Goal: Task Accomplishment & Management: Manage account settings

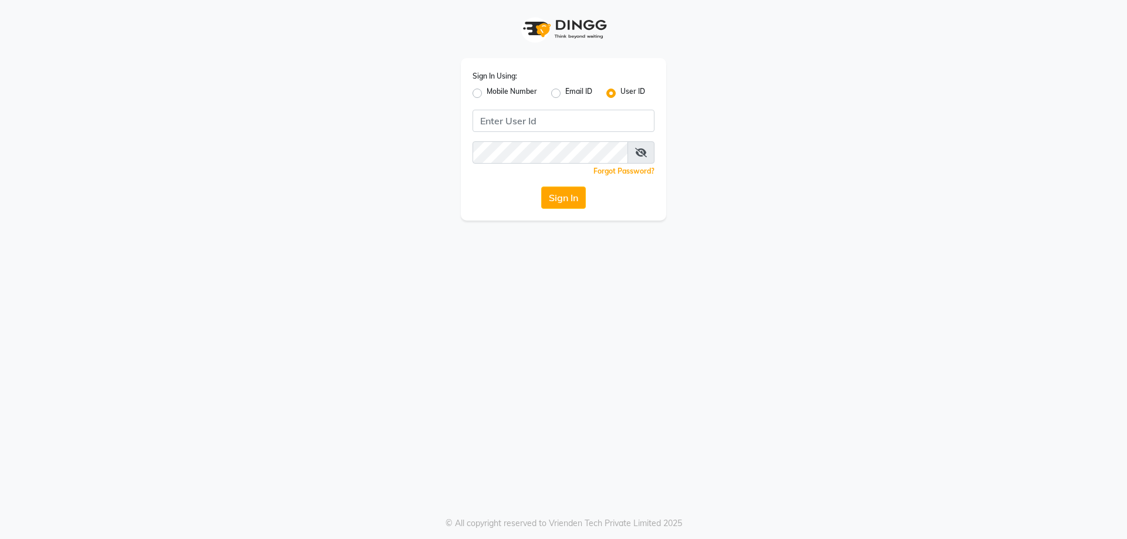
click at [487, 94] on label "Mobile Number" at bounding box center [512, 93] width 50 height 14
click at [487, 94] on input "Mobile Number" at bounding box center [491, 90] width 8 height 8
radio input "true"
radio input "false"
click at [559, 118] on input "Username" at bounding box center [583, 121] width 143 height 22
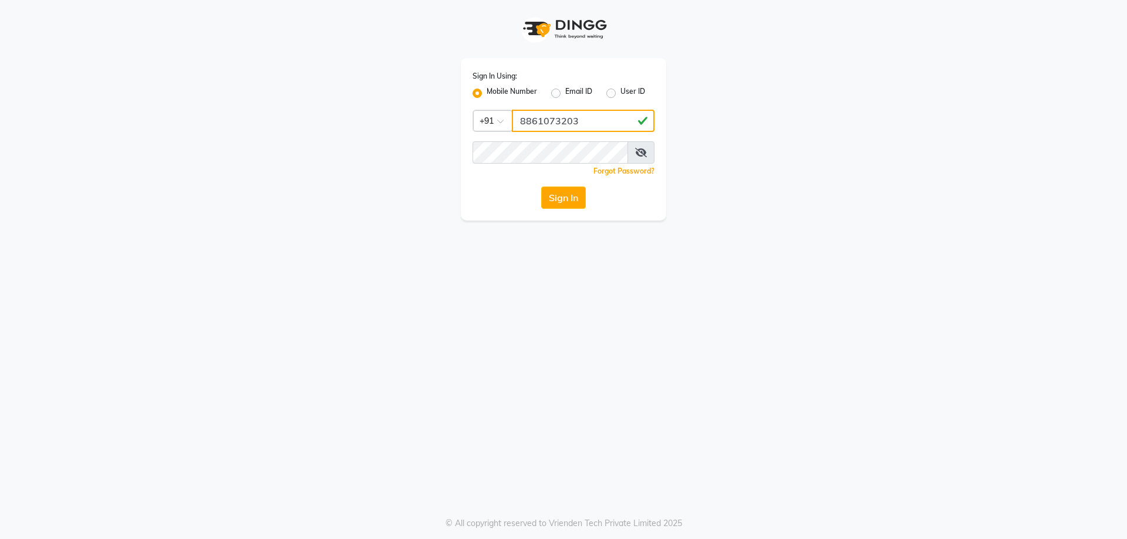
type input "8861073203"
click at [562, 202] on button "Sign In" at bounding box center [563, 198] width 45 height 22
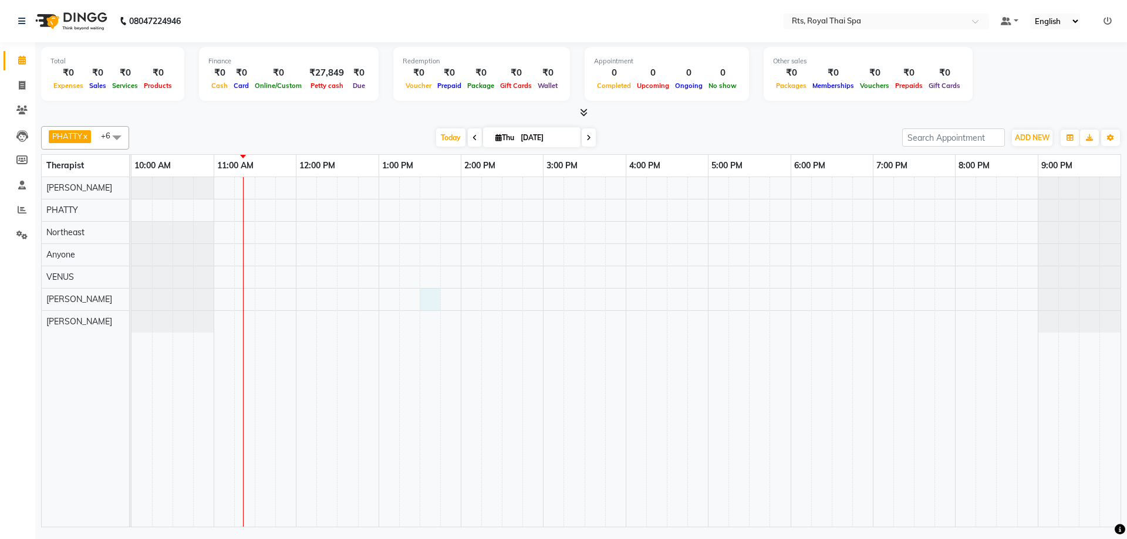
click at [425, 300] on div at bounding box center [625, 352] width 989 height 350
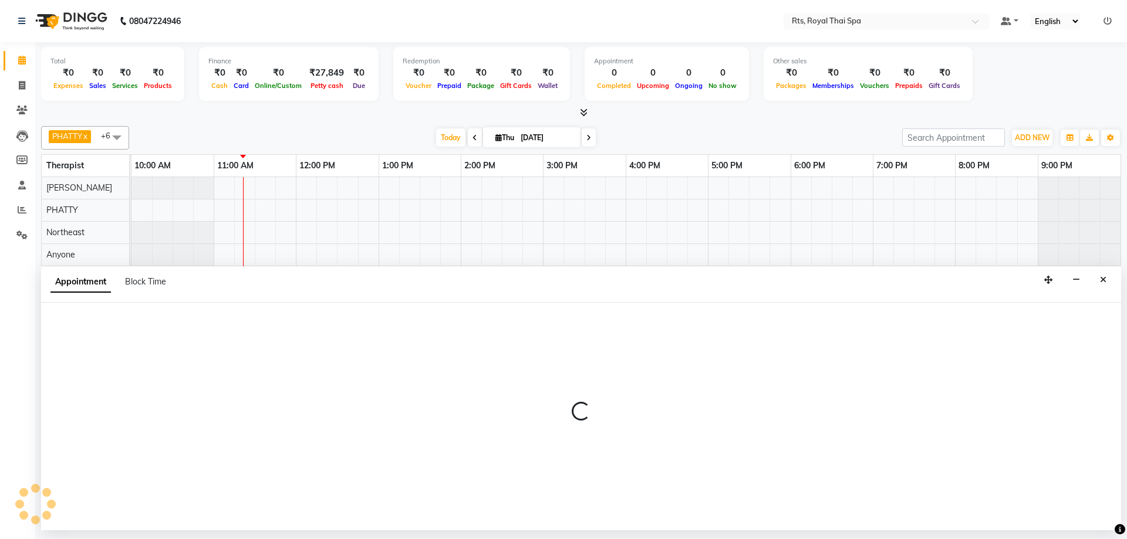
select select "65624"
select select "810"
select select "tentative"
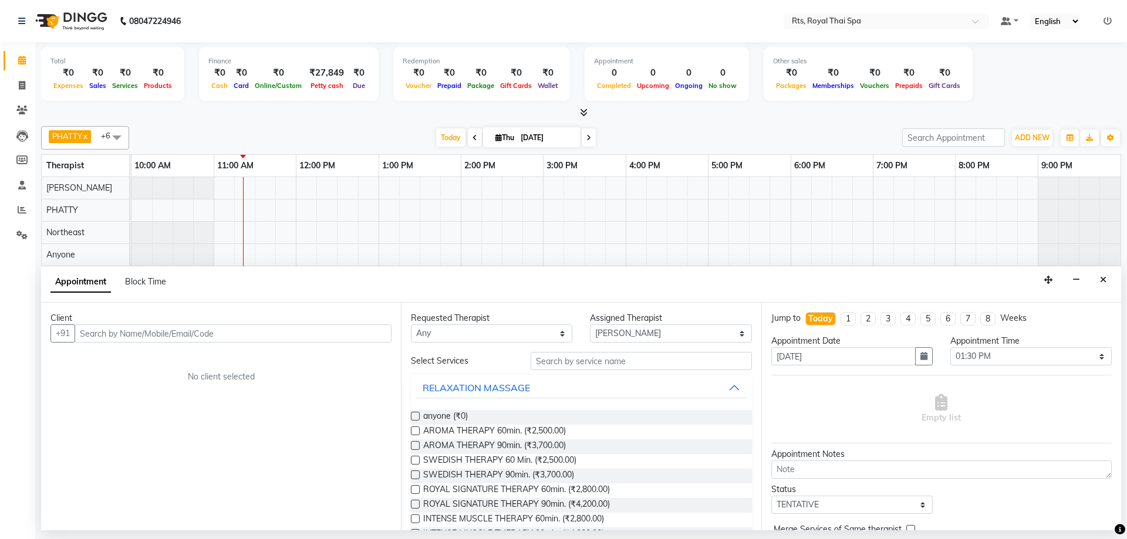
click at [249, 336] on input "text" at bounding box center [233, 334] width 317 height 18
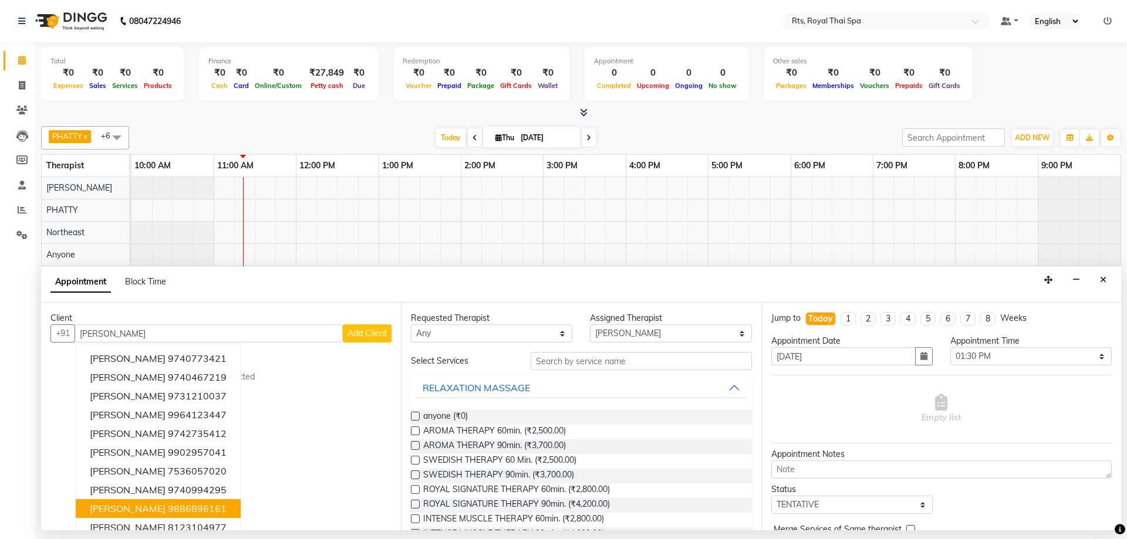
click at [186, 512] on ngb-highlight "9886896161" at bounding box center [197, 509] width 59 height 12
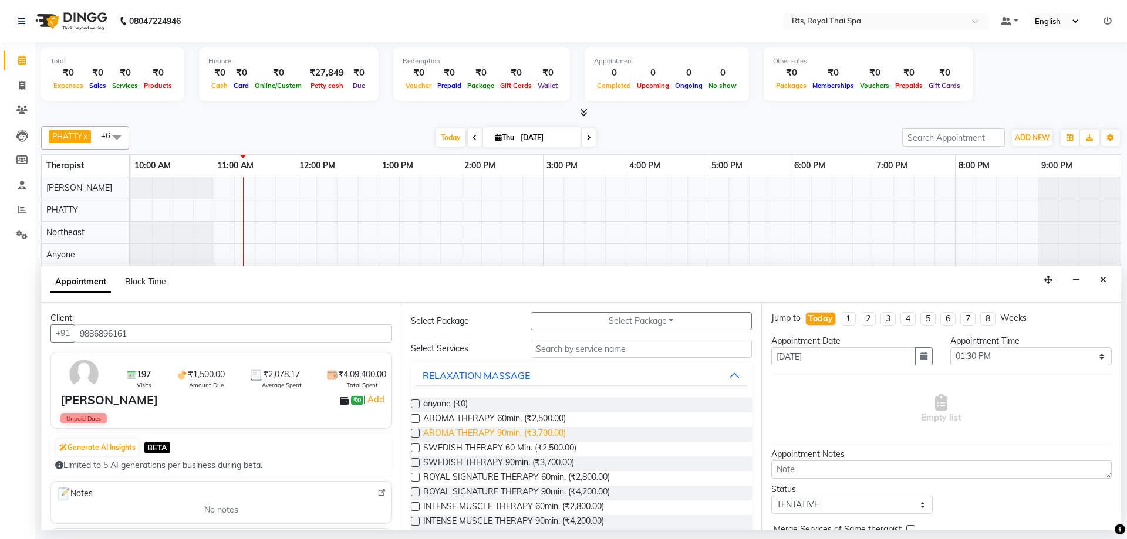
scroll to position [59, 0]
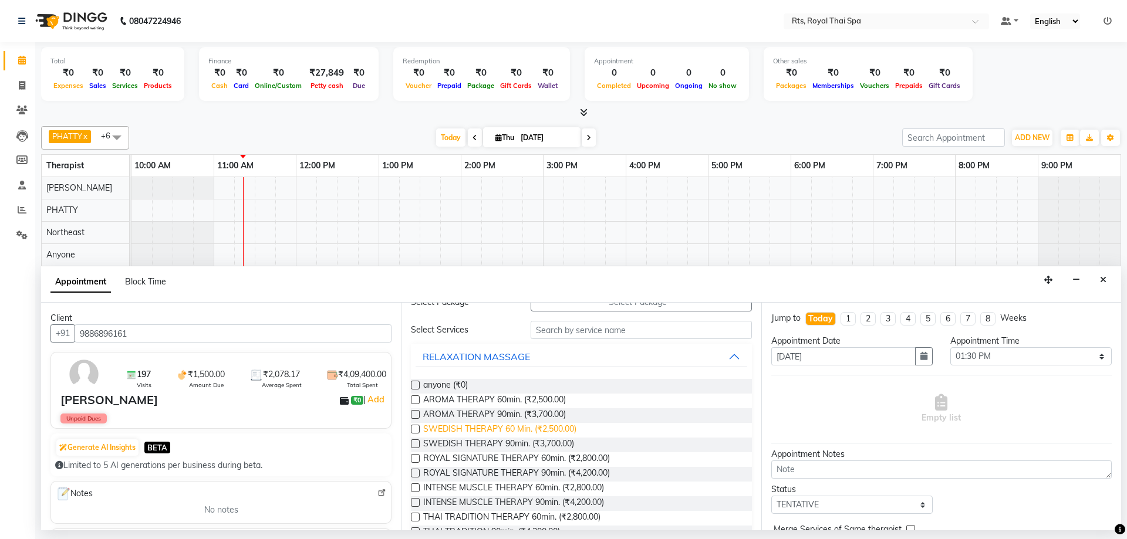
type input "9886896161"
click at [571, 430] on span "SWEDISH THERAPY 60 Min. (₹2,500.00)" at bounding box center [499, 430] width 153 height 15
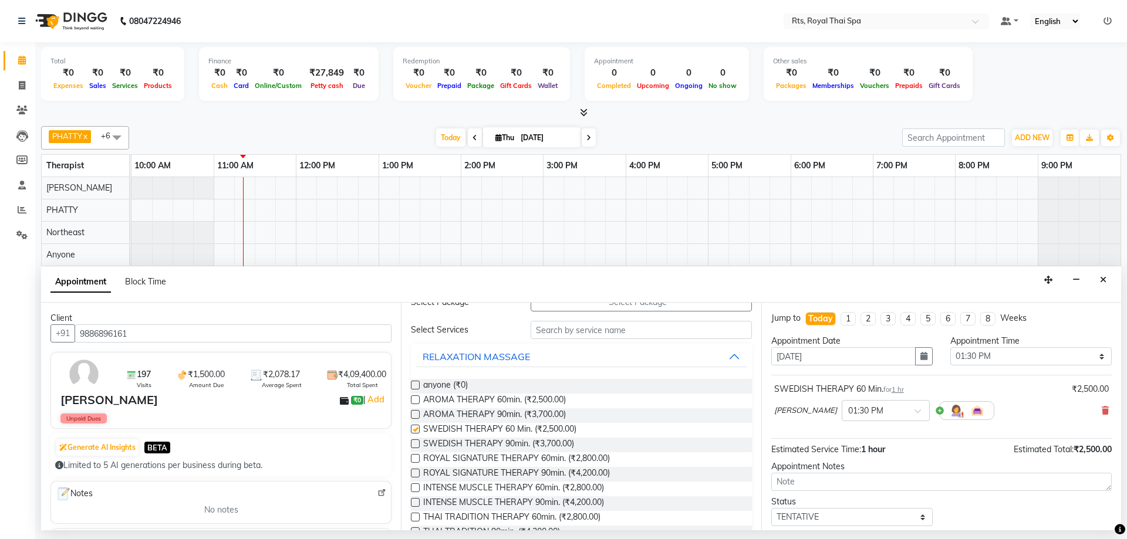
checkbox input "false"
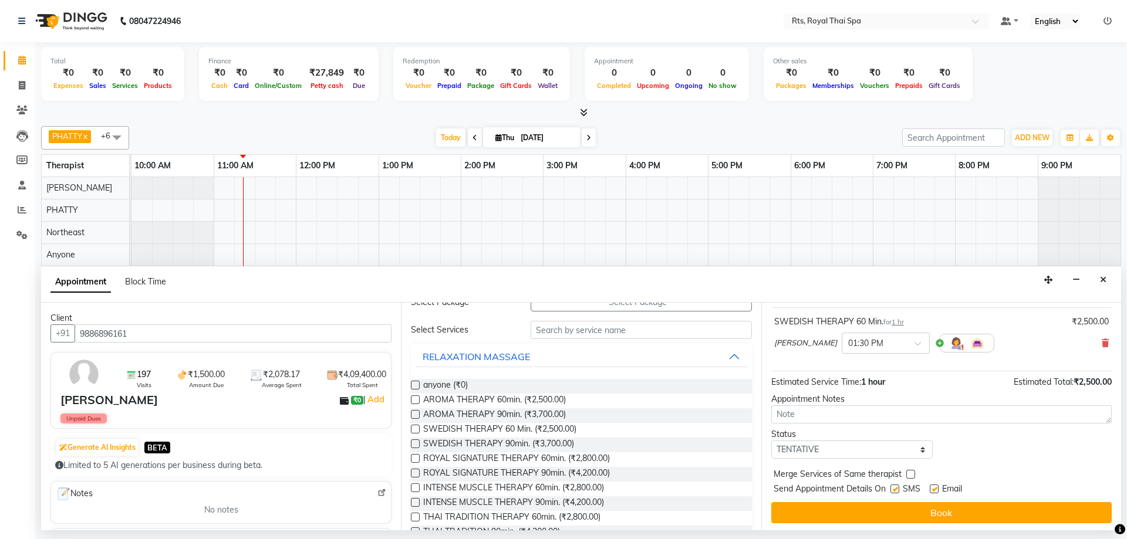
scroll to position [70, 0]
click at [896, 487] on label at bounding box center [894, 486] width 9 height 9
click at [896, 487] on input "checkbox" at bounding box center [894, 488] width 8 height 8
checkbox input "false"
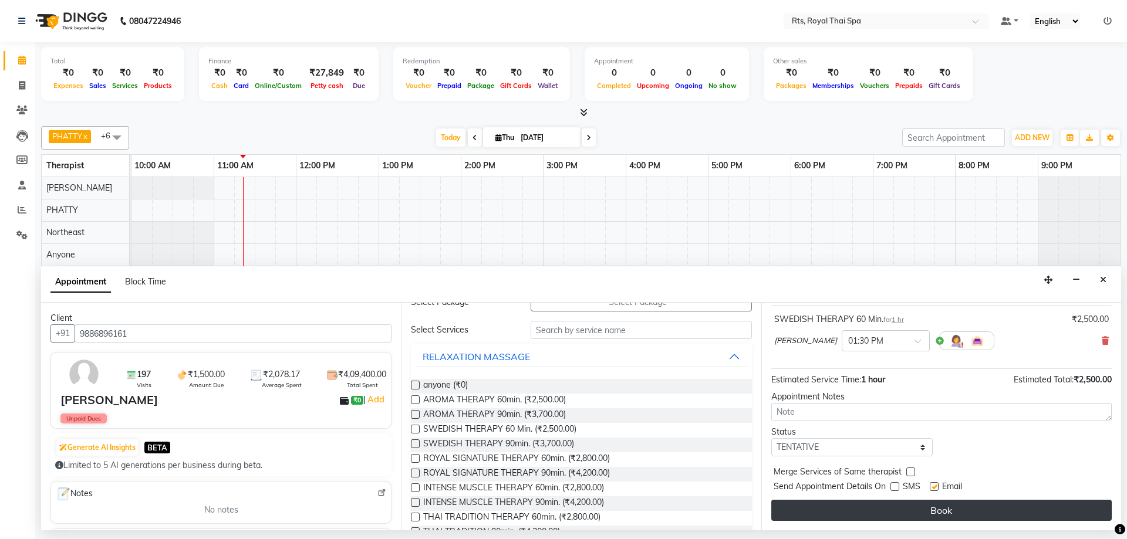
click at [902, 502] on button "Book" at bounding box center [941, 510] width 340 height 21
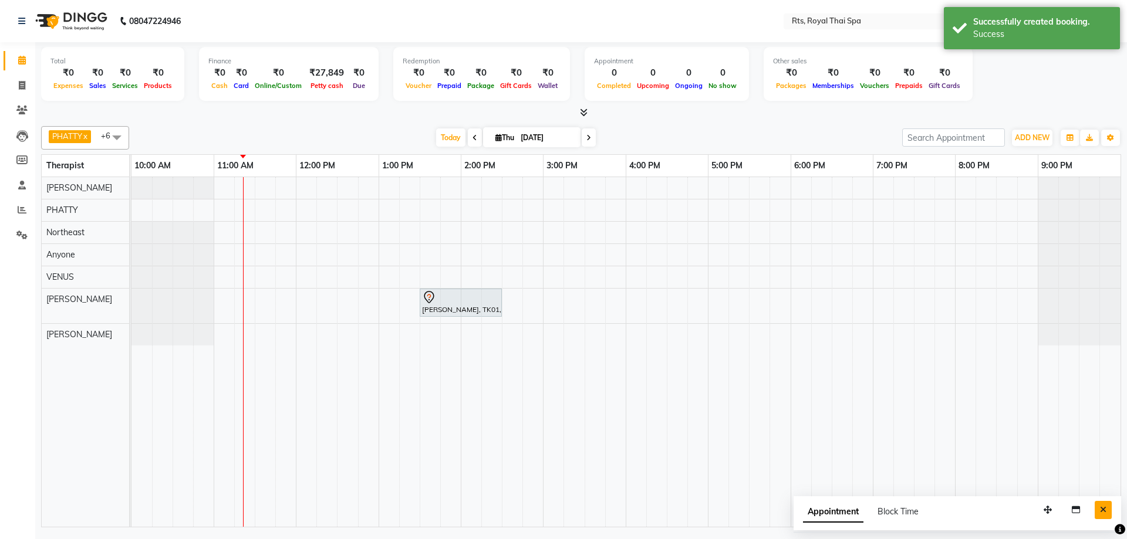
click at [1101, 509] on icon "Close" at bounding box center [1103, 510] width 6 height 8
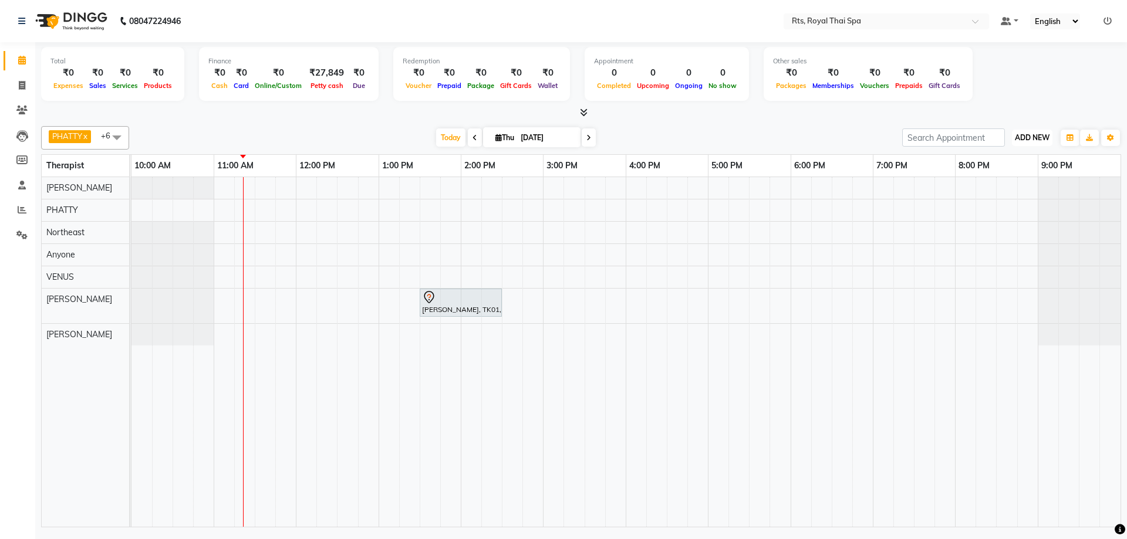
click at [1026, 137] on span "ADD NEW" at bounding box center [1032, 137] width 35 height 9
click at [1013, 205] on link "Add Attendance" at bounding box center [1005, 205] width 93 height 15
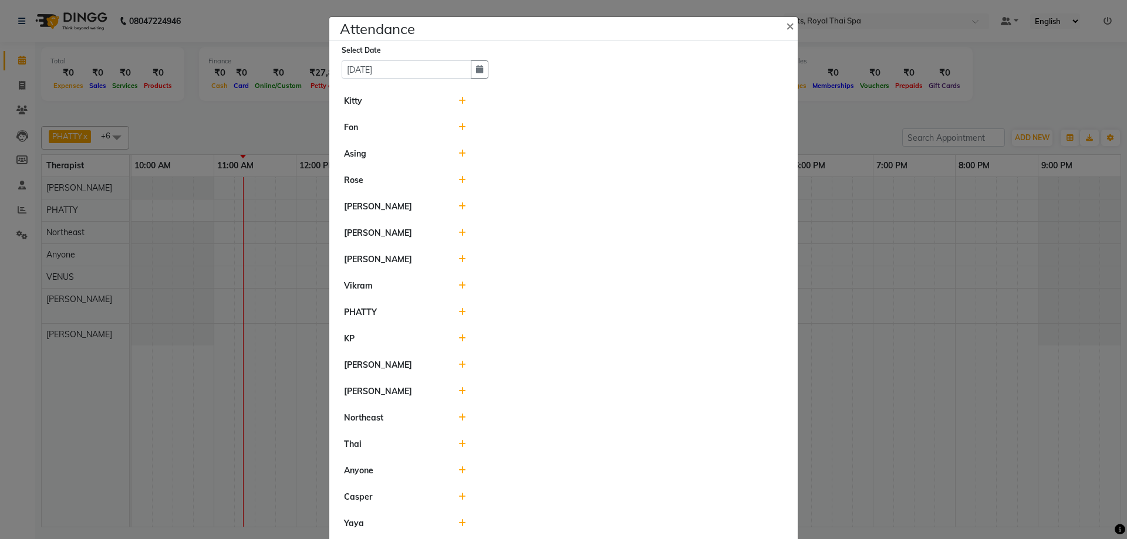
click at [461, 151] on icon at bounding box center [462, 154] width 8 height 8
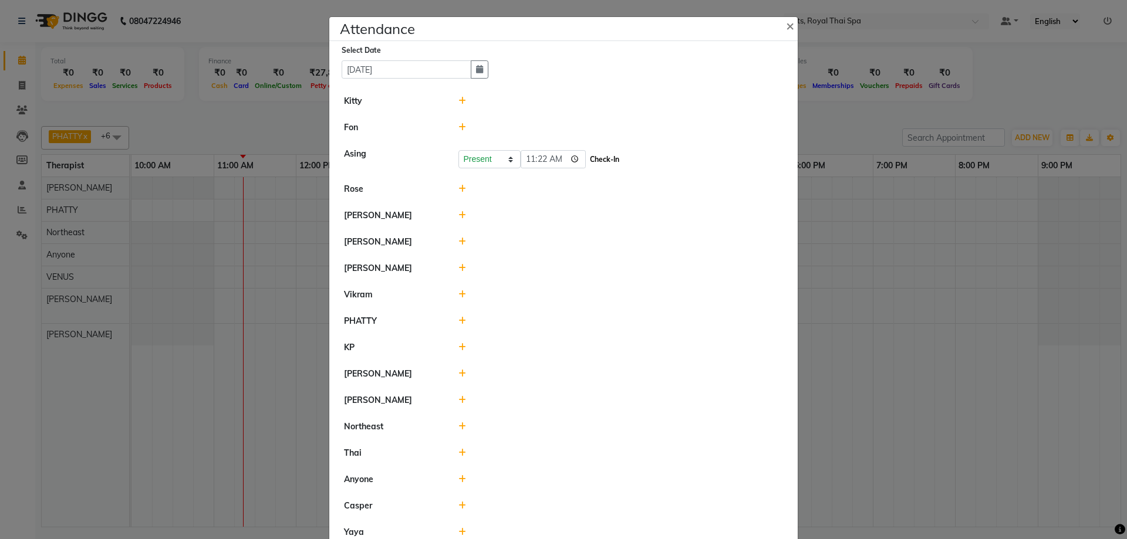
click at [587, 158] on button "Check-In" at bounding box center [604, 159] width 35 height 16
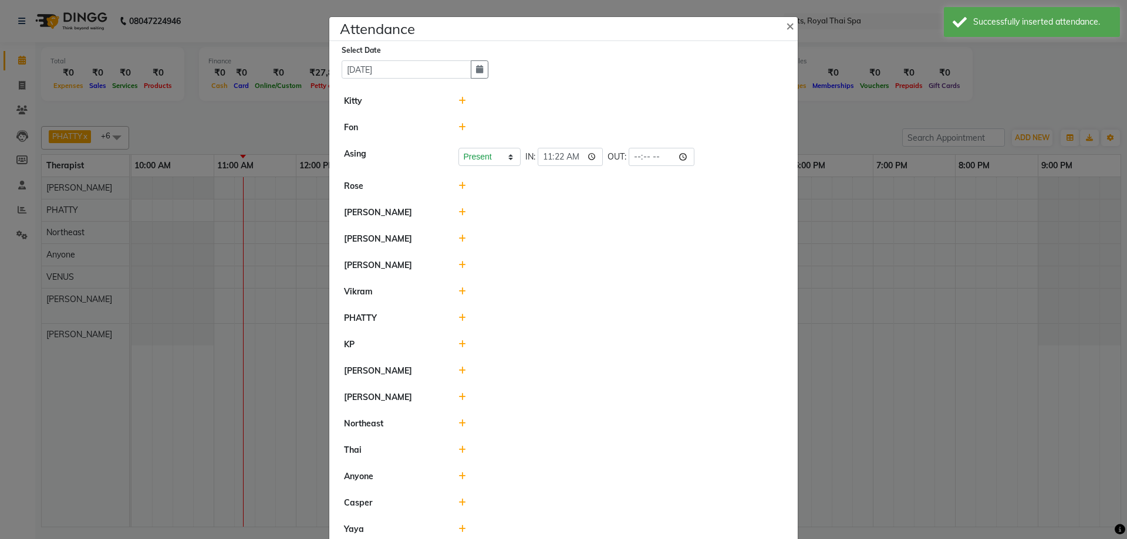
click at [458, 239] on icon at bounding box center [462, 239] width 8 height 8
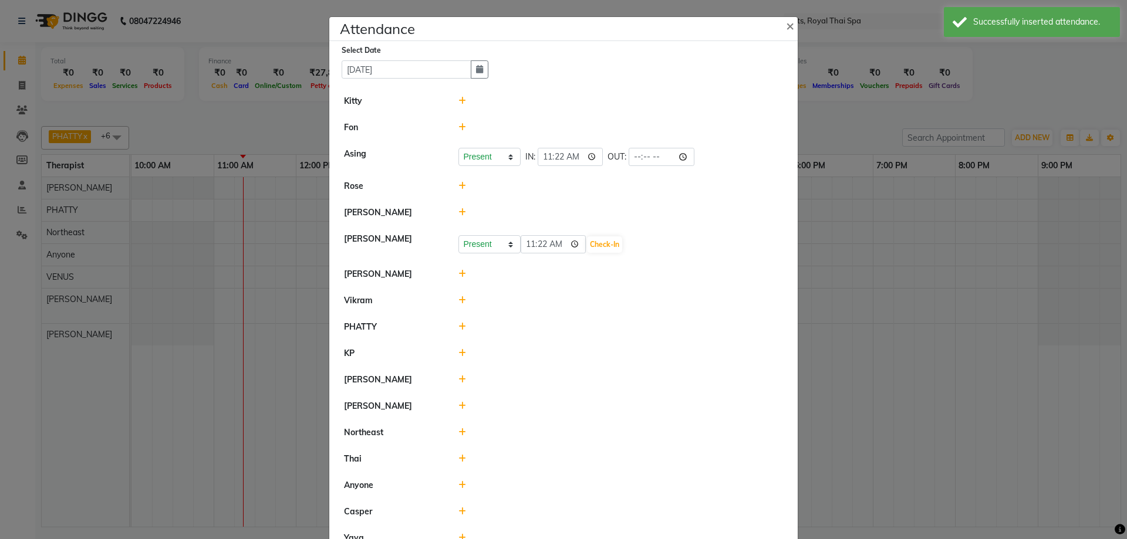
click at [458, 302] on icon at bounding box center [462, 300] width 8 height 8
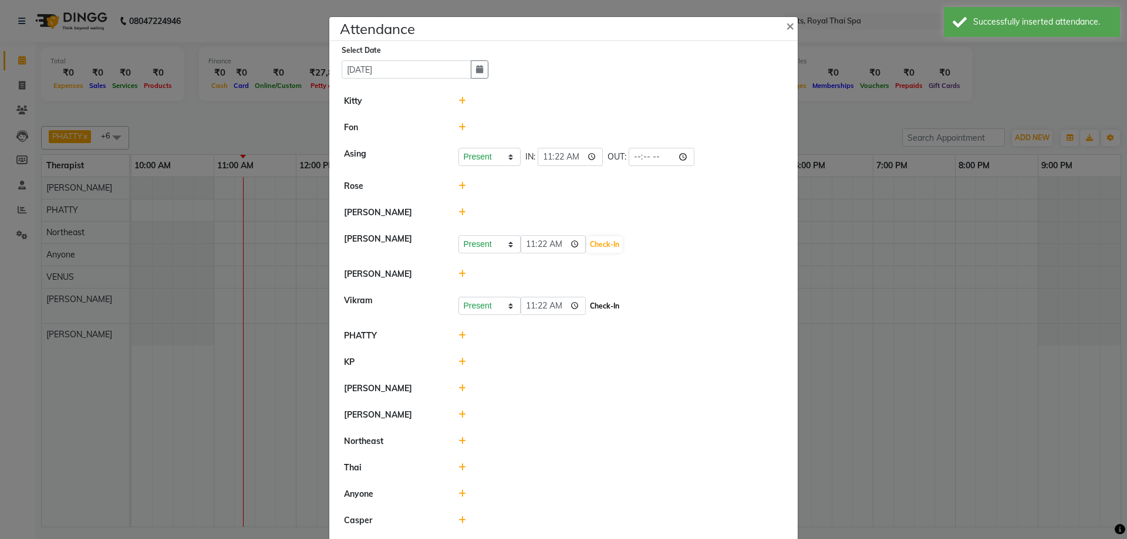
click at [587, 306] on button "Check-In" at bounding box center [604, 306] width 35 height 16
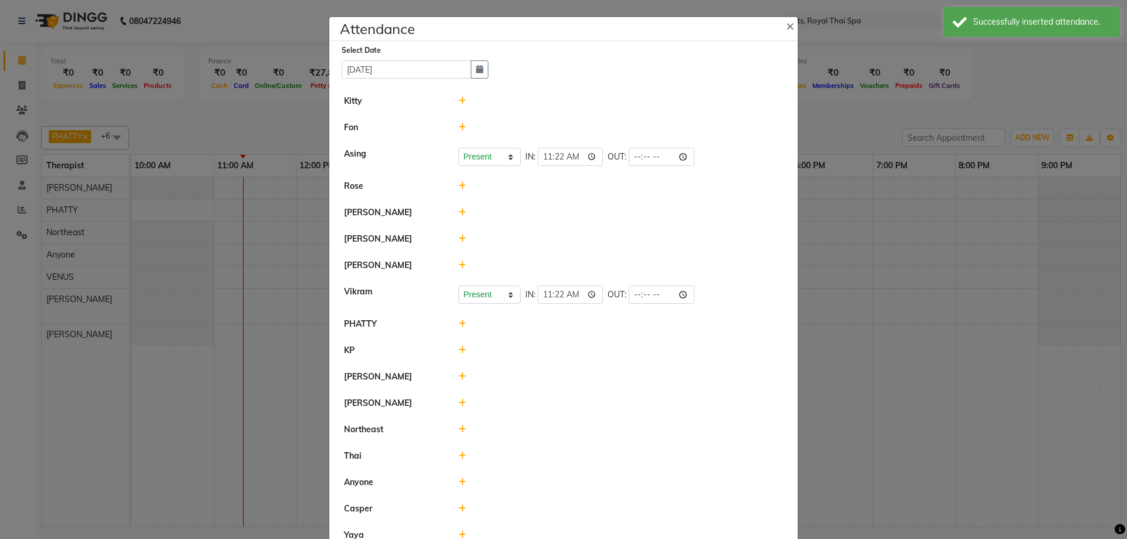
click at [458, 323] on icon at bounding box center [462, 324] width 8 height 8
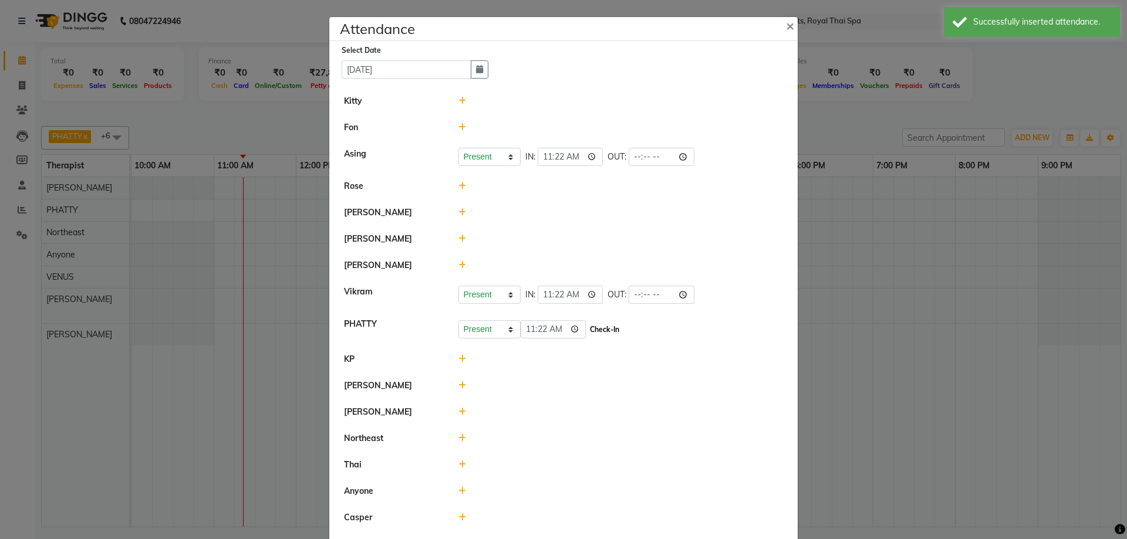
click at [598, 330] on button "Check-In" at bounding box center [604, 330] width 35 height 16
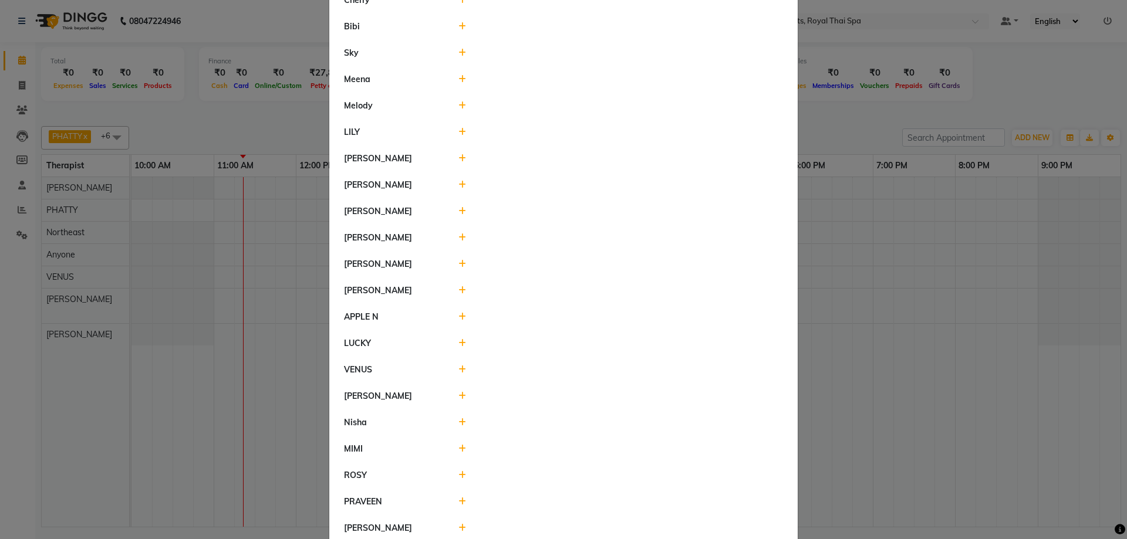
scroll to position [587, 0]
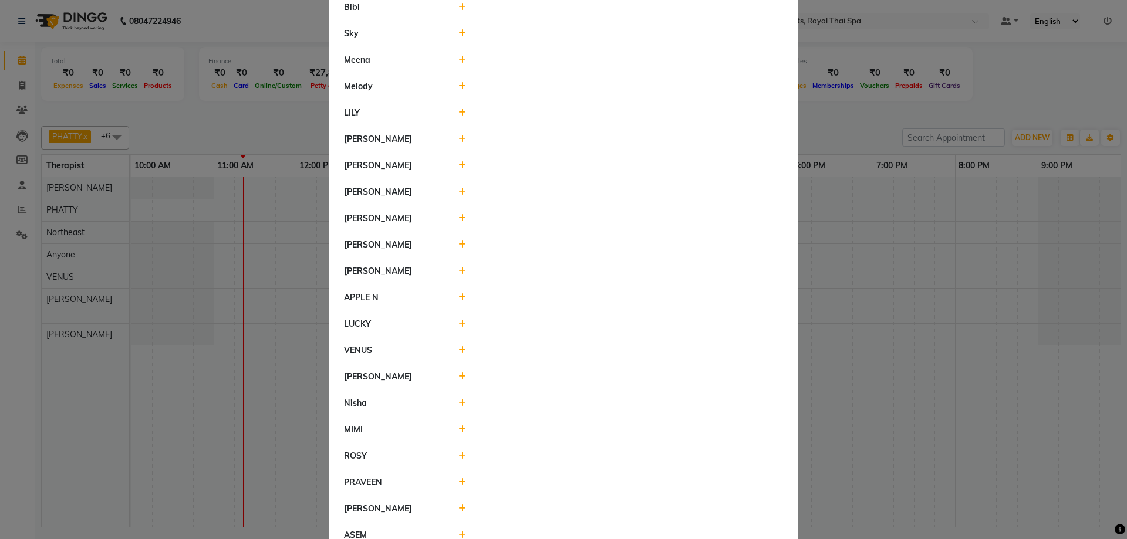
click at [460, 325] on icon at bounding box center [462, 324] width 8 height 8
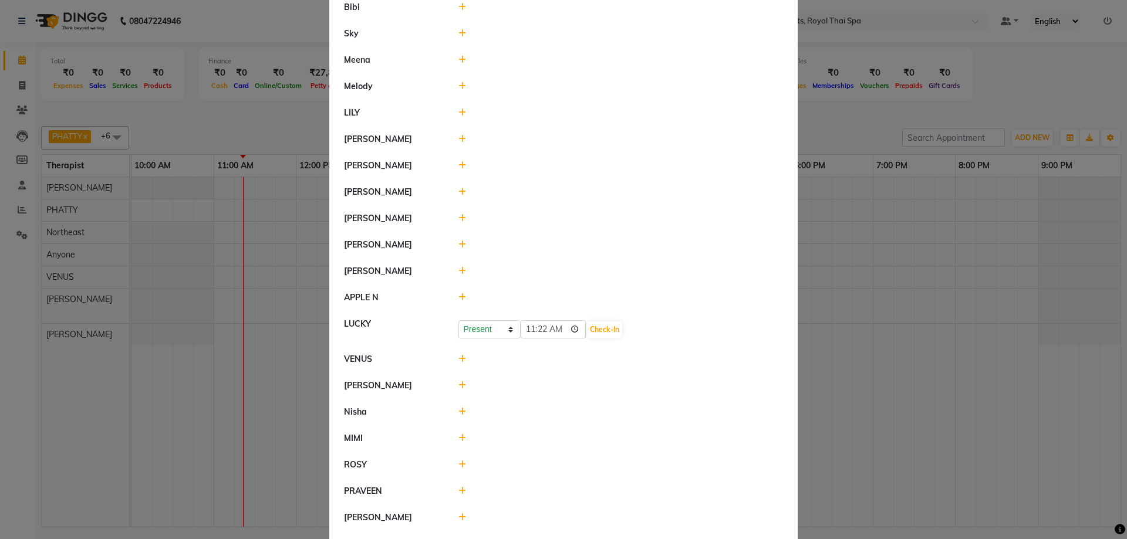
click at [458, 359] on icon at bounding box center [462, 359] width 8 height 8
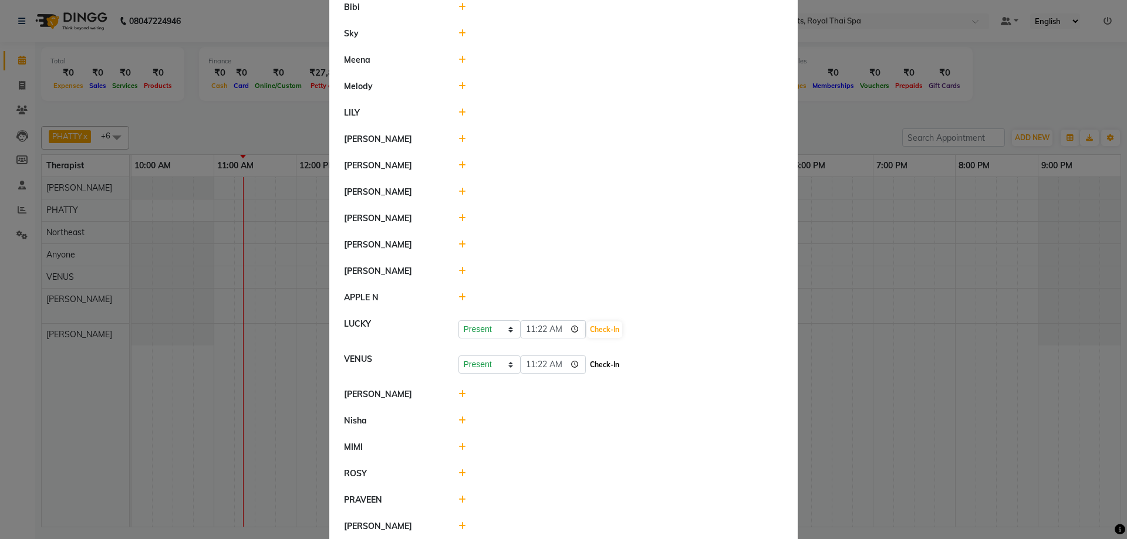
click at [587, 368] on button "Check-In" at bounding box center [604, 365] width 35 height 16
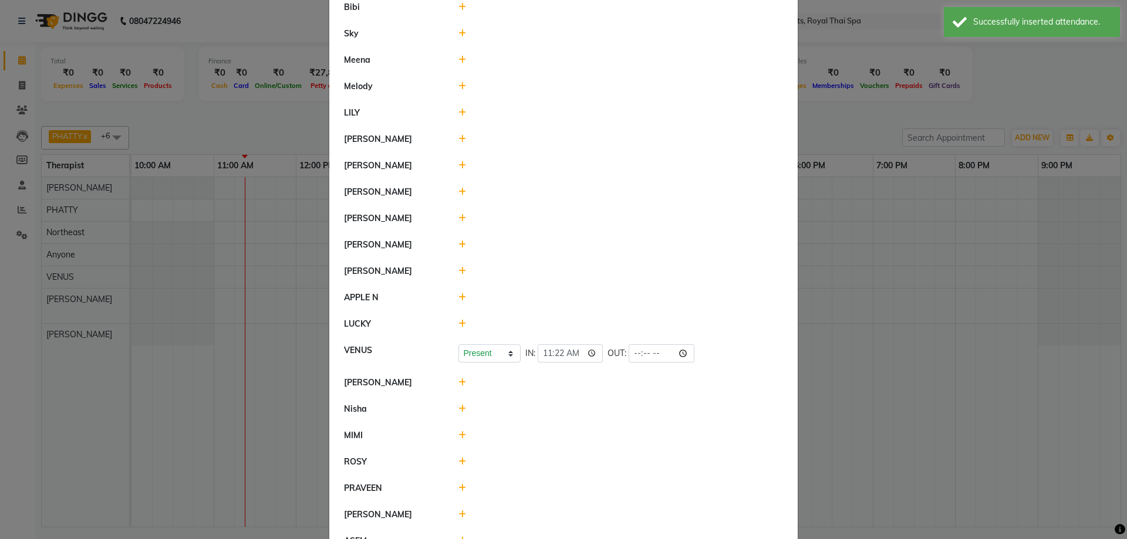
click at [909, 311] on ngb-modal-window "Attendance × Select Date [DATE] Kitty [PERSON_NAME] Present Absent Late Half Da…" at bounding box center [563, 269] width 1127 height 539
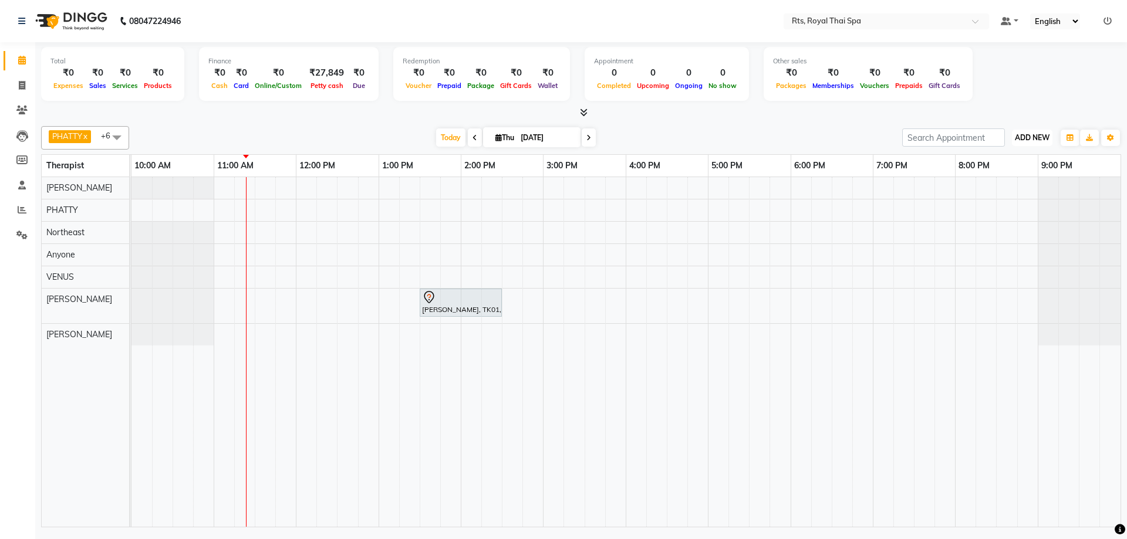
click at [1025, 134] on span "ADD NEW" at bounding box center [1032, 137] width 35 height 9
click at [1004, 207] on link "Add Attendance" at bounding box center [1005, 205] width 93 height 15
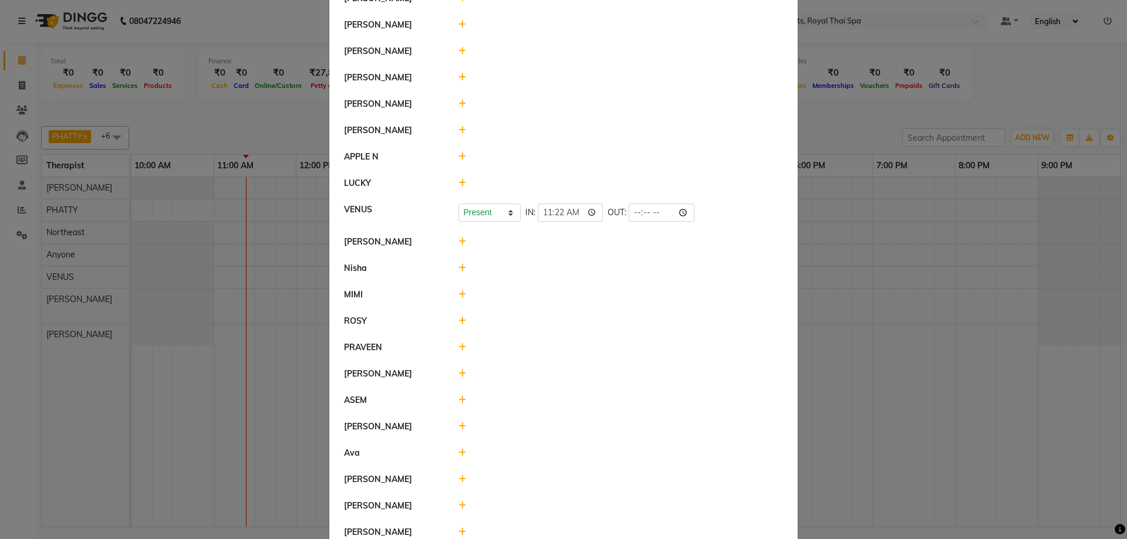
scroll to position [763, 0]
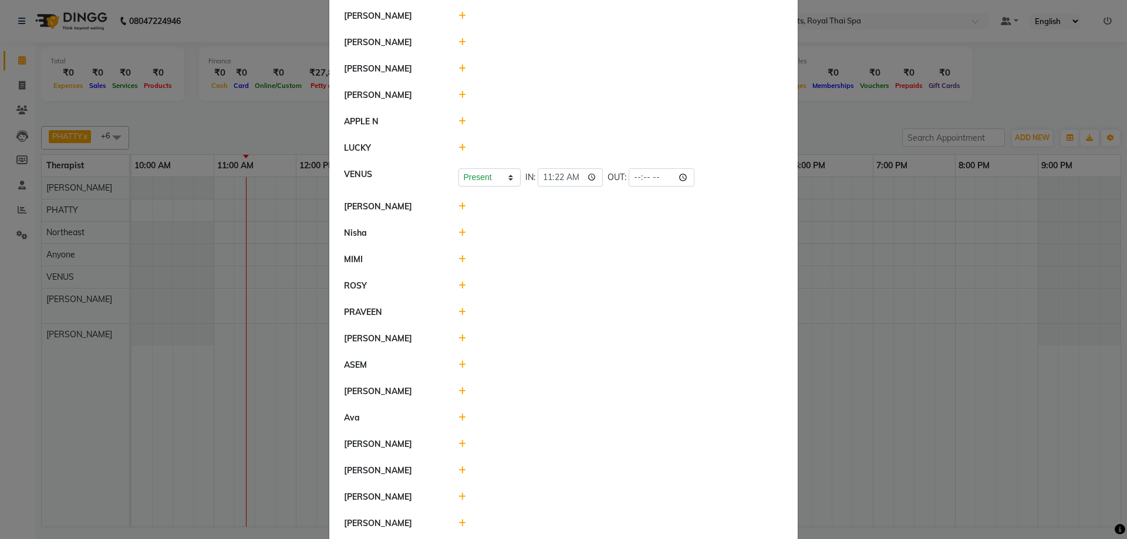
click at [458, 363] on icon at bounding box center [462, 365] width 8 height 8
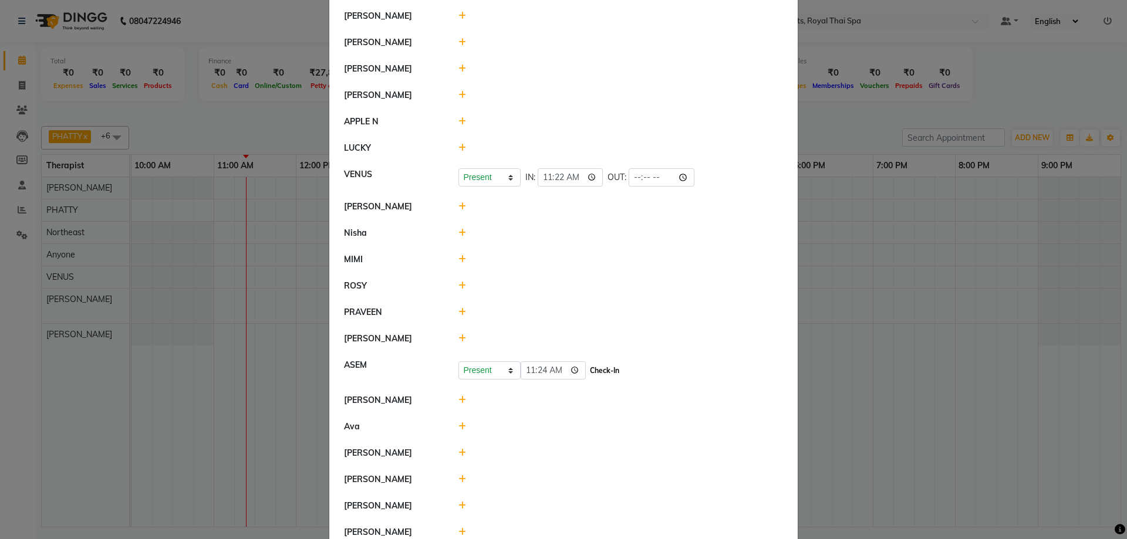
click at [590, 371] on button "Check-In" at bounding box center [604, 371] width 35 height 16
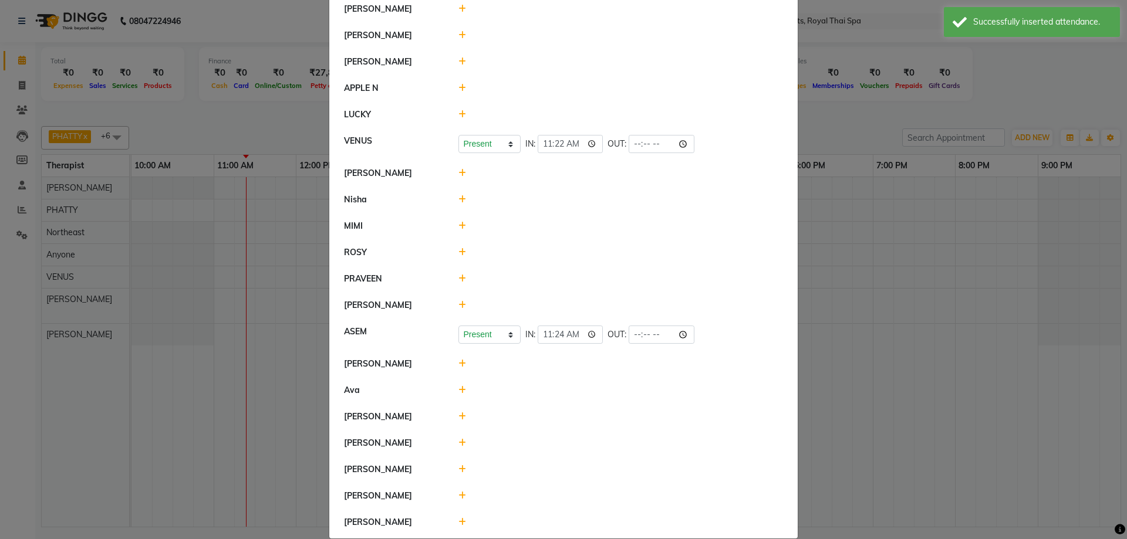
scroll to position [813, 0]
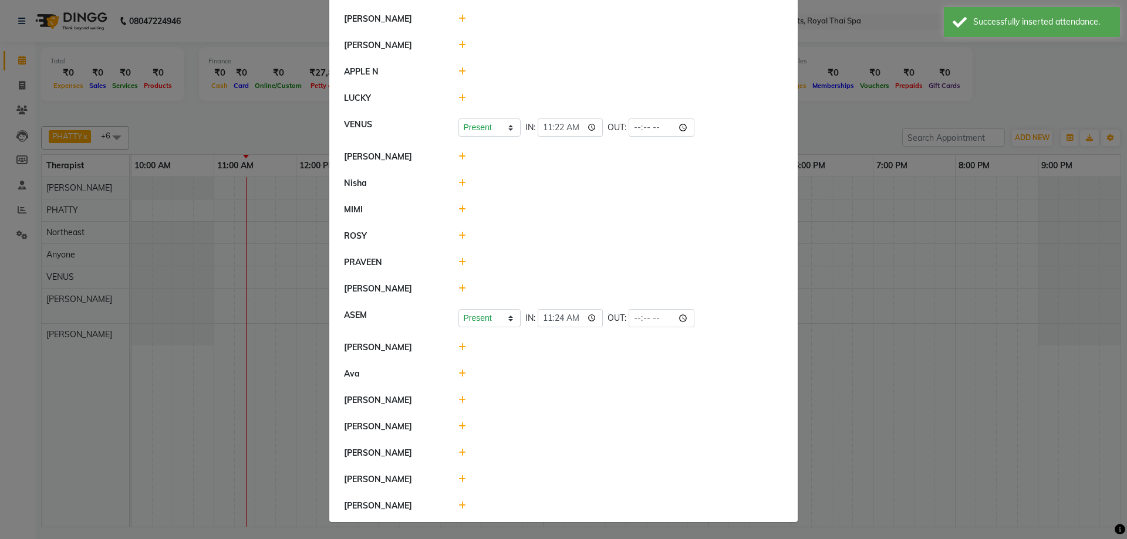
click at [458, 452] on icon at bounding box center [462, 453] width 8 height 8
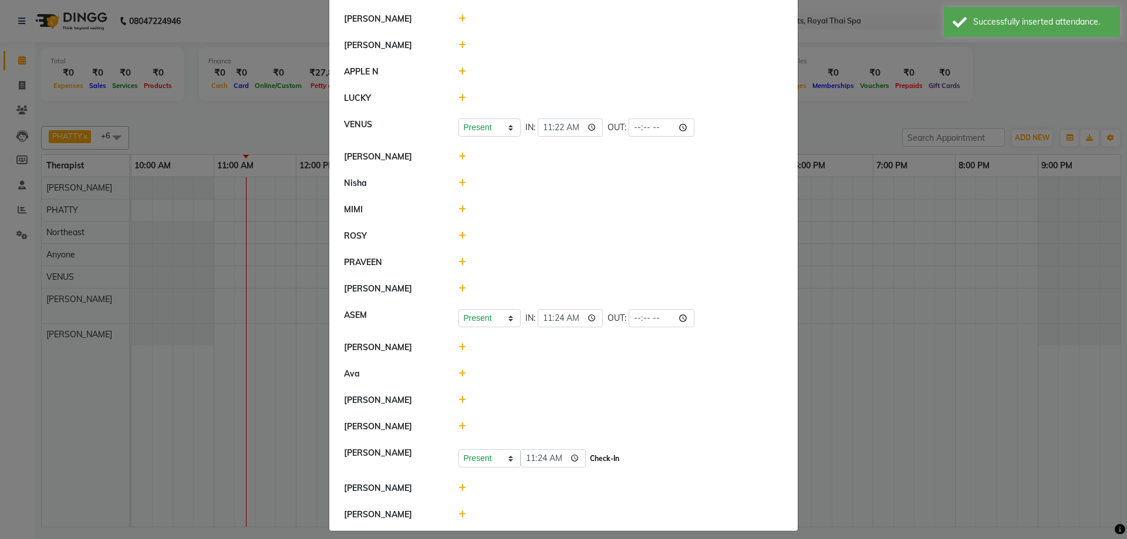
click at [587, 457] on button "Check-In" at bounding box center [604, 459] width 35 height 16
click at [458, 288] on icon at bounding box center [462, 289] width 8 height 8
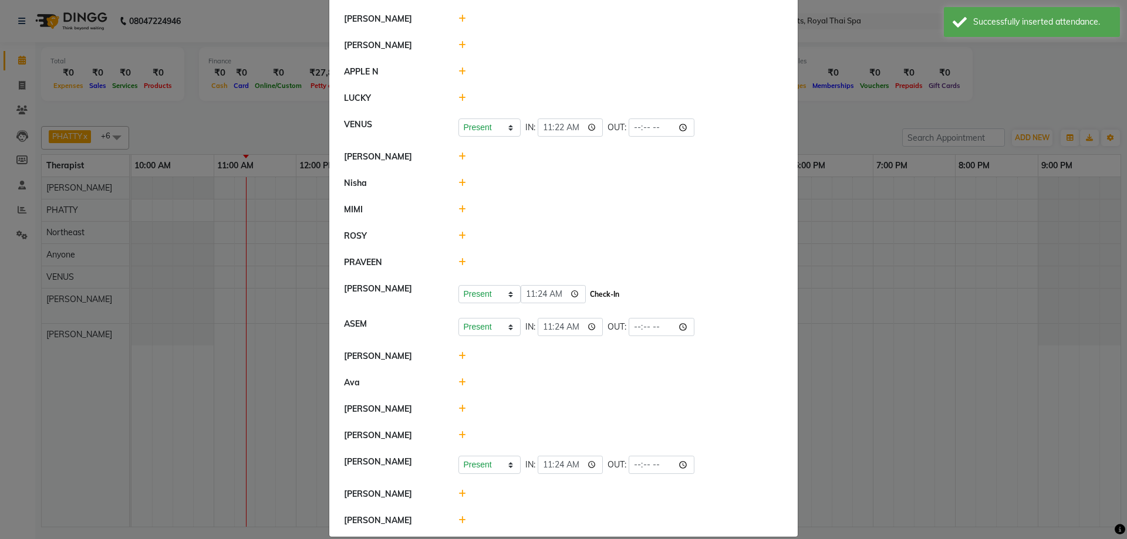
click at [587, 293] on button "Check-In" at bounding box center [604, 294] width 35 height 16
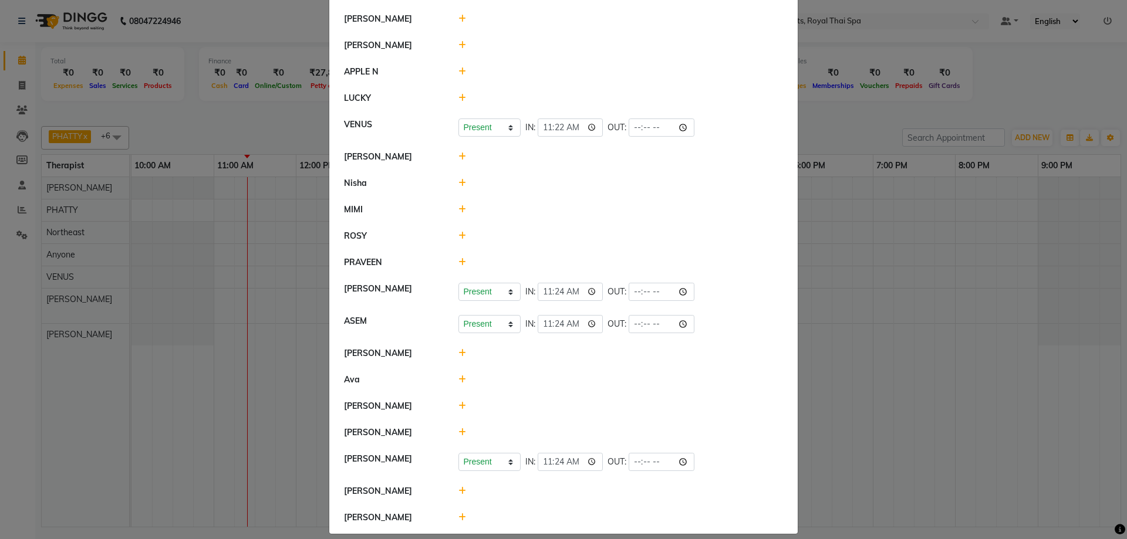
click at [191, 252] on ngb-modal-window "Attendance × Select Date [DATE] Kitty [PERSON_NAME] Present Absent Late Half Da…" at bounding box center [563, 269] width 1127 height 539
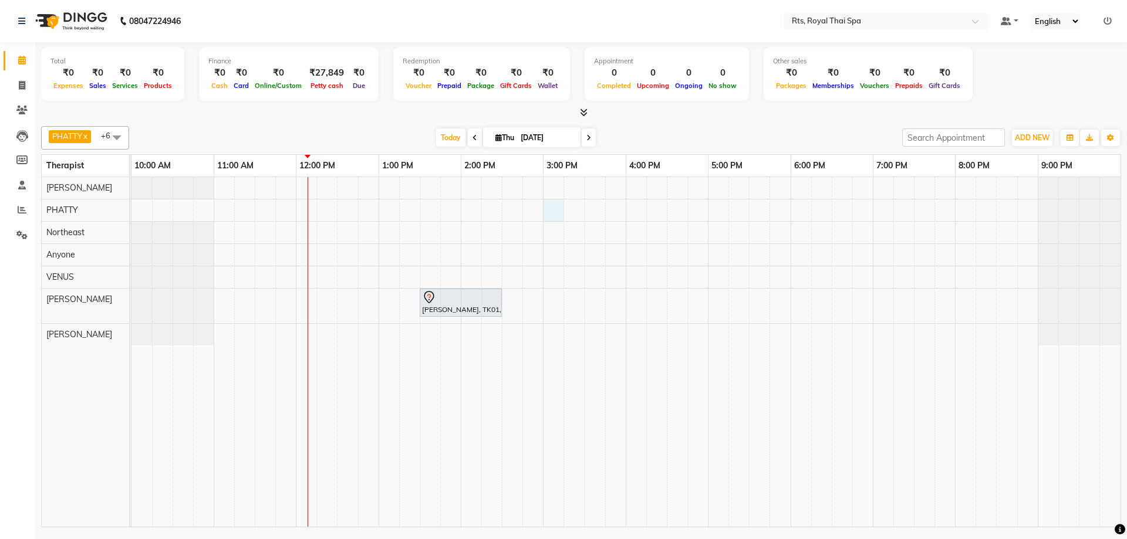
click at [549, 210] on div "[PERSON_NAME], TK01, 01:30 PM-02:30 PM, SWEDISH THERAPY 60 Min." at bounding box center [625, 352] width 989 height 350
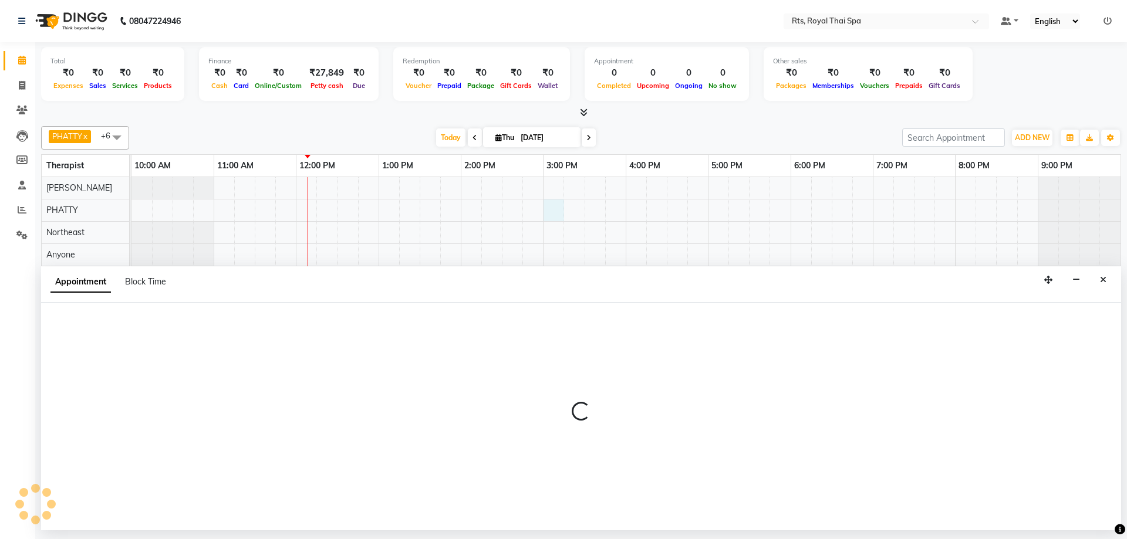
select select "34835"
select select "tentative"
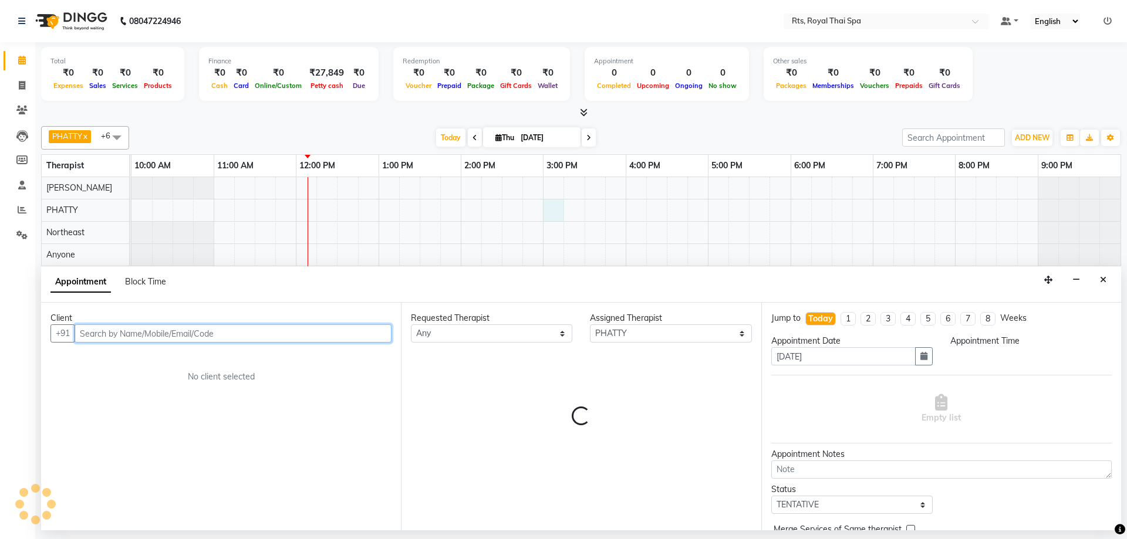
select select "900"
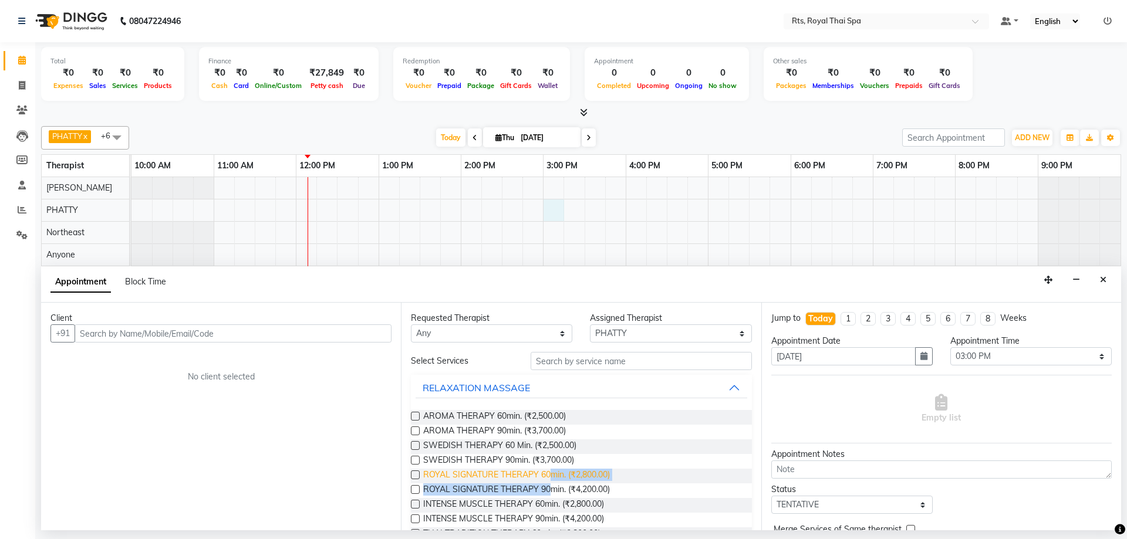
drag, startPoint x: 552, startPoint y: 489, endPoint x: 553, endPoint y: 475, distance: 13.5
click at [554, 475] on div "AROMA THERAPY 60min. (₹2,500.00) AROMA THERAPY 90min. (₹3,700.00) SWEDISH THERA…" at bounding box center [581, 484] width 340 height 166
click at [521, 470] on span "ROYAL SIGNATURE THERAPY 60min. (₹2,800.00)" at bounding box center [516, 476] width 187 height 15
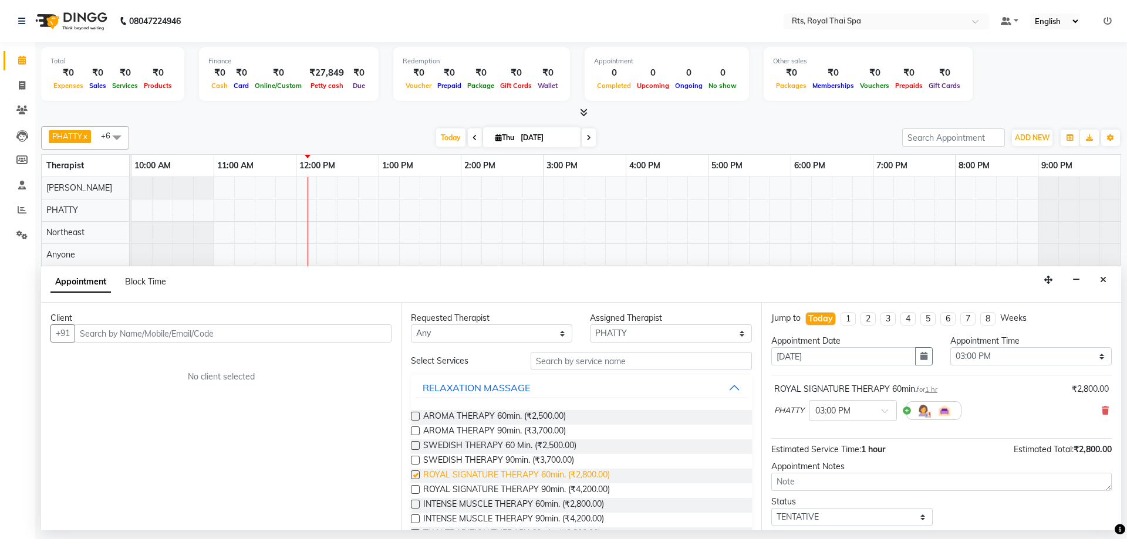
checkbox input "false"
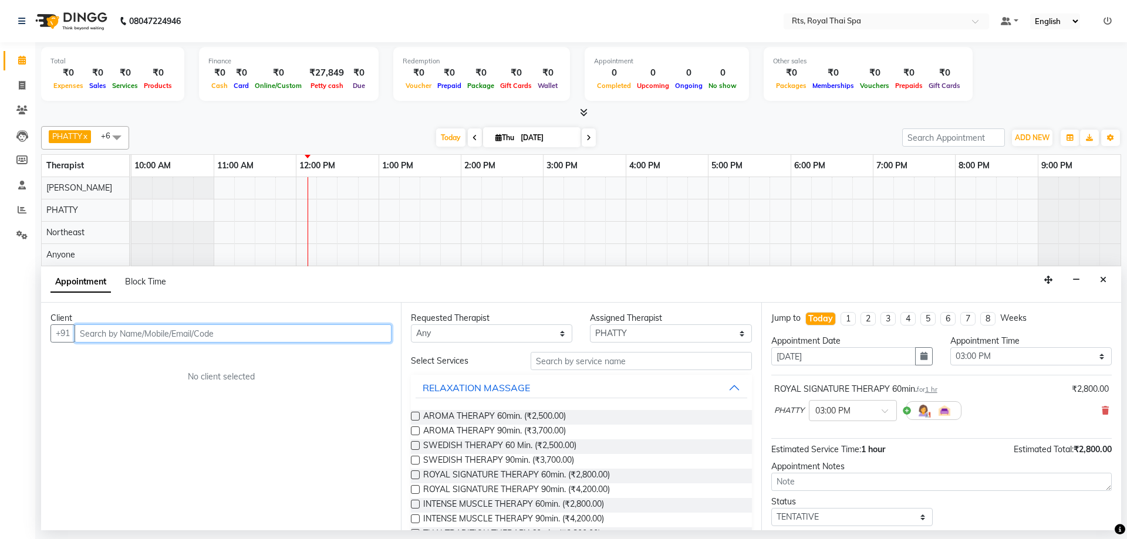
click at [248, 335] on input "text" at bounding box center [233, 334] width 317 height 18
click at [1105, 412] on div "Jump to [DATE] 1 2 3 4 5 6 7 8 Weeks Appointment Date [DATE] Appointment Time S…" at bounding box center [941, 417] width 360 height 228
click at [1102, 410] on icon at bounding box center [1105, 411] width 7 height 8
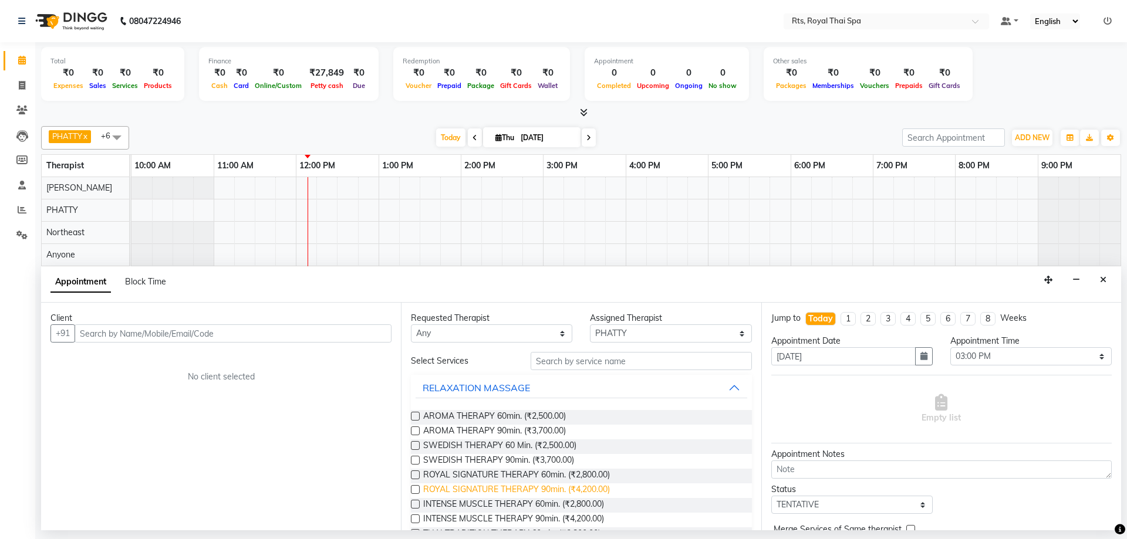
click at [579, 491] on span "ROYAL SIGNATURE THERAPY 90min. (₹4,200.00)" at bounding box center [516, 491] width 187 height 15
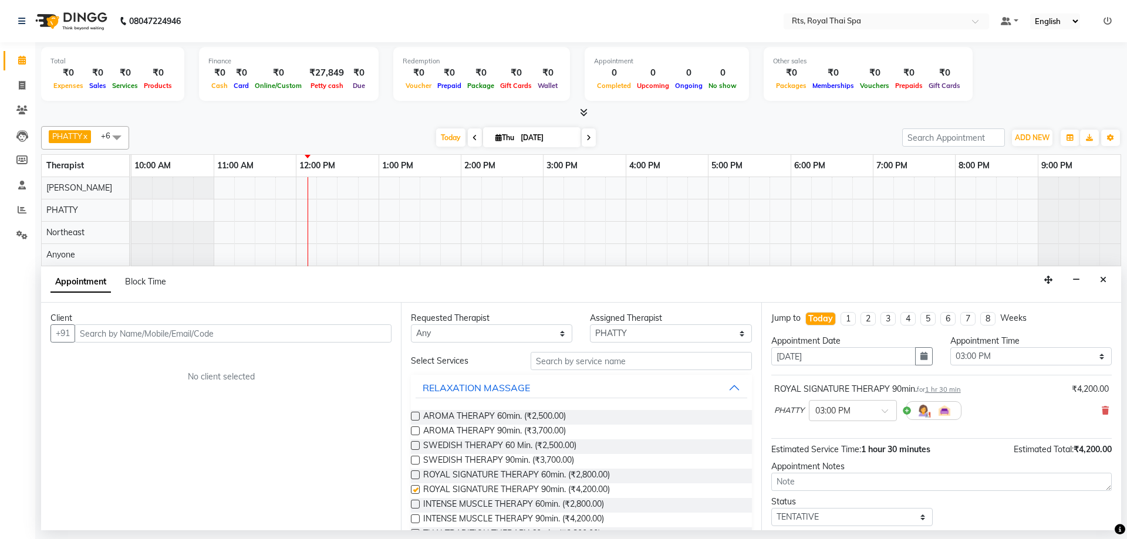
checkbox input "false"
drag, startPoint x: 259, startPoint y: 327, endPoint x: 258, endPoint y: 337, distance: 10.0
click at [258, 337] on input "text" at bounding box center [233, 334] width 317 height 18
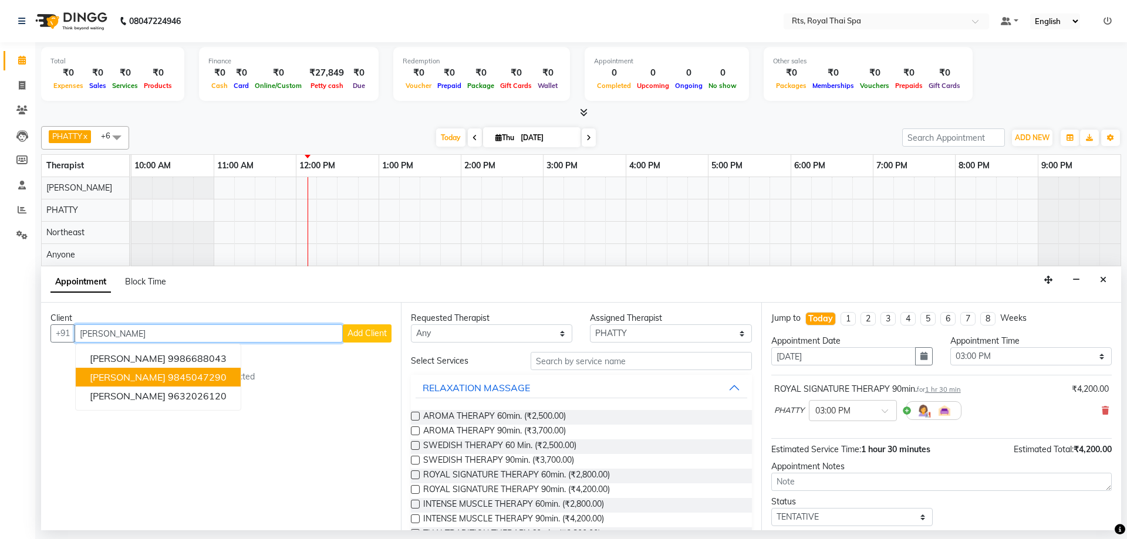
click at [195, 374] on button "[PERSON_NAME] 9845047290" at bounding box center [158, 377] width 165 height 19
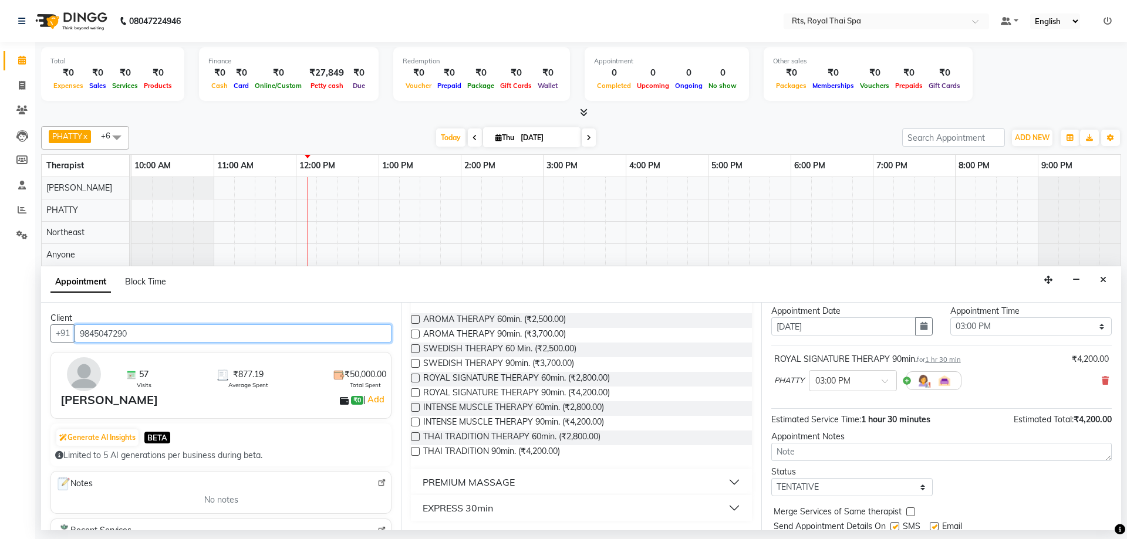
scroll to position [70, 0]
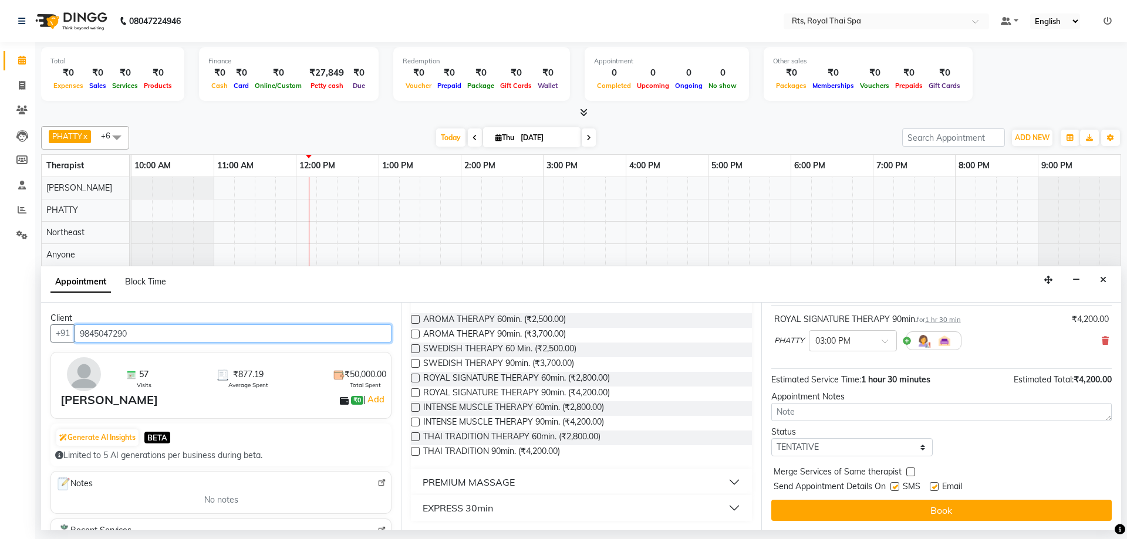
type input "9845047290"
click at [893, 486] on label at bounding box center [894, 486] width 9 height 9
click at [893, 486] on input "checkbox" at bounding box center [894, 488] width 8 height 8
checkbox input "false"
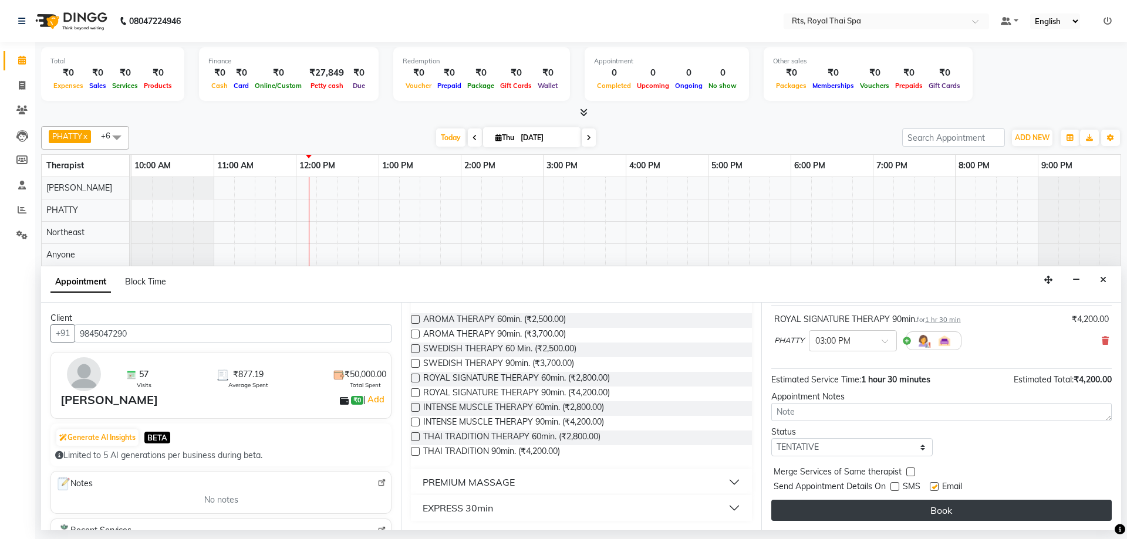
click at [893, 512] on button "Book" at bounding box center [941, 510] width 340 height 21
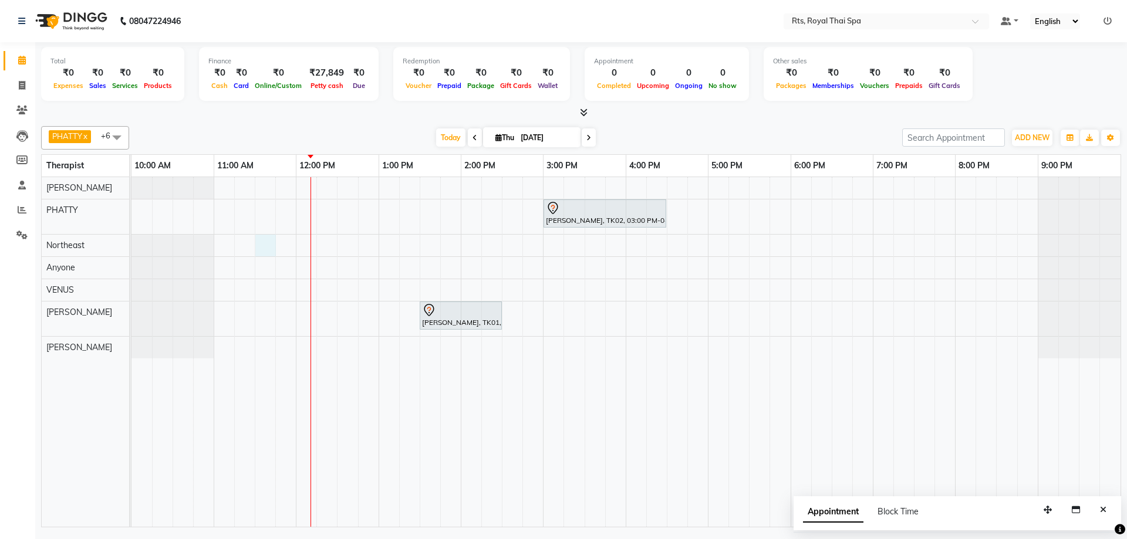
click at [262, 244] on div "[PERSON_NAME], TK02, 03:00 PM-04:30 PM, ROYAL SIGNATURE THERAPY 90min. [PERSON_…" at bounding box center [625, 352] width 989 height 350
select select "39977"
select select "tentative"
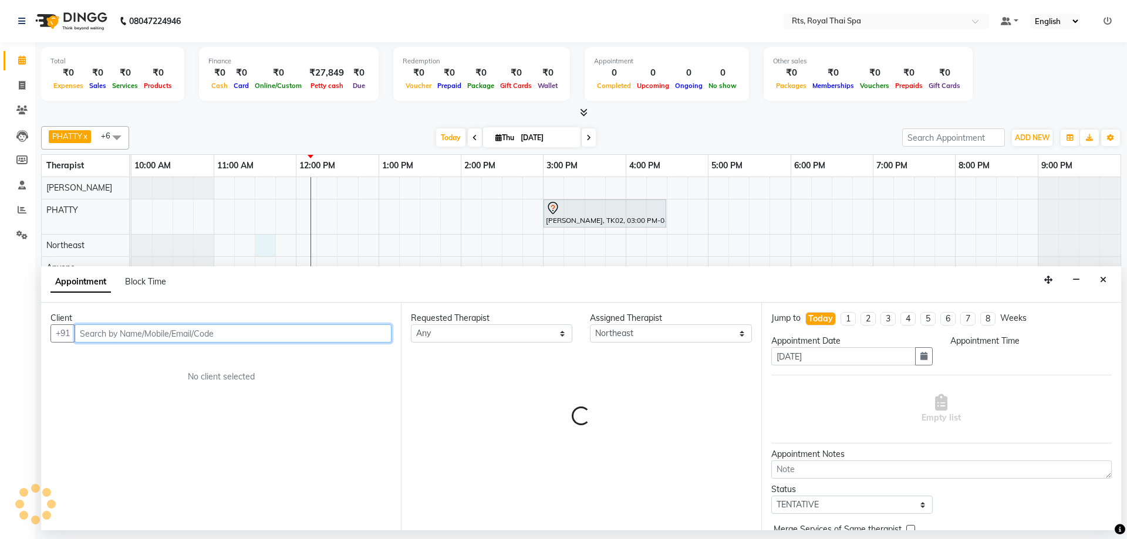
select select "690"
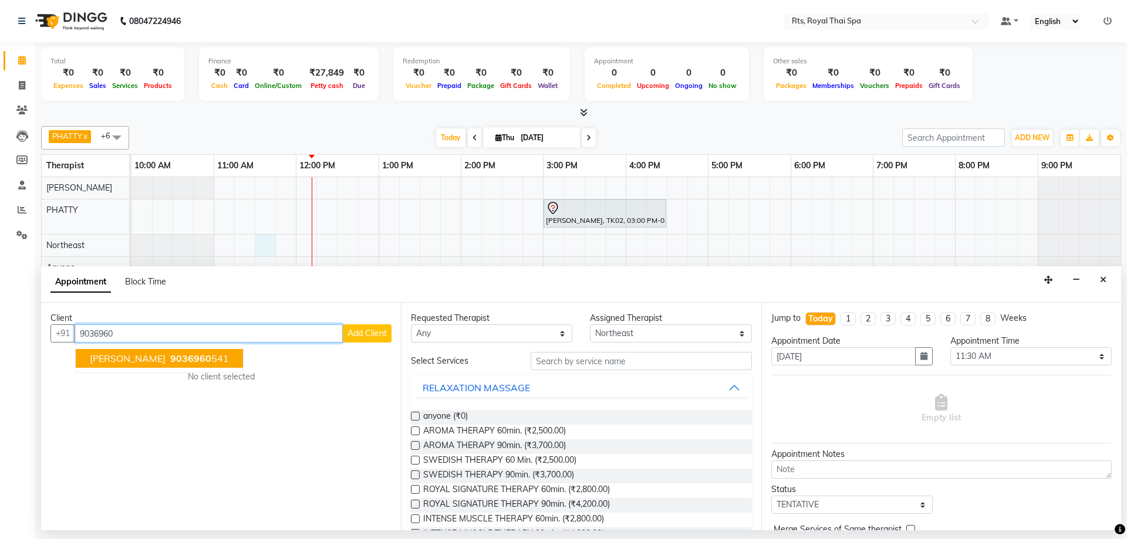
click at [222, 362] on ngb-highlight "9036960 541" at bounding box center [198, 359] width 61 height 12
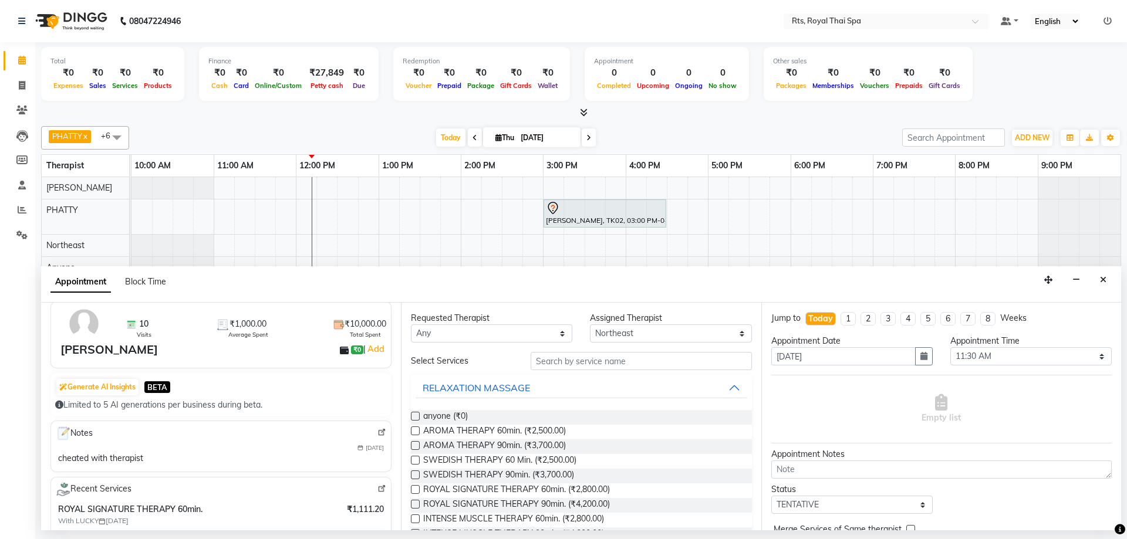
scroll to position [0, 0]
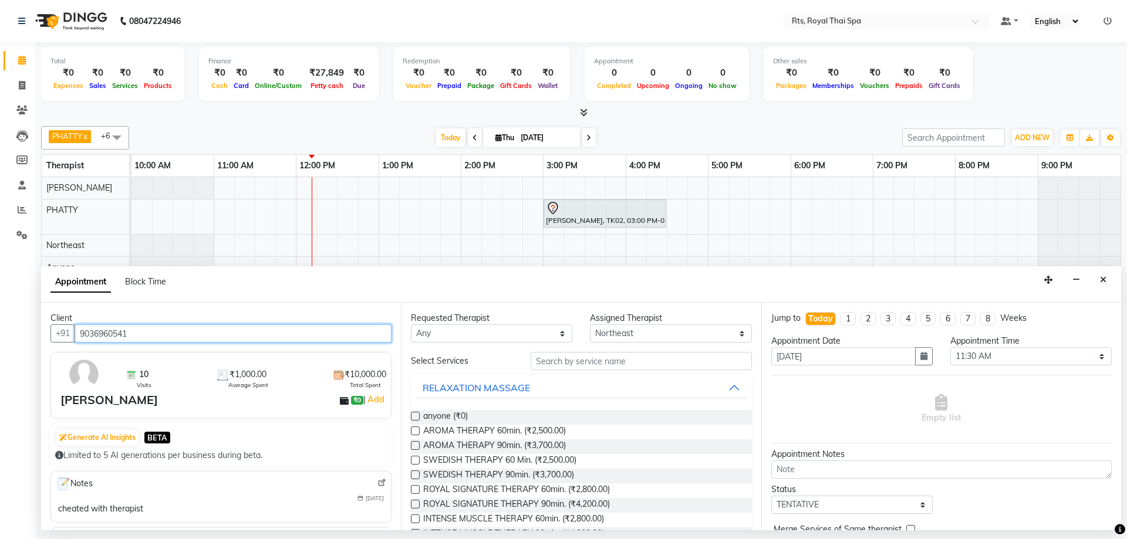
drag, startPoint x: 151, startPoint y: 336, endPoint x: 80, endPoint y: 315, distance: 74.3
click at [80, 315] on div "Client +91 9036960541 10 Visits ₹1,000.00 Average Spent ₹10,000.00 Total Spent …" at bounding box center [221, 417] width 360 height 228
type input "9036960541"
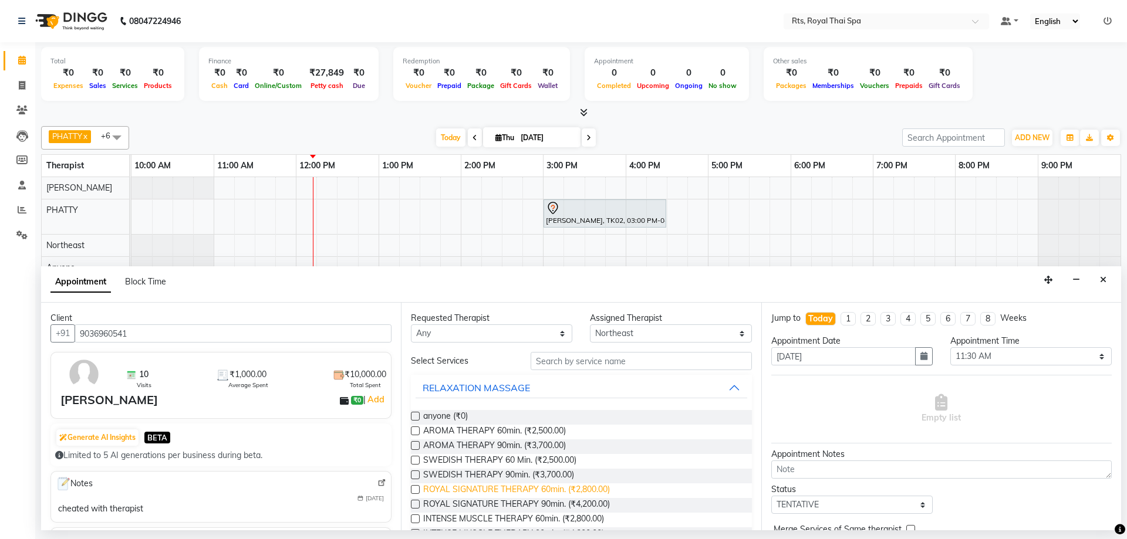
click at [559, 492] on span "ROYAL SIGNATURE THERAPY 60min. (₹2,800.00)" at bounding box center [516, 491] width 187 height 15
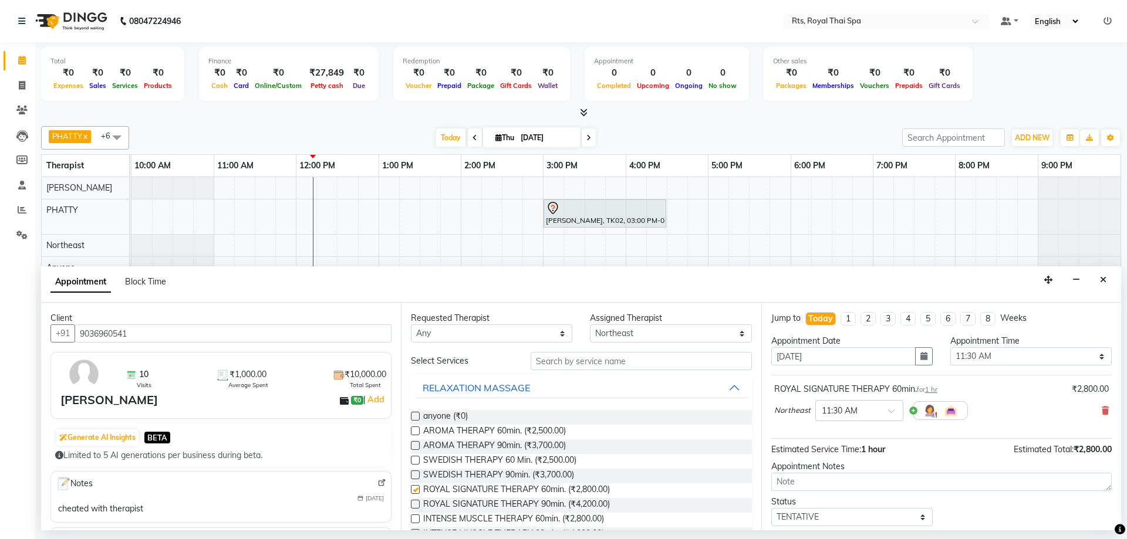
checkbox input "false"
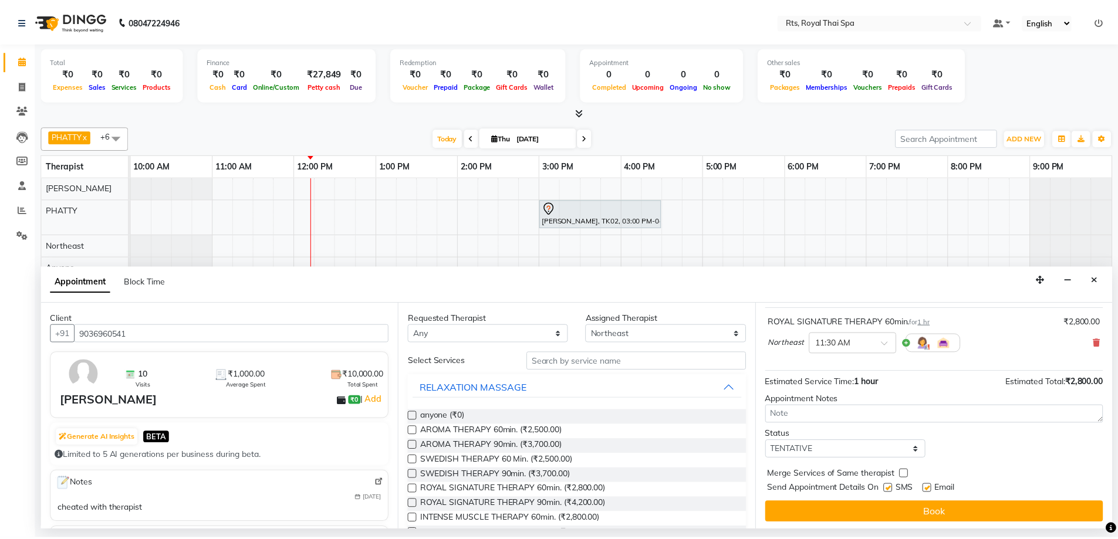
scroll to position [70, 0]
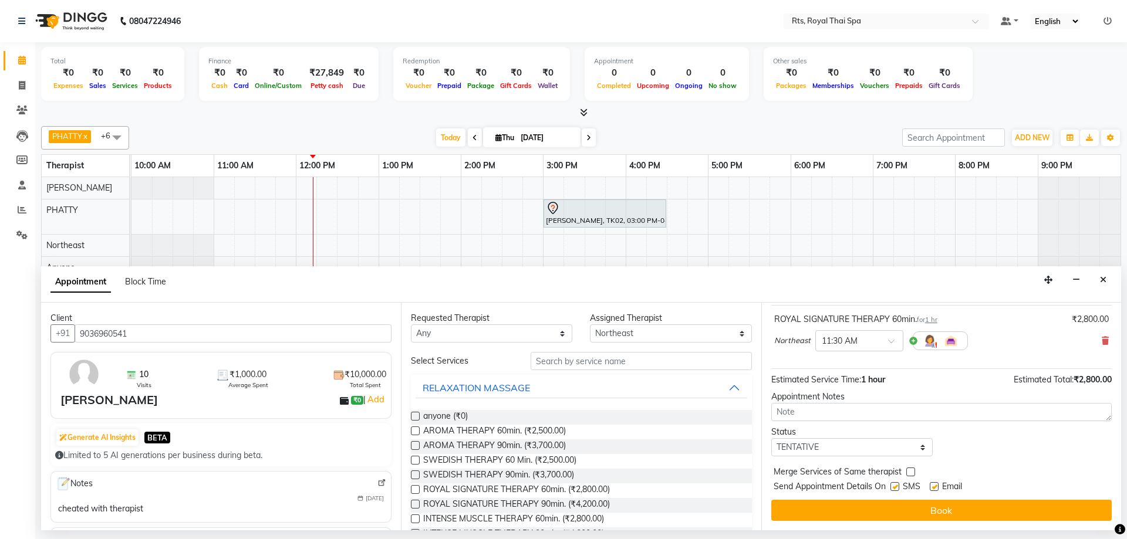
click at [894, 487] on label at bounding box center [894, 486] width 9 height 9
click at [894, 487] on input "checkbox" at bounding box center [894, 488] width 8 height 8
checkbox input "false"
drag, startPoint x: 888, startPoint y: 506, endPoint x: 876, endPoint y: 497, distance: 15.1
click at [877, 506] on button "Book" at bounding box center [941, 510] width 340 height 21
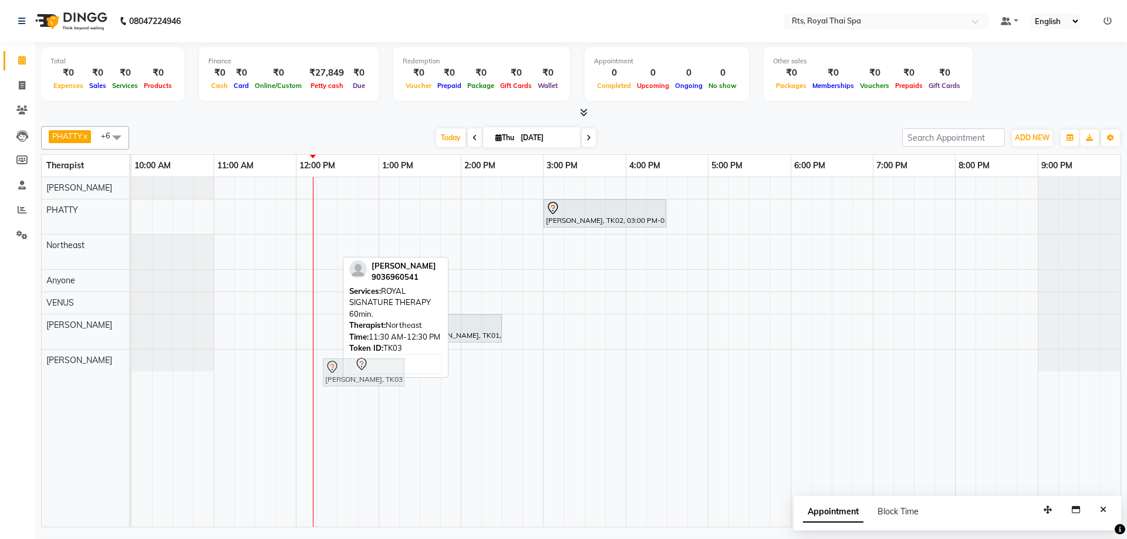
drag, startPoint x: 273, startPoint y: 245, endPoint x: 341, endPoint y: 369, distance: 141.0
click at [341, 369] on full-calendar "Therapist 10:00 AM 11:00 AM 12:00 PM 1:00 PM 2:00 PM 3:00 PM 4:00 PM 5:00 PM 6:…" at bounding box center [581, 340] width 1080 height 373
drag, startPoint x: 262, startPoint y: 244, endPoint x: 329, endPoint y: 362, distance: 135.1
click at [329, 362] on tbody "[PERSON_NAME], TK02, 03:00 PM-04:30 PM, ROYAL SIGNATURE THERAPY 90min. [PERSON_…" at bounding box center [625, 274] width 989 height 194
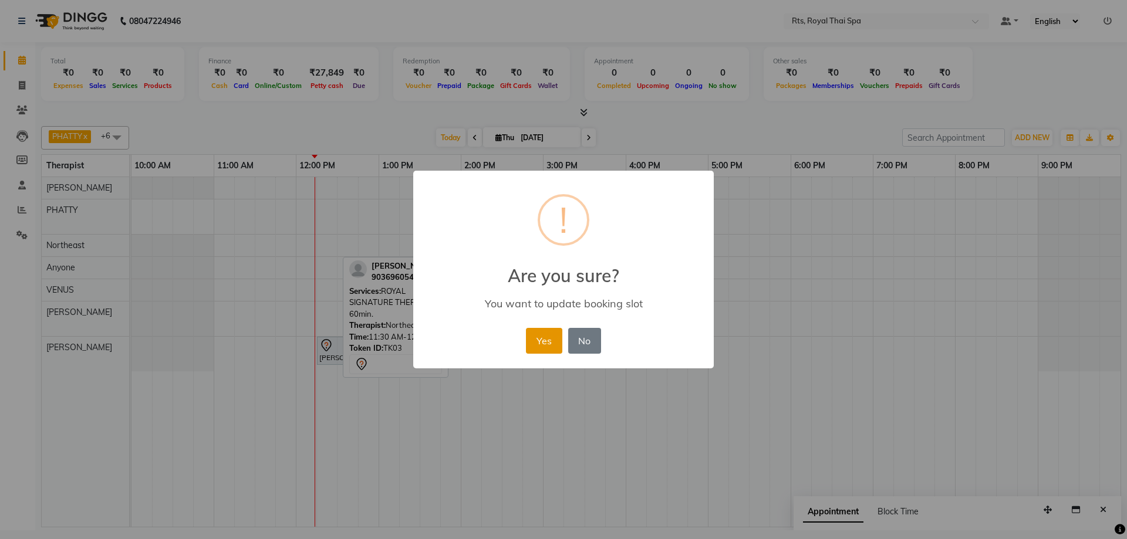
click at [553, 345] on button "Yes" at bounding box center [544, 341] width 36 height 26
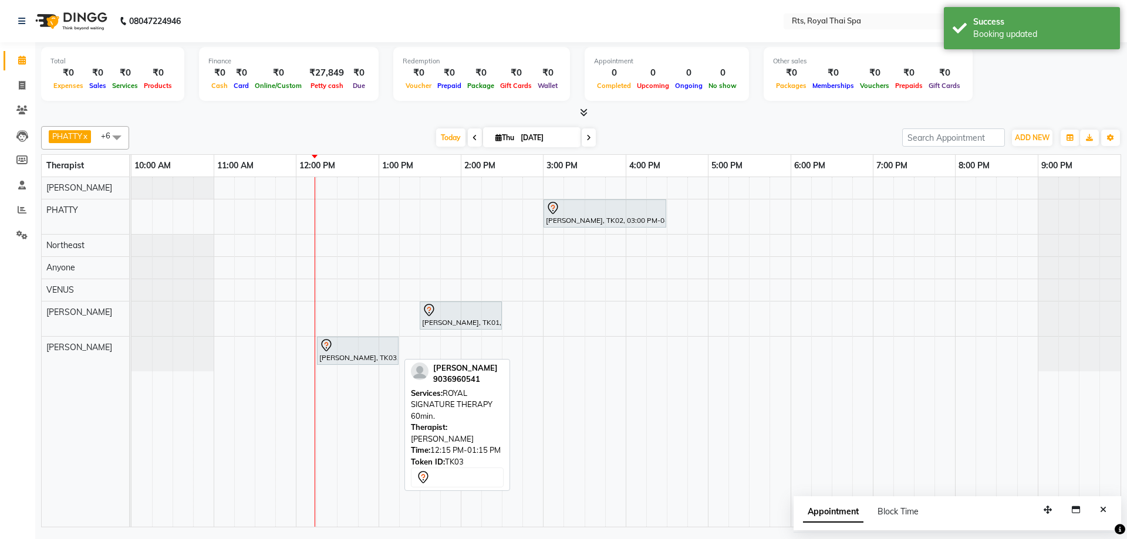
click at [329, 356] on div "[PERSON_NAME], TK03, 12:15 PM-01:15 PM, ROYAL SIGNATURE THERAPY 60min." at bounding box center [357, 351] width 79 height 25
select select "7"
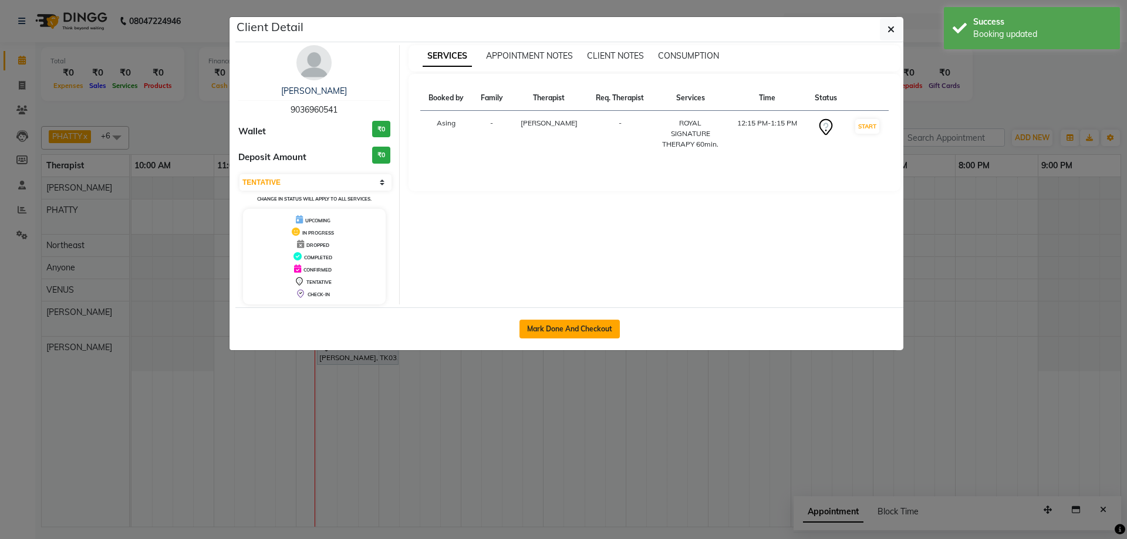
click at [546, 325] on button "Mark Done And Checkout" at bounding box center [569, 329] width 100 height 19
select select "5288"
select select "service"
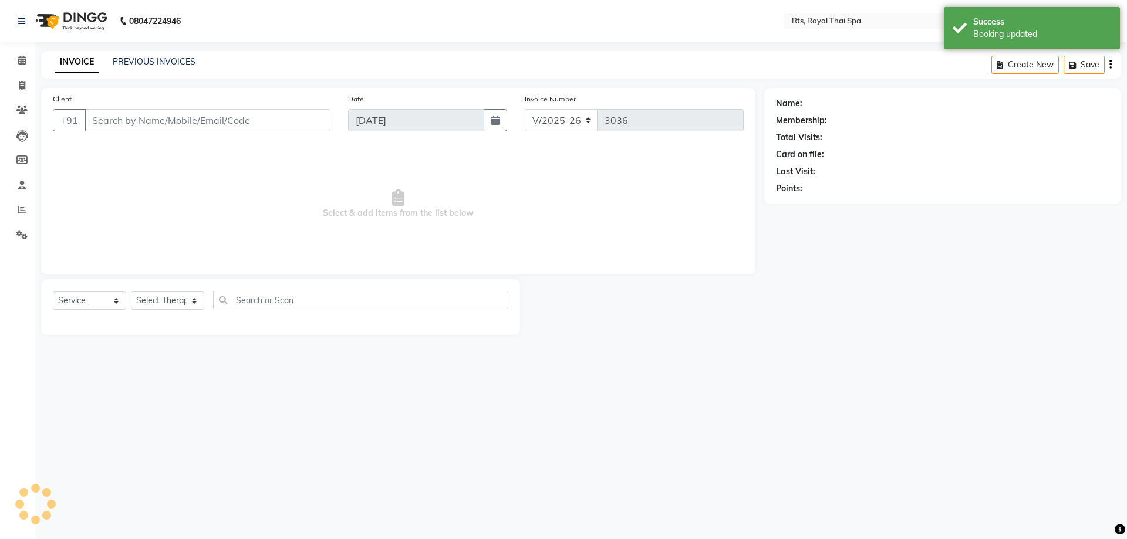
type input "9036960541"
select select "80881"
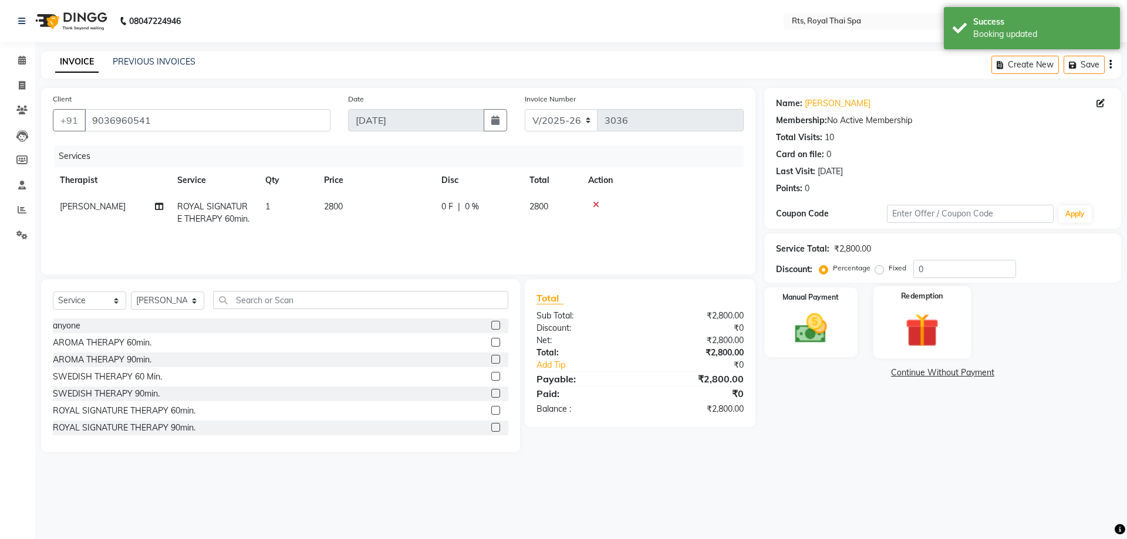
click at [925, 337] on img at bounding box center [921, 330] width 55 height 42
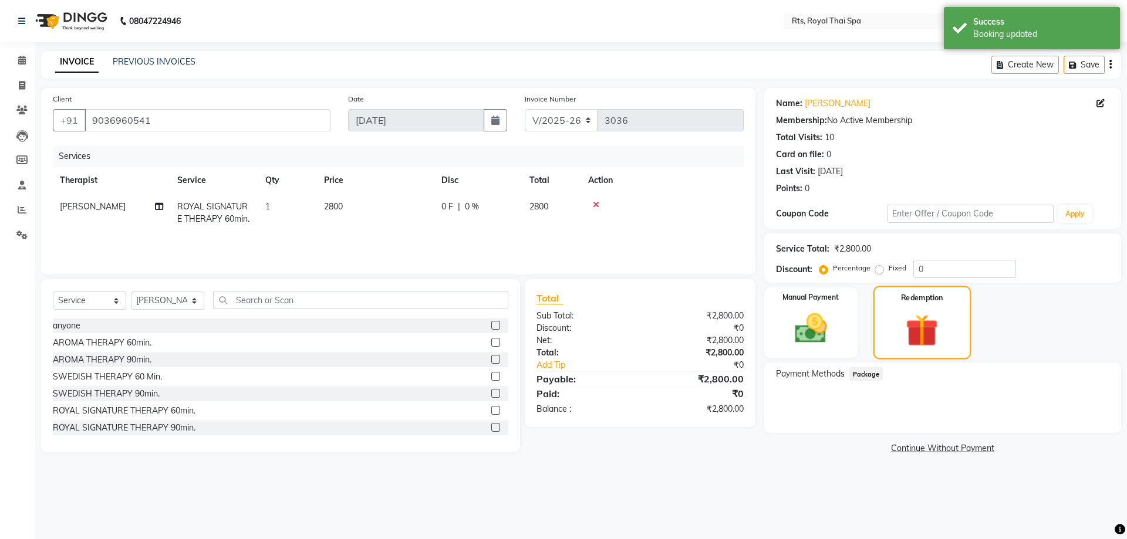
click at [901, 340] on img at bounding box center [922, 330] width 53 height 40
click at [823, 337] on img at bounding box center [811, 328] width 55 height 39
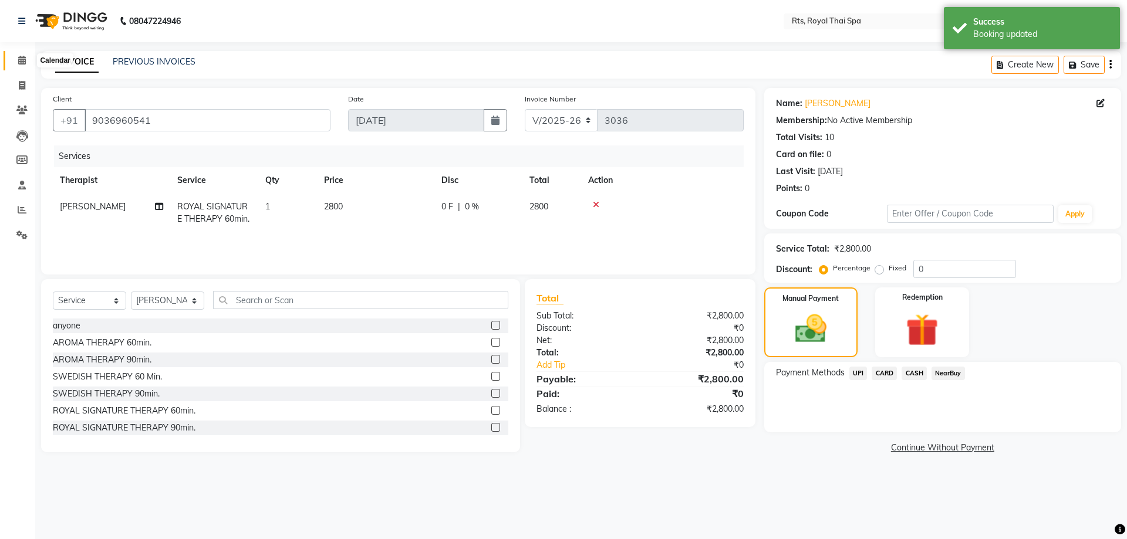
click at [29, 58] on span at bounding box center [22, 60] width 21 height 13
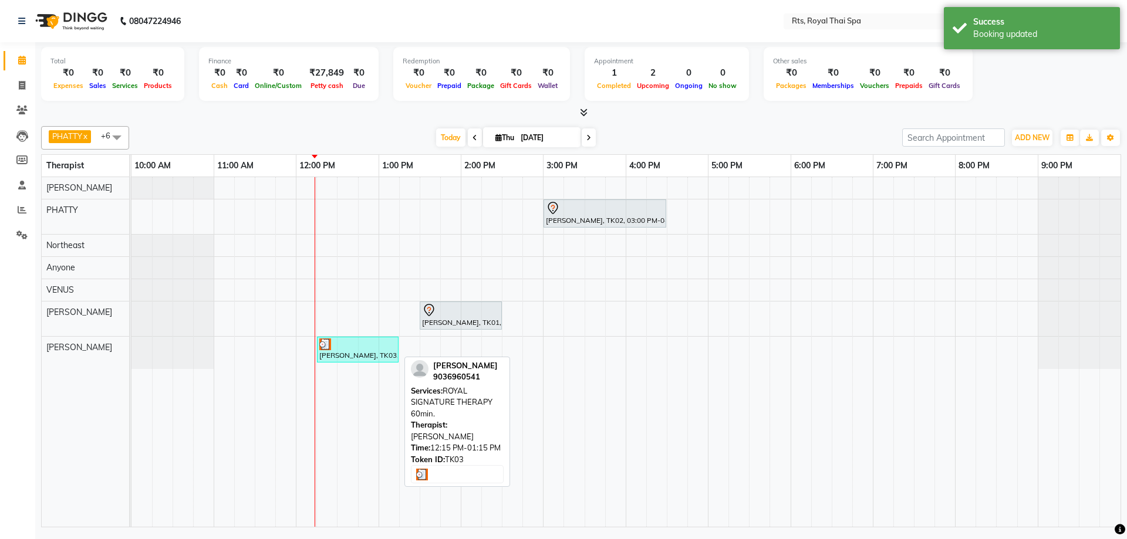
click at [351, 348] on div at bounding box center [357, 345] width 77 height 12
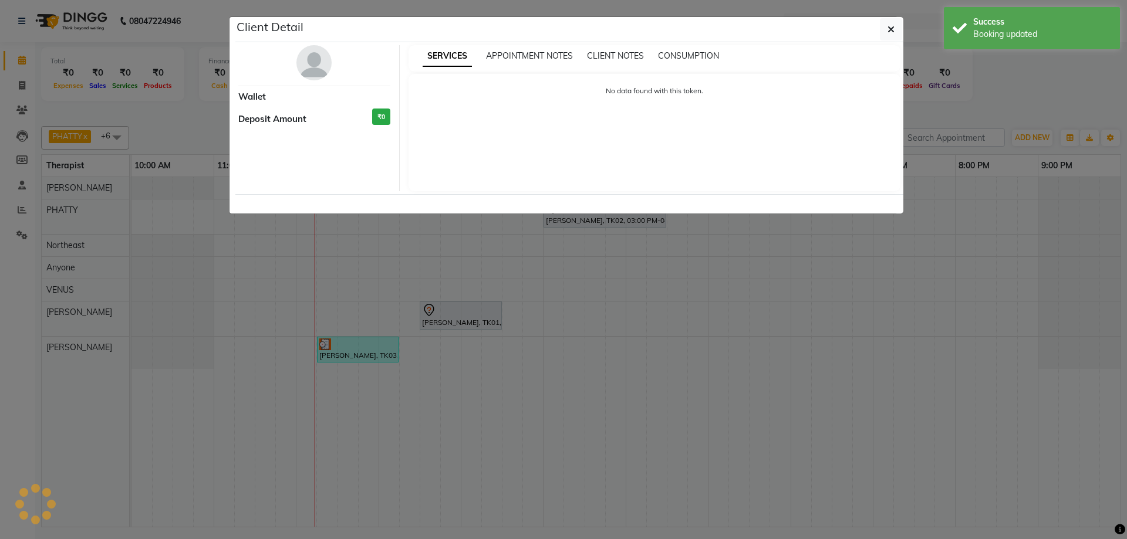
select select "3"
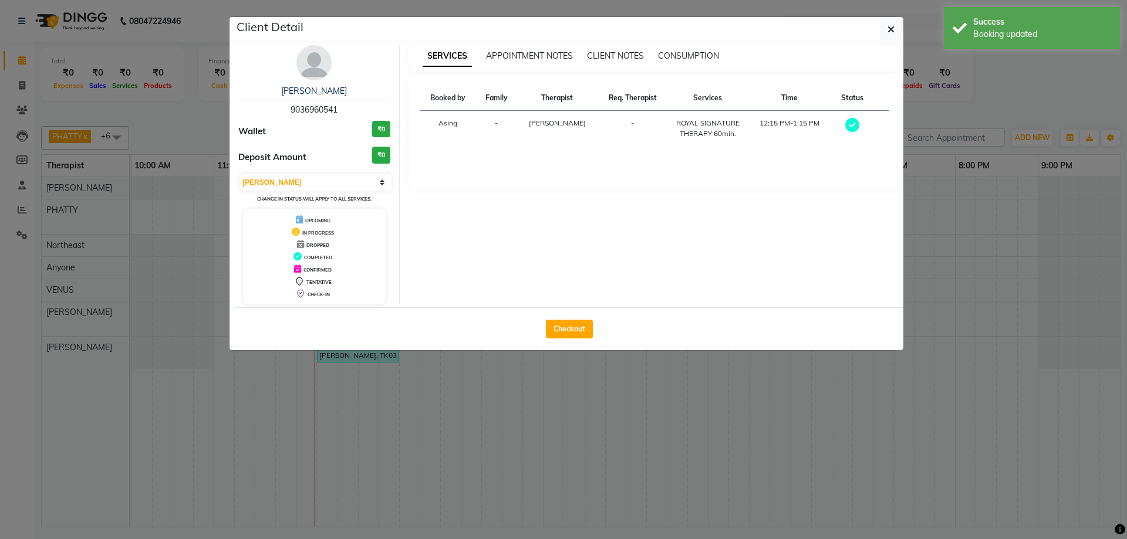
click at [318, 59] on img at bounding box center [313, 62] width 35 height 35
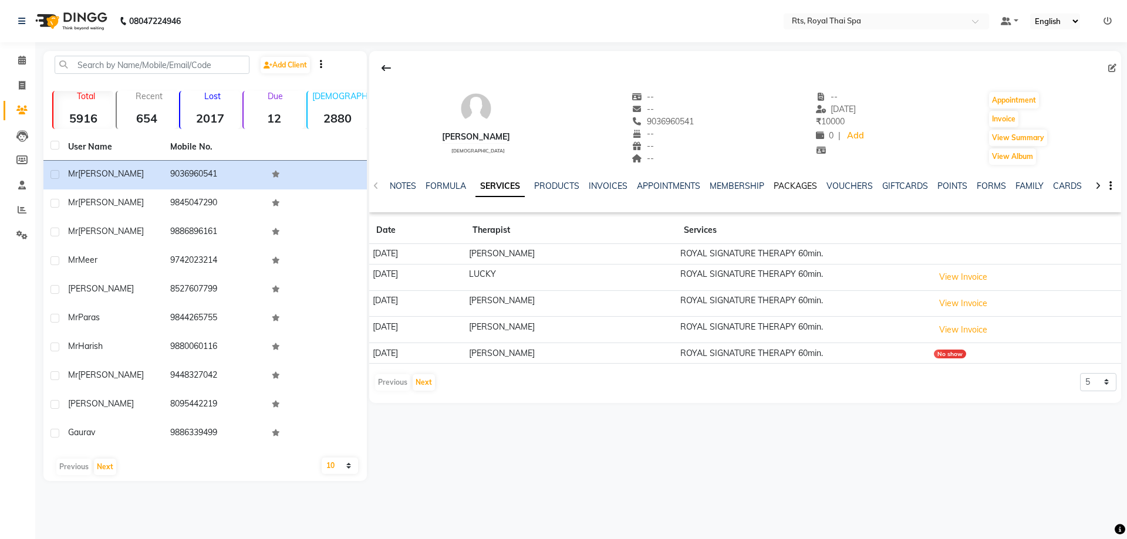
click at [789, 186] on link "PACKAGES" at bounding box center [795, 186] width 43 height 11
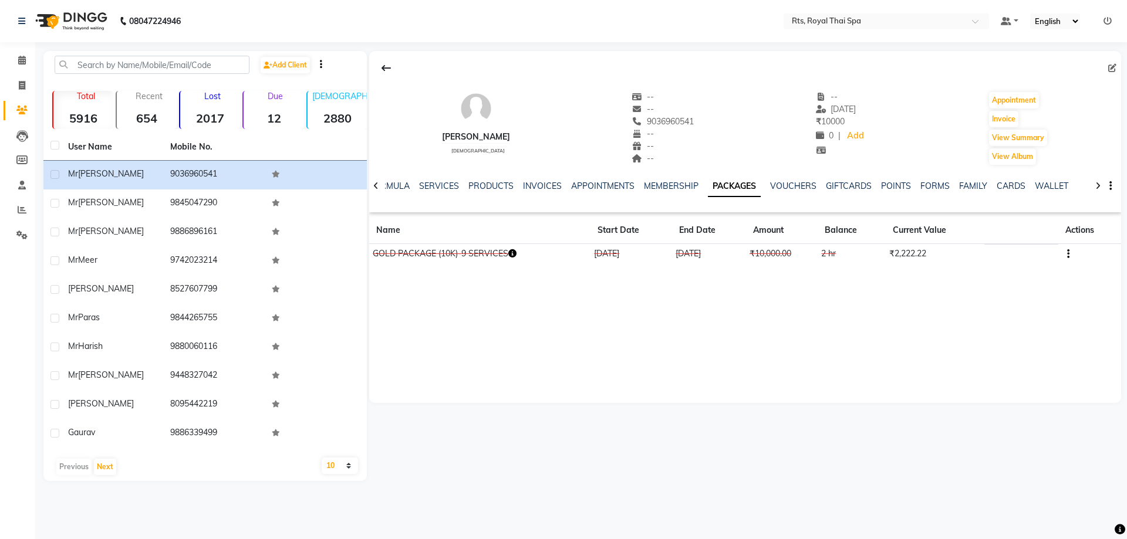
drag, startPoint x: 1075, startPoint y: 248, endPoint x: 1069, endPoint y: 252, distance: 7.2
click at [1070, 252] on td at bounding box center [1089, 254] width 63 height 21
click at [1068, 255] on icon "button" at bounding box center [1068, 254] width 2 height 1
click at [987, 258] on div "Edit" at bounding box center [1010, 253] width 77 height 15
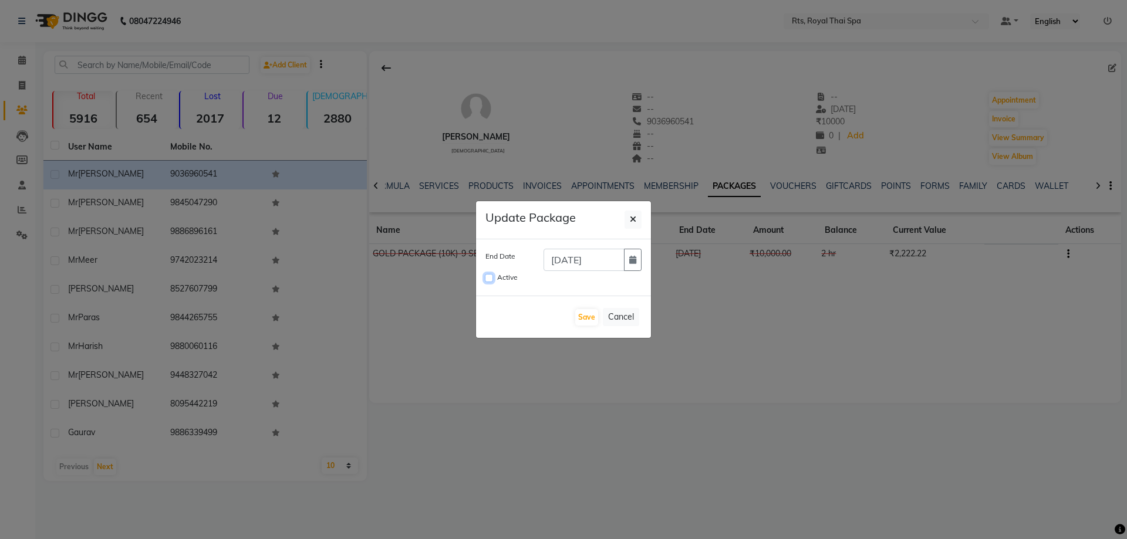
click at [491, 278] on input "Active" at bounding box center [489, 278] width 8 height 8
checkbox input "true"
click at [633, 261] on icon "button" at bounding box center [632, 260] width 7 height 8
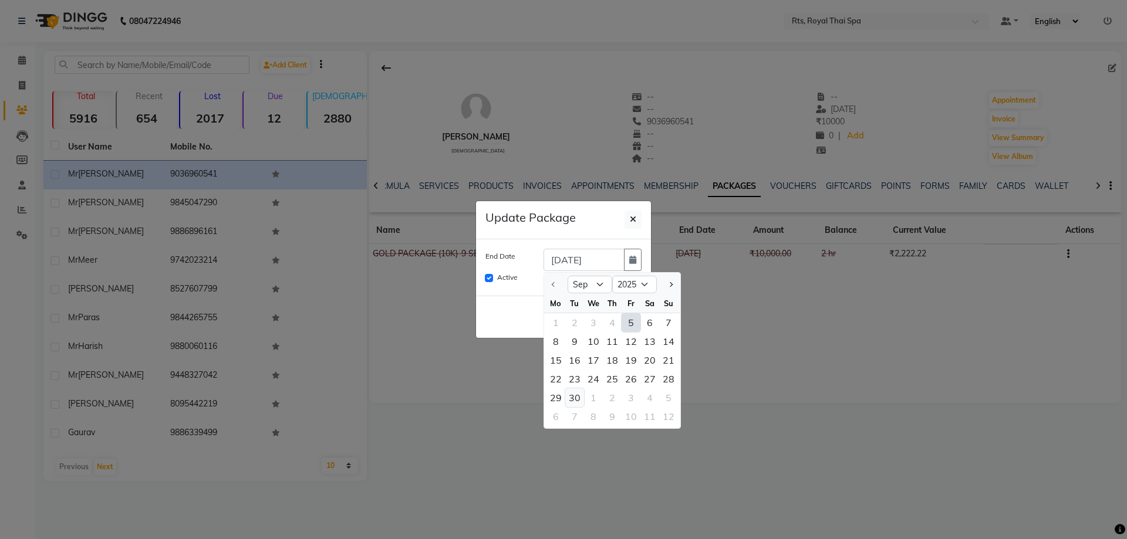
click at [573, 397] on div "30" at bounding box center [574, 398] width 19 height 19
type input "[DATE]"
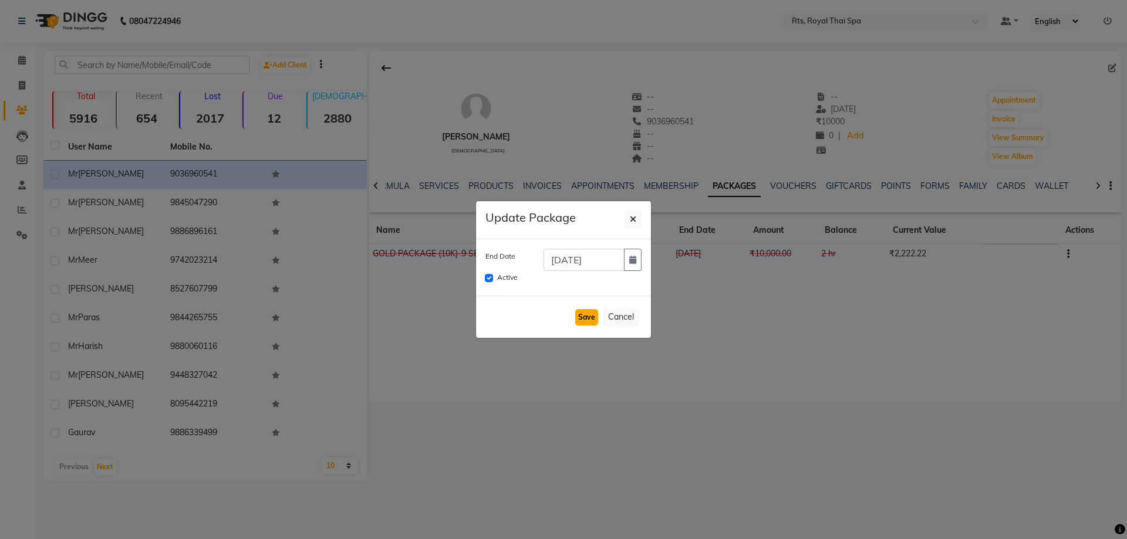
click at [590, 321] on button "Save" at bounding box center [586, 317] width 23 height 16
checkbox input "false"
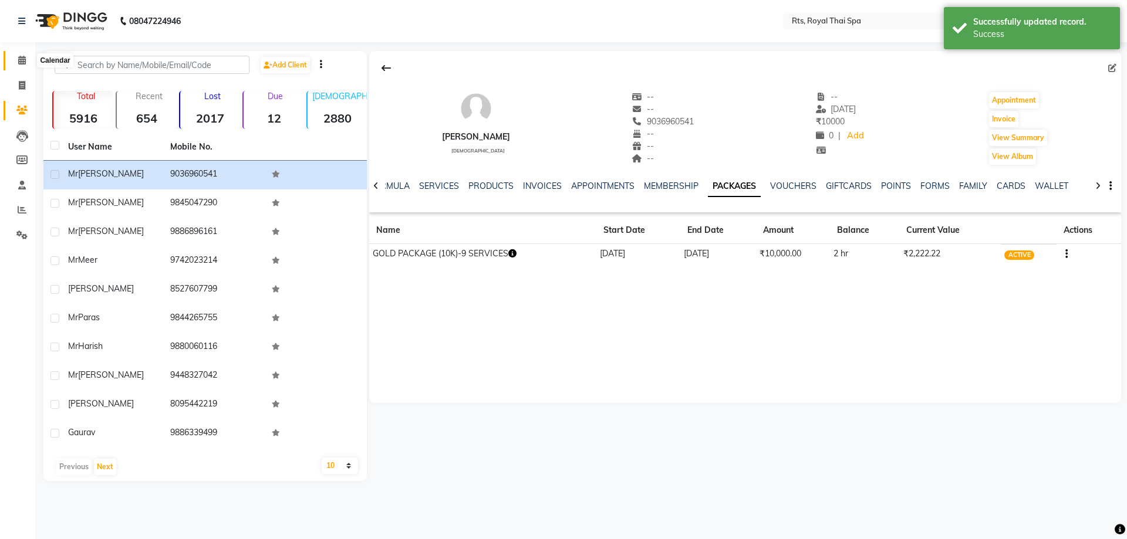
click at [26, 64] on span at bounding box center [22, 60] width 21 height 13
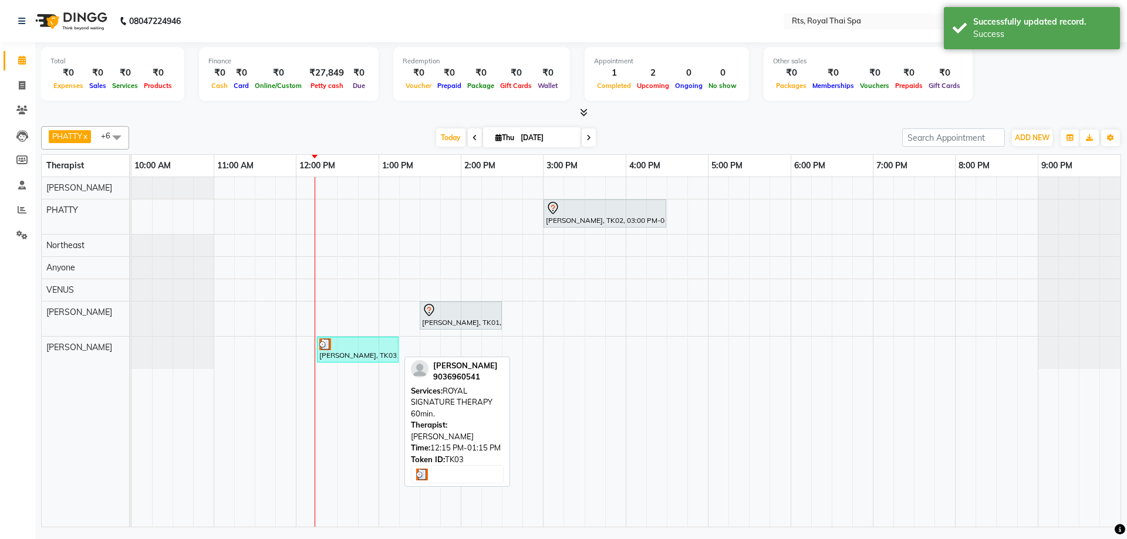
click at [354, 346] on div at bounding box center [357, 345] width 77 height 12
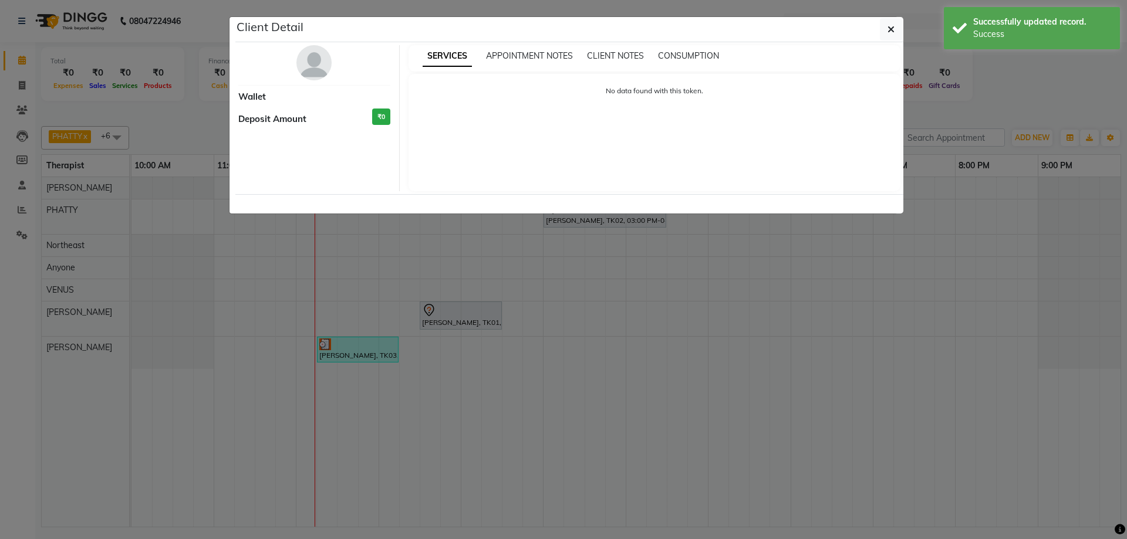
select select "3"
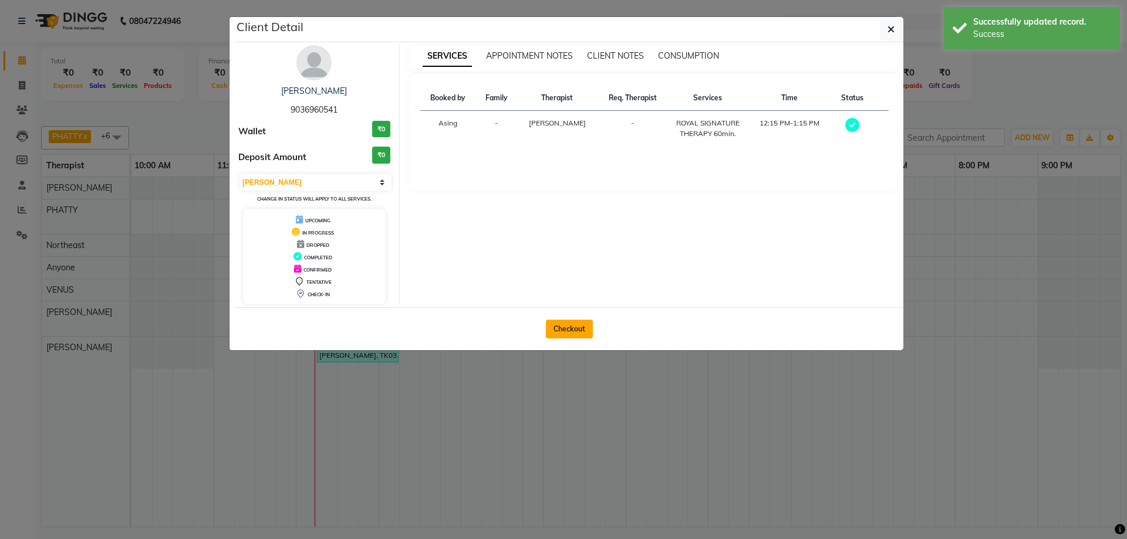
click at [555, 329] on button "Checkout" at bounding box center [569, 329] width 47 height 19
select select "5288"
select select "service"
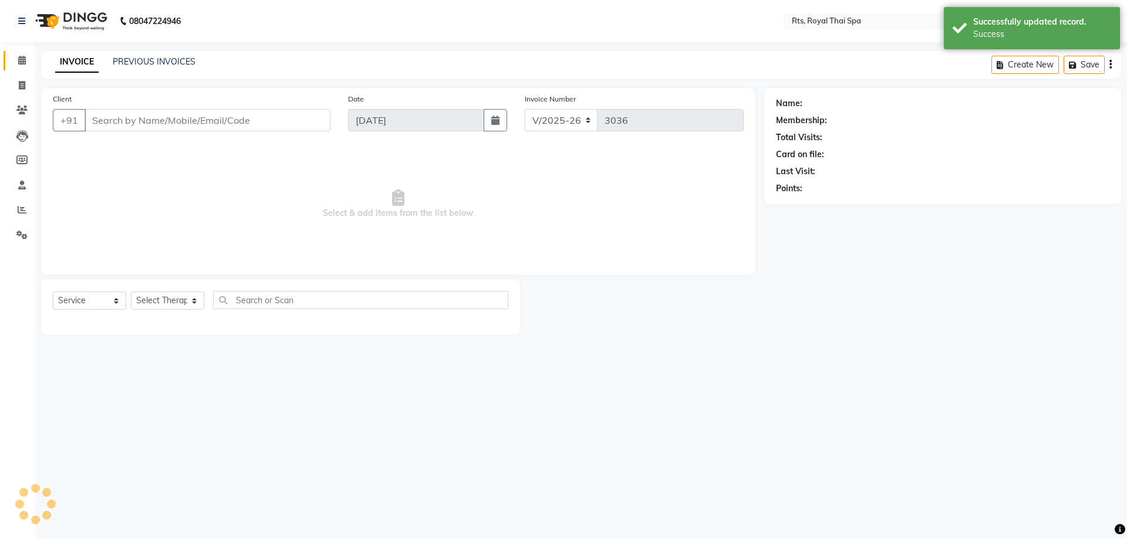
type input "9036960541"
select select "80881"
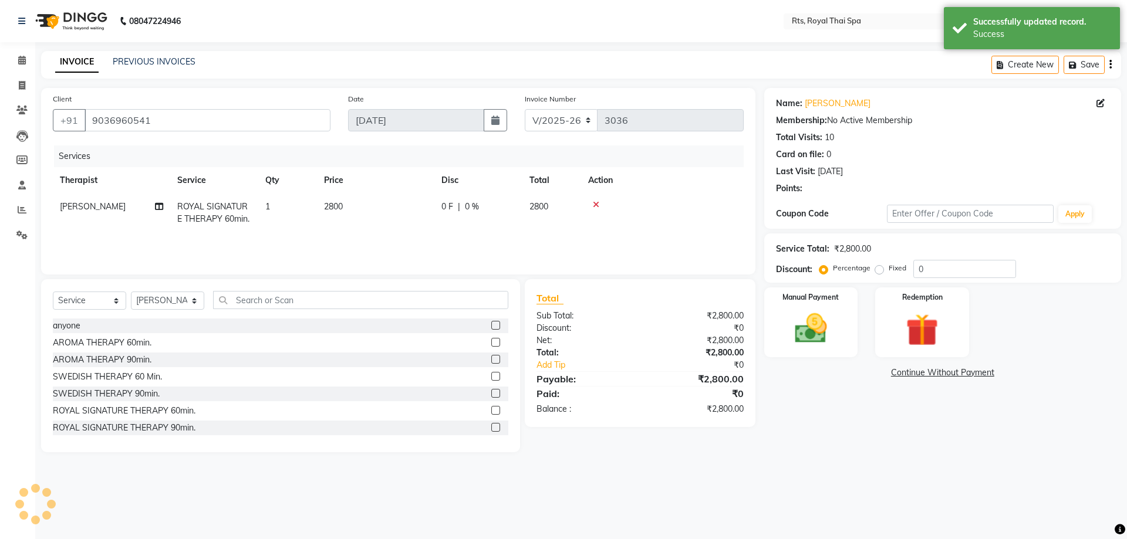
click at [951, 327] on div "Redemption" at bounding box center [922, 323] width 94 height 70
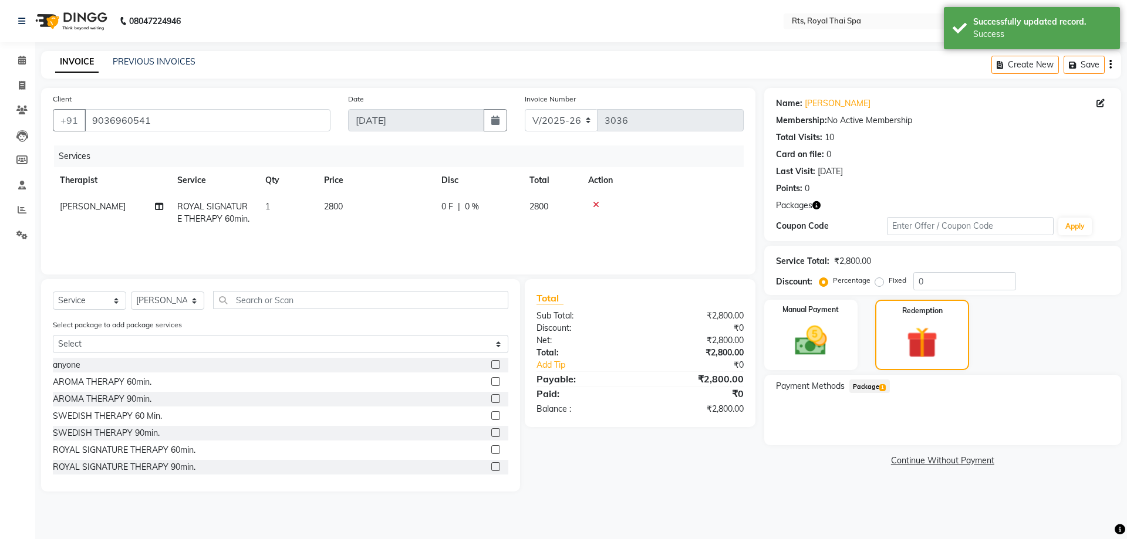
click at [881, 386] on span "1" at bounding box center [882, 387] width 6 height 7
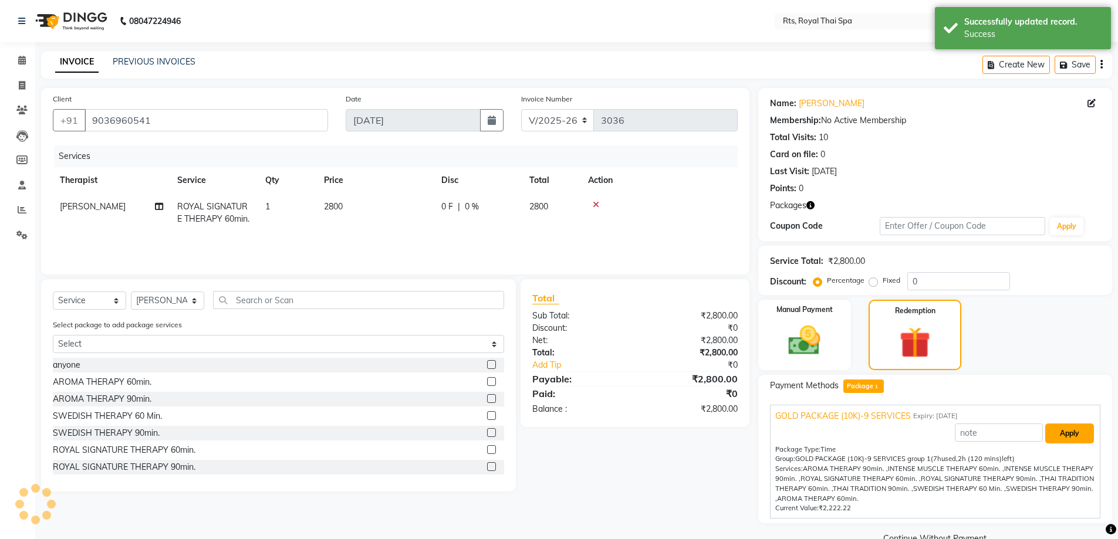
click at [1058, 434] on button "Apply" at bounding box center [1069, 434] width 49 height 20
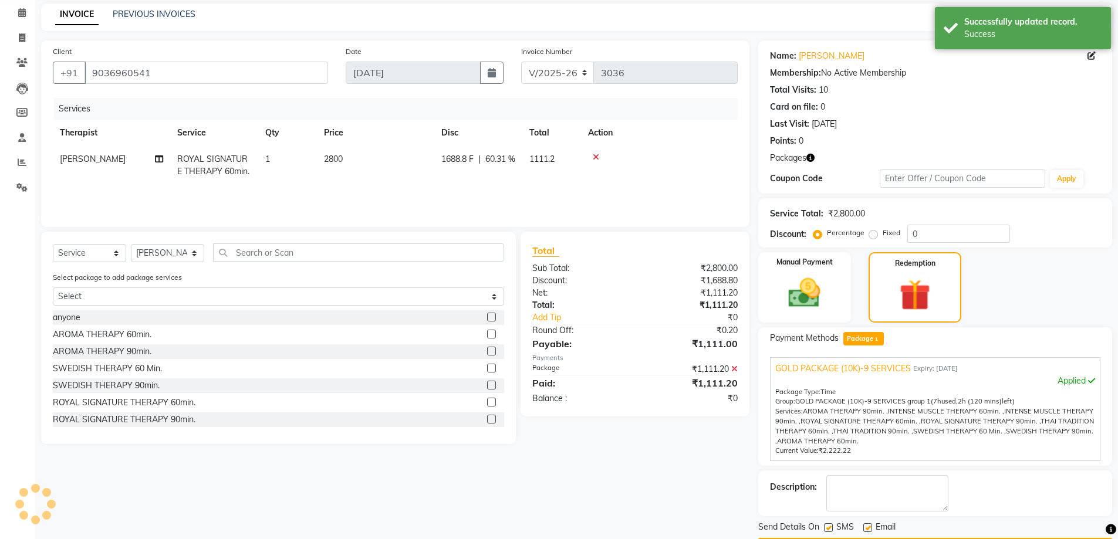
scroll to position [82, 0]
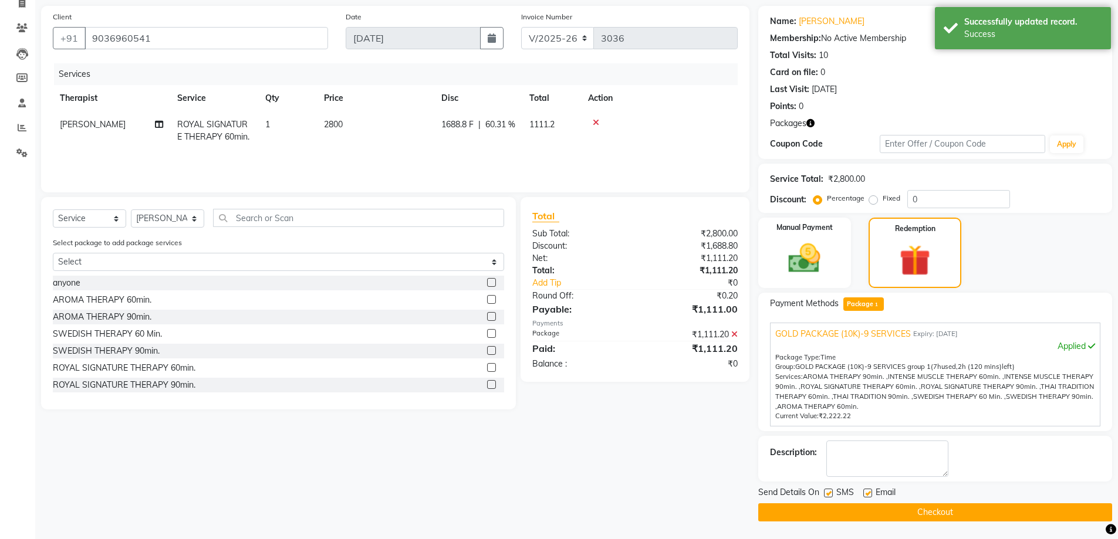
click at [832, 494] on label at bounding box center [828, 493] width 9 height 9
click at [832, 494] on input "checkbox" at bounding box center [828, 494] width 8 height 8
checkbox input "false"
click at [834, 504] on button "Checkout" at bounding box center [935, 513] width 354 height 18
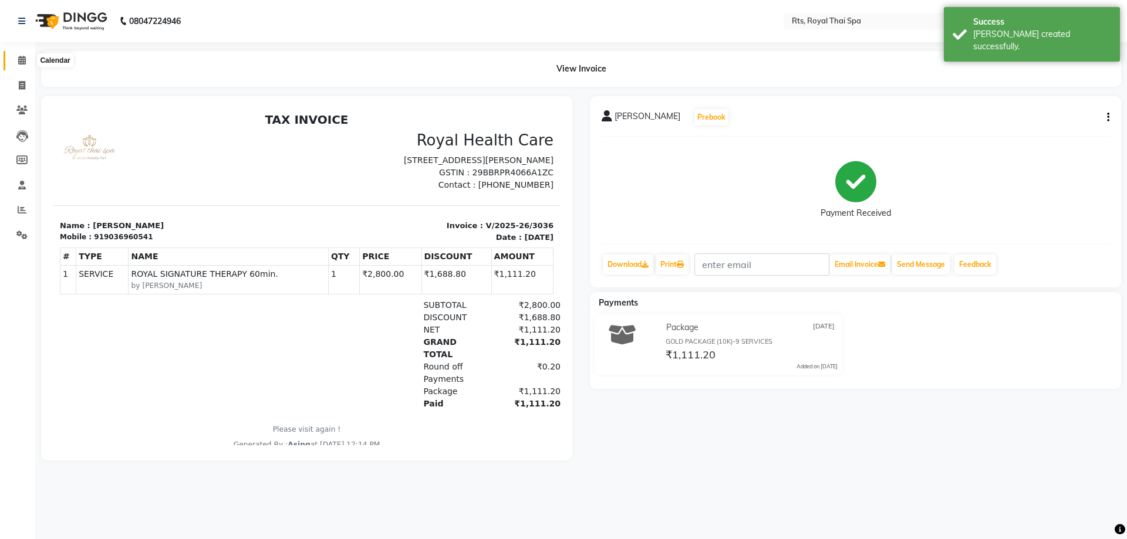
click at [17, 65] on span at bounding box center [22, 60] width 21 height 13
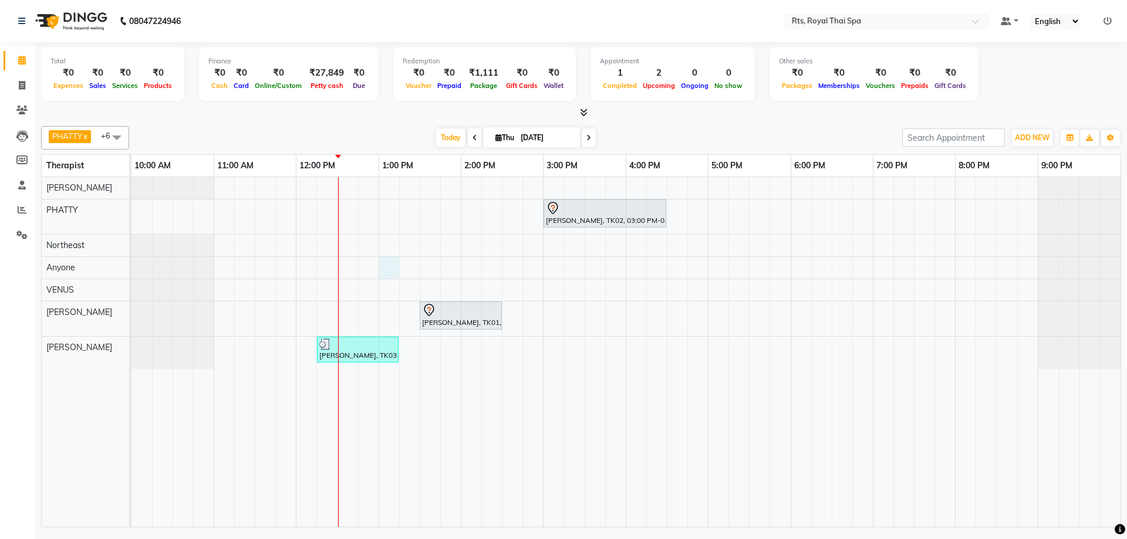
click at [386, 267] on div "[PERSON_NAME], TK02, 03:00 PM-04:30 PM, ROYAL SIGNATURE THERAPY 90min. [PERSON_…" at bounding box center [625, 352] width 989 height 350
select select "39979"
select select "780"
select select "tentative"
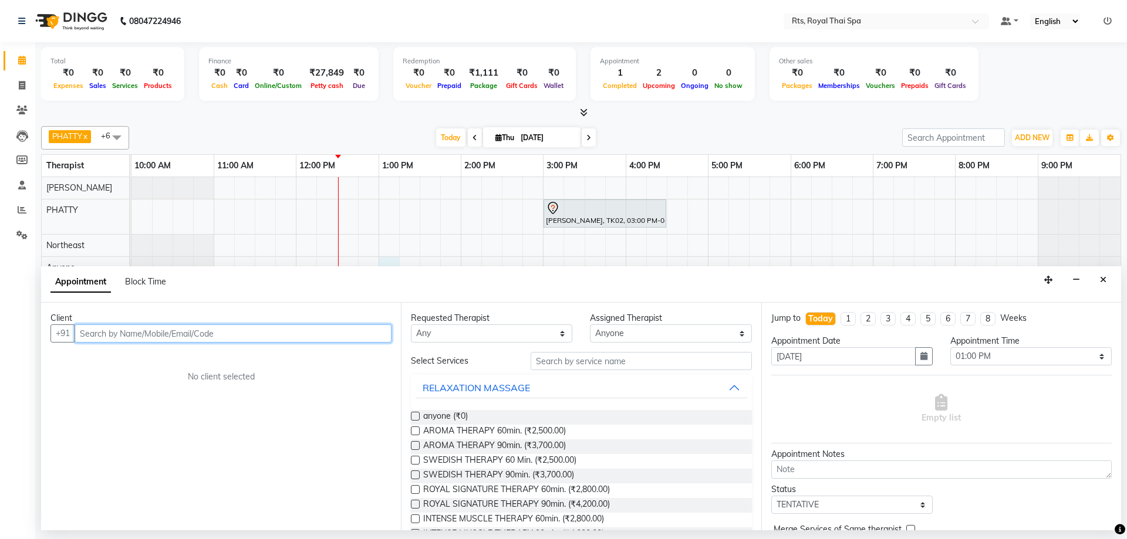
click at [295, 333] on input "text" at bounding box center [233, 334] width 317 height 18
click at [184, 337] on input "text" at bounding box center [233, 334] width 317 height 18
paste input "8310800254"
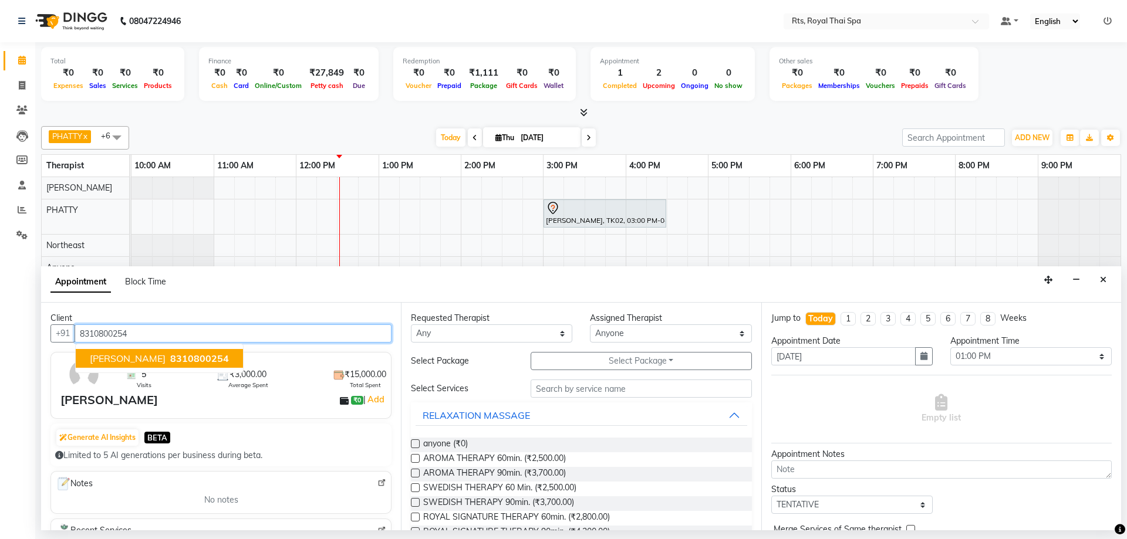
drag, startPoint x: 152, startPoint y: 356, endPoint x: 171, endPoint y: 366, distance: 21.0
click at [170, 357] on span "8310800254" at bounding box center [199, 359] width 59 height 12
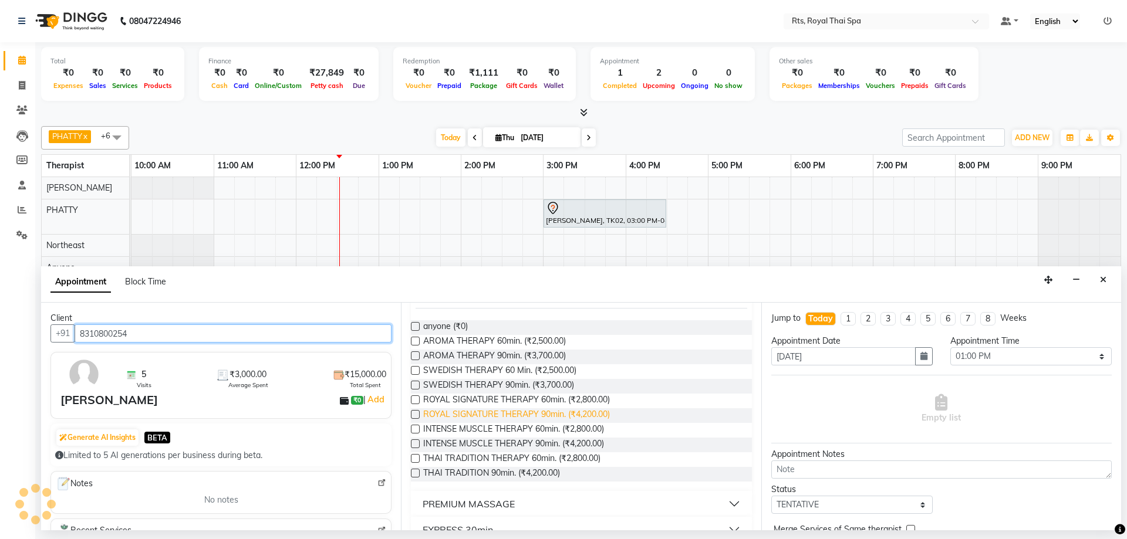
type input "8310800254"
click at [581, 416] on span "ROYAL SIGNATURE THERAPY 90min. (₹4,200.00)" at bounding box center [516, 415] width 187 height 15
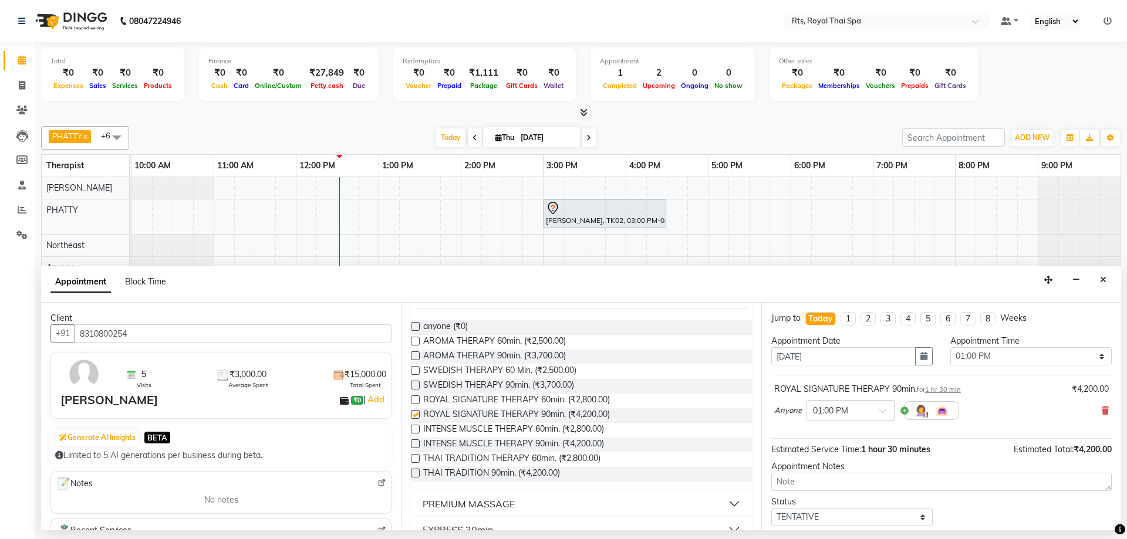
checkbox input "false"
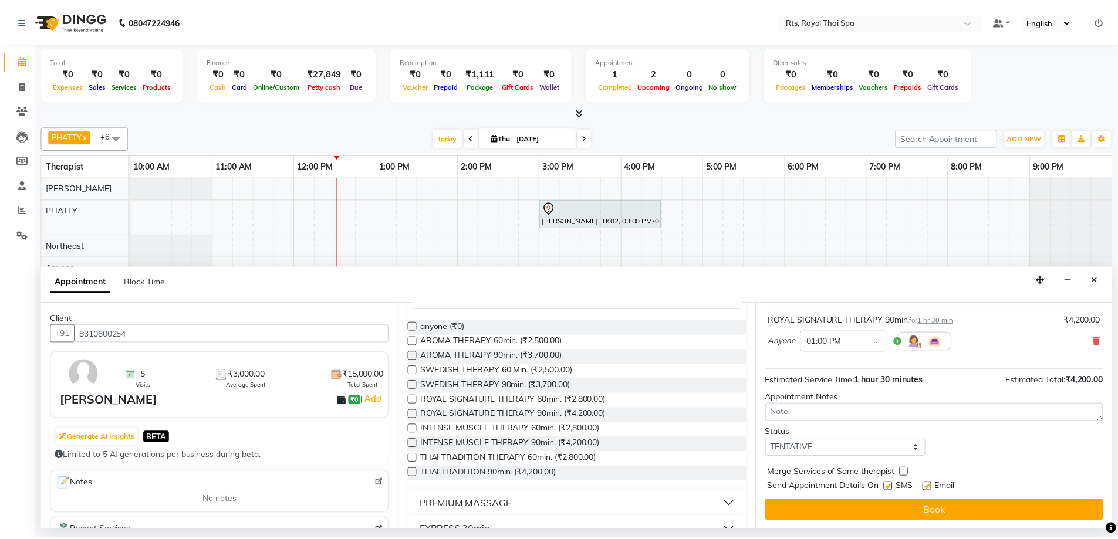
scroll to position [70, 0]
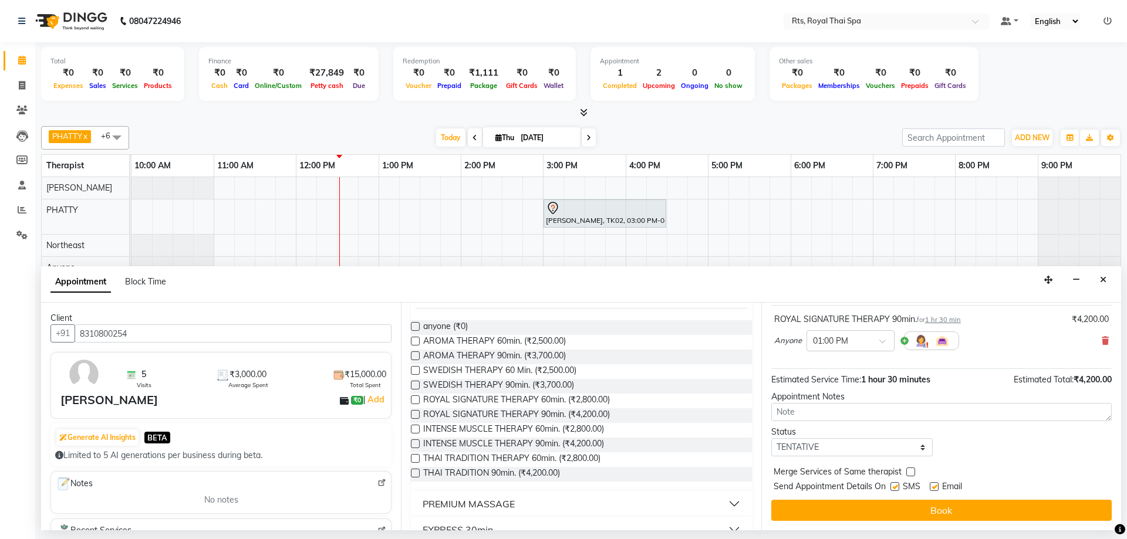
click at [893, 486] on label at bounding box center [894, 486] width 9 height 9
click at [893, 486] on input "checkbox" at bounding box center [894, 488] width 8 height 8
checkbox input "false"
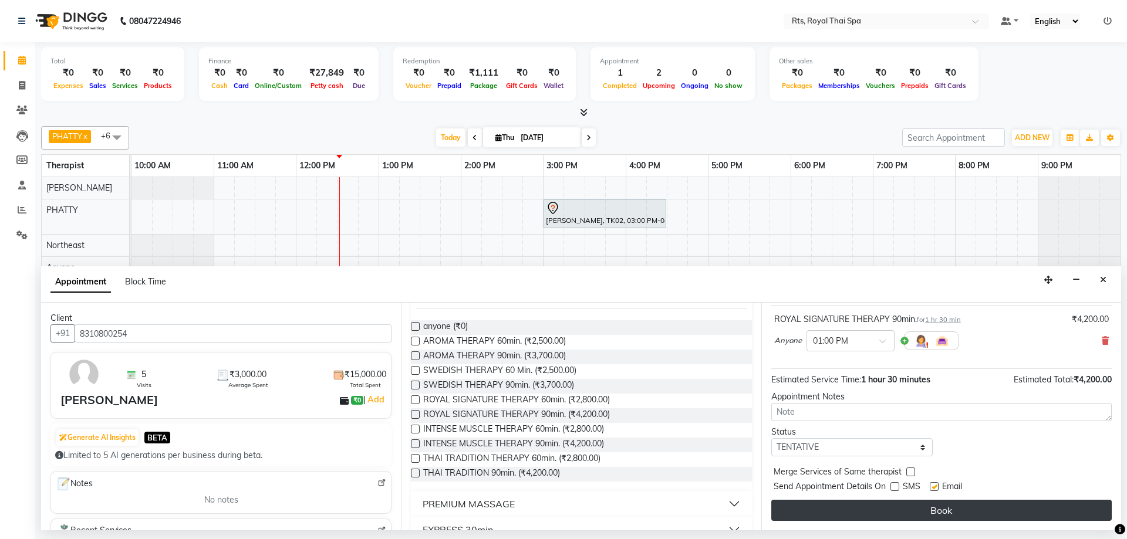
click at [893, 505] on button "Book" at bounding box center [941, 510] width 340 height 21
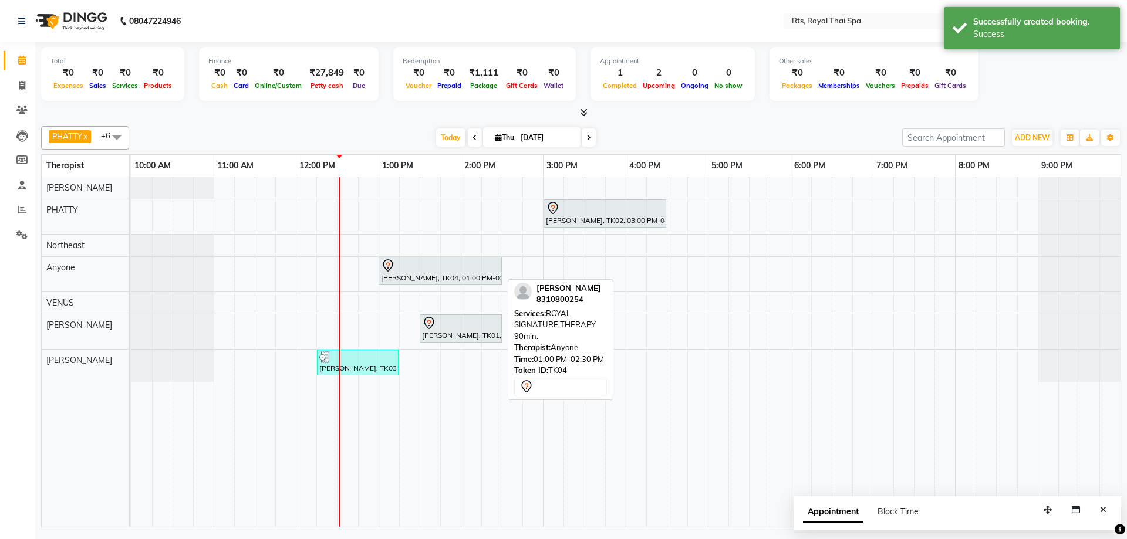
click at [390, 272] on div "[PERSON_NAME], TK04, 01:00 PM-02:30 PM, ROYAL SIGNATURE THERAPY 90min." at bounding box center [440, 271] width 121 height 25
select select "7"
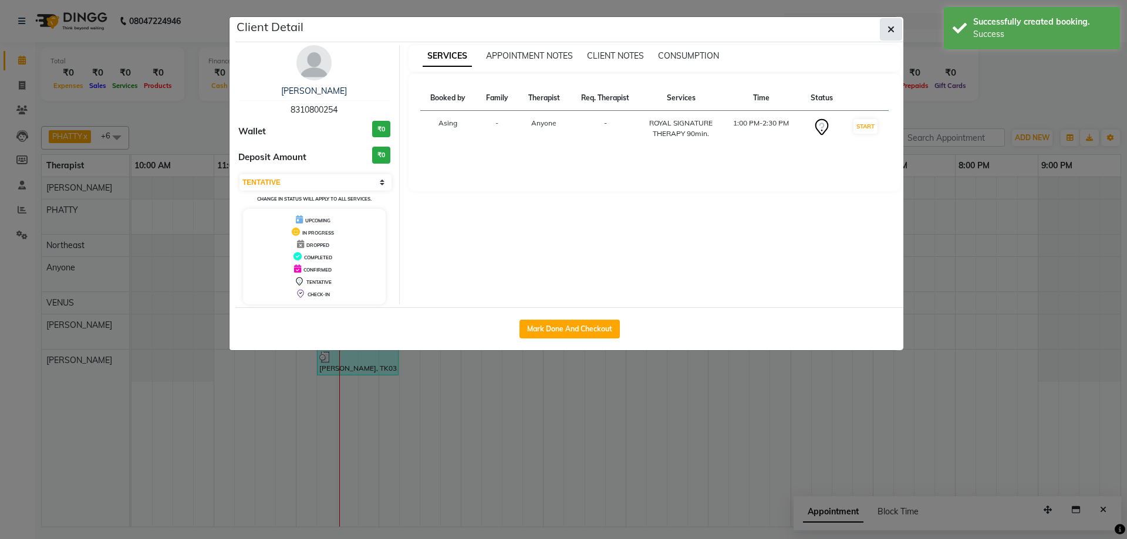
drag, startPoint x: 888, startPoint y: 28, endPoint x: 886, endPoint y: 37, distance: 9.0
click at [887, 29] on icon "button" at bounding box center [890, 29] width 7 height 9
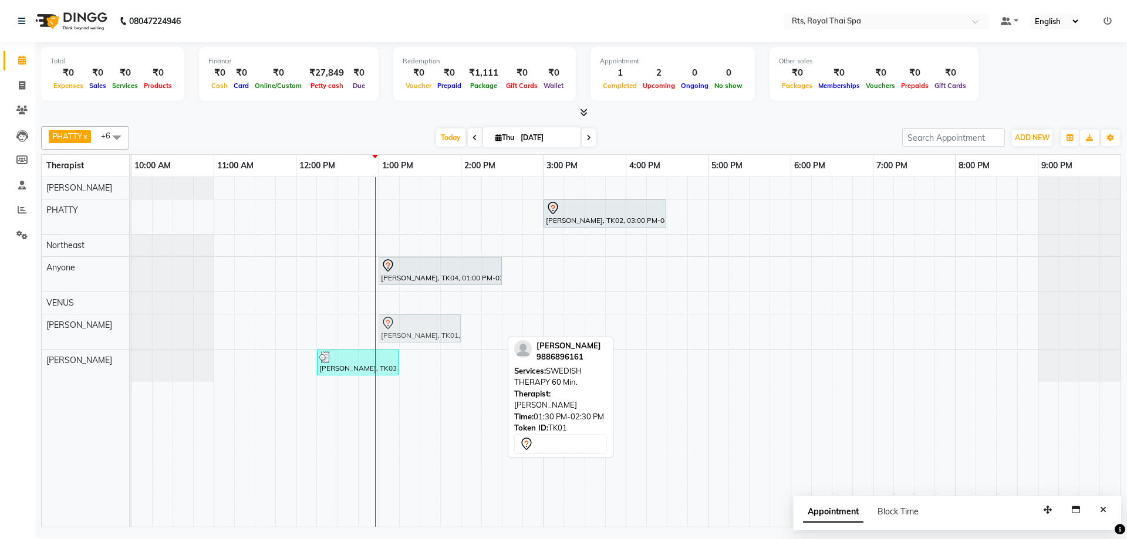
drag, startPoint x: 445, startPoint y: 331, endPoint x: 410, endPoint y: 331, distance: 35.2
click at [131, 331] on div "[PERSON_NAME], TK01, 01:30 PM-02:30 PM, SWEDISH THERAPY 60 Min. [PERSON_NAME], …" at bounding box center [131, 332] width 0 height 35
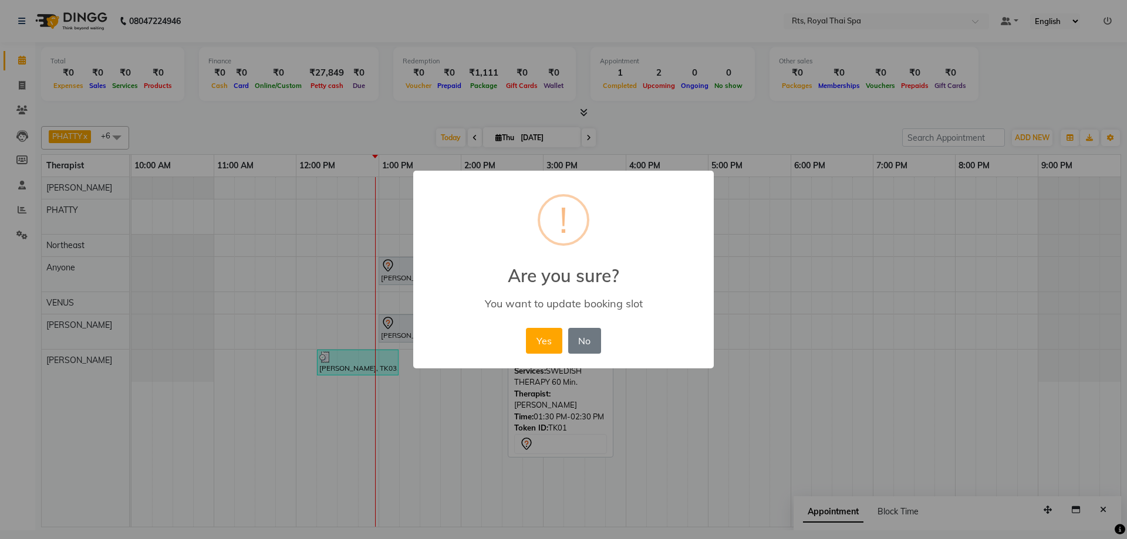
drag, startPoint x: 544, startPoint y: 343, endPoint x: 504, endPoint y: 400, distance: 69.5
click at [543, 345] on button "Yes" at bounding box center [544, 341] width 36 height 26
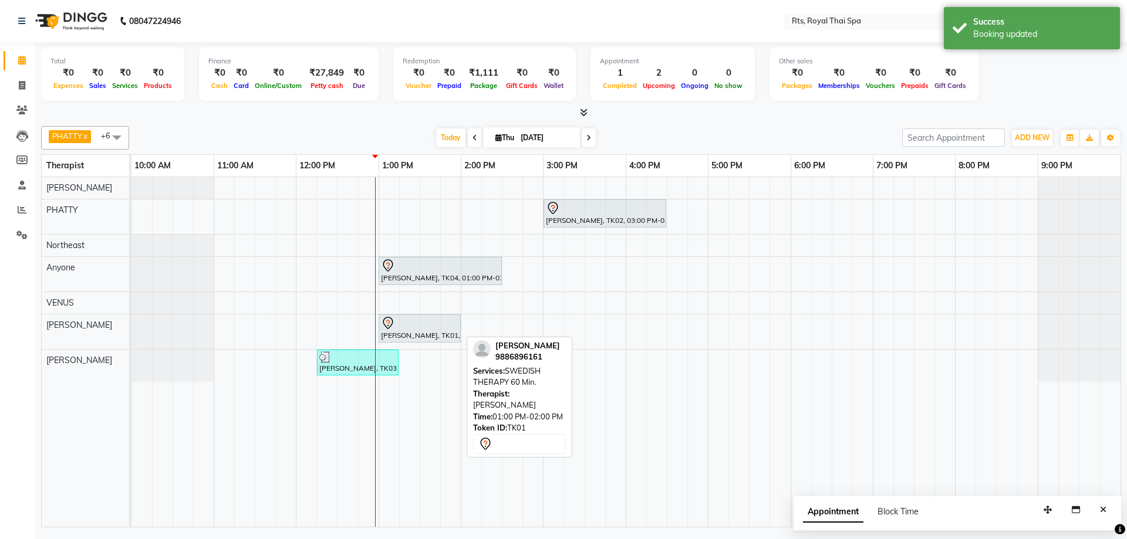
click at [423, 333] on div "[PERSON_NAME], TK01, 01:00 PM-02:00 PM, SWEDISH THERAPY 60 Min." at bounding box center [420, 328] width 80 height 25
select select "7"
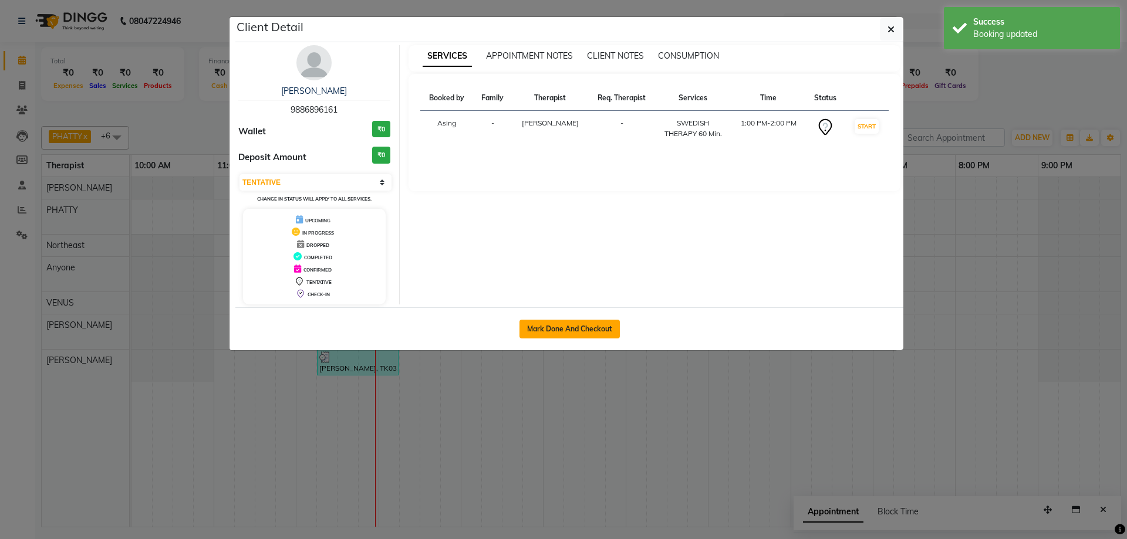
click at [579, 332] on button "Mark Done And Checkout" at bounding box center [569, 329] width 100 height 19
select select "5288"
select select "service"
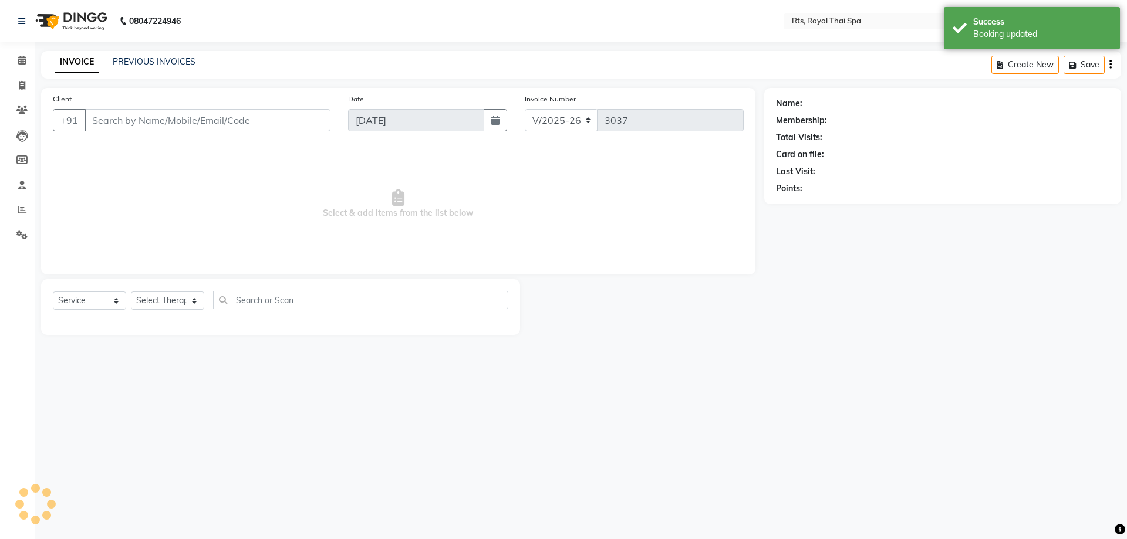
select select "3"
type input "9886896161"
select select "65624"
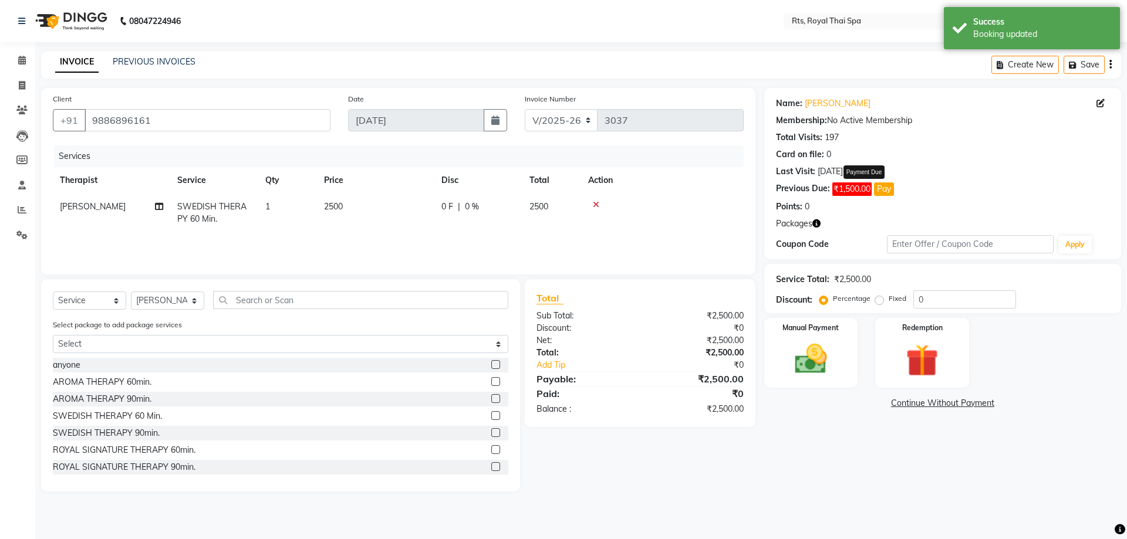
click at [886, 188] on button "Pay" at bounding box center [884, 189] width 20 height 13
select select "1"
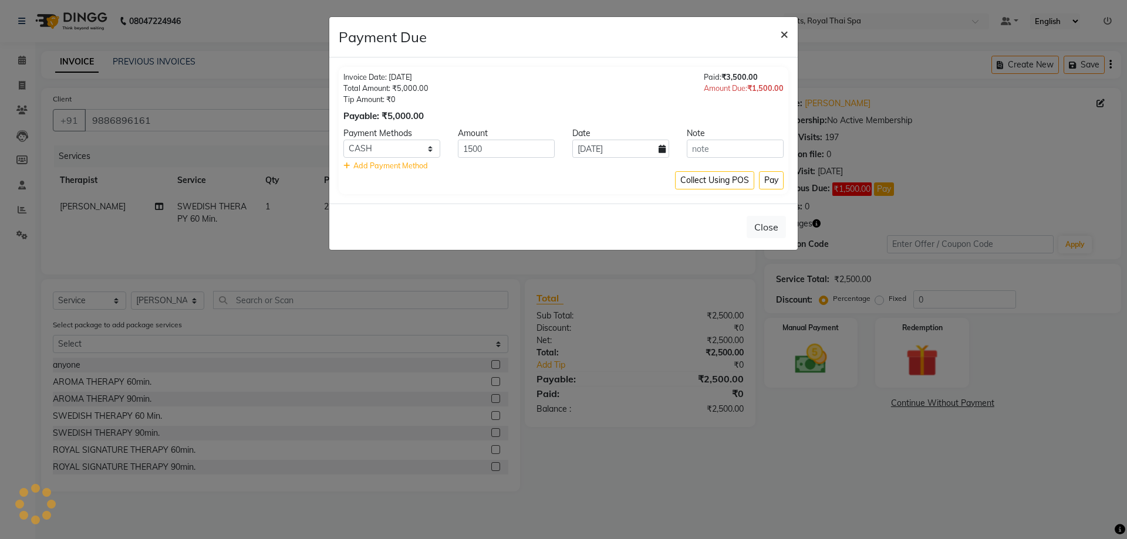
click at [782, 35] on span "×" at bounding box center [784, 34] width 8 height 18
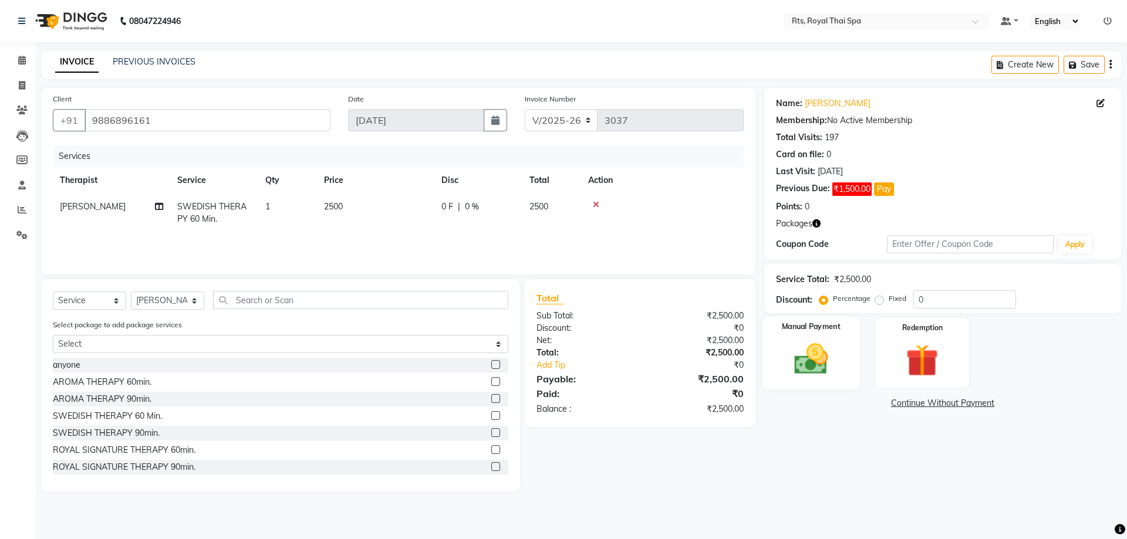
click at [808, 357] on img at bounding box center [811, 359] width 55 height 39
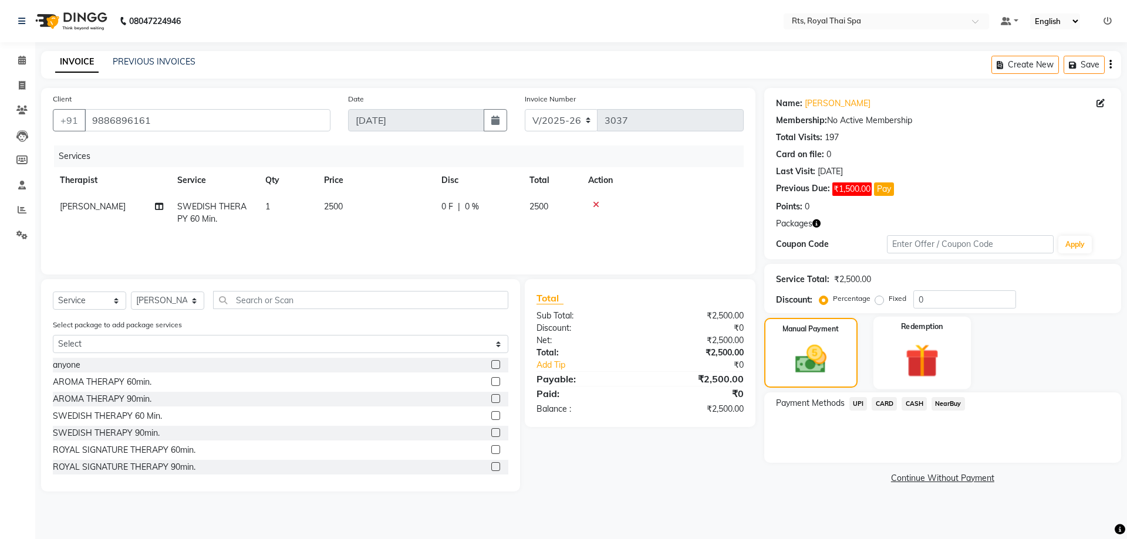
click at [909, 356] on img at bounding box center [921, 361] width 55 height 42
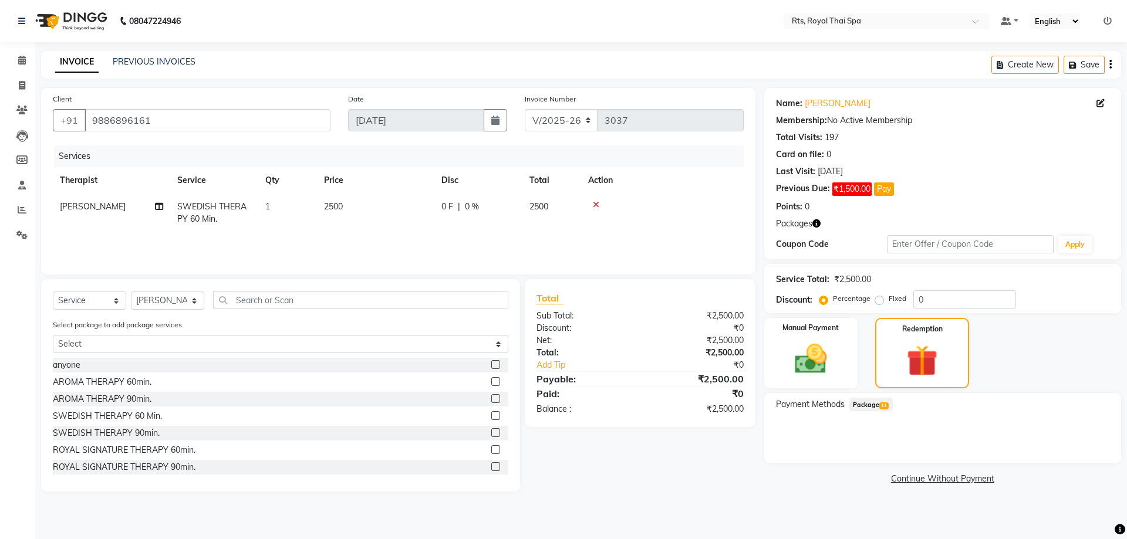
click at [873, 404] on span "Package 11" at bounding box center [870, 404] width 43 height 13
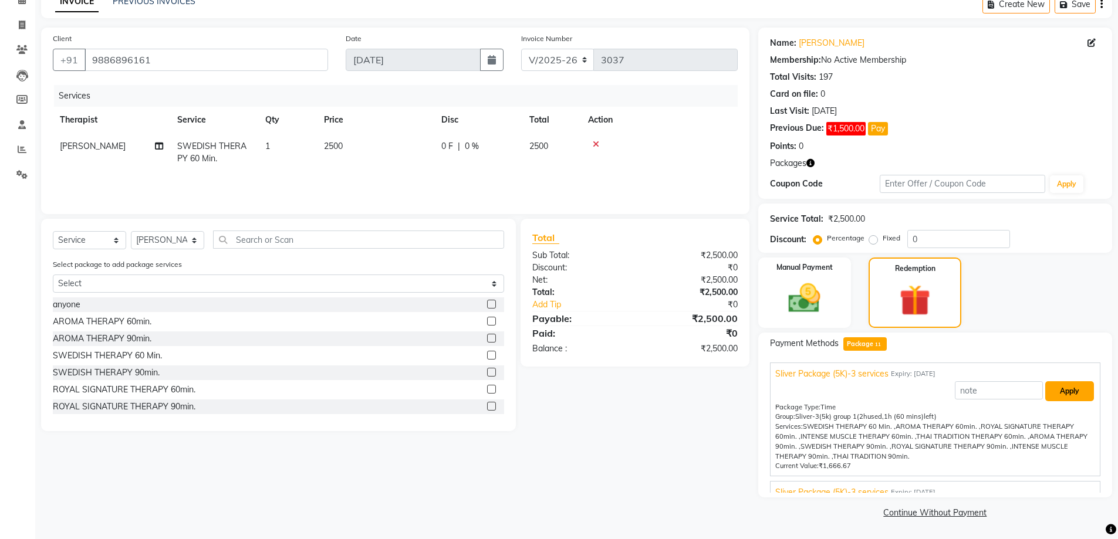
click at [1057, 386] on button "Apply" at bounding box center [1069, 391] width 49 height 20
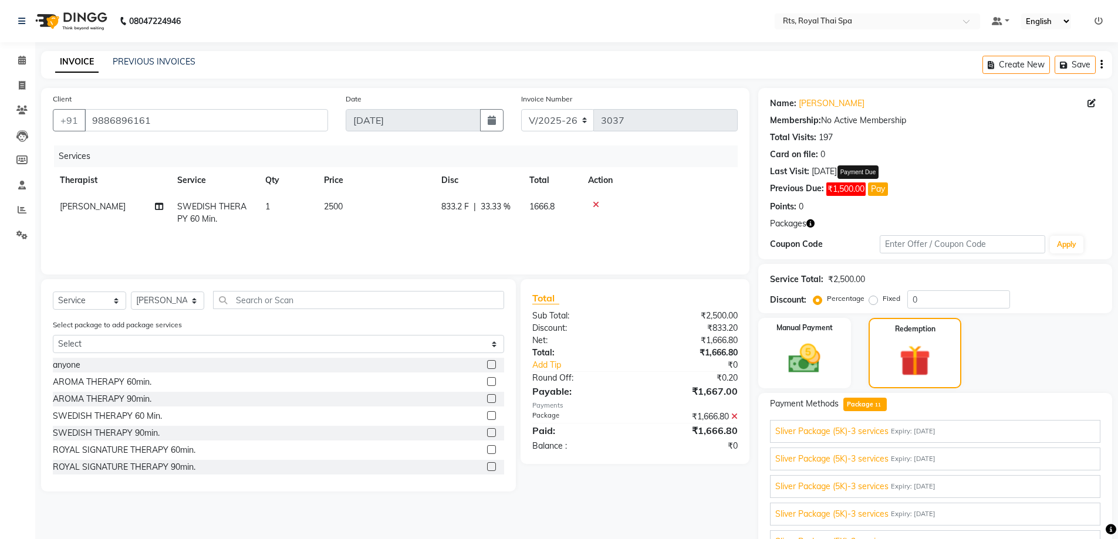
click at [879, 188] on button "Pay" at bounding box center [878, 189] width 20 height 13
select select "1"
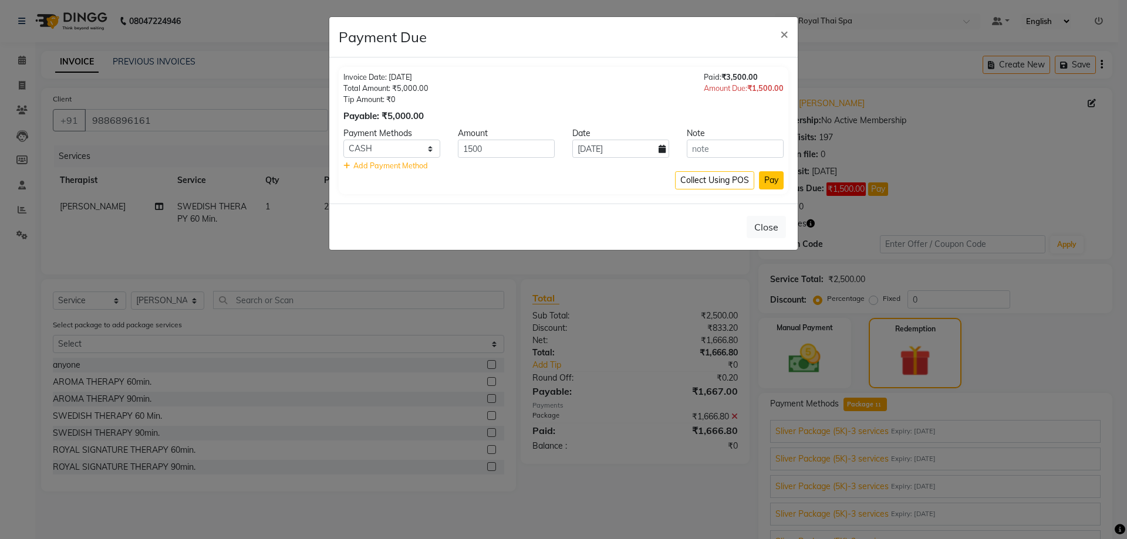
click at [771, 182] on button "Pay" at bounding box center [771, 180] width 25 height 18
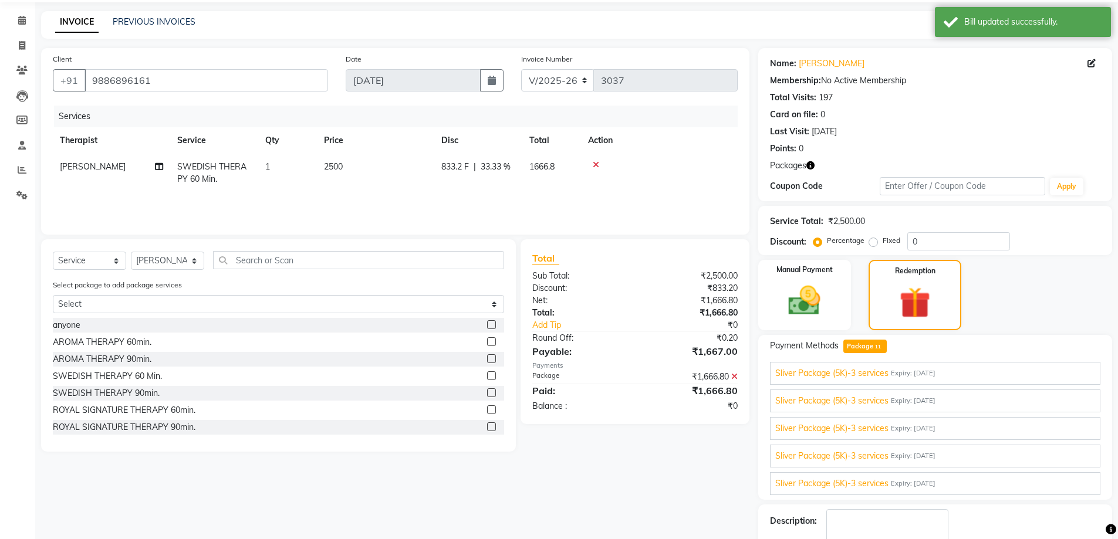
scroll to position [109, 0]
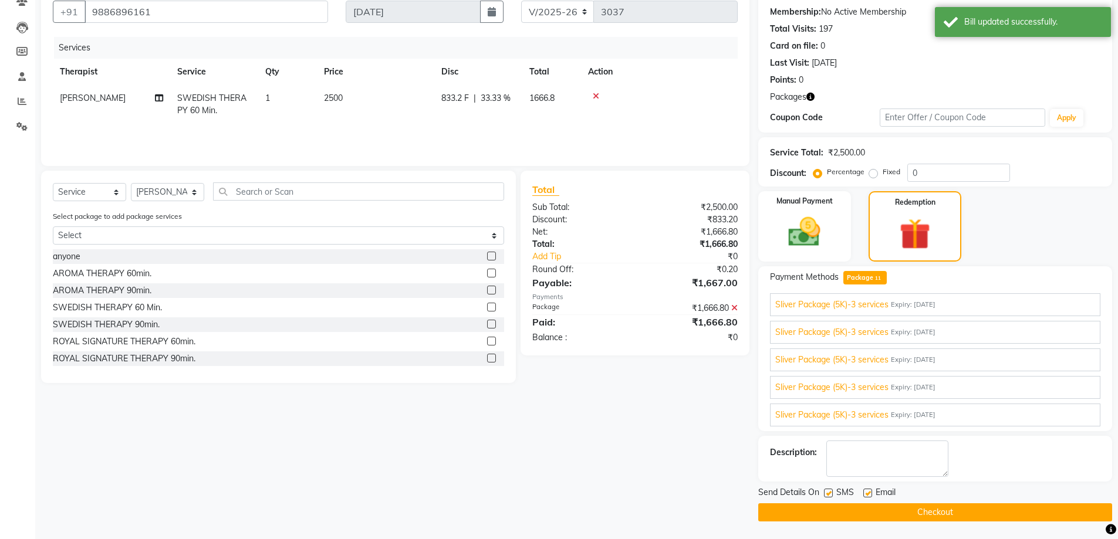
click at [828, 492] on label at bounding box center [828, 493] width 9 height 9
click at [828, 492] on input "checkbox" at bounding box center [828, 494] width 8 height 8
checkbox input "false"
click at [879, 514] on button "Checkout" at bounding box center [935, 513] width 354 height 18
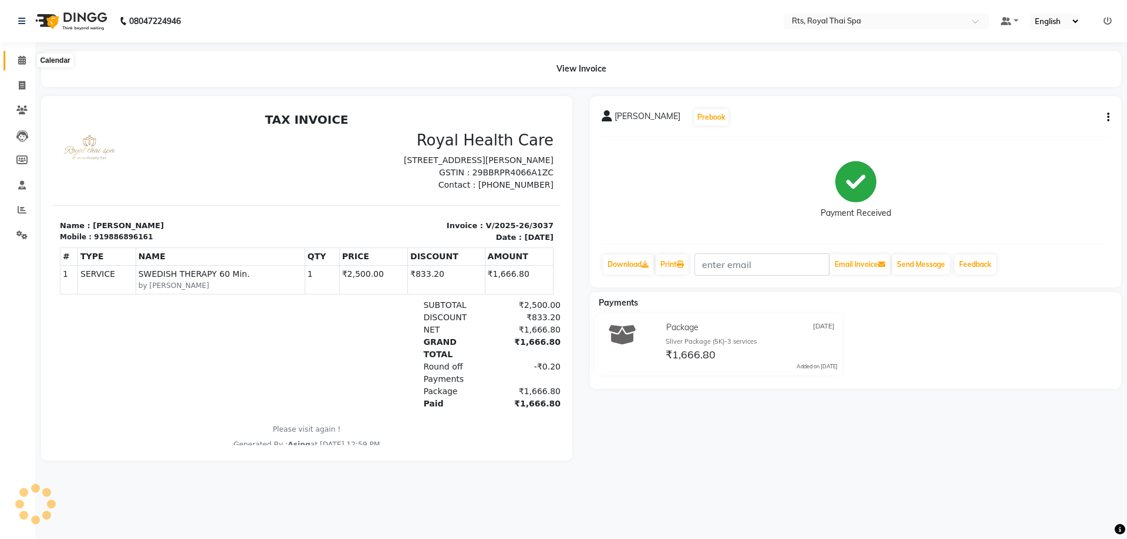
drag, startPoint x: 19, startPoint y: 60, endPoint x: 33, endPoint y: 63, distance: 14.3
click at [19, 61] on icon at bounding box center [22, 60] width 8 height 9
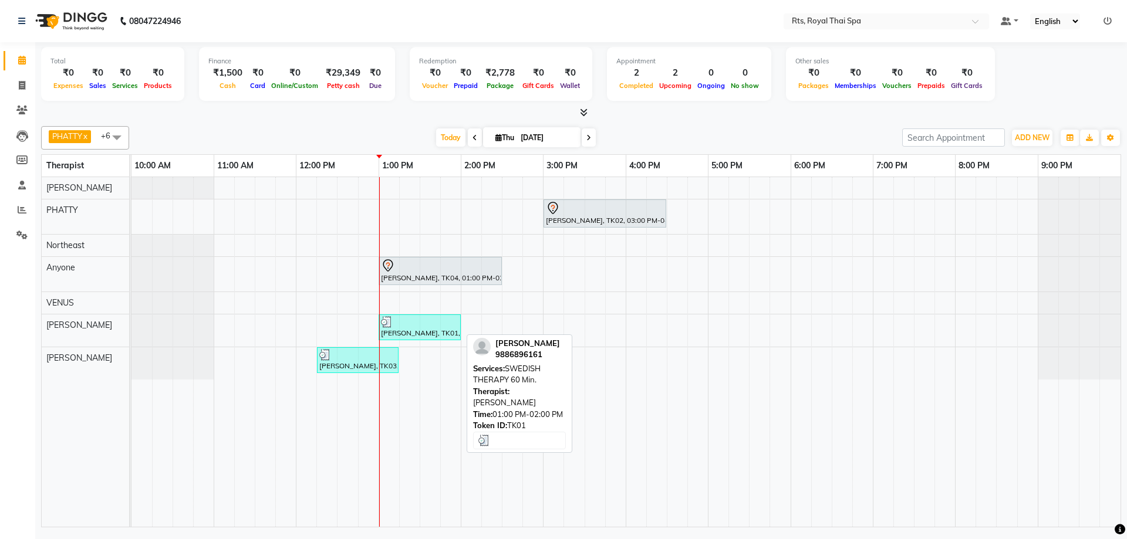
click at [410, 326] on div at bounding box center [419, 322] width 77 height 12
select select "3"
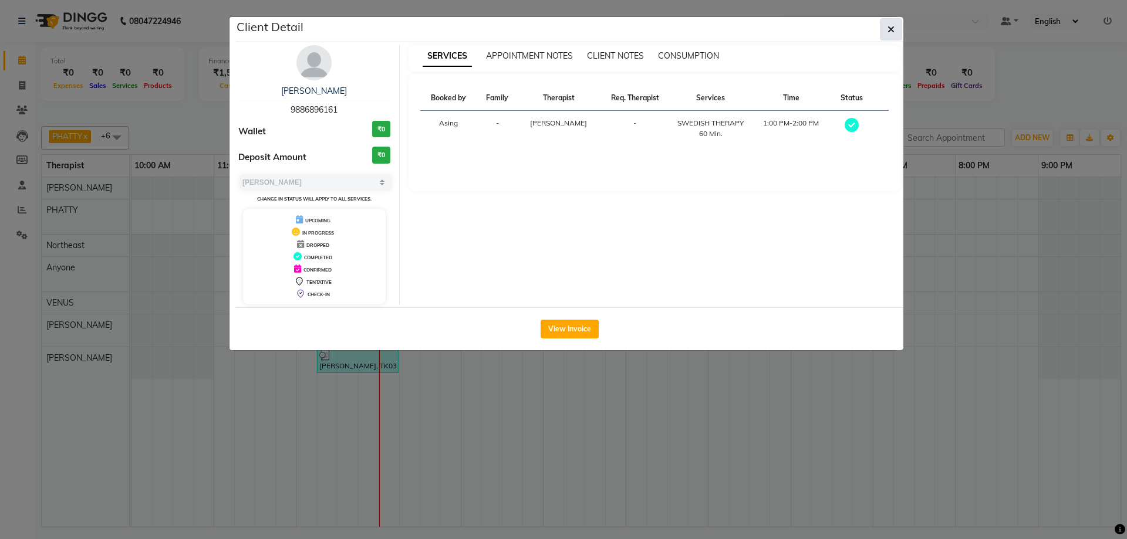
click at [893, 24] on span "button" at bounding box center [890, 29] width 7 height 12
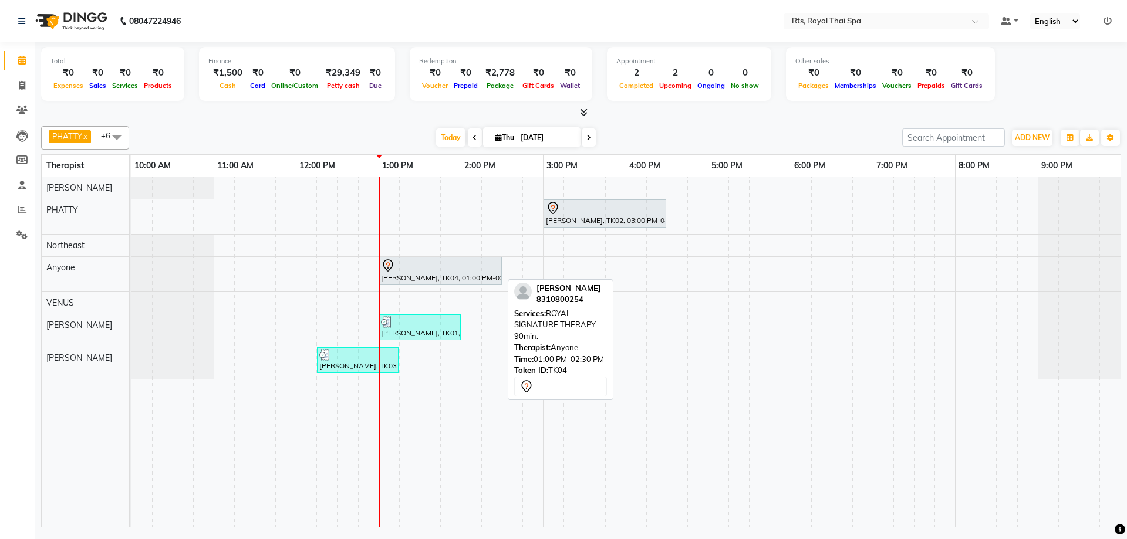
click at [418, 273] on div "[PERSON_NAME], TK04, 01:00 PM-02:30 PM, ROYAL SIGNATURE THERAPY 90min." at bounding box center [440, 271] width 121 height 25
select select "7"
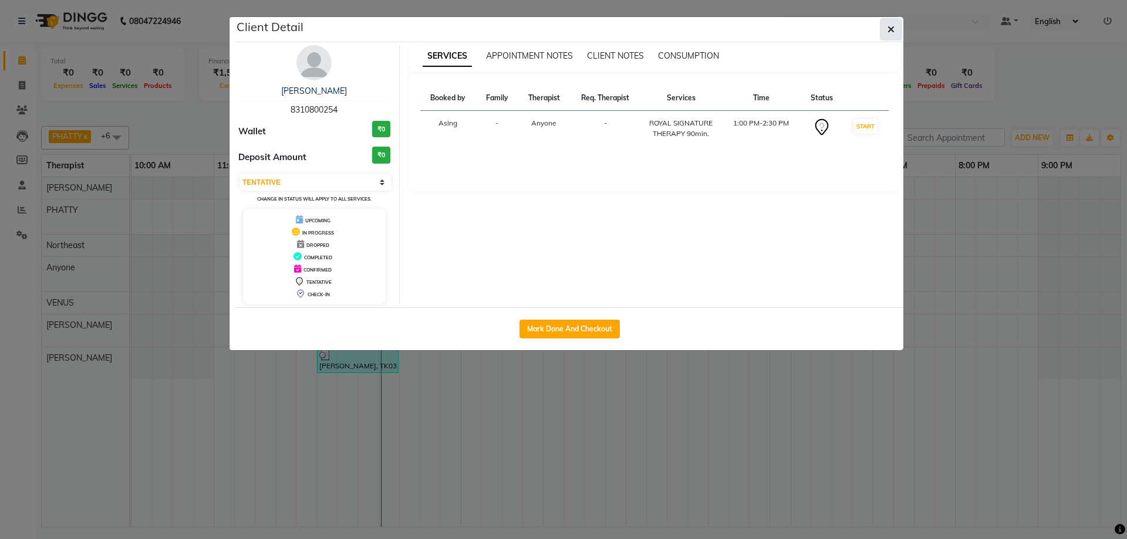
click at [893, 29] on icon "button" at bounding box center [890, 29] width 7 height 9
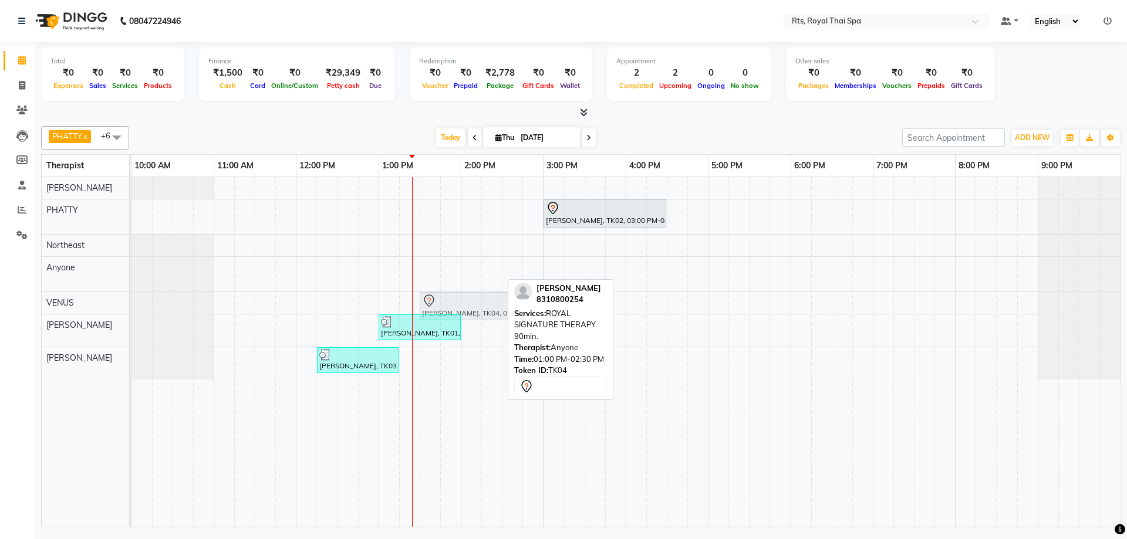
drag, startPoint x: 399, startPoint y: 269, endPoint x: 451, endPoint y: 296, distance: 58.3
click at [451, 296] on tbody "[PERSON_NAME], TK02, 03:00 PM-04:30 PM, ROYAL SIGNATURE THERAPY 90min. [PERSON_…" at bounding box center [625, 278] width 989 height 202
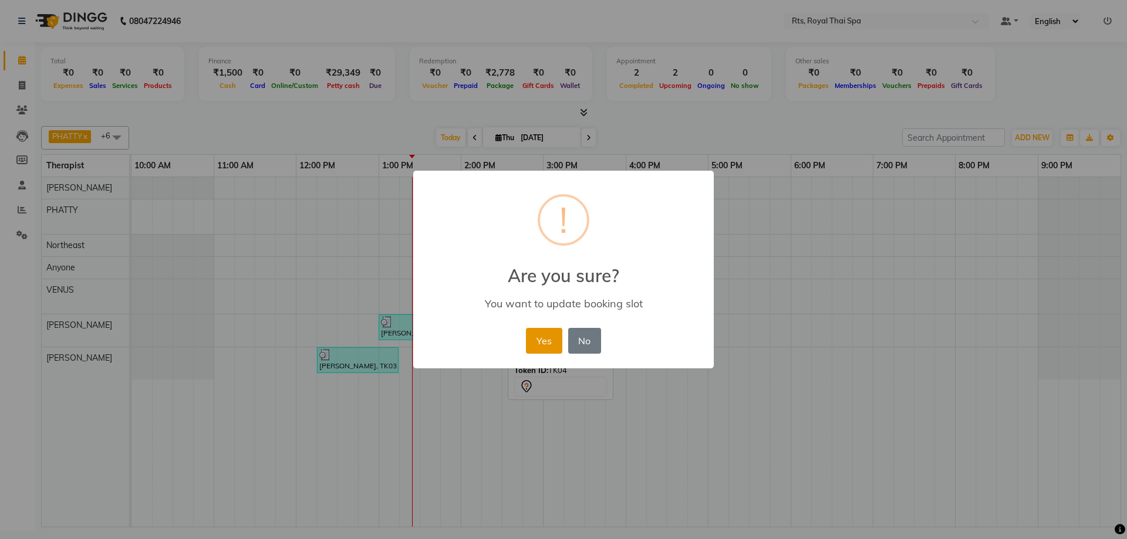
click at [538, 341] on button "Yes" at bounding box center [544, 341] width 36 height 26
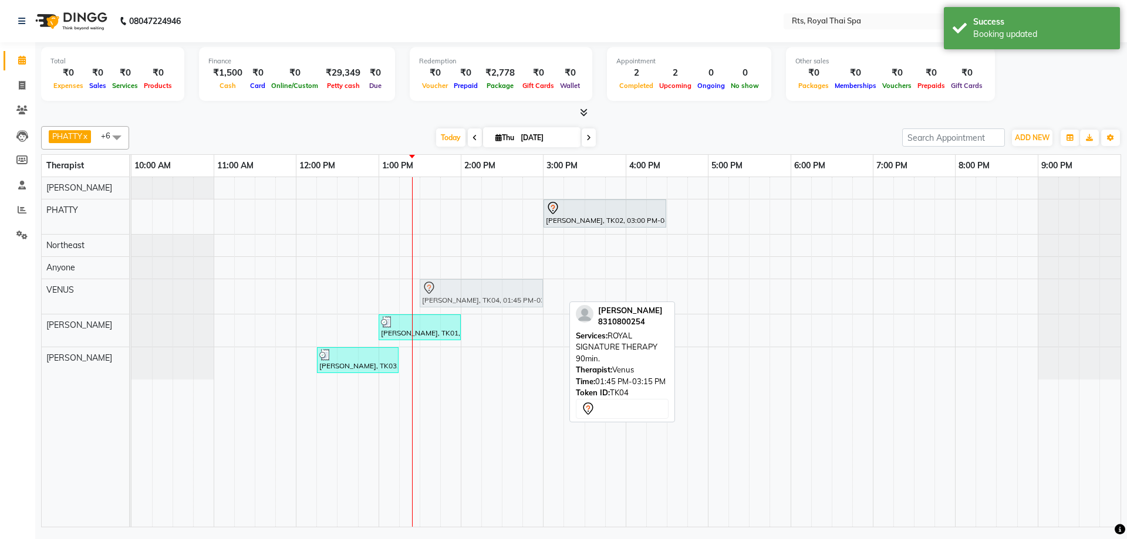
drag, startPoint x: 465, startPoint y: 296, endPoint x: 443, endPoint y: 296, distance: 22.3
click at [131, 296] on div "[PERSON_NAME], TK04, 01:45 PM-03:15 PM, ROYAL SIGNATURE THERAPY 90min. [PERSON_…" at bounding box center [131, 296] width 0 height 35
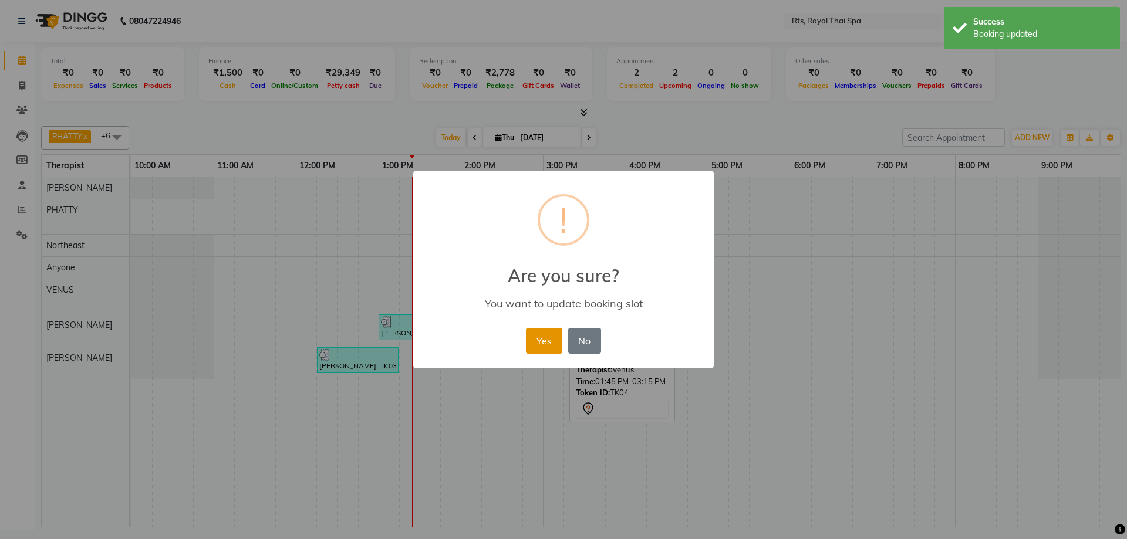
click at [534, 343] on button "Yes" at bounding box center [544, 341] width 36 height 26
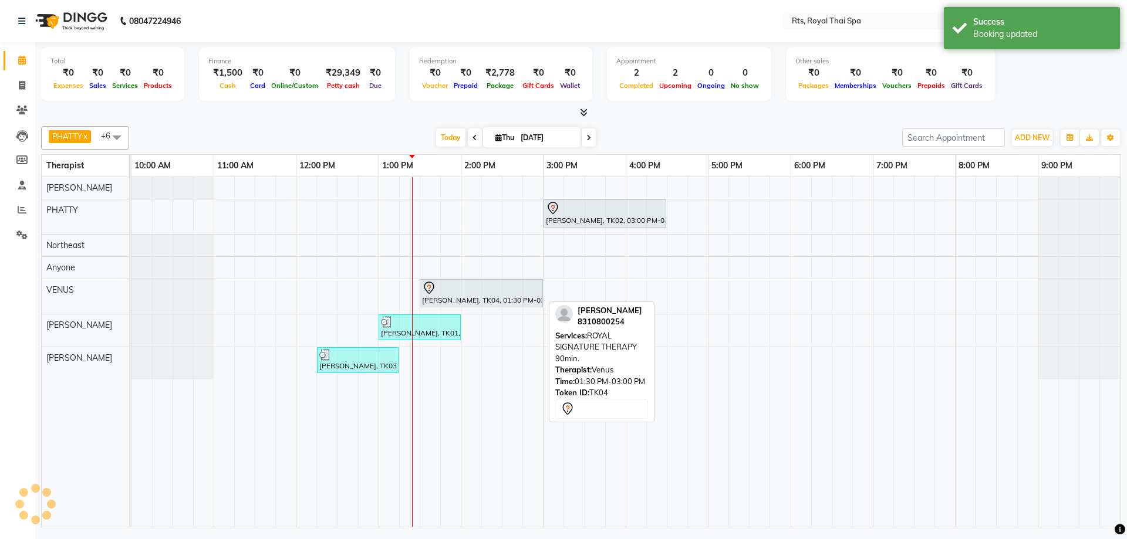
click at [479, 300] on div "[PERSON_NAME], TK04, 01:30 PM-03:00 PM, ROYAL SIGNATURE THERAPY 90min." at bounding box center [481, 293] width 121 height 25
select select "7"
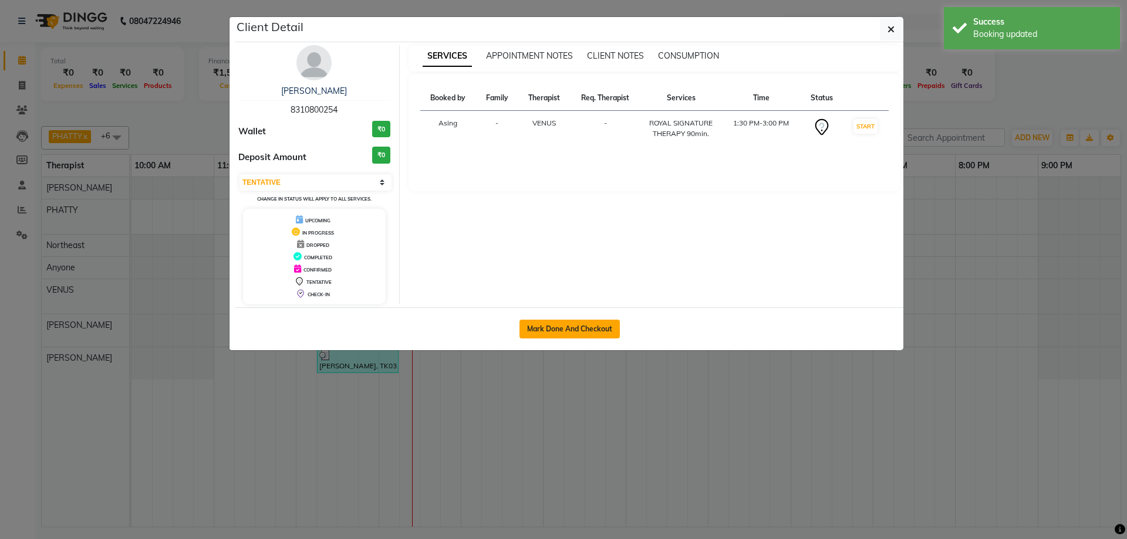
click at [571, 332] on button "Mark Done And Checkout" at bounding box center [569, 329] width 100 height 19
select select "service"
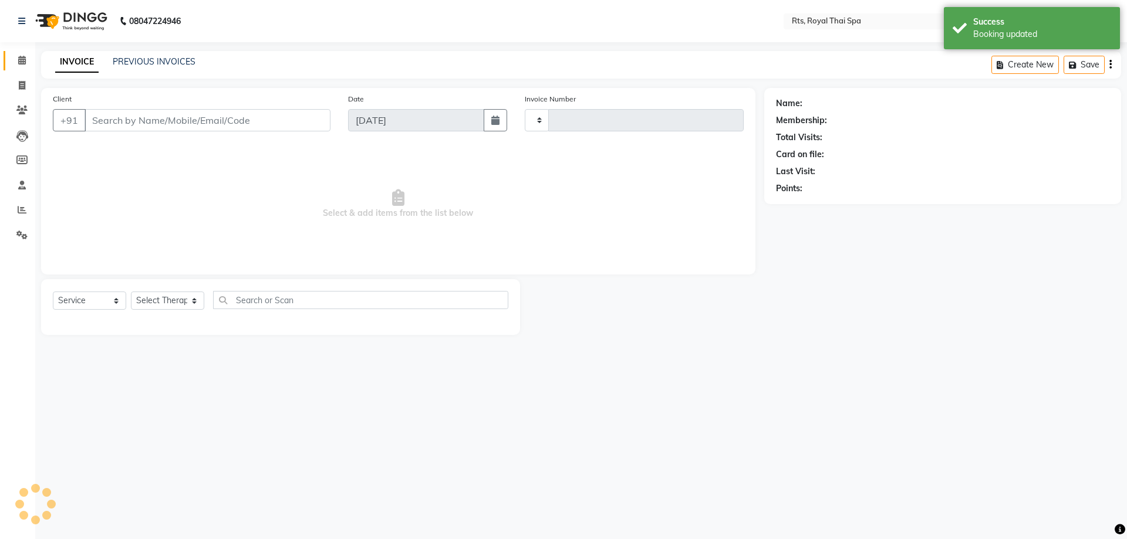
type input "3038"
select select "3"
select select "5288"
type input "8310800254"
select select "59124"
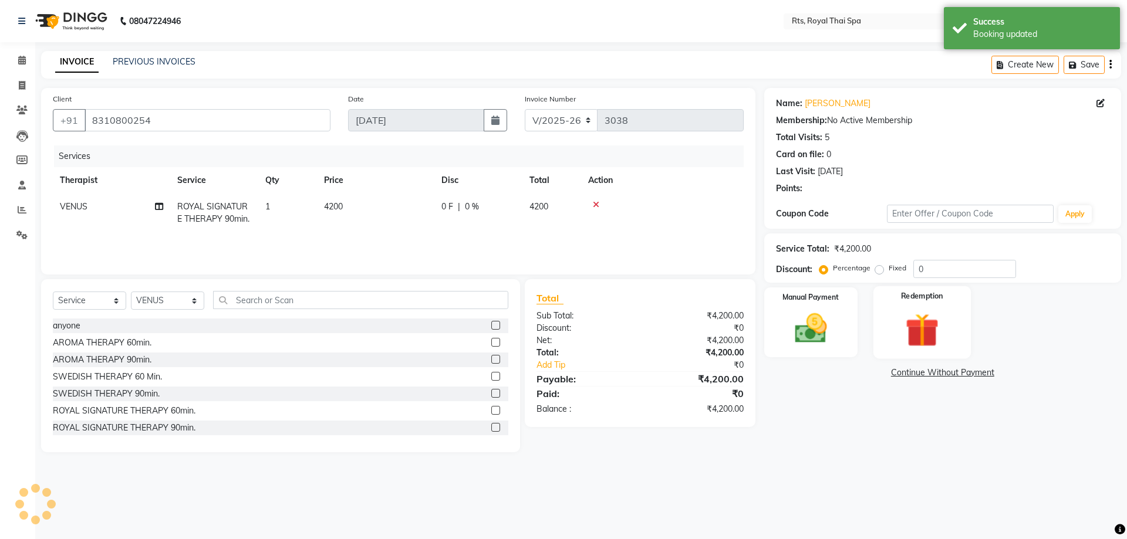
click at [911, 329] on img at bounding box center [921, 330] width 55 height 42
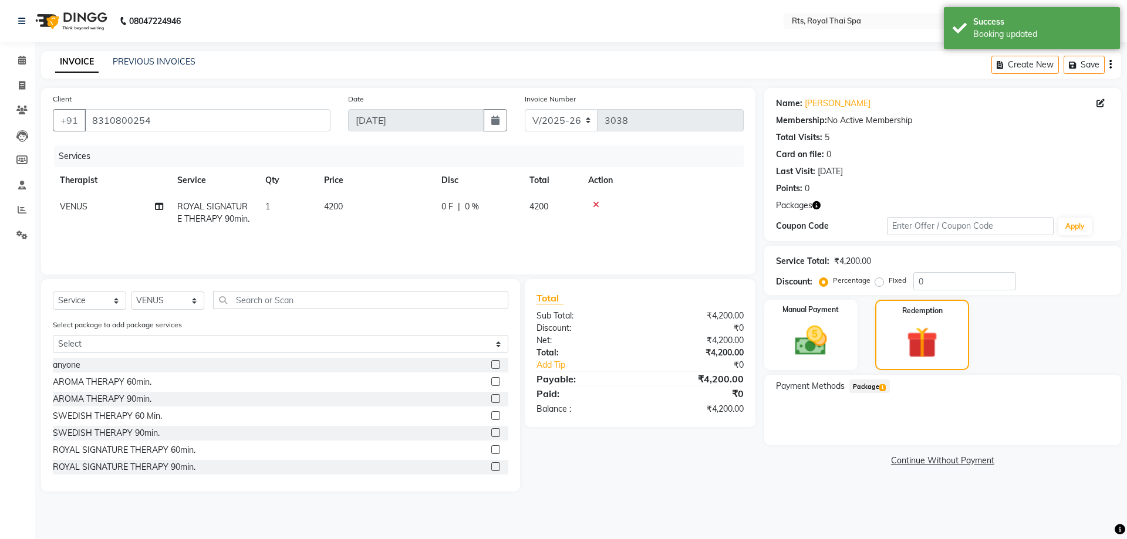
click at [864, 395] on div "Package 1" at bounding box center [867, 388] width 45 height 16
click at [867, 386] on span "Package 1" at bounding box center [869, 386] width 40 height 13
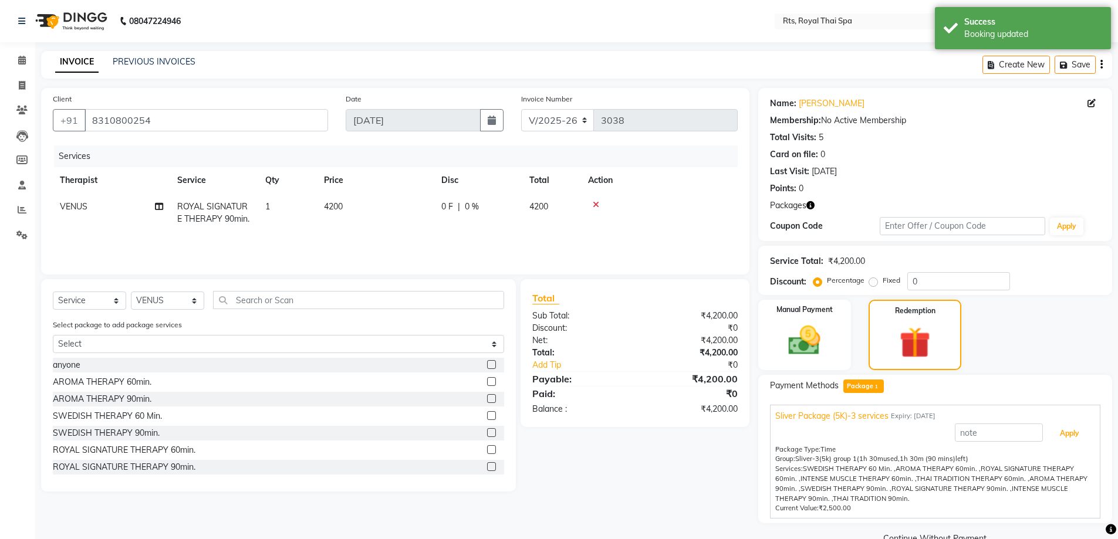
click at [1064, 436] on button "Apply" at bounding box center [1069, 434] width 49 height 20
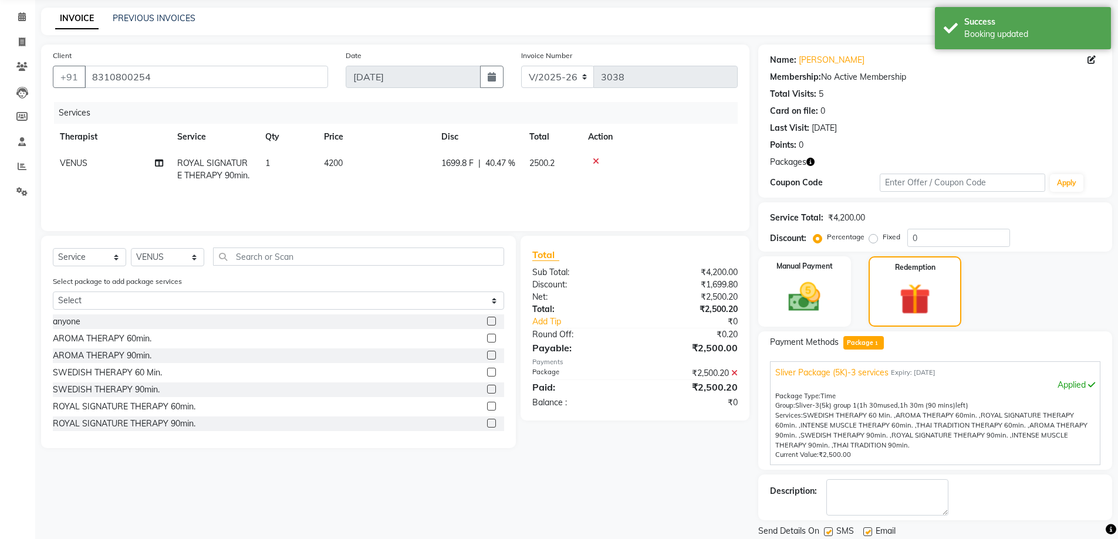
scroll to position [82, 0]
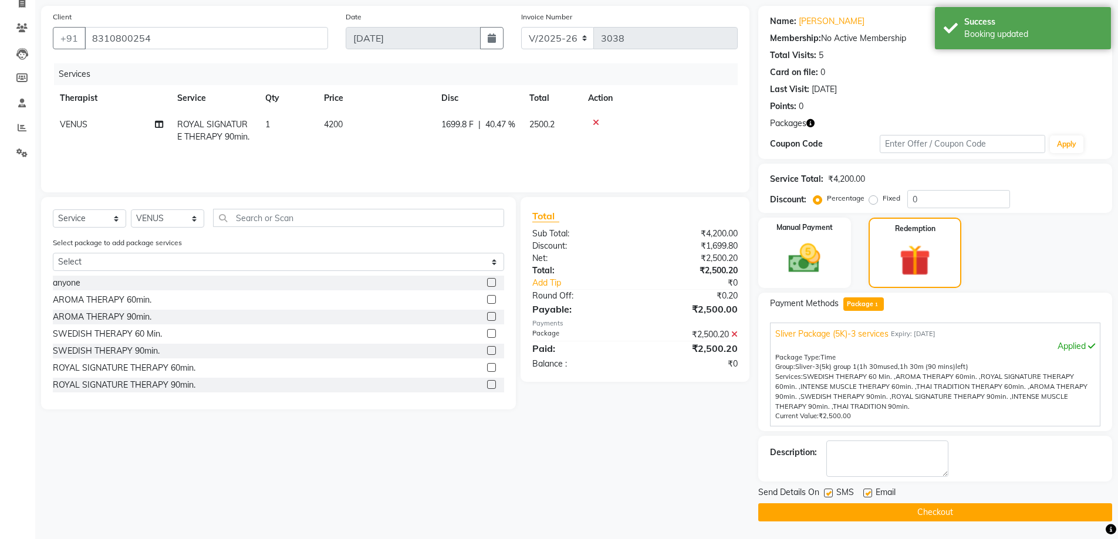
click at [830, 492] on label at bounding box center [828, 493] width 9 height 9
click at [830, 492] on input "checkbox" at bounding box center [828, 494] width 8 height 8
checkbox input "false"
click at [840, 514] on button "Checkout" at bounding box center [935, 513] width 354 height 18
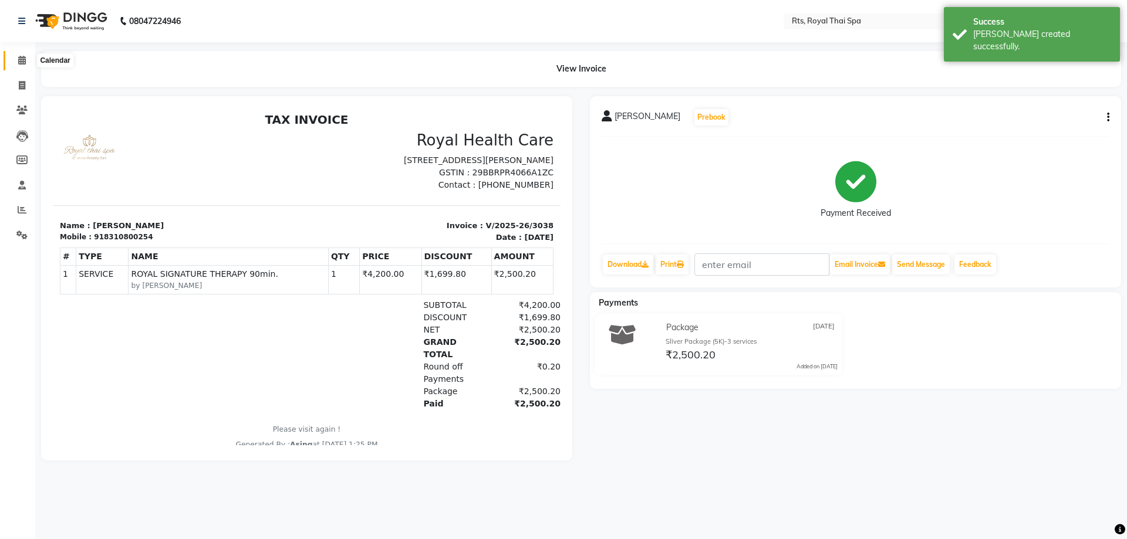
click at [23, 62] on icon at bounding box center [22, 60] width 8 height 9
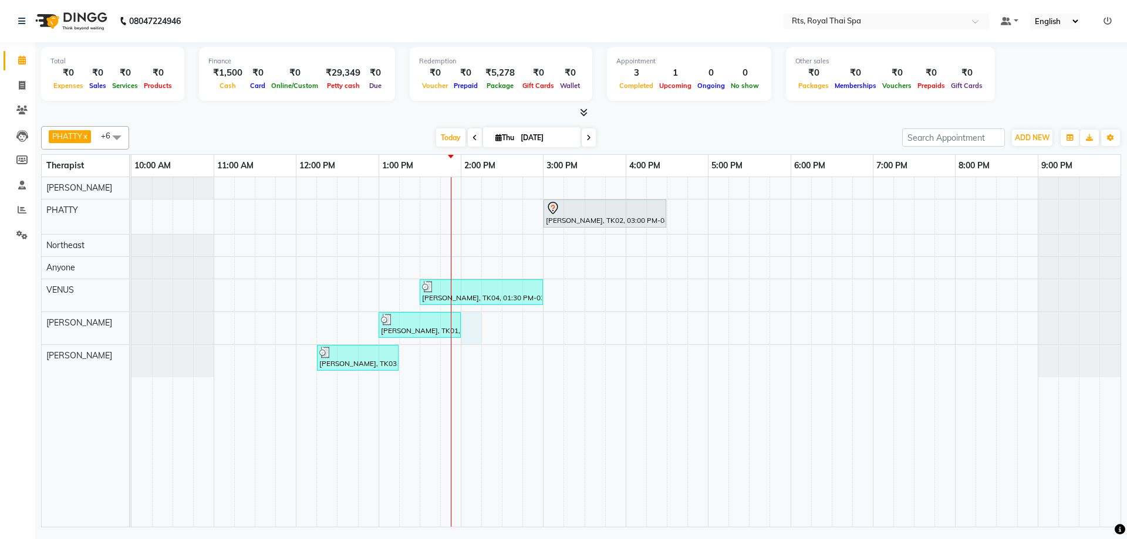
click at [478, 326] on div "[PERSON_NAME], TK02, 03:00 PM-04:30 PM, ROYAL SIGNATURE THERAPY 90min. [PERSON_…" at bounding box center [625, 352] width 989 height 350
select select "65624"
select select "tentative"
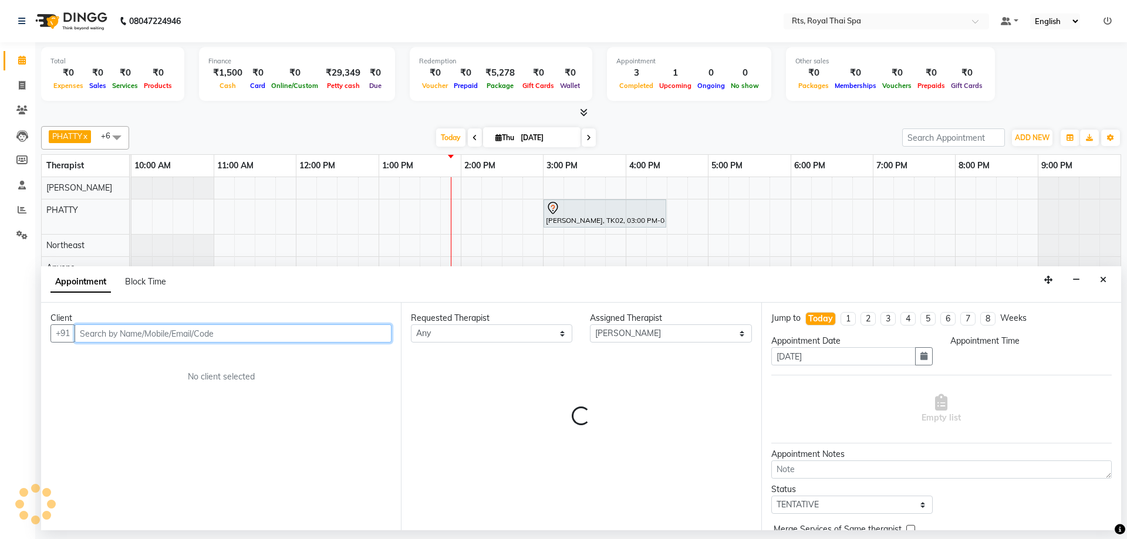
select select "840"
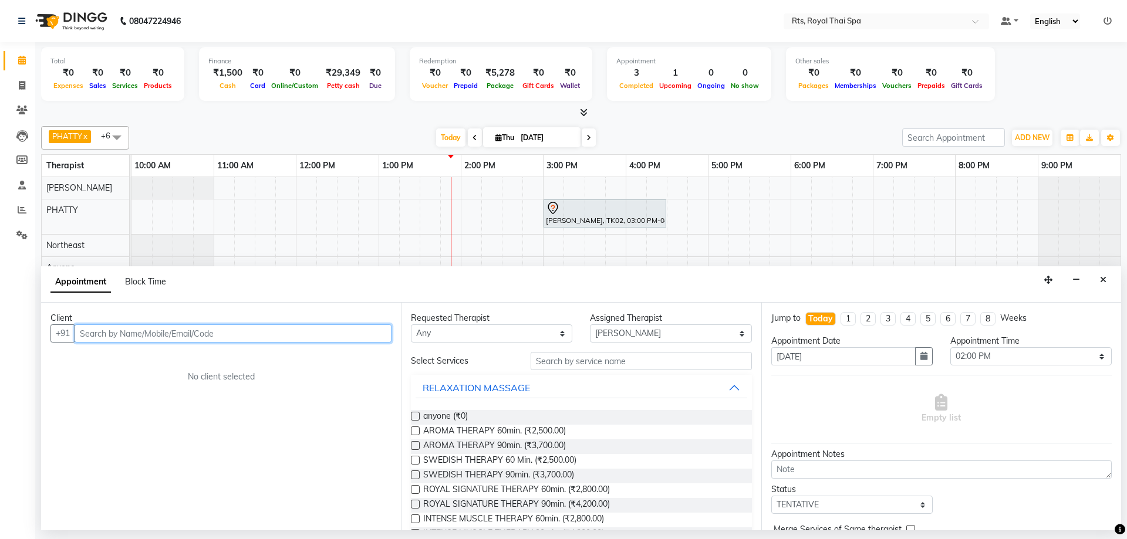
click at [259, 338] on input "text" at bounding box center [233, 334] width 317 height 18
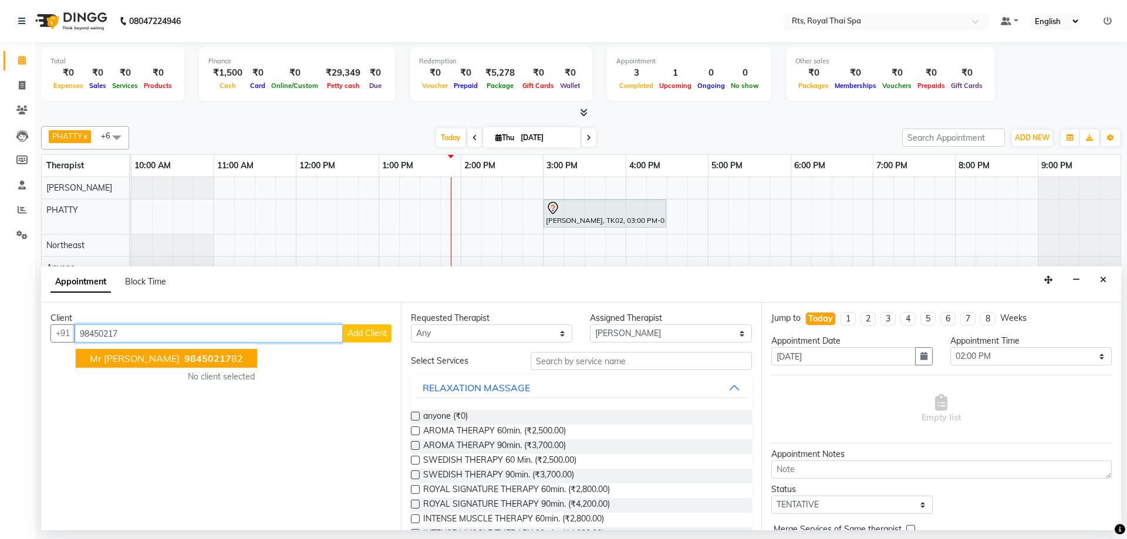
click at [184, 362] on span "98450217" at bounding box center [207, 359] width 47 height 12
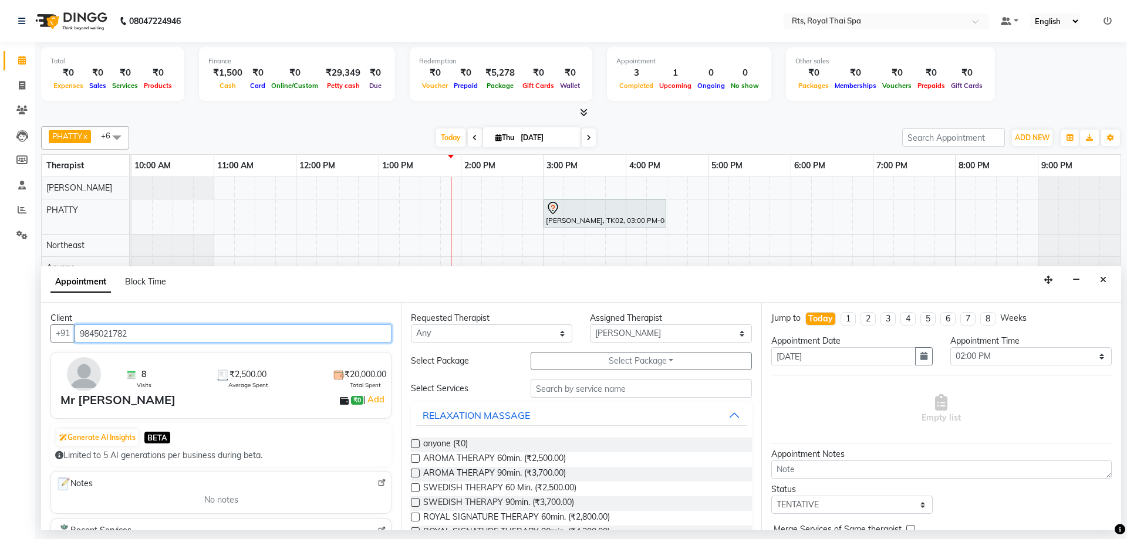
drag, startPoint x: 141, startPoint y: 334, endPoint x: 68, endPoint y: 319, distance: 74.4
click at [73, 317] on div "Client +91 9845021782 8 Visits ₹2,500.00 Average Spent ₹20,000.00 Total Spent M…" at bounding box center [221, 417] width 360 height 228
type input "9845021782"
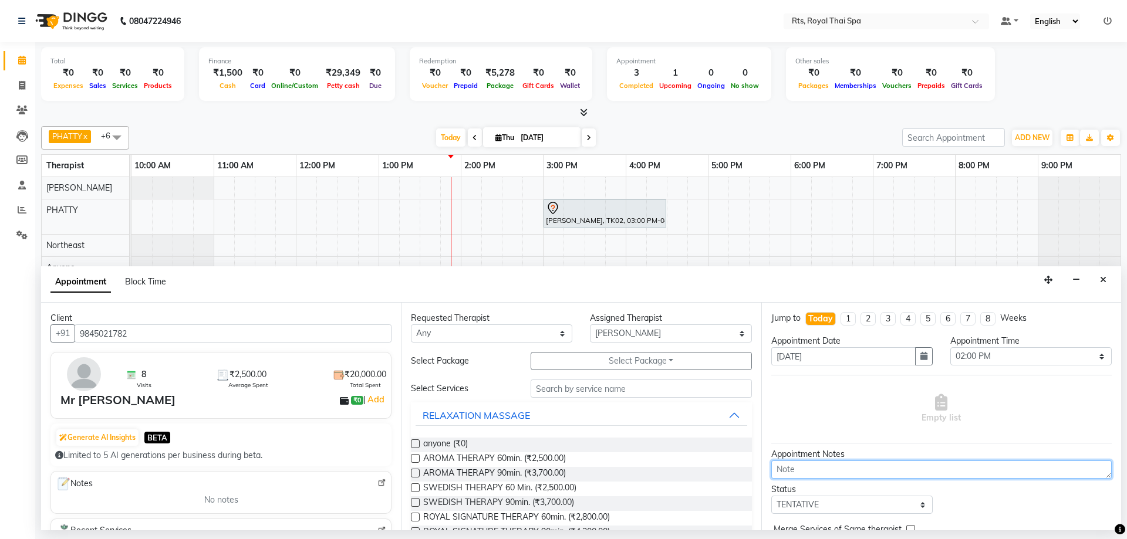
click at [871, 464] on textarea at bounding box center [941, 470] width 340 height 18
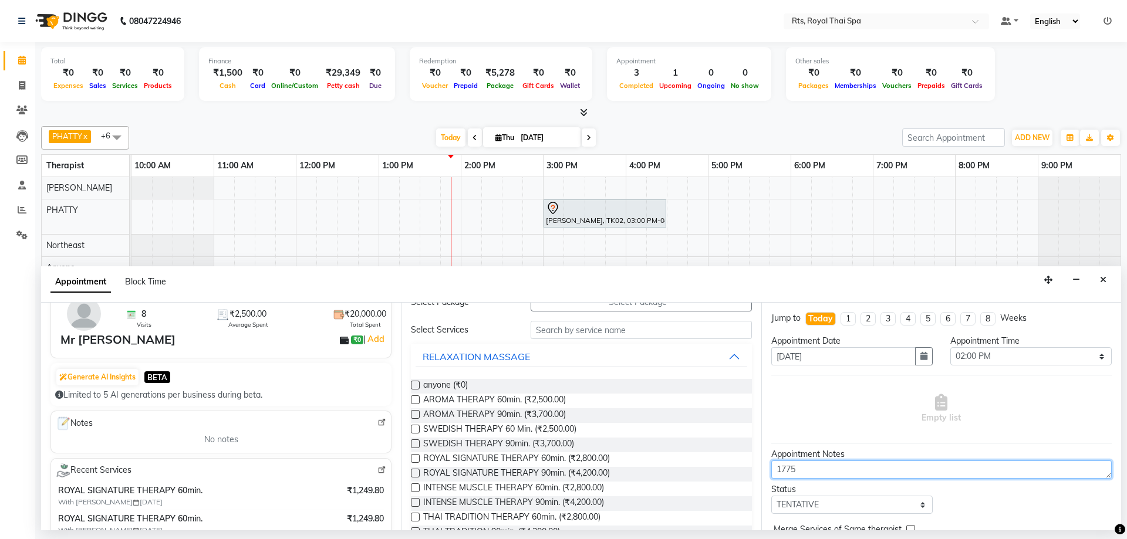
scroll to position [117, 0]
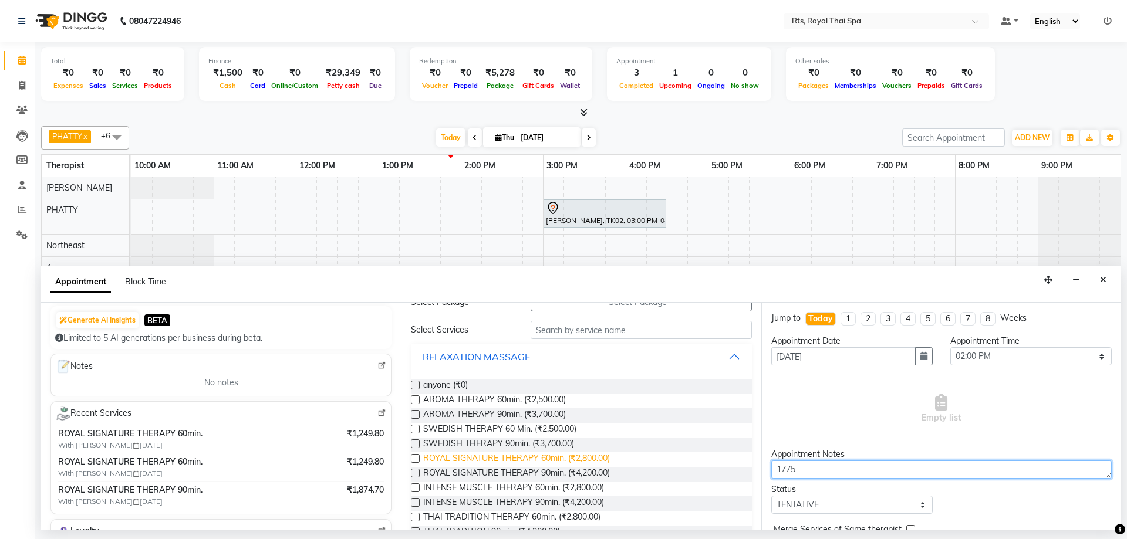
type textarea "1775"
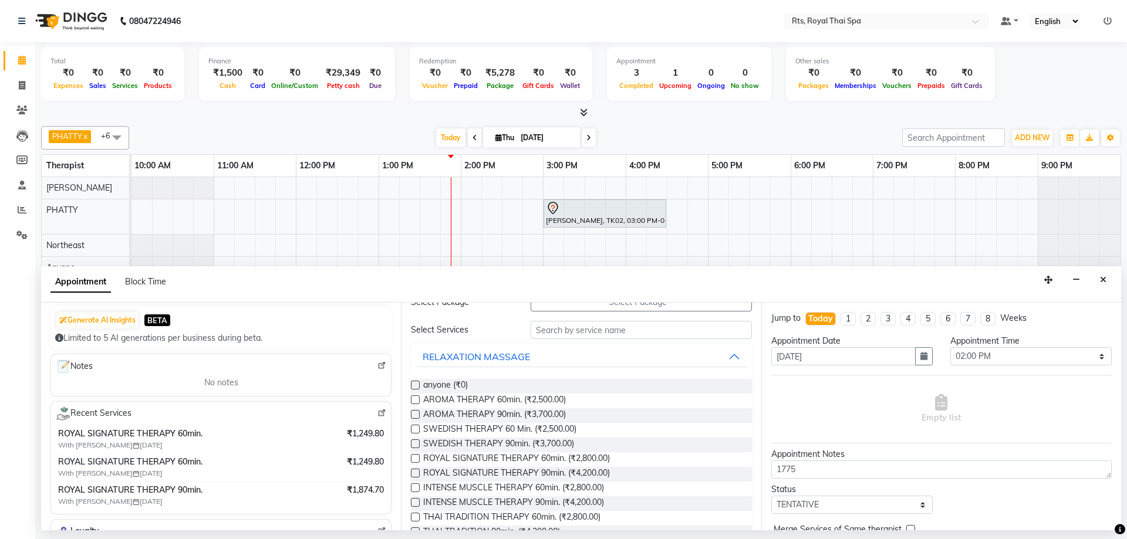
drag, startPoint x: 595, startPoint y: 457, endPoint x: 794, endPoint y: 467, distance: 199.2
click at [595, 457] on span "ROYAL SIGNATURE THERAPY 60min. (₹2,800.00)" at bounding box center [516, 459] width 187 height 15
checkbox input "false"
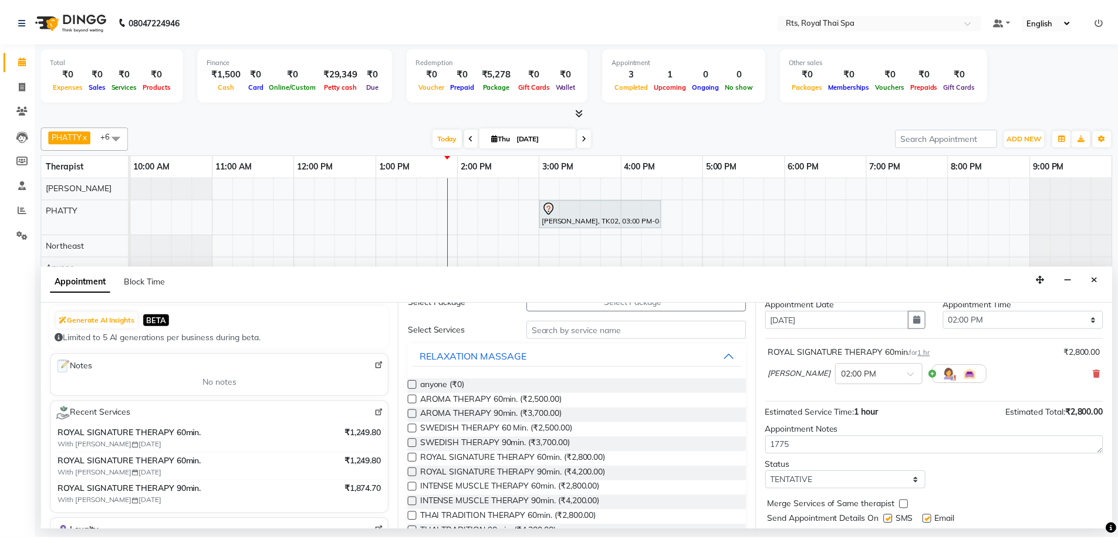
scroll to position [70, 0]
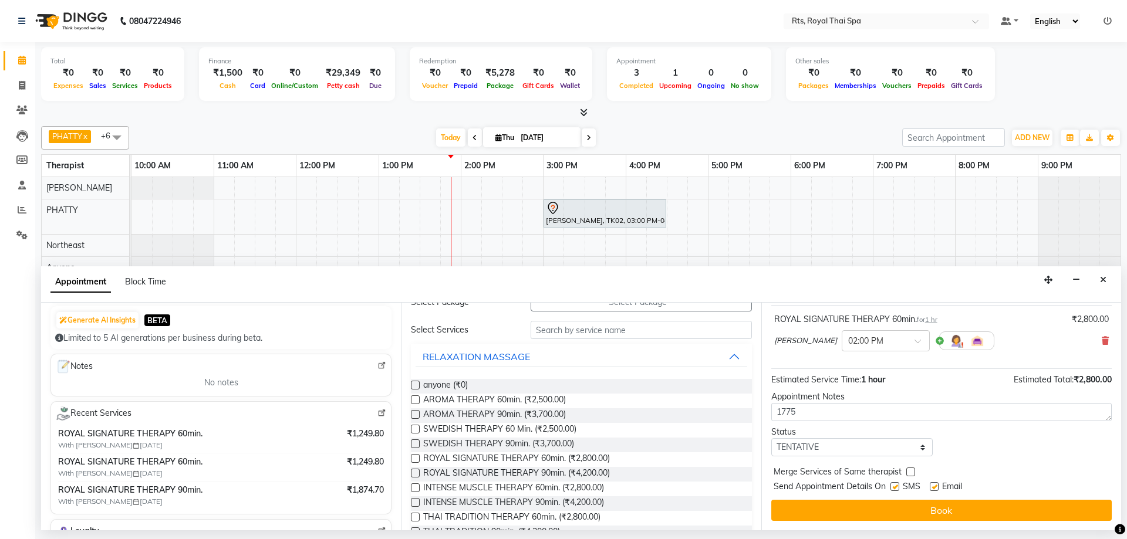
click at [896, 487] on label at bounding box center [894, 486] width 9 height 9
click at [896, 487] on input "checkbox" at bounding box center [894, 488] width 8 height 8
checkbox input "false"
click at [890, 509] on button "Book" at bounding box center [941, 510] width 340 height 21
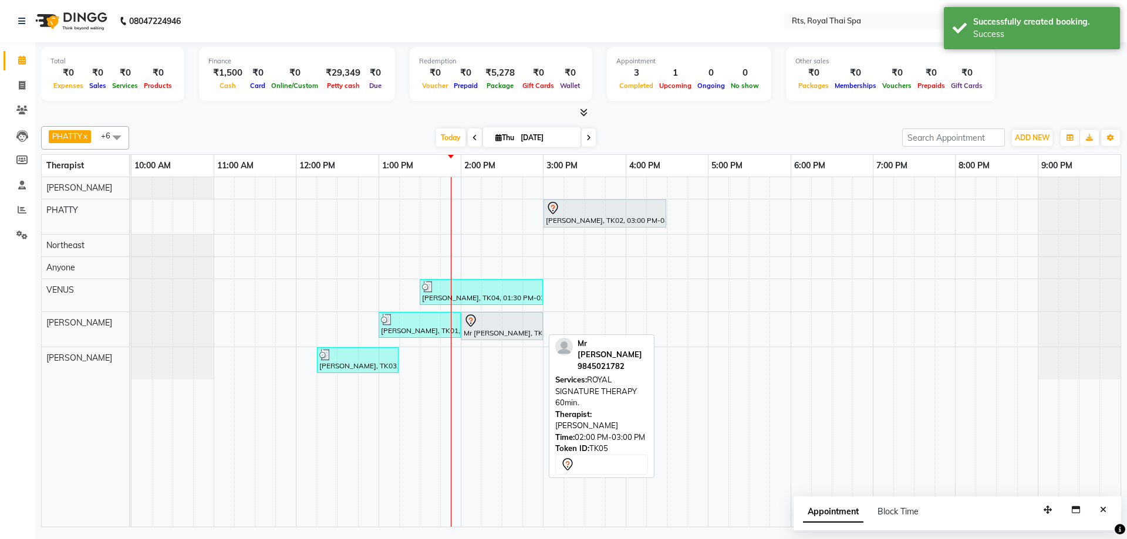
click at [508, 326] on div at bounding box center [502, 321] width 77 height 14
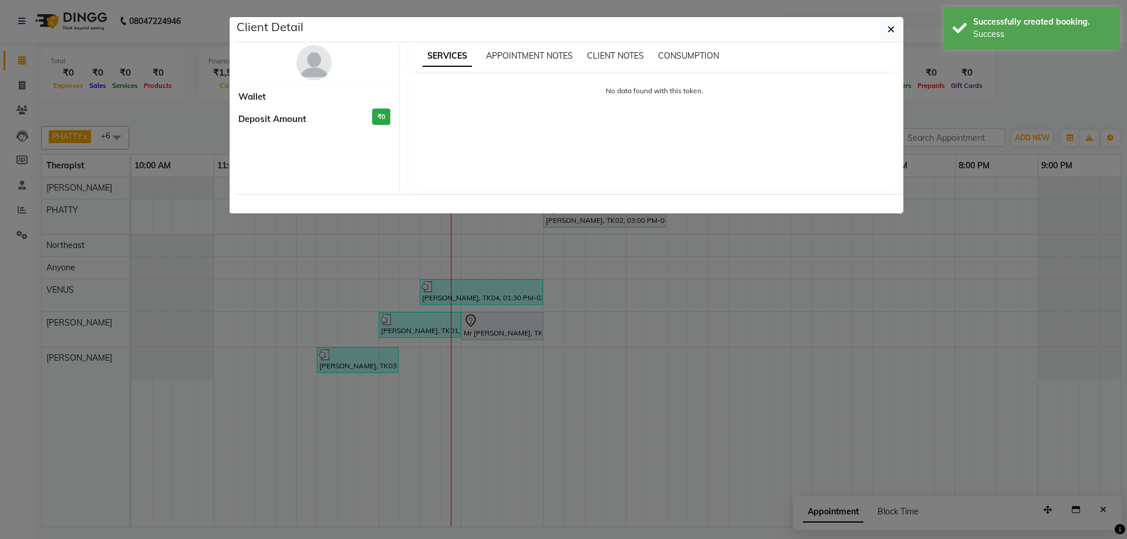
select select "7"
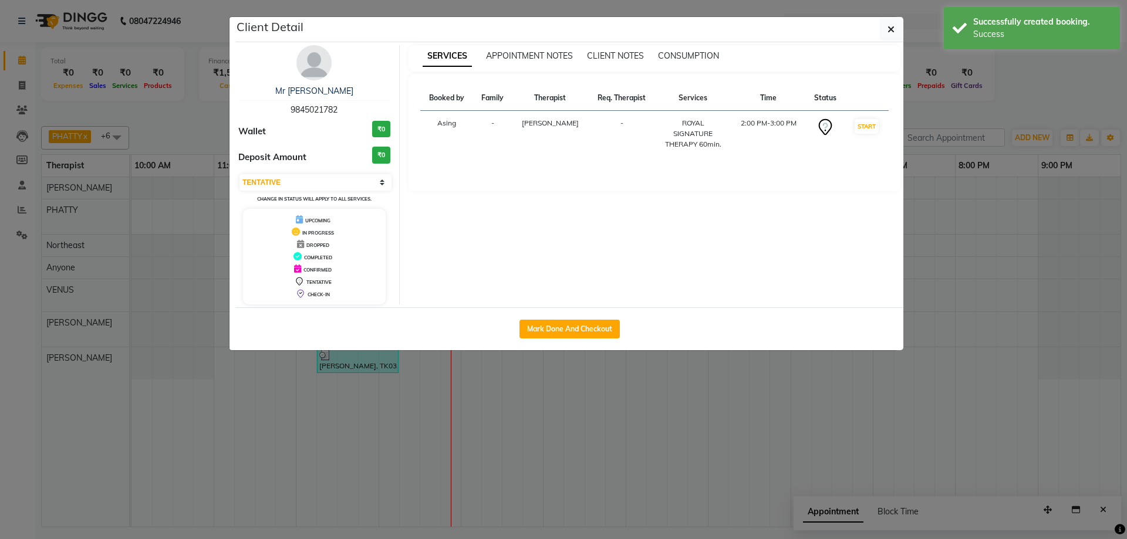
click at [316, 55] on img at bounding box center [313, 62] width 35 height 35
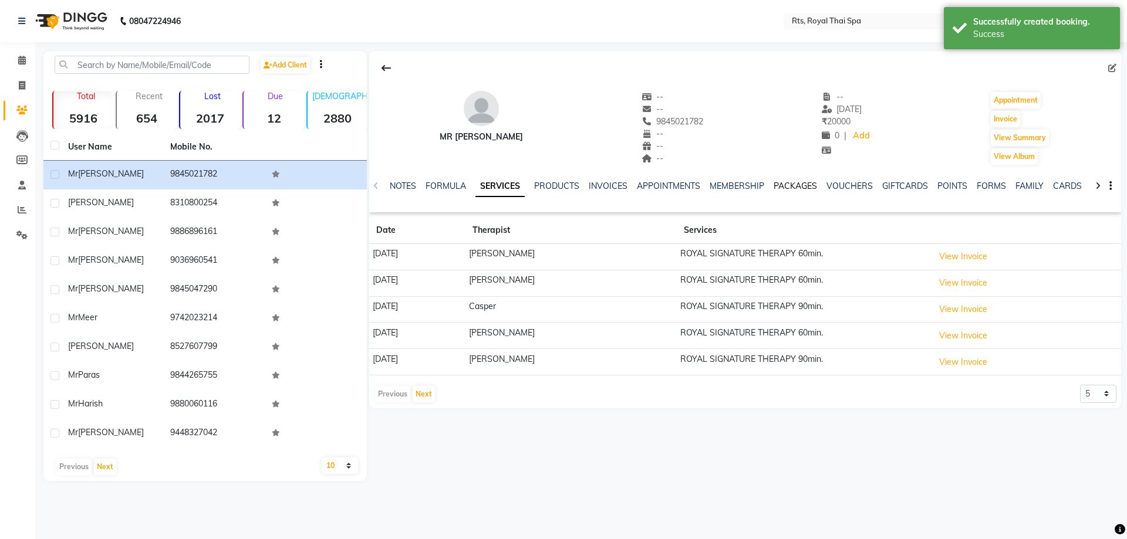
click at [801, 184] on link "PACKAGES" at bounding box center [795, 186] width 43 height 11
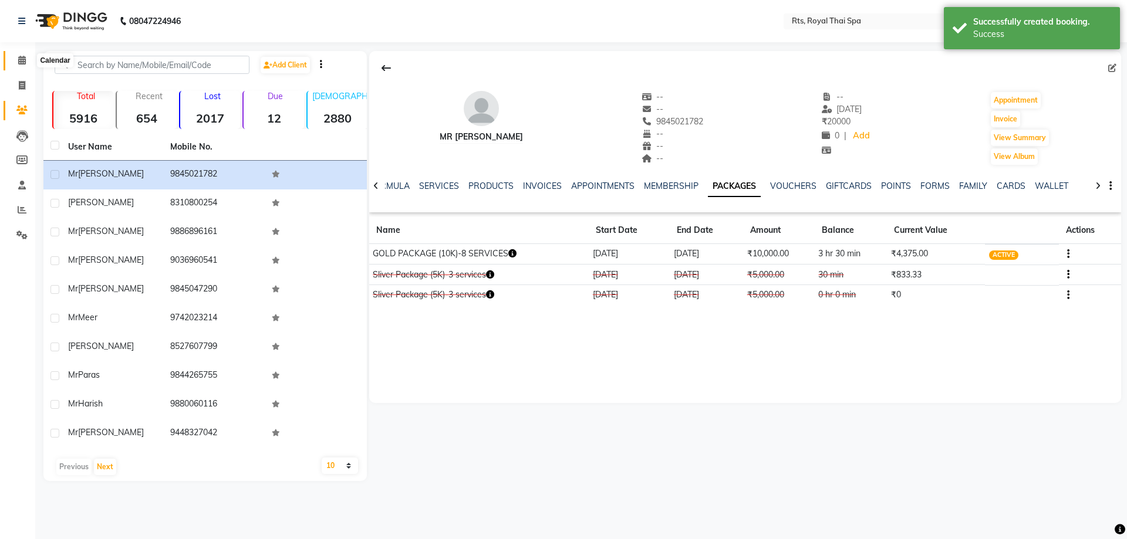
click at [26, 58] on span at bounding box center [22, 60] width 21 height 13
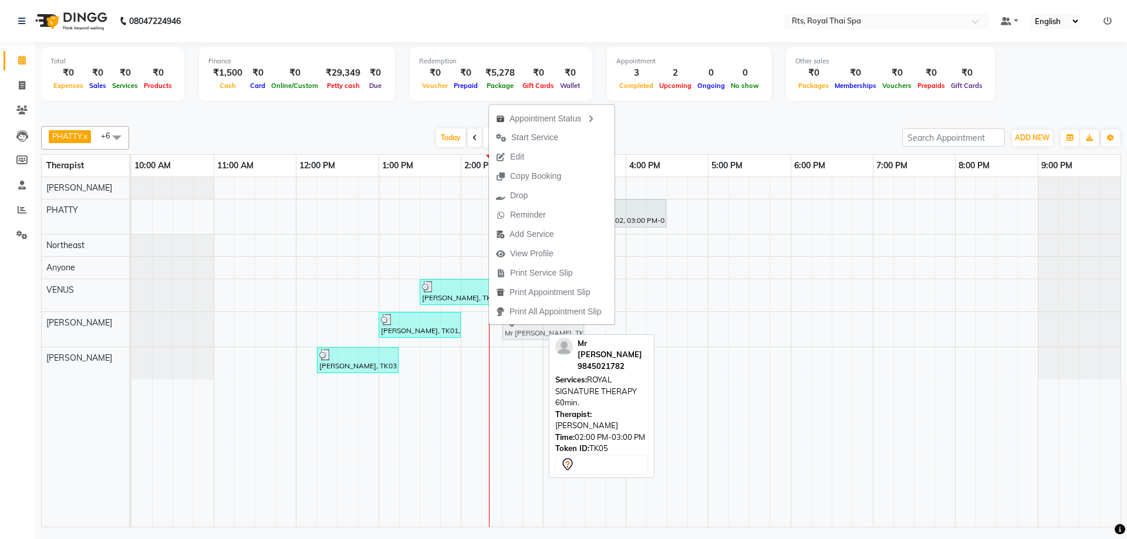
drag, startPoint x: 472, startPoint y: 333, endPoint x: 514, endPoint y: 332, distance: 41.7
click at [131, 332] on div "[PERSON_NAME], TK01, 01:00 PM-02:00 PM, SWEDISH THERAPY 60 Min. Mr [PERSON_NAME…" at bounding box center [131, 329] width 0 height 35
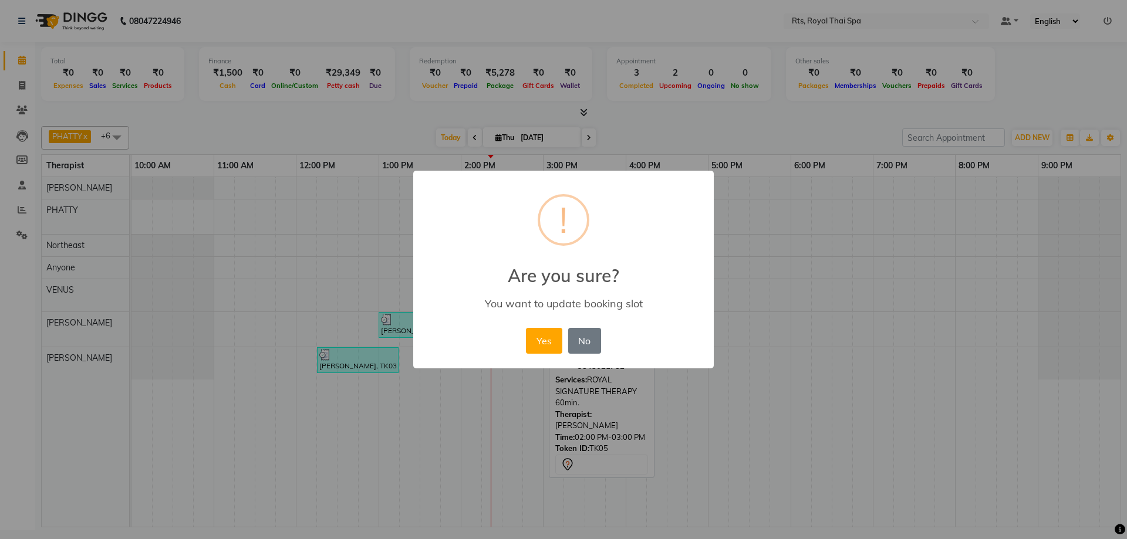
drag, startPoint x: 552, startPoint y: 339, endPoint x: 524, endPoint y: 341, distance: 28.2
click at [530, 341] on button "Yes" at bounding box center [544, 341] width 36 height 26
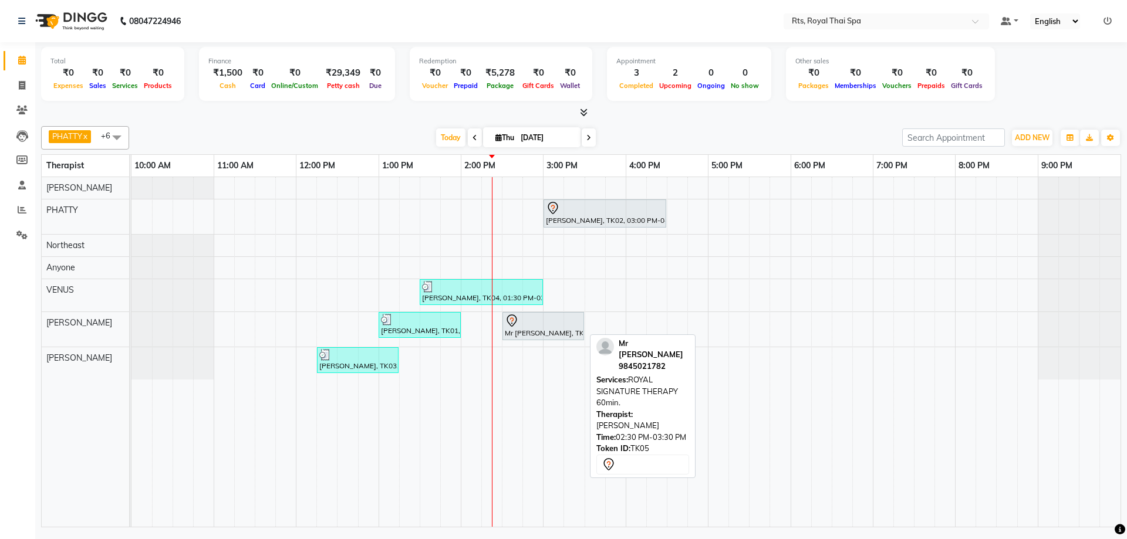
click at [529, 325] on div at bounding box center [543, 321] width 77 height 14
click at [535, 330] on div "Mr [PERSON_NAME], TK05, 02:30 PM-03:30 PM, ROYAL SIGNATURE THERAPY 60min." at bounding box center [543, 326] width 79 height 25
select select "7"
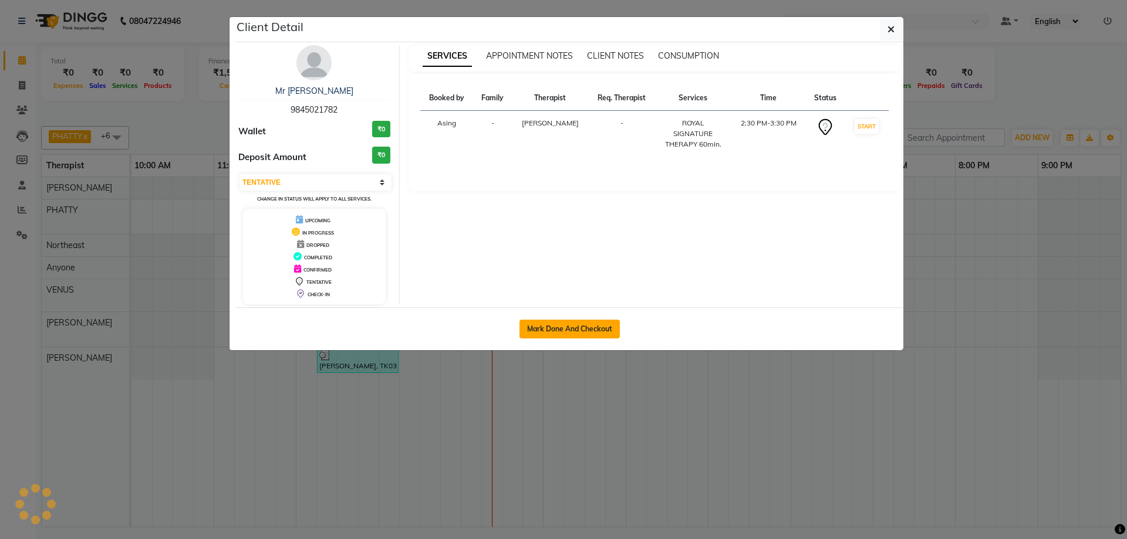
click at [586, 326] on button "Mark Done And Checkout" at bounding box center [569, 329] width 100 height 19
select select "service"
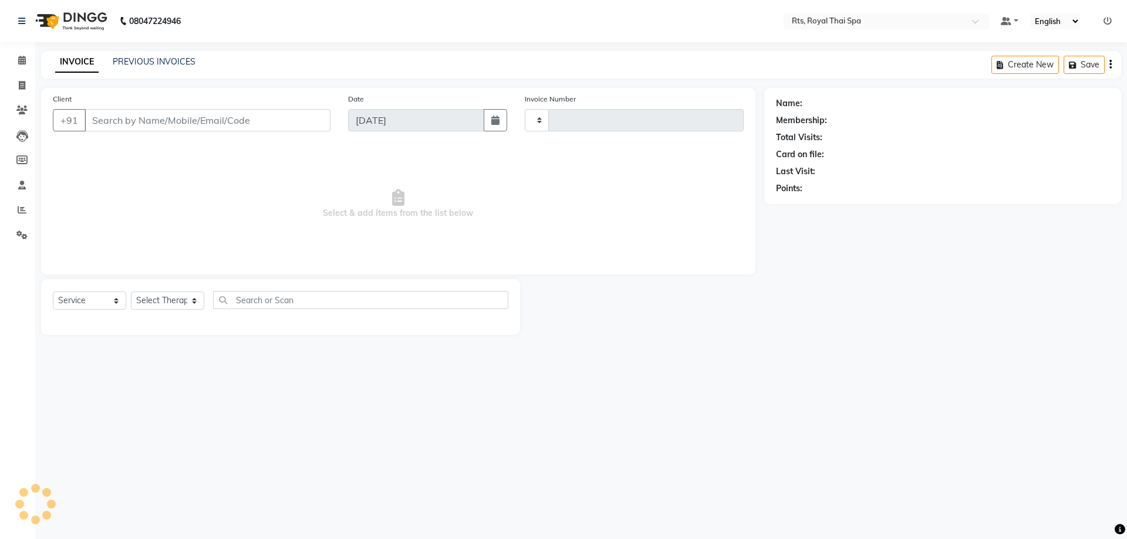
type input "3039"
select select "5288"
type input "9845021782"
select select "65624"
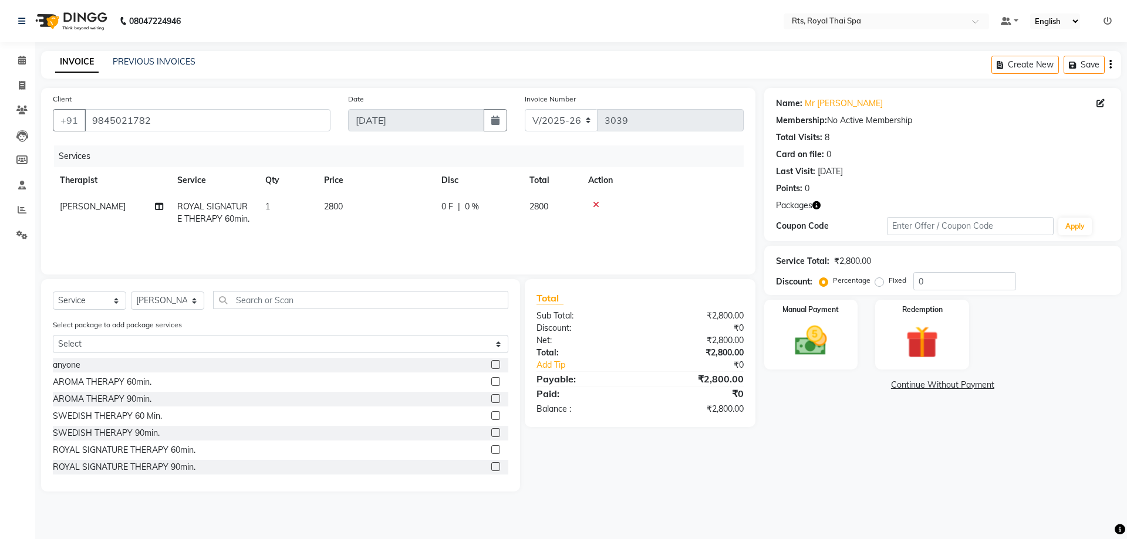
click at [599, 207] on icon at bounding box center [596, 205] width 6 height 8
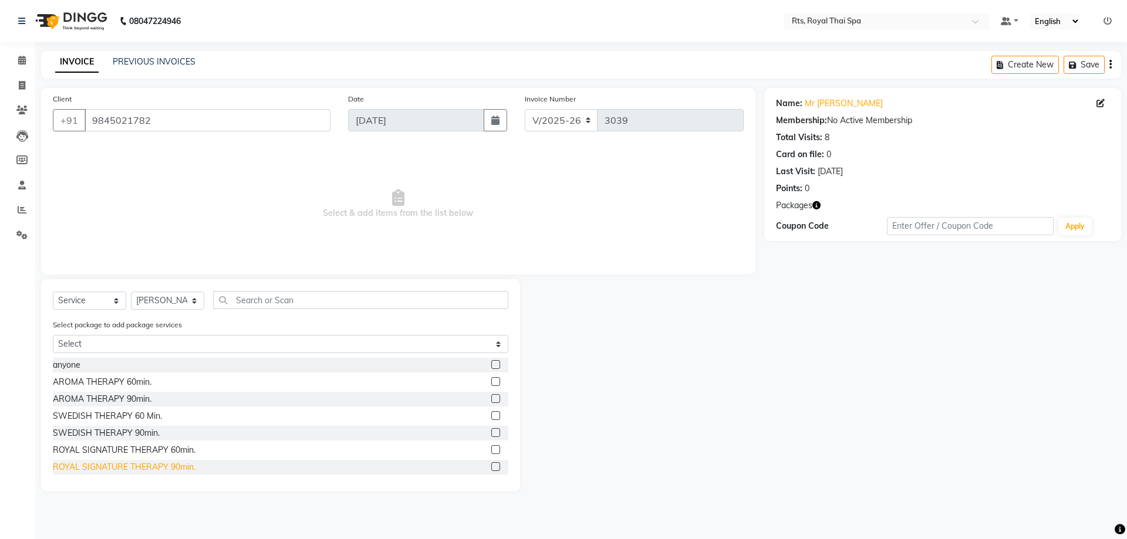
click at [162, 473] on div "ROYAL SIGNATURE THERAPY 90min." at bounding box center [124, 467] width 143 height 12
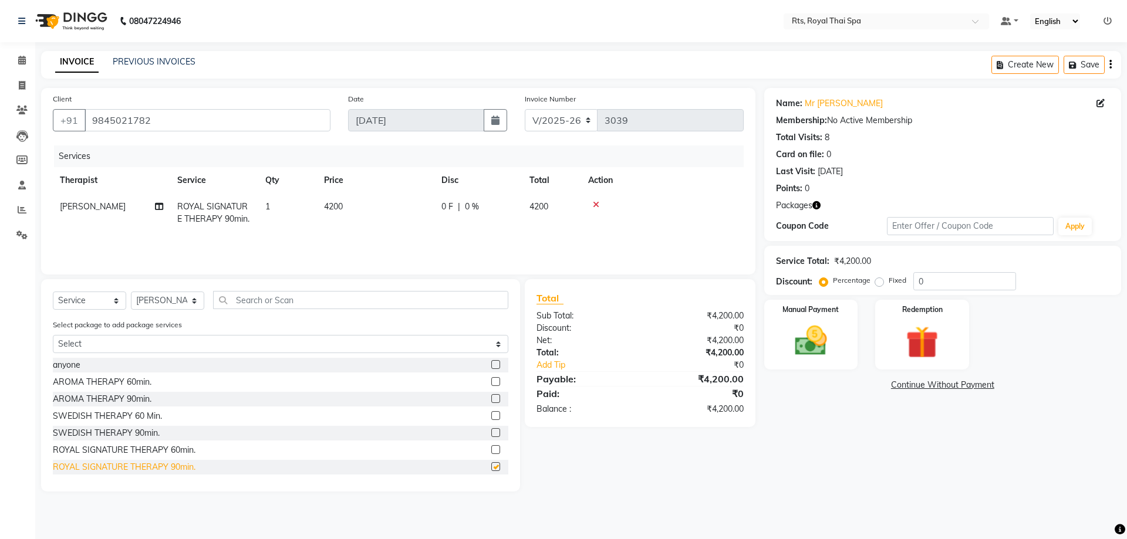
checkbox input "false"
click at [914, 349] on img at bounding box center [921, 343] width 55 height 42
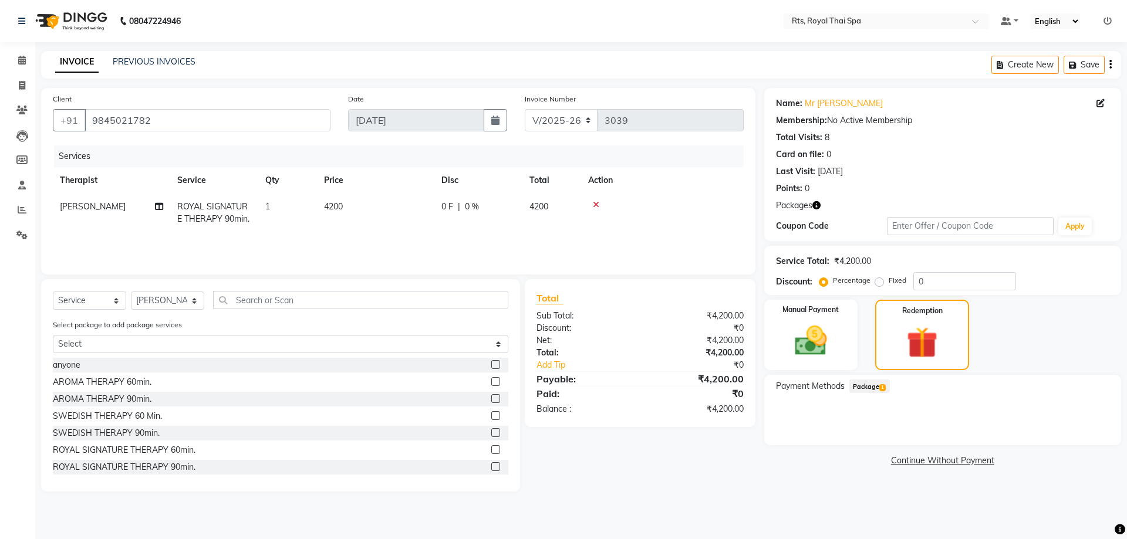
click at [861, 386] on span "Package 1" at bounding box center [869, 386] width 40 height 13
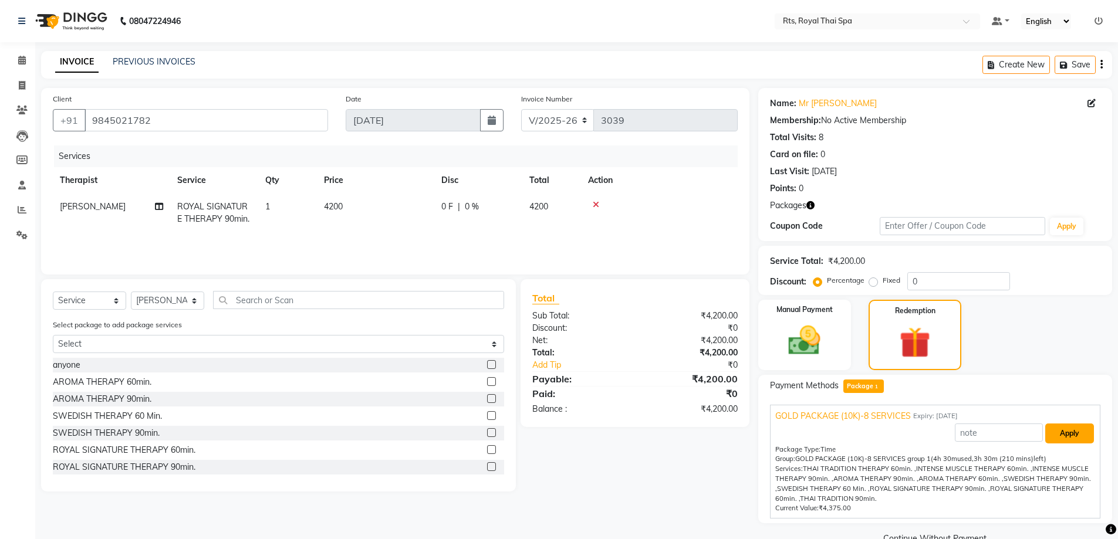
click at [1070, 429] on button "Apply" at bounding box center [1069, 434] width 49 height 20
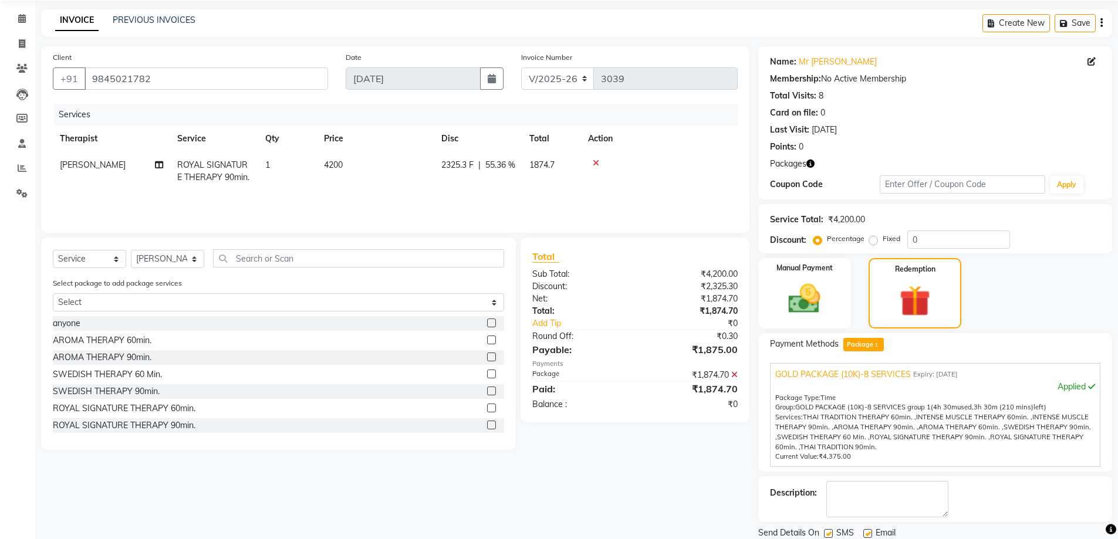
scroll to position [82, 0]
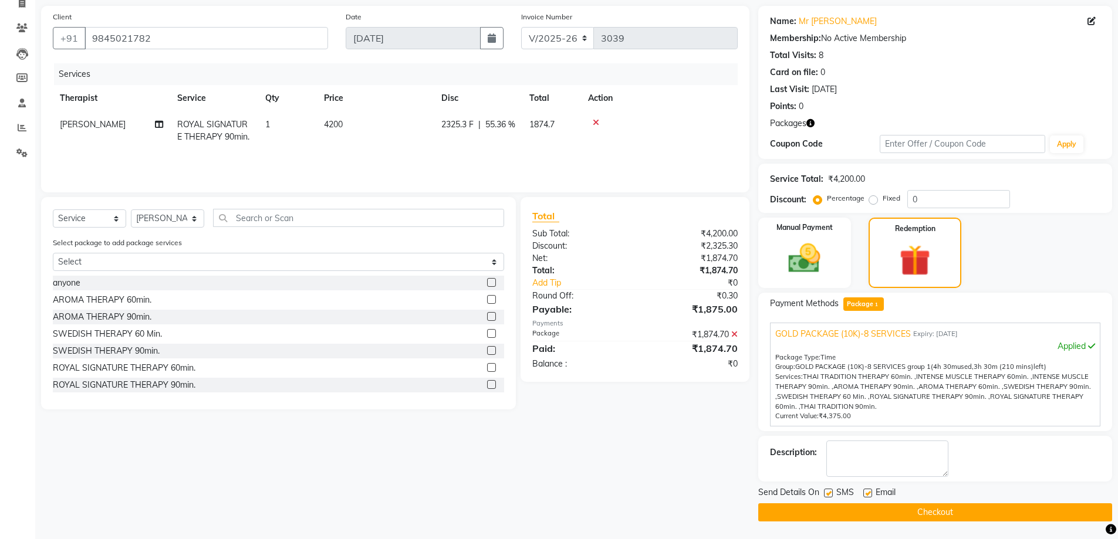
click at [826, 492] on label at bounding box center [828, 493] width 9 height 9
click at [826, 492] on input "checkbox" at bounding box center [828, 494] width 8 height 8
checkbox input "false"
click at [857, 513] on button "Checkout" at bounding box center [935, 513] width 354 height 18
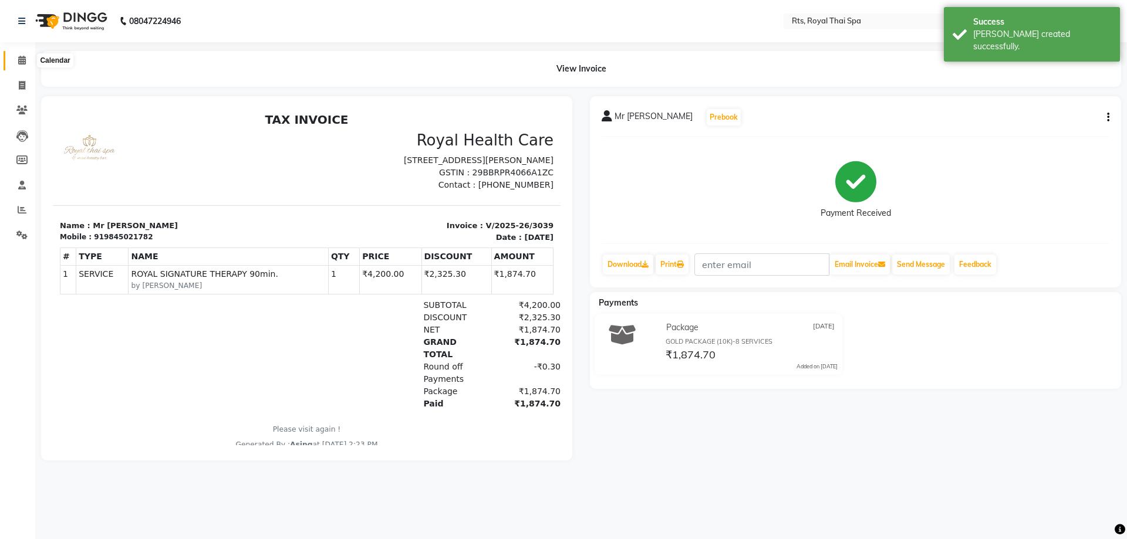
click at [26, 62] on icon at bounding box center [22, 60] width 8 height 9
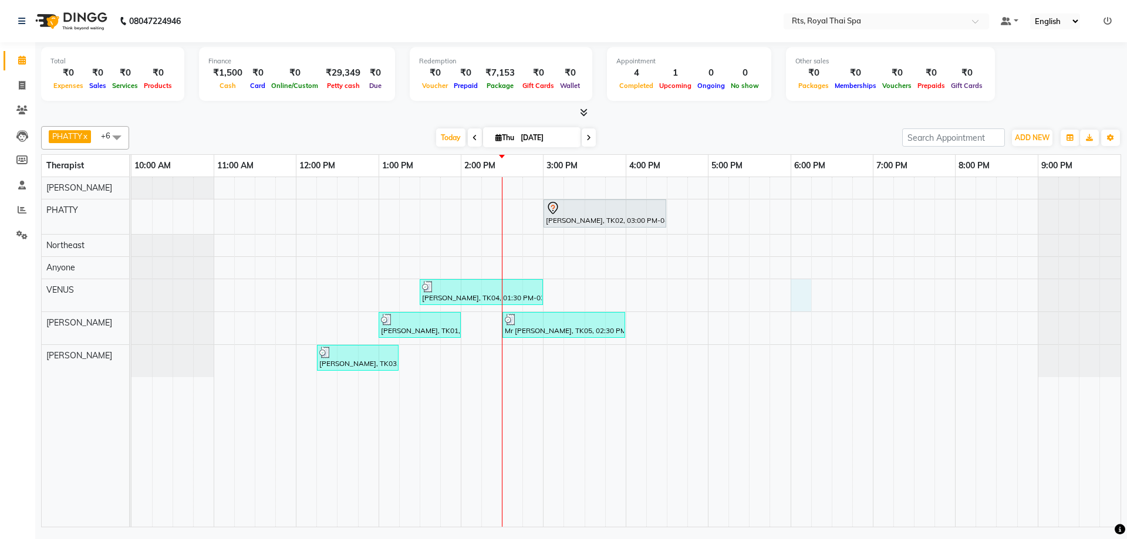
click at [796, 294] on div "[PERSON_NAME], TK02, 03:00 PM-04:30 PM, ROYAL SIGNATURE THERAPY 90min. [PERSON_…" at bounding box center [625, 352] width 989 height 350
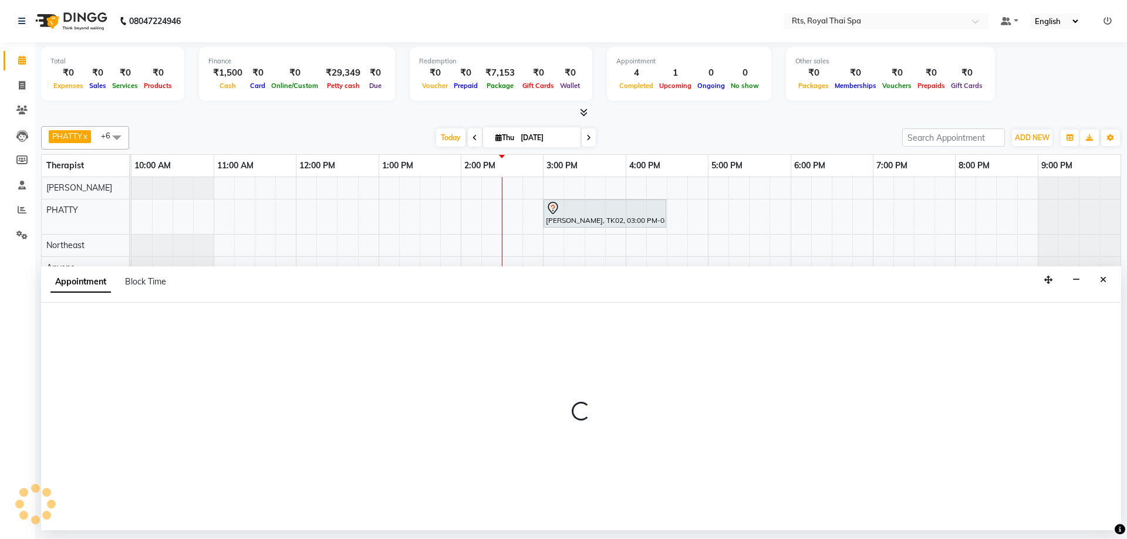
select select "59124"
select select "1080"
select select "tentative"
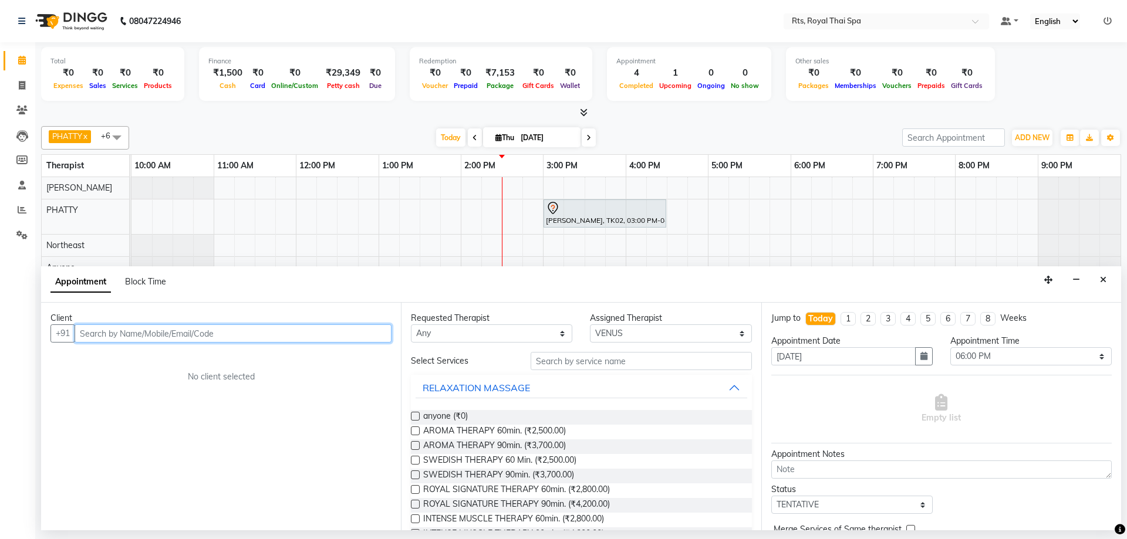
click at [278, 335] on input "text" at bounding box center [233, 334] width 317 height 18
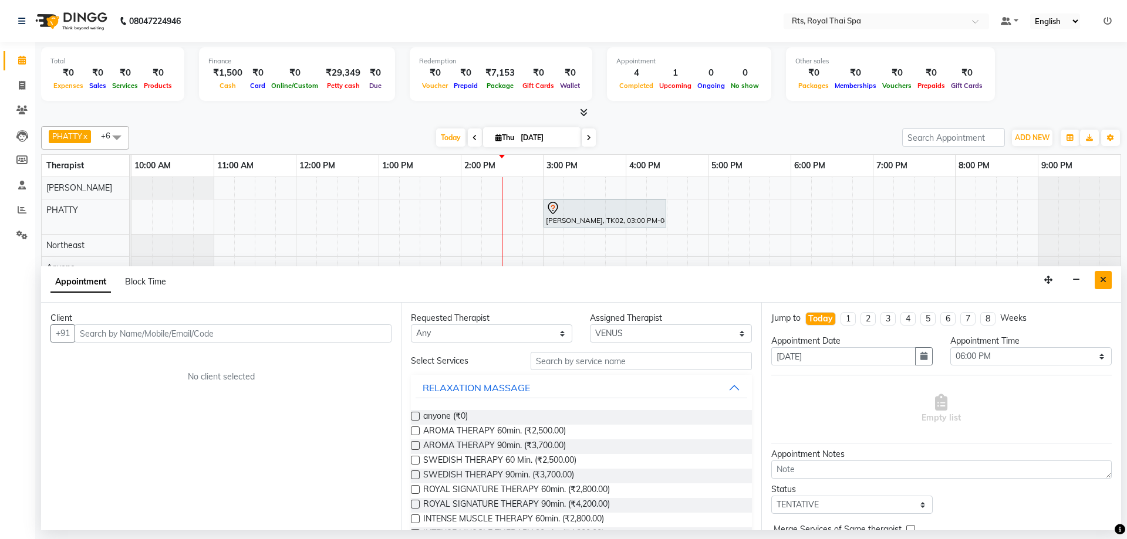
click at [1106, 282] on button "Close" at bounding box center [1103, 280] width 17 height 18
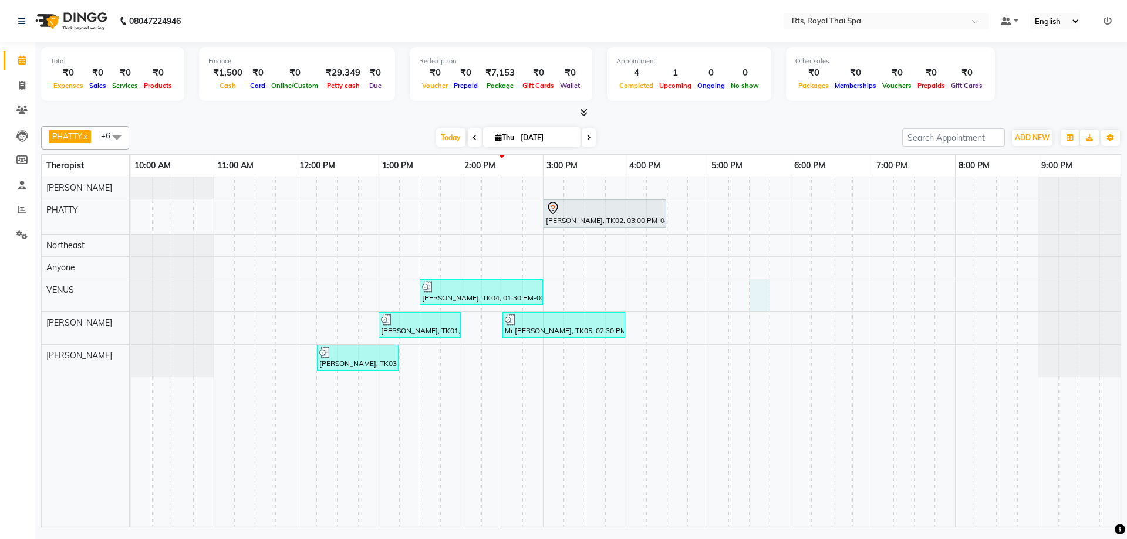
click at [757, 296] on div "[PERSON_NAME], TK02, 03:00 PM-04:30 PM, ROYAL SIGNATURE THERAPY 90min. [PERSON_…" at bounding box center [625, 352] width 989 height 350
select select "59124"
select select "1050"
select select "tentative"
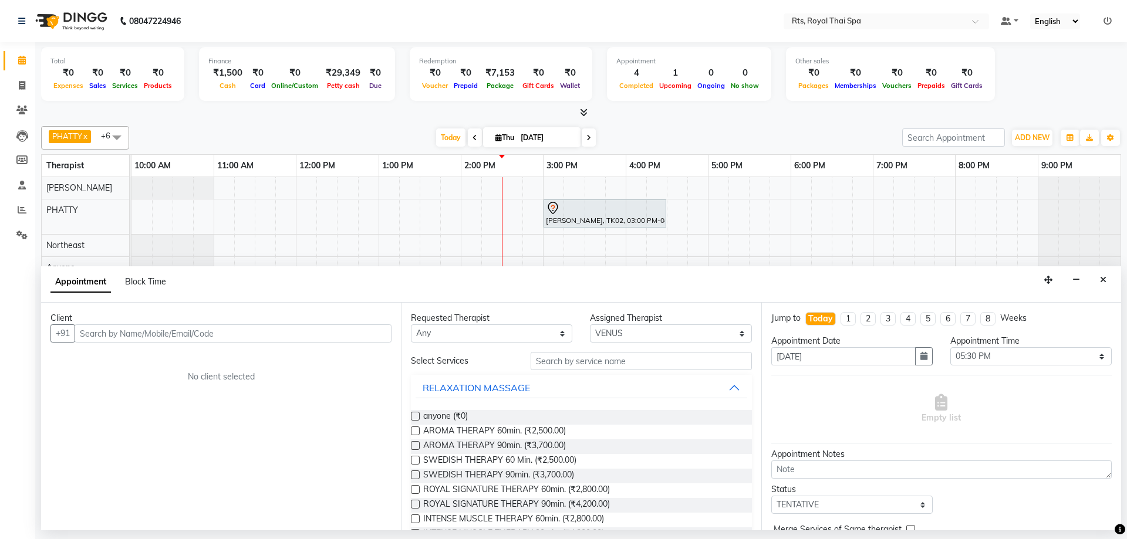
click at [324, 331] on input "text" at bounding box center [233, 334] width 317 height 18
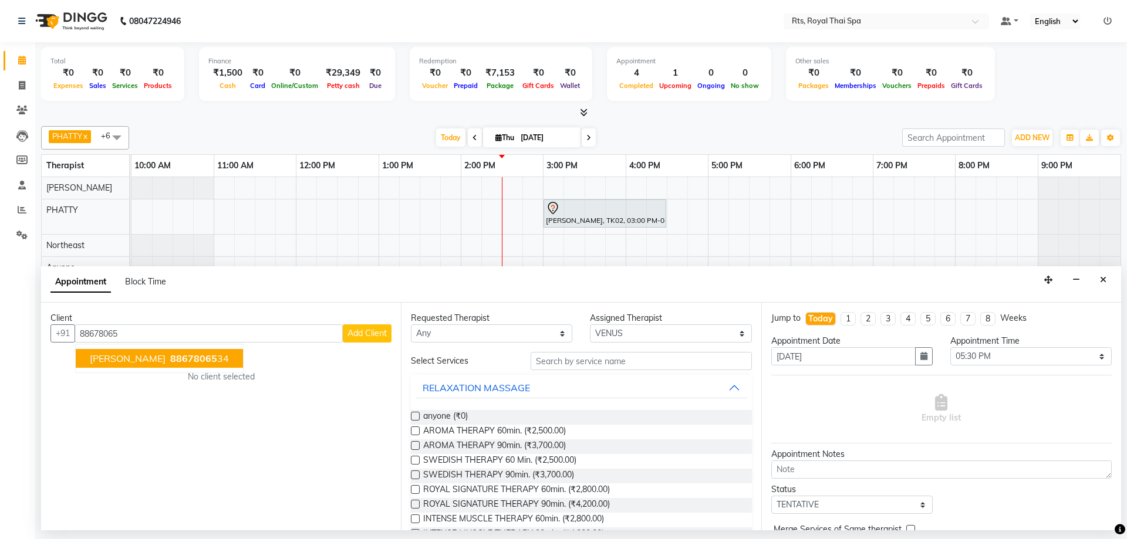
click at [170, 356] on span "88678065" at bounding box center [193, 359] width 47 height 12
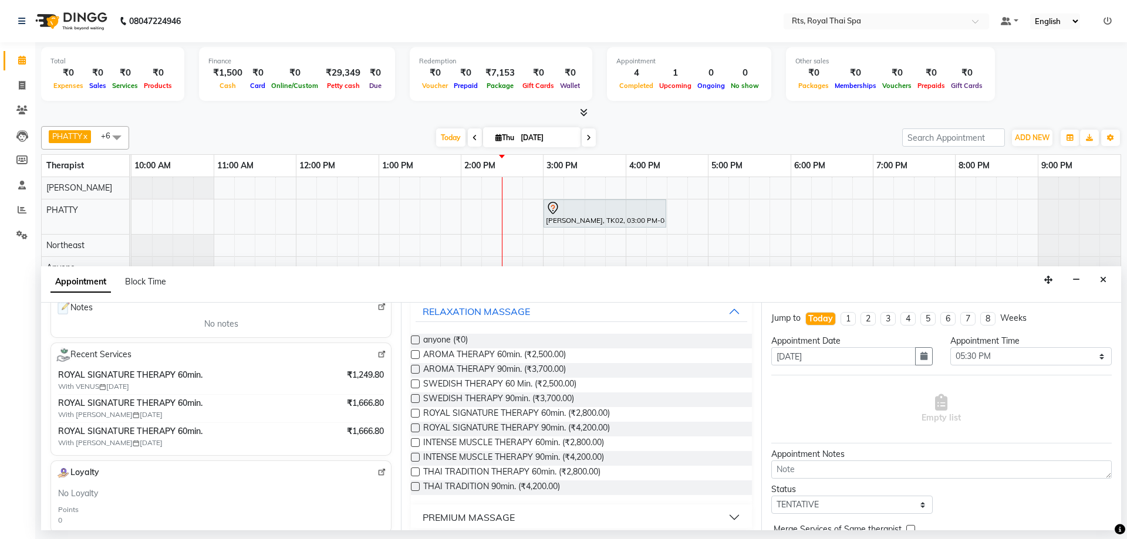
scroll to position [117, 0]
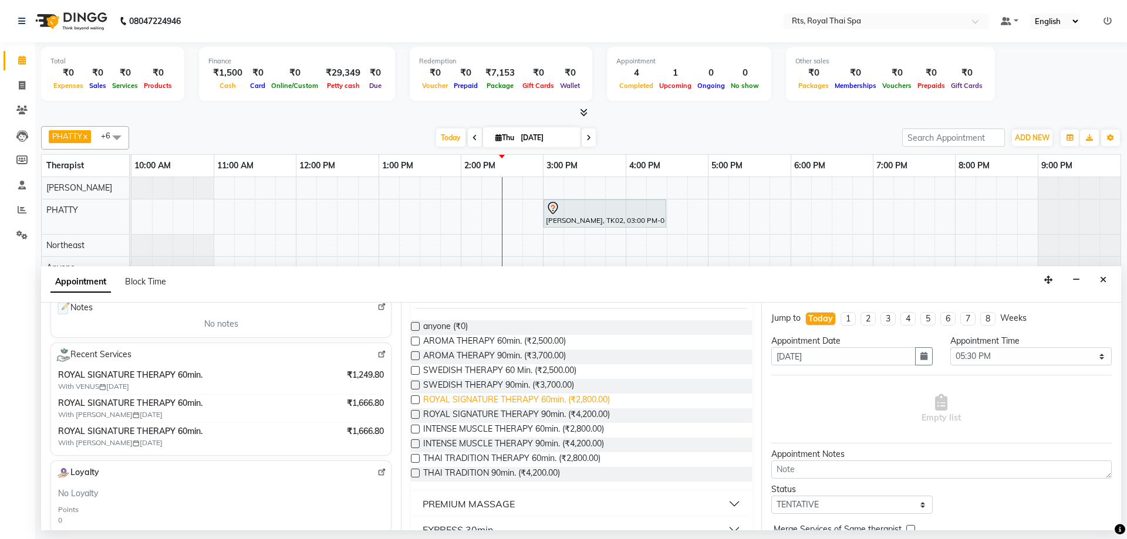
type input "8867806534"
click at [595, 403] on span "ROYAL SIGNATURE THERAPY 60min. (₹2,800.00)" at bounding box center [516, 401] width 187 height 15
checkbox input "false"
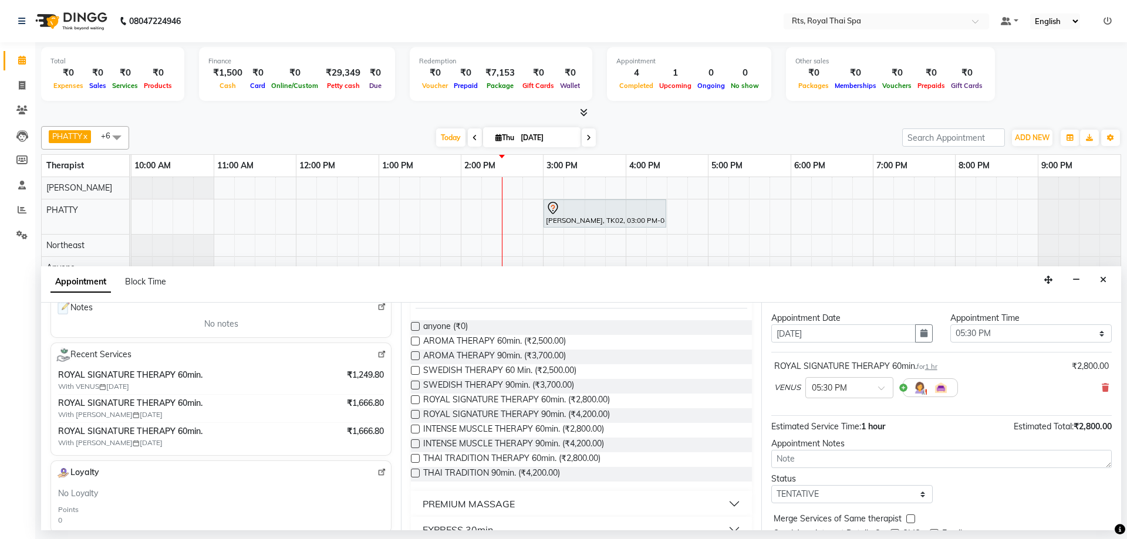
scroll to position [70, 0]
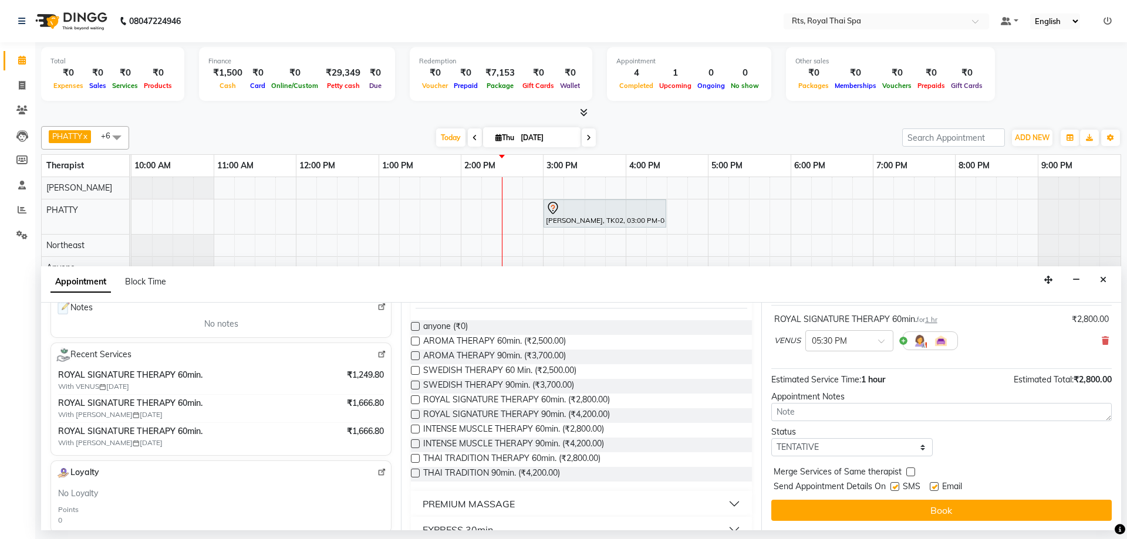
click at [894, 485] on label at bounding box center [894, 486] width 9 height 9
click at [894, 485] on input "checkbox" at bounding box center [894, 488] width 8 height 8
checkbox input "false"
click at [923, 517] on button "Book" at bounding box center [941, 510] width 340 height 21
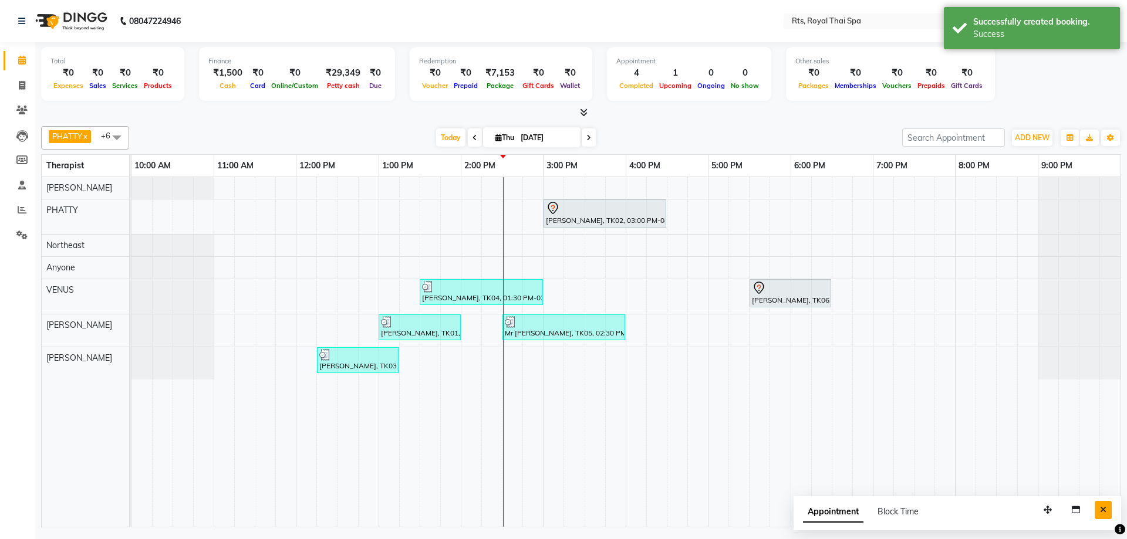
click at [1106, 507] on button "Close" at bounding box center [1103, 510] width 17 height 18
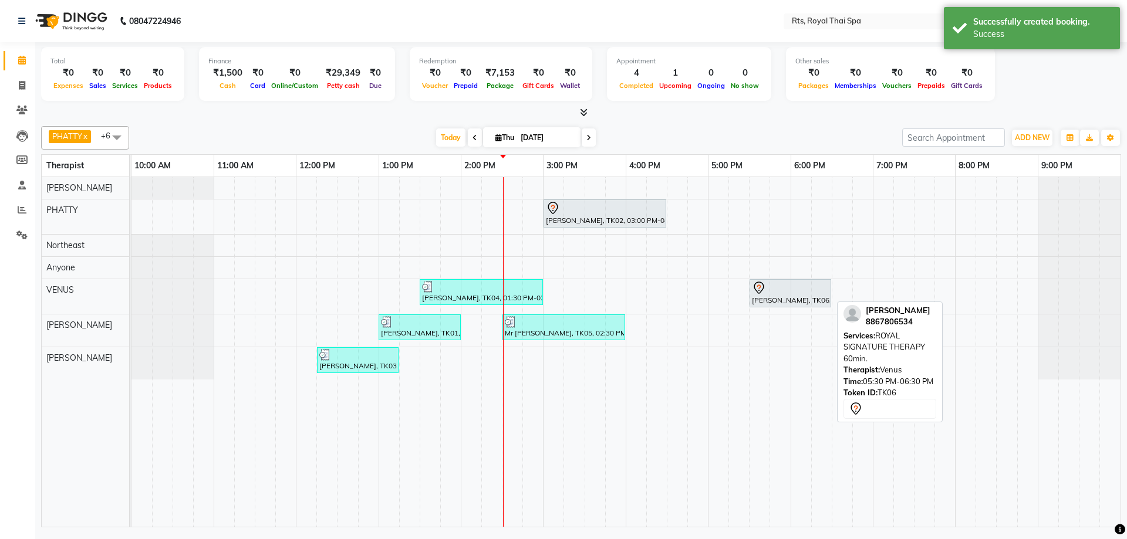
click at [791, 297] on div "[PERSON_NAME], TK06, 05:30 PM-06:30 PM, ROYAL SIGNATURE THERAPY 60min." at bounding box center [790, 293] width 79 height 25
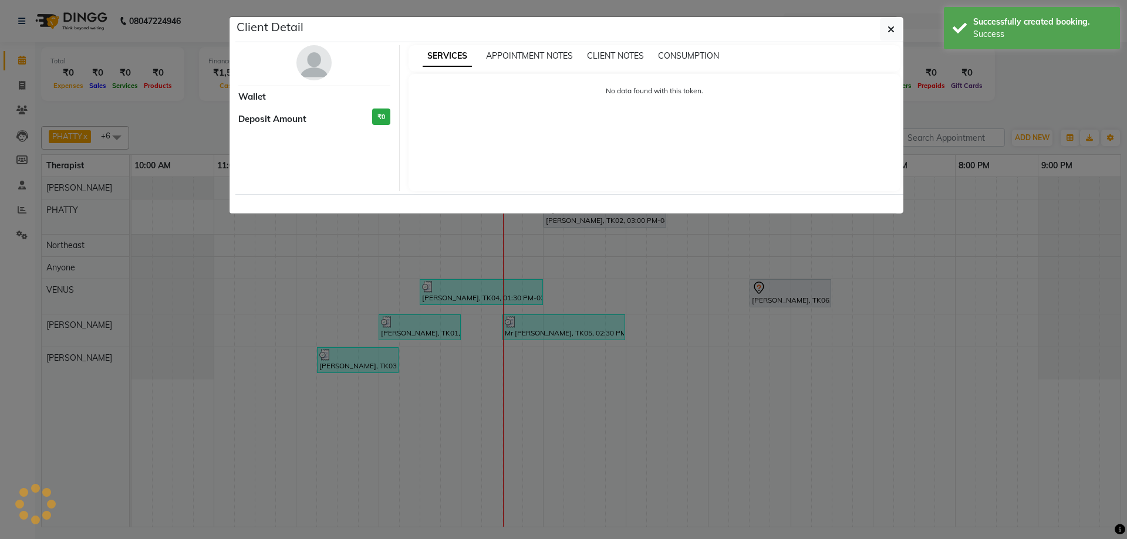
select select "7"
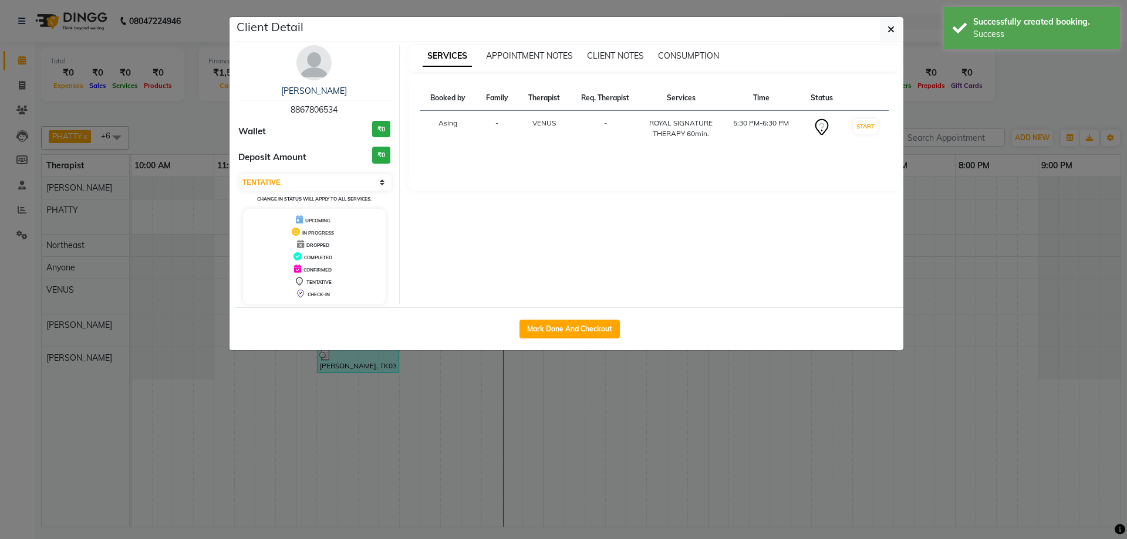
click at [320, 62] on img at bounding box center [313, 62] width 35 height 35
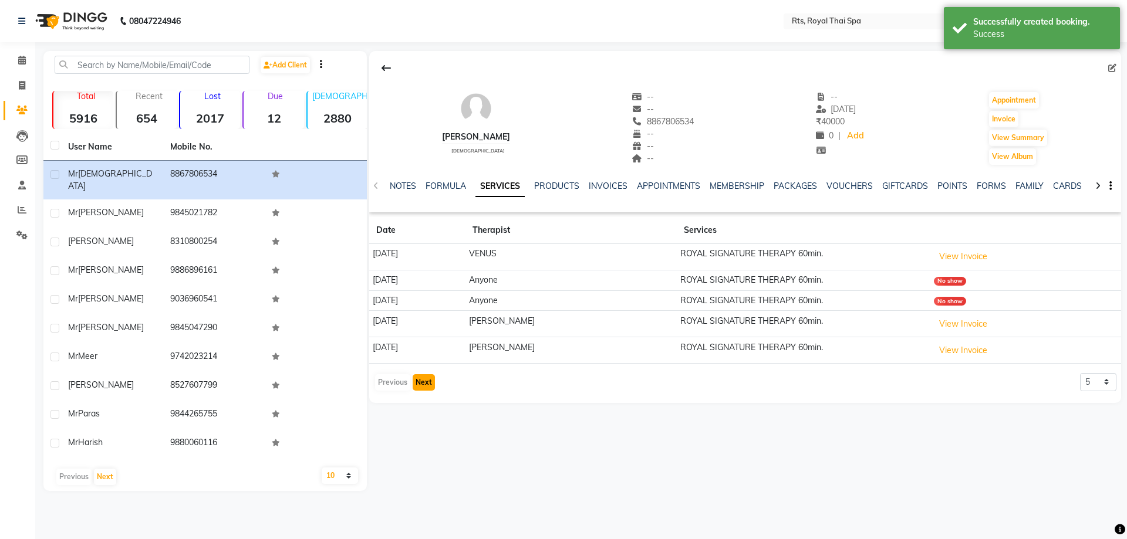
click at [426, 380] on button "Next" at bounding box center [424, 382] width 22 height 16
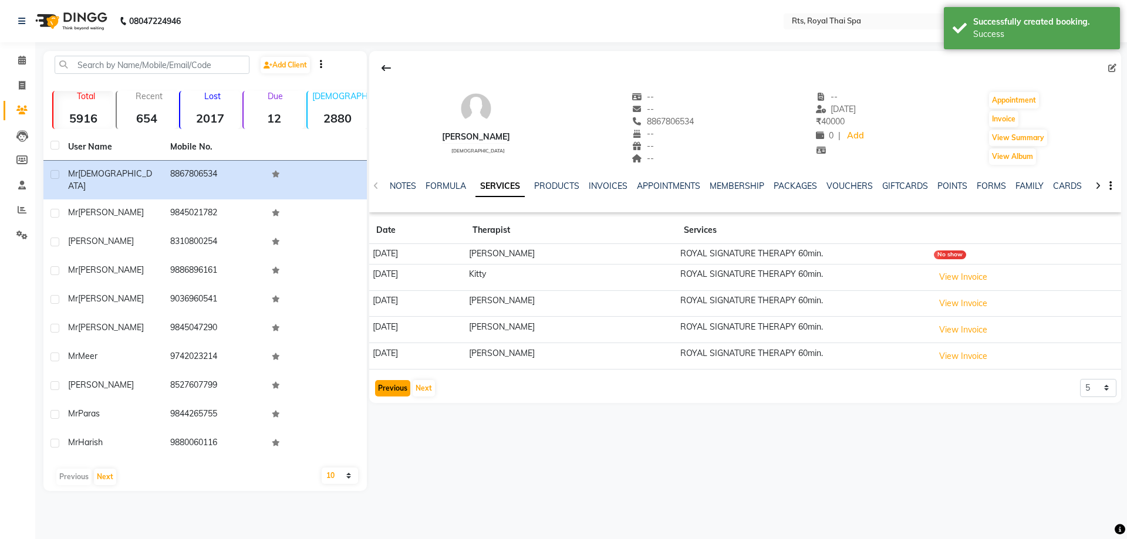
click at [389, 387] on button "Previous" at bounding box center [392, 388] width 35 height 16
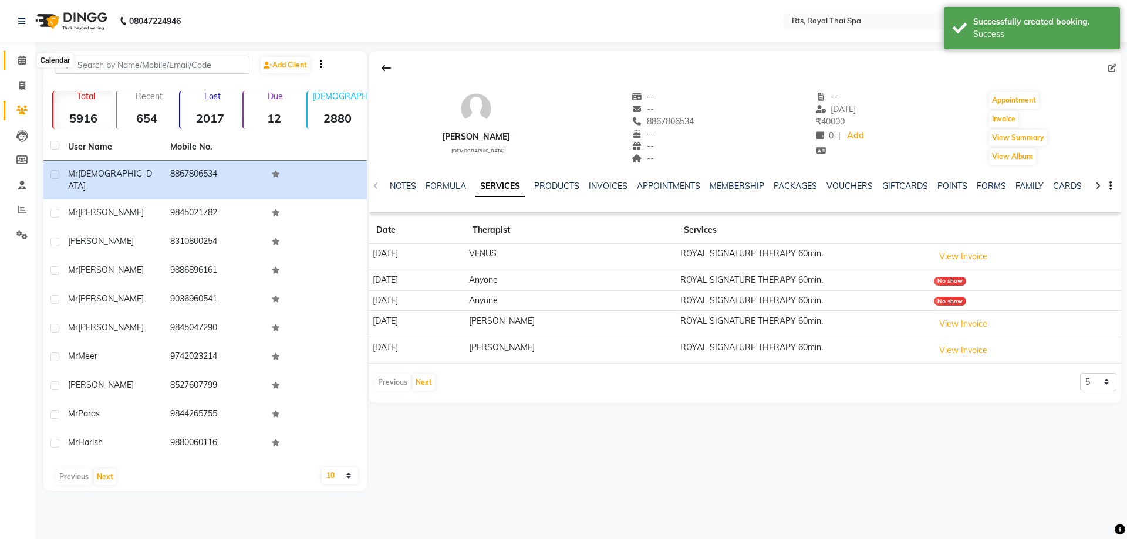
click at [15, 61] on span at bounding box center [22, 60] width 21 height 13
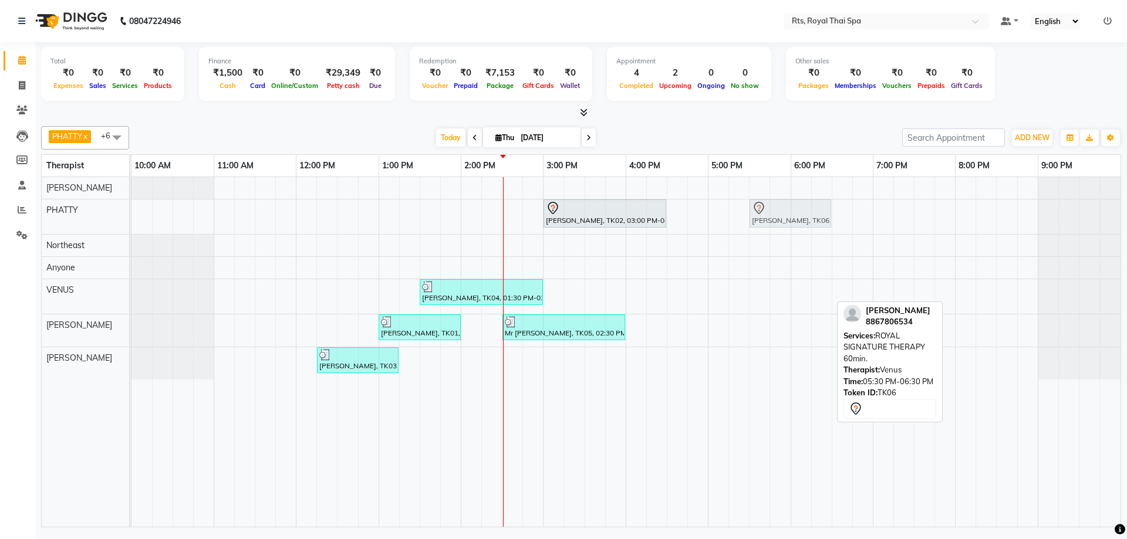
drag, startPoint x: 763, startPoint y: 297, endPoint x: 772, endPoint y: 211, distance: 86.7
click at [772, 211] on tbody "[PERSON_NAME], TK02, 03:00 PM-04:30 PM, ROYAL SIGNATURE THERAPY 90min. [PERSON_…" at bounding box center [625, 278] width 989 height 202
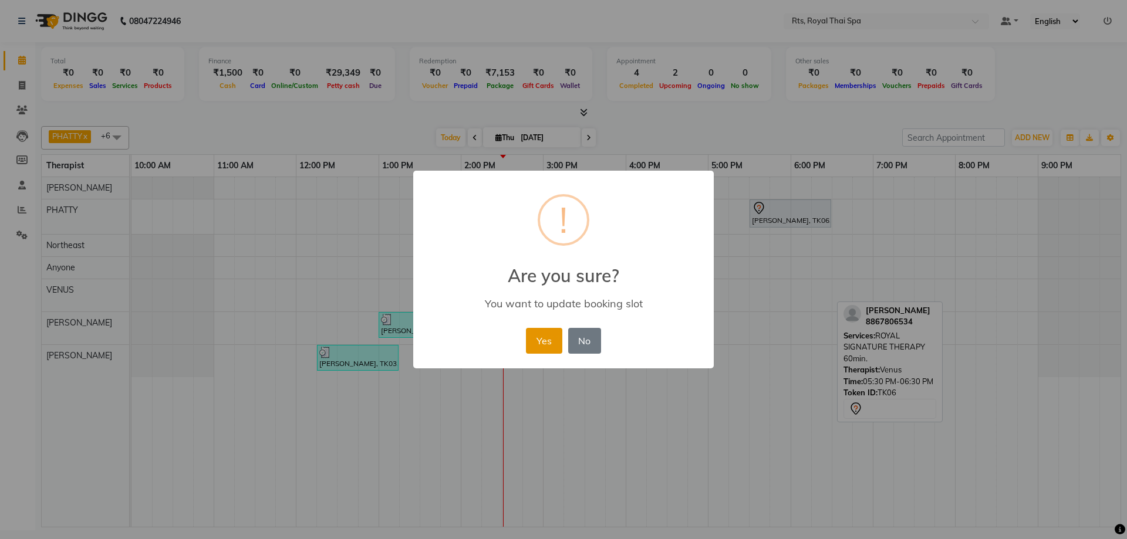
click at [536, 341] on button "Yes" at bounding box center [544, 341] width 36 height 26
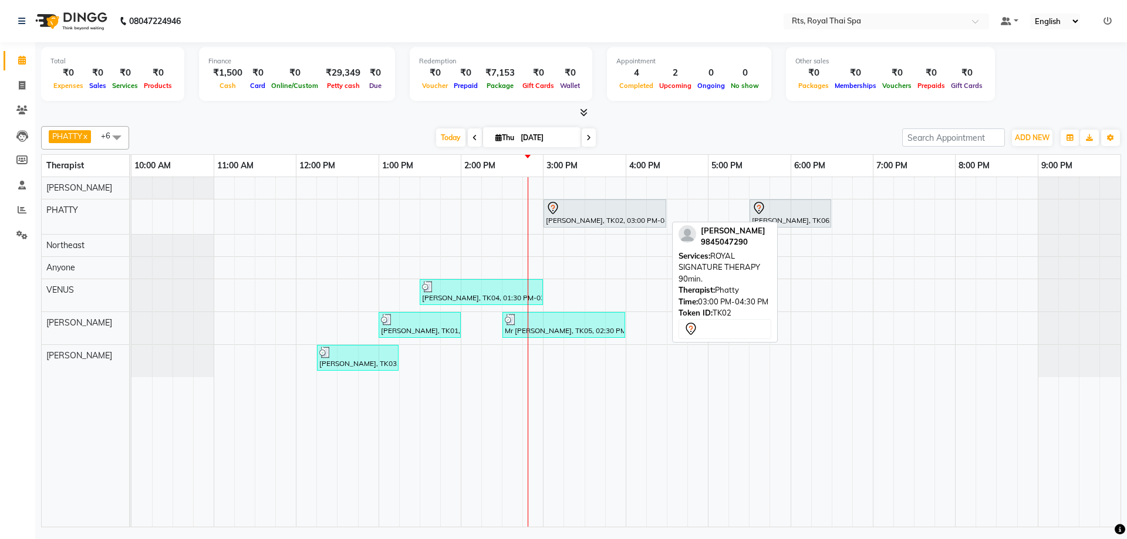
click at [578, 216] on div "[PERSON_NAME], TK02, 03:00 PM-04:30 PM, ROYAL SIGNATURE THERAPY 90min." at bounding box center [605, 213] width 120 height 25
click at [131, 222] on div "[PERSON_NAME], TK02, 03:00 PM-04:30 PM, ROYAL SIGNATURE THERAPY 90min. [PERSON_…" at bounding box center [131, 217] width 0 height 35
click at [601, 214] on div at bounding box center [605, 208] width 118 height 14
select select "7"
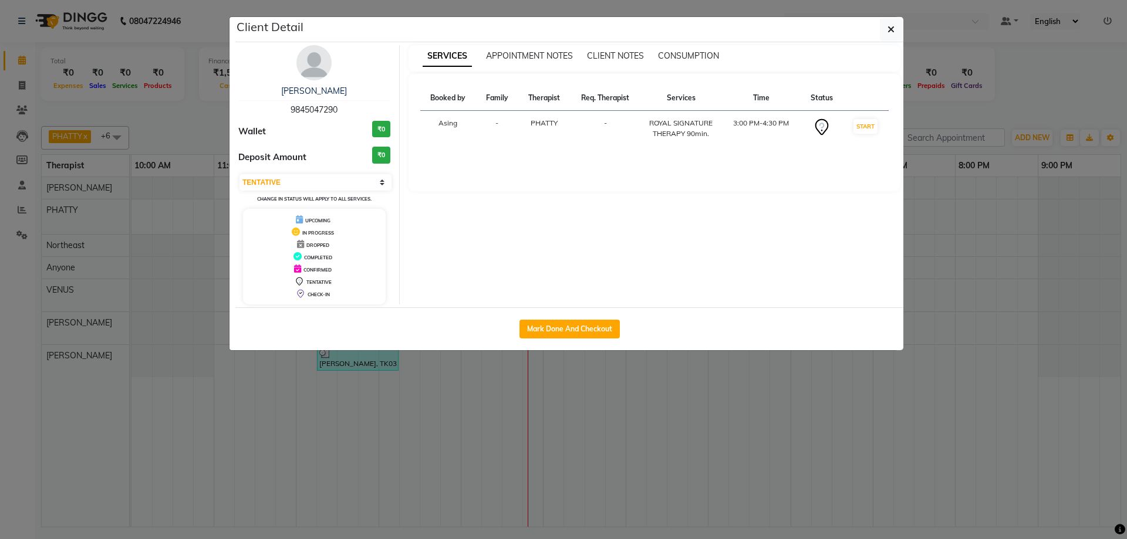
drag, startPoint x: 268, startPoint y: 110, endPoint x: 347, endPoint y: 105, distance: 79.4
click at [347, 105] on div "[PERSON_NAME] 9845047290" at bounding box center [314, 100] width 152 height 31
copy span "9845047290"
click at [890, 39] on button "button" at bounding box center [891, 29] width 22 height 22
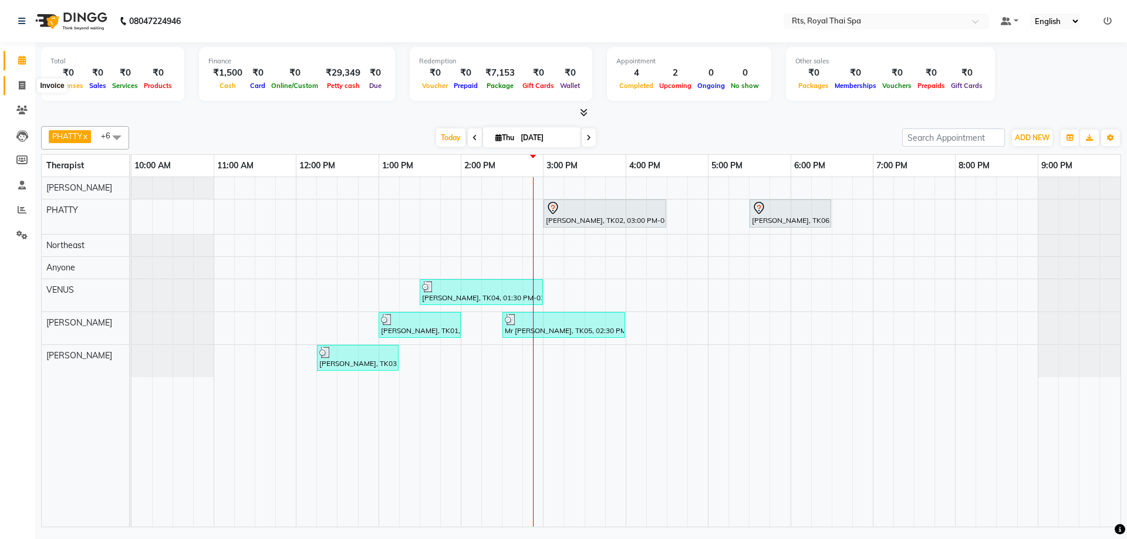
click at [19, 85] on icon at bounding box center [22, 85] width 6 height 9
select select "5288"
select select "service"
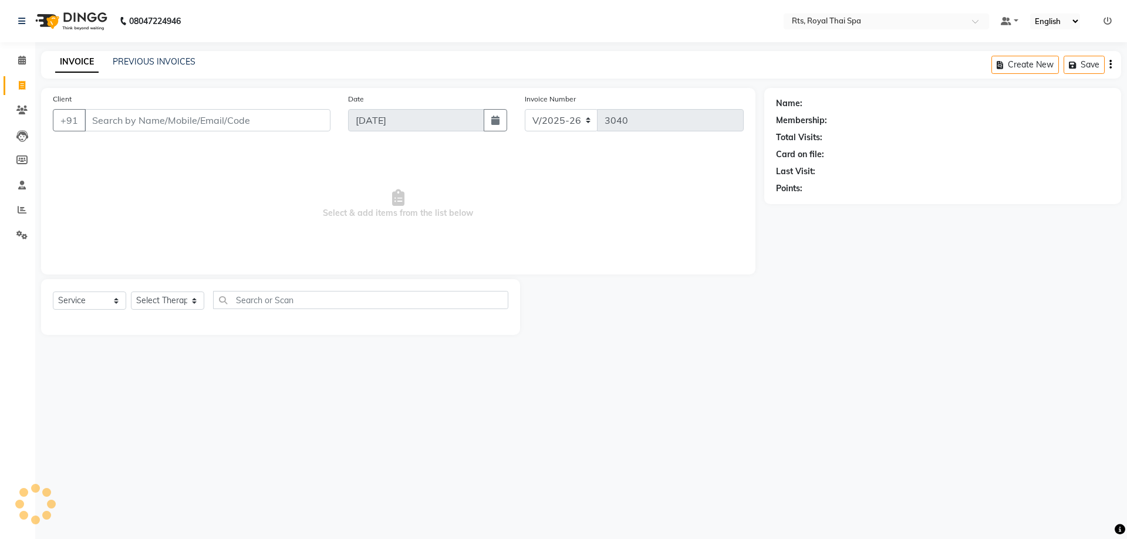
click at [145, 123] on input "Client" at bounding box center [208, 120] width 246 height 22
type input "9740798181"
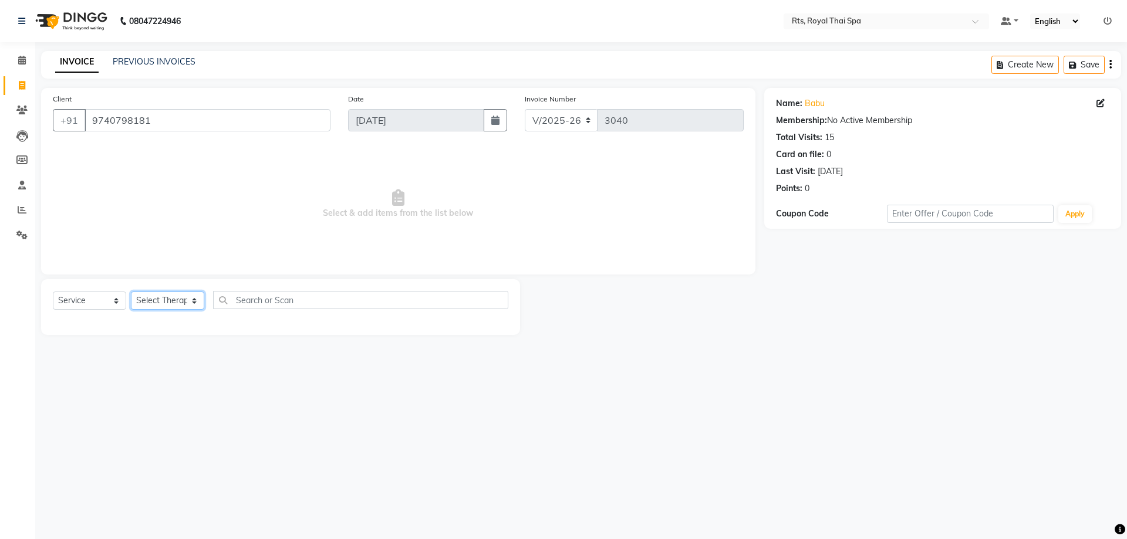
click at [168, 301] on select "Select Therapist [PERSON_NAME] APPLE N ASEM [PERSON_NAME] [PERSON_NAME] [PERSON…" at bounding box center [167, 301] width 73 height 18
select select "34825"
click at [131, 292] on select "Select Therapist [PERSON_NAME] APPLE N ASEM [PERSON_NAME] [PERSON_NAME] [PERSON…" at bounding box center [167, 301] width 73 height 18
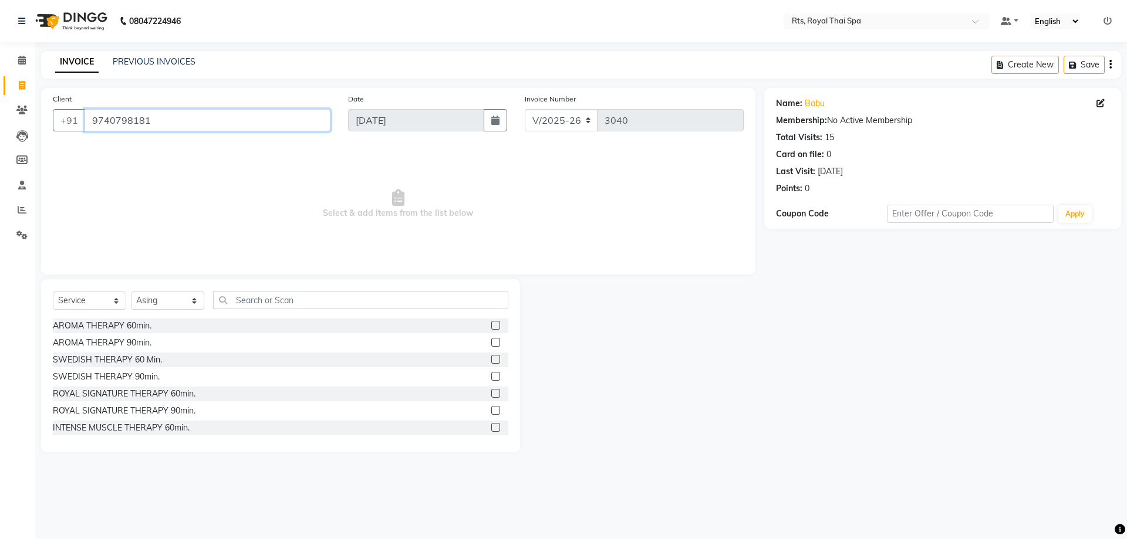
drag, startPoint x: 140, startPoint y: 113, endPoint x: 57, endPoint y: 106, distance: 83.1
click at [72, 104] on div "Client [PHONE_NUMBER]" at bounding box center [191, 117] width 295 height 48
click at [21, 60] on icon at bounding box center [22, 60] width 8 height 9
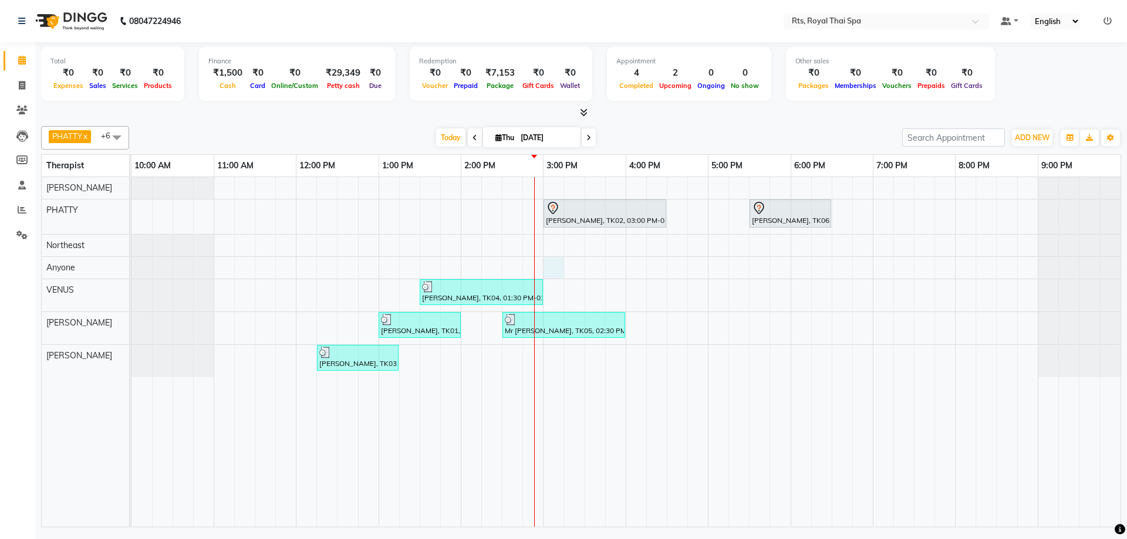
click at [558, 269] on div "[PERSON_NAME], TK02, 03:00 PM-04:30 PM, ROYAL SIGNATURE THERAPY 90min. [PERSON_…" at bounding box center [625, 352] width 989 height 350
select select "39979"
select select "tentative"
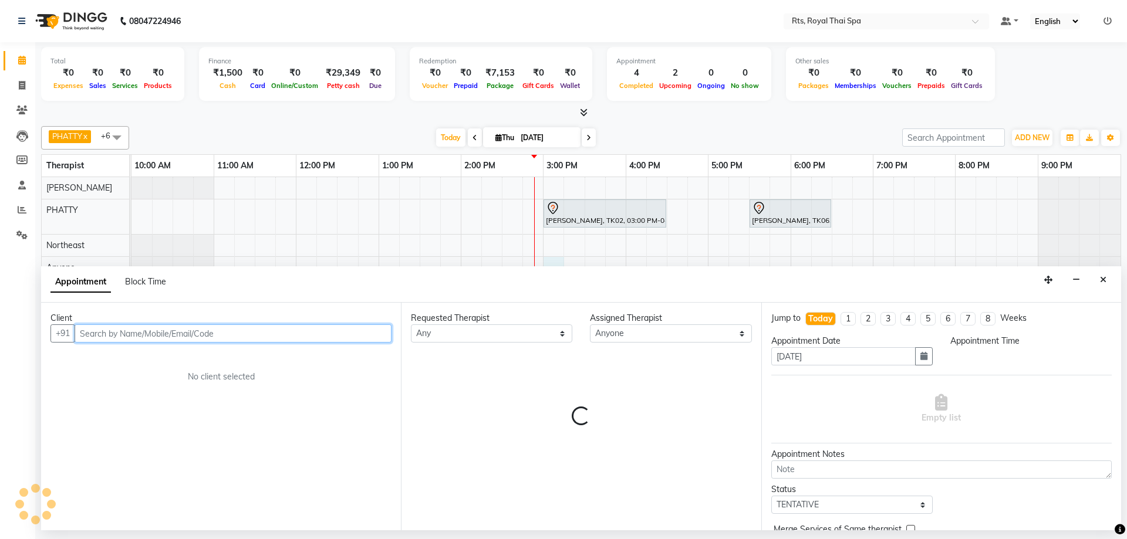
select select "900"
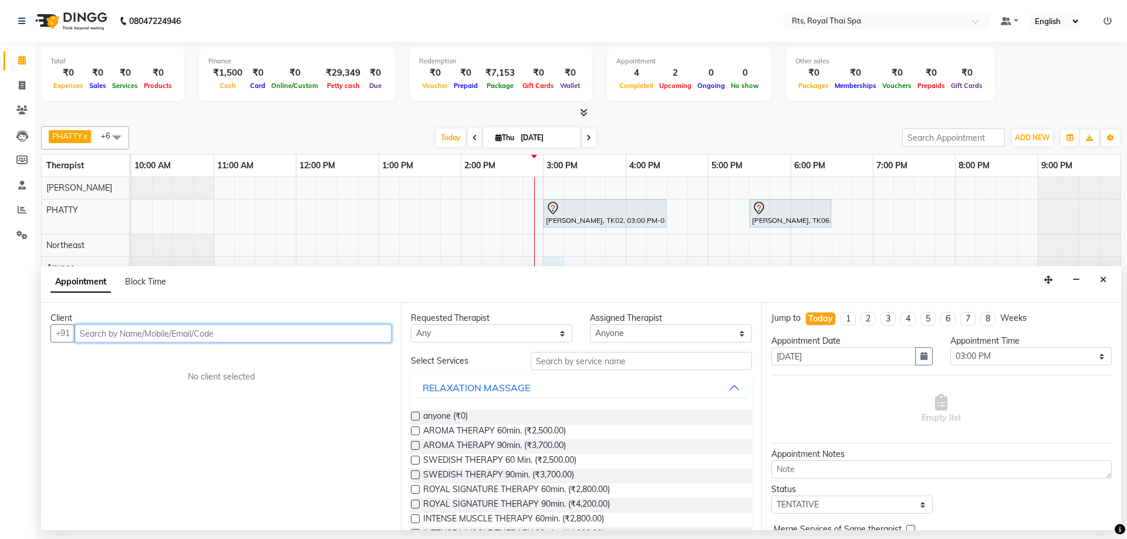
click at [131, 329] on input "text" at bounding box center [233, 334] width 317 height 18
paste input "9740798181"
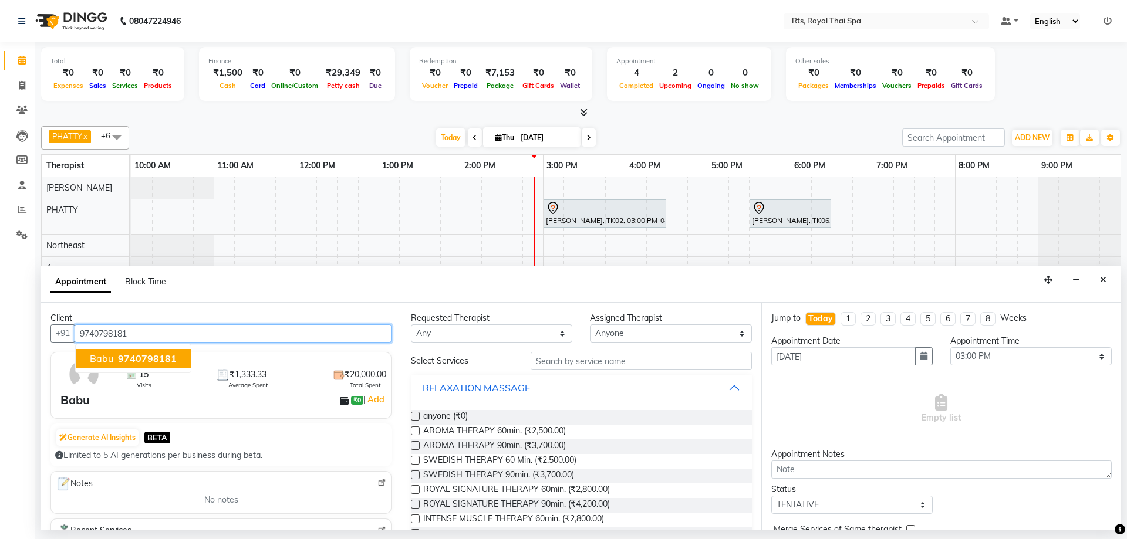
drag, startPoint x: 156, startPoint y: 356, endPoint x: 386, endPoint y: 417, distance: 237.5
click at [156, 355] on span "9740798181" at bounding box center [147, 359] width 59 height 12
type input "9740798181"
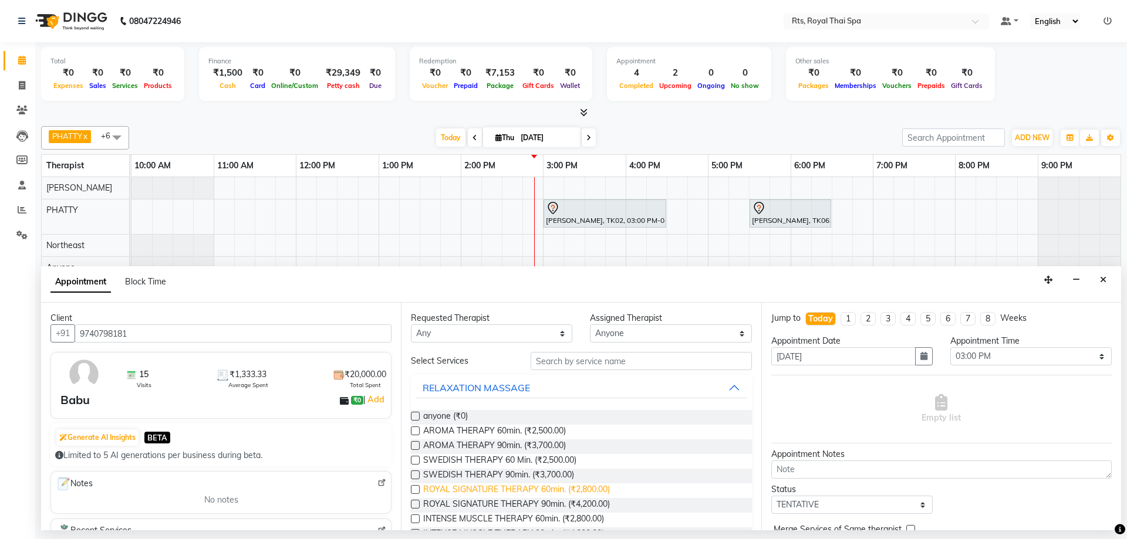
click at [587, 494] on span "ROYAL SIGNATURE THERAPY 60min. (₹2,800.00)" at bounding box center [516, 491] width 187 height 15
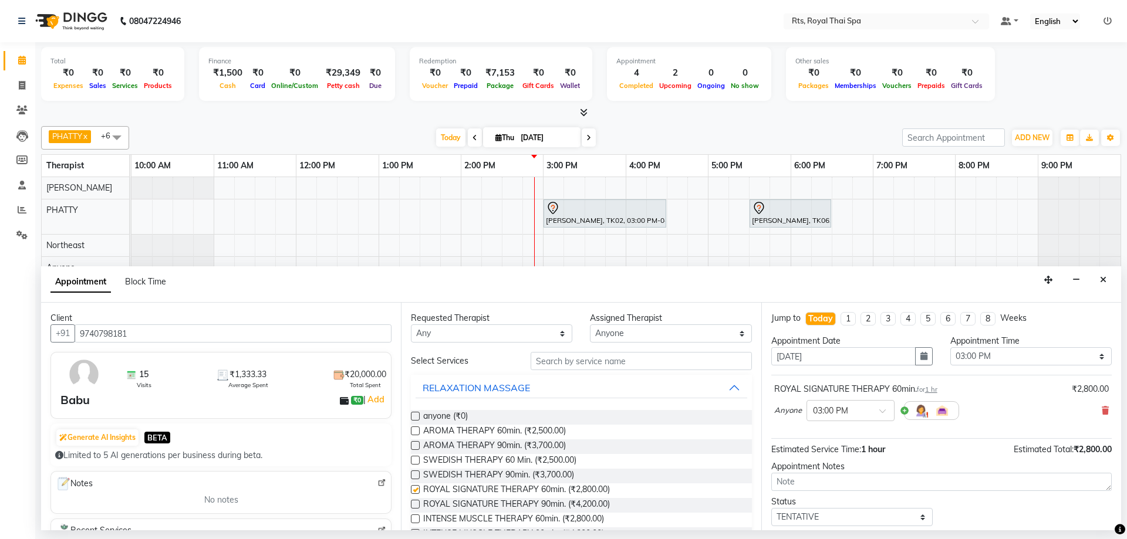
checkbox input "false"
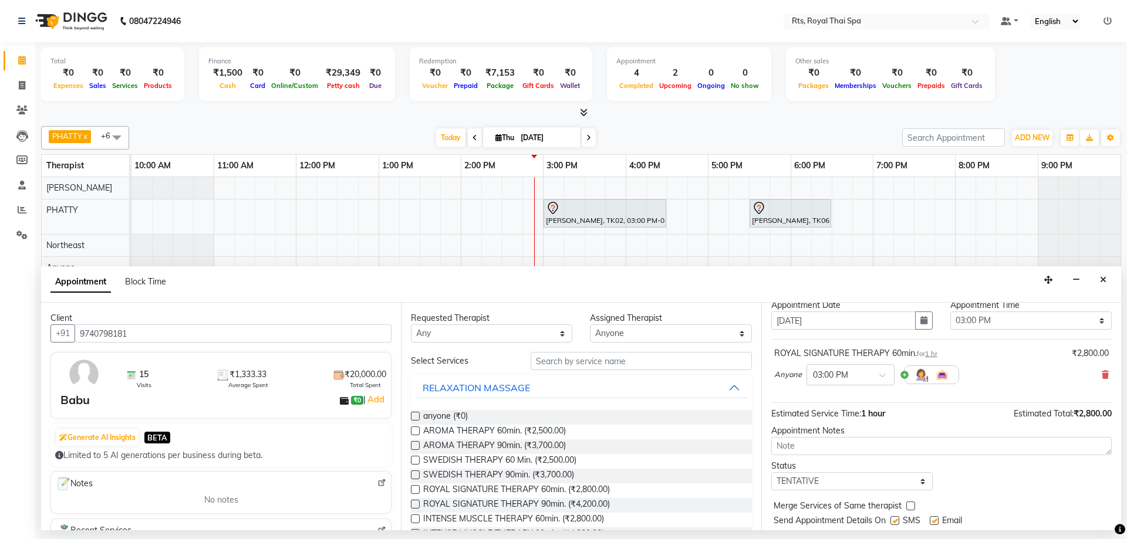
scroll to position [70, 0]
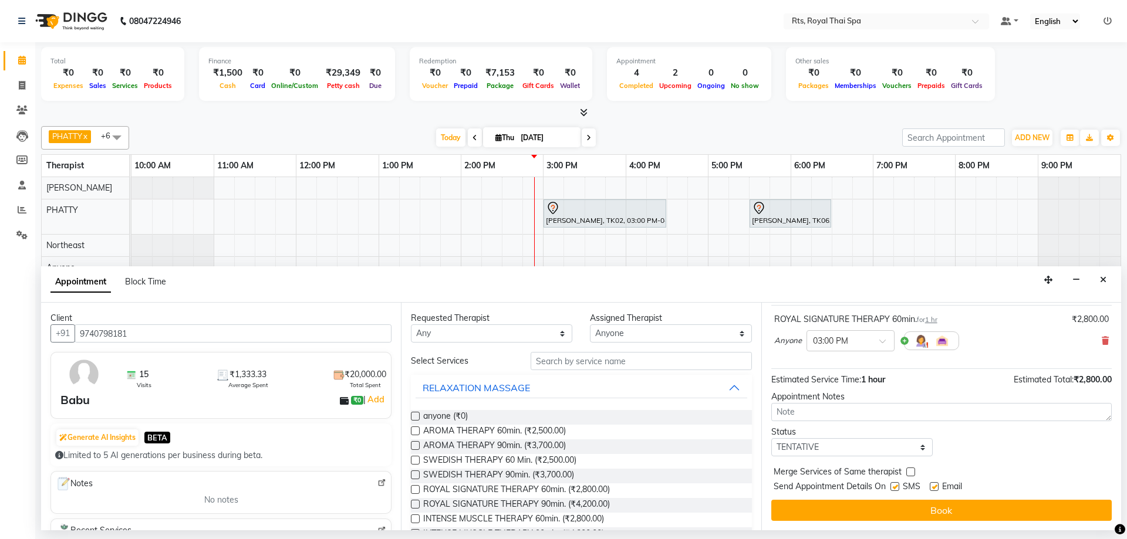
click at [894, 484] on label at bounding box center [894, 486] width 9 height 9
click at [894, 484] on input "checkbox" at bounding box center [894, 488] width 8 height 8
checkbox input "false"
click at [901, 508] on button "Book" at bounding box center [941, 510] width 340 height 21
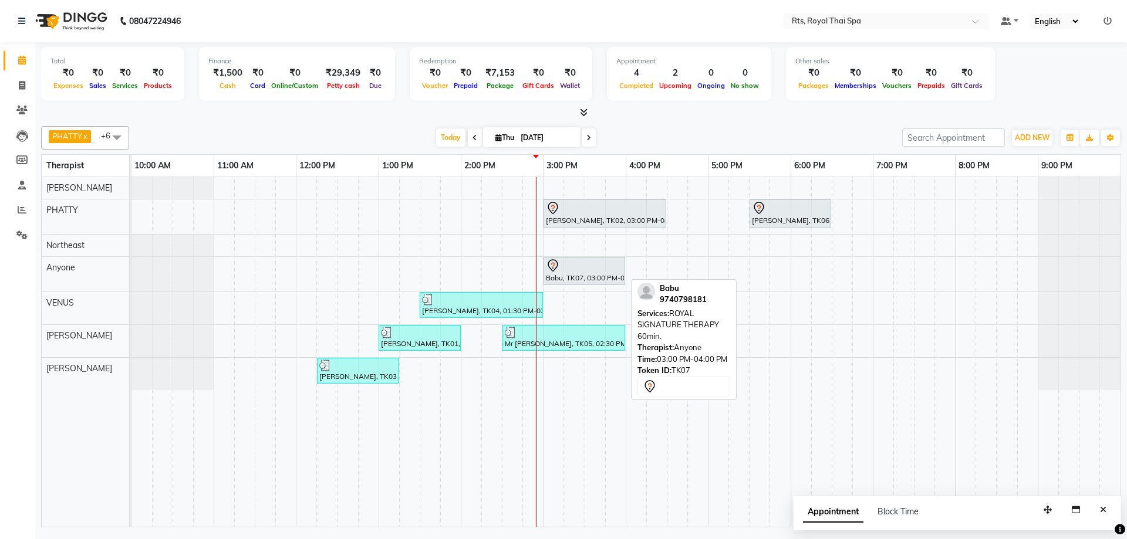
click at [579, 271] on div at bounding box center [584, 266] width 77 height 14
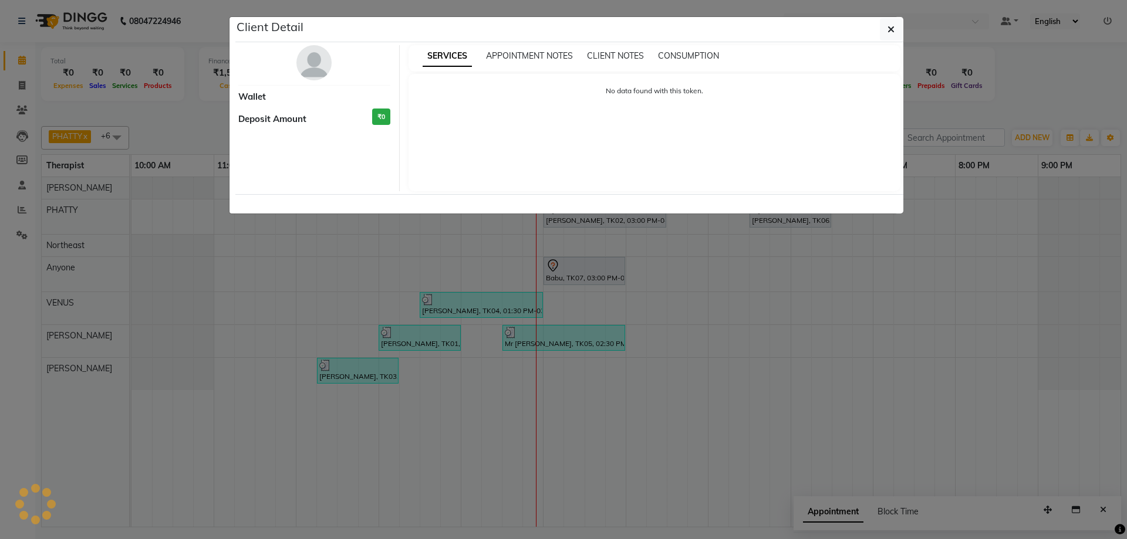
select select "7"
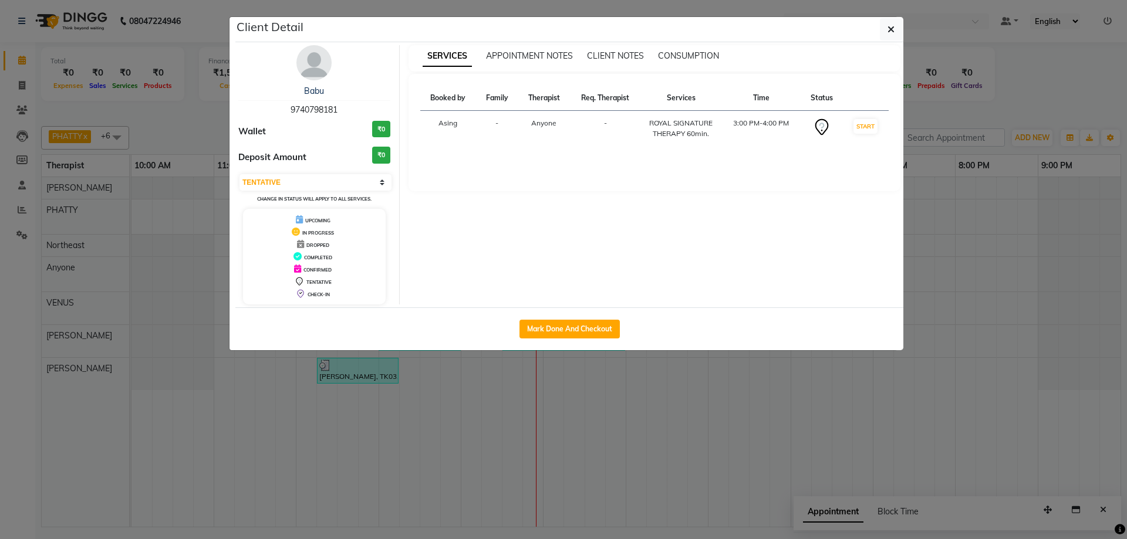
click at [315, 62] on img at bounding box center [313, 62] width 35 height 35
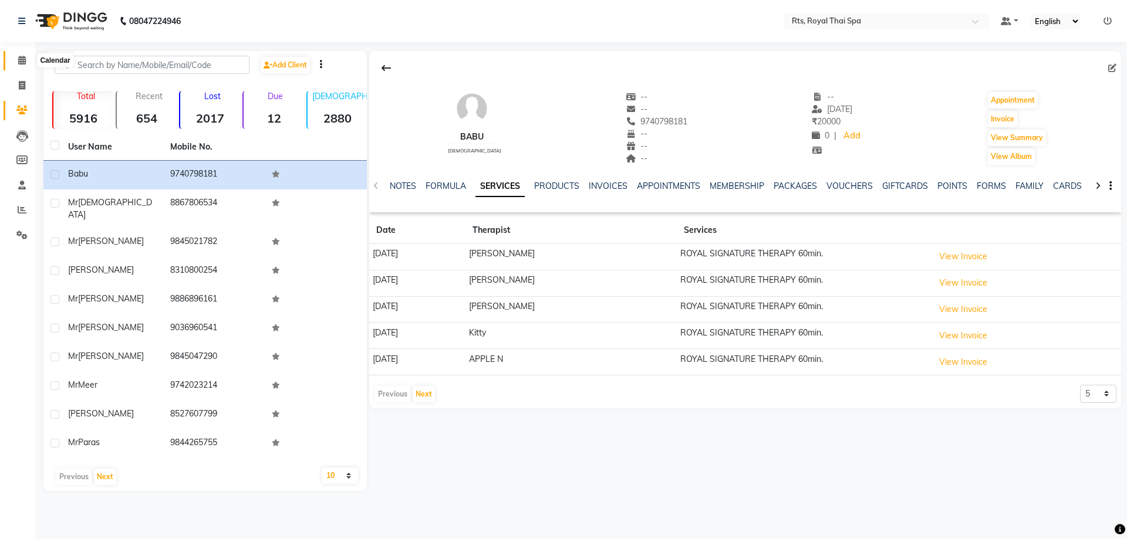
click at [18, 63] on icon at bounding box center [22, 60] width 8 height 9
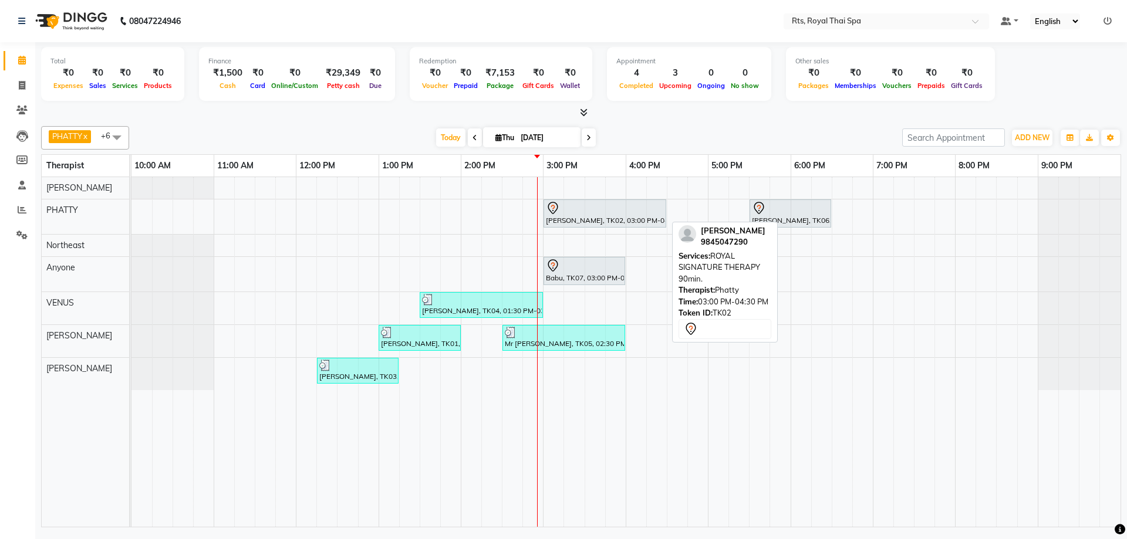
click at [572, 208] on div at bounding box center [605, 208] width 118 height 14
select select "7"
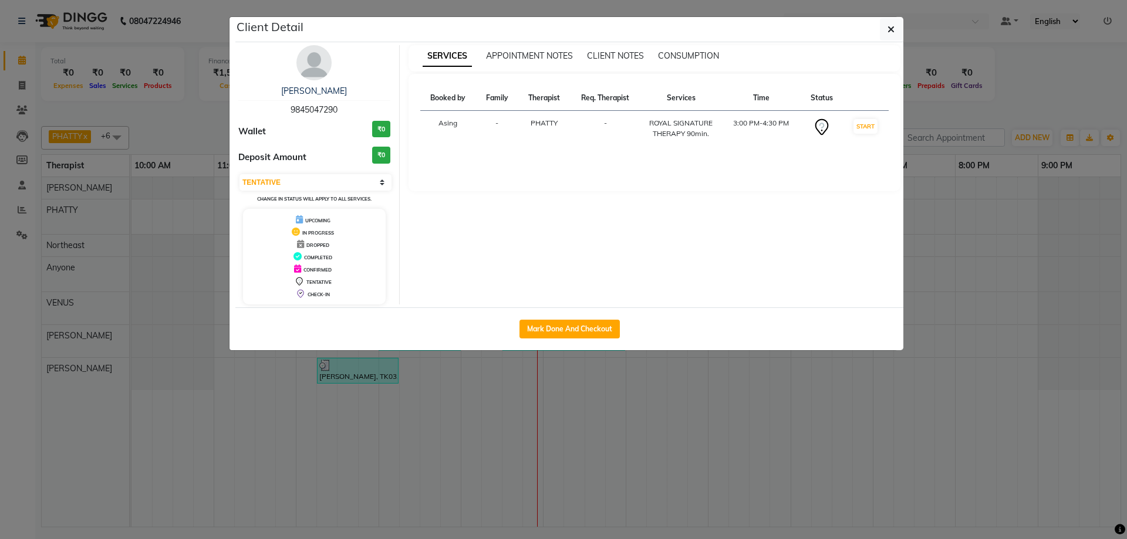
drag, startPoint x: 274, startPoint y: 112, endPoint x: 382, endPoint y: 112, distance: 108.0
click at [382, 112] on div "[PERSON_NAME] 9845047290" at bounding box center [314, 100] width 152 height 31
copy span "9845047290"
click at [897, 31] on button "button" at bounding box center [891, 29] width 22 height 22
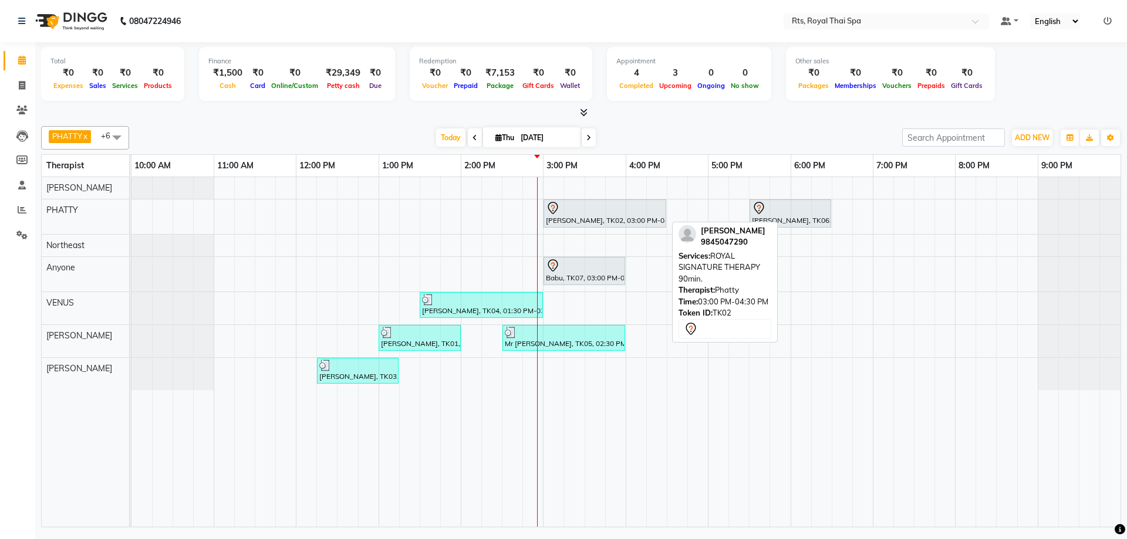
click at [575, 218] on div "[PERSON_NAME], TK02, 03:00 PM-04:30 PM, ROYAL SIGNATURE THERAPY 90min." at bounding box center [605, 213] width 120 height 25
select select "7"
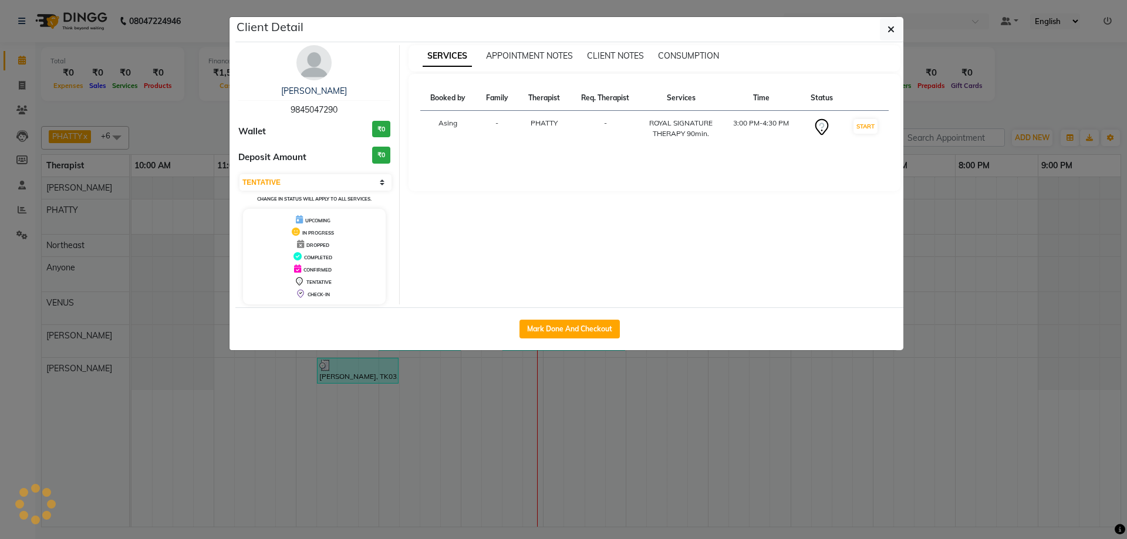
click at [318, 67] on img at bounding box center [313, 62] width 35 height 35
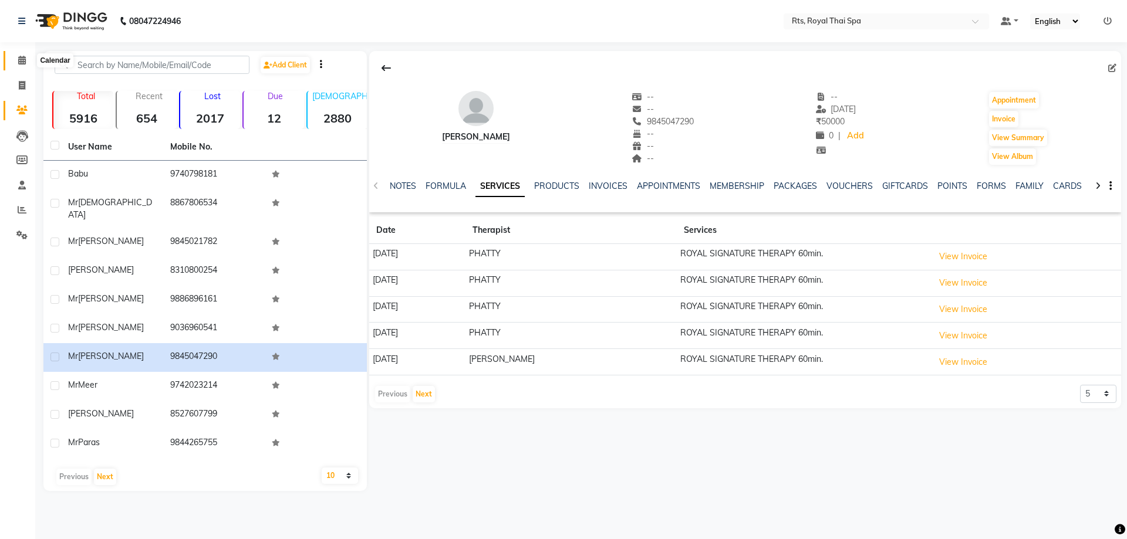
click at [13, 59] on span at bounding box center [22, 60] width 21 height 13
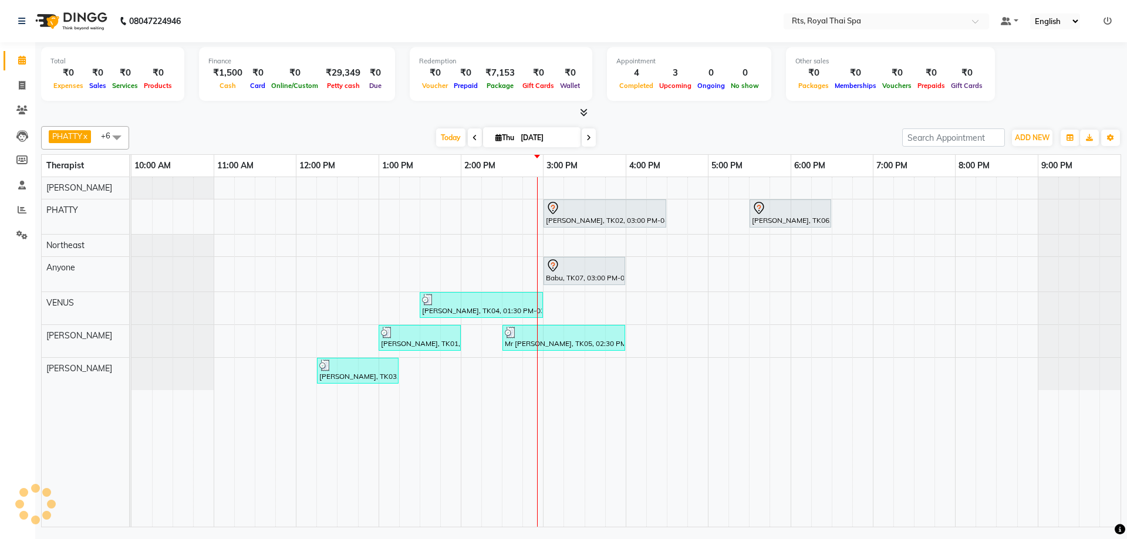
click at [22, 59] on icon at bounding box center [22, 60] width 8 height 9
click at [25, 89] on icon at bounding box center [22, 85] width 6 height 9
select select "5288"
select select "service"
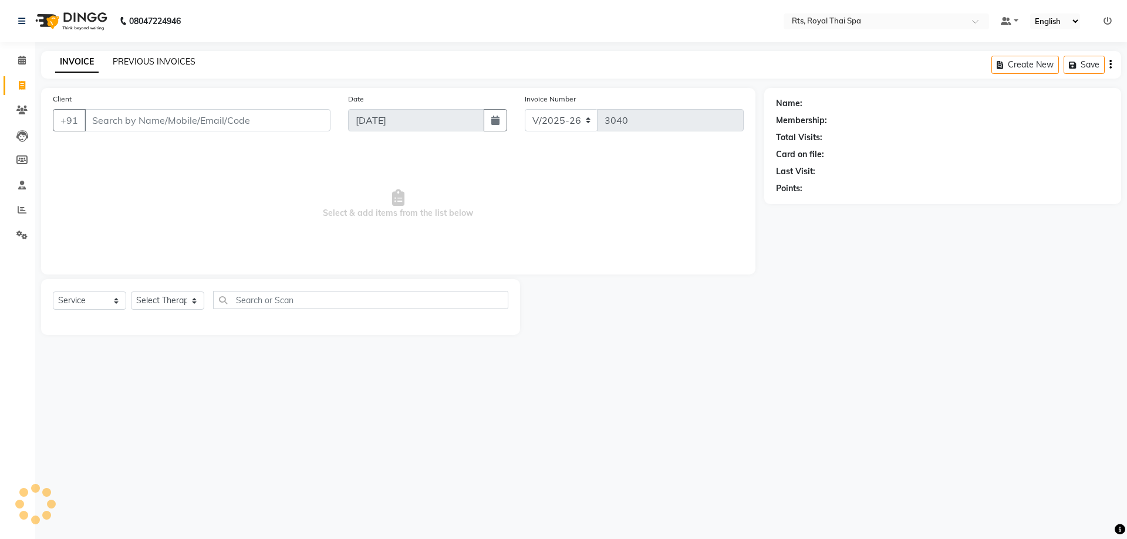
click at [148, 57] on link "PREVIOUS INVOICES" at bounding box center [154, 61] width 83 height 11
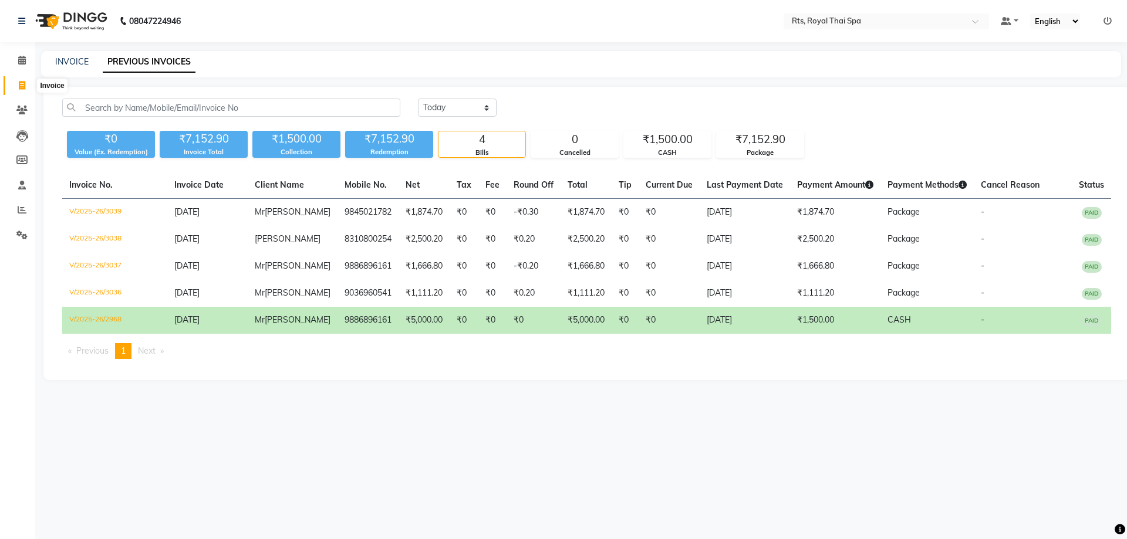
click at [22, 85] on icon at bounding box center [22, 85] width 6 height 9
select select "5288"
select select "service"
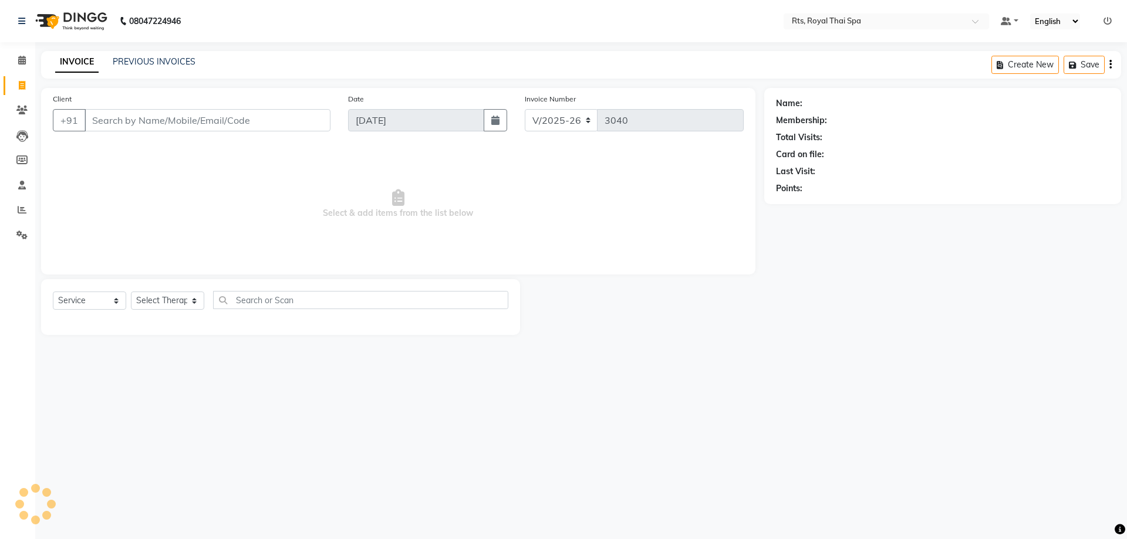
click at [134, 116] on input "Client" at bounding box center [208, 120] width 246 height 22
type input "9845047290"
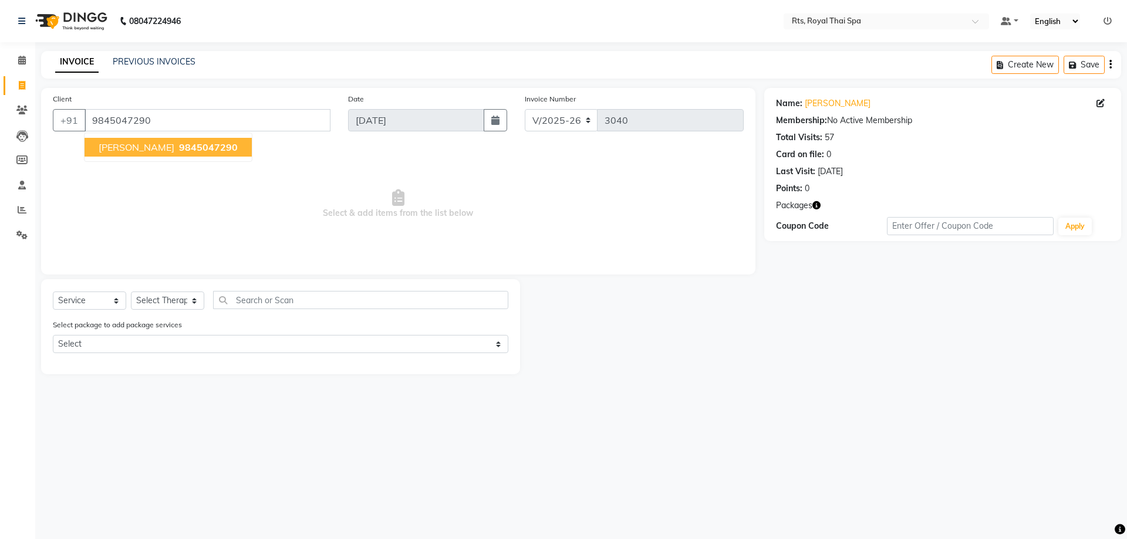
click at [179, 147] on span "9845047290" at bounding box center [208, 147] width 59 height 12
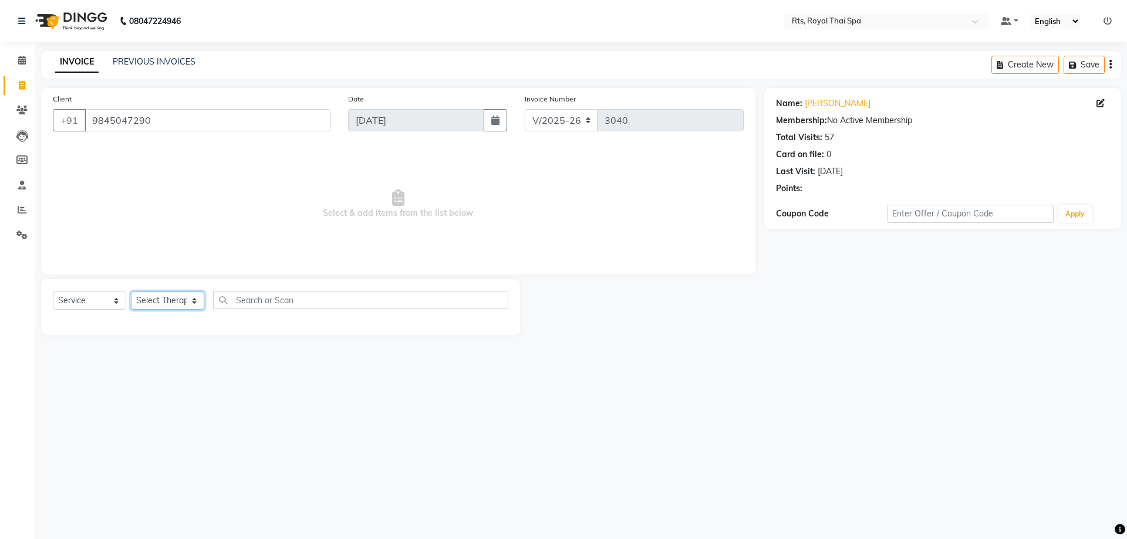
click at [148, 301] on select "Select Therapist [PERSON_NAME] APPLE N ASEM [PERSON_NAME] [PERSON_NAME] [PERSON…" at bounding box center [167, 301] width 73 height 18
select select "34825"
click at [131, 292] on select "Select Therapist [PERSON_NAME] APPLE N ASEM [PERSON_NAME] [PERSON_NAME] [PERSON…" at bounding box center [167, 301] width 73 height 18
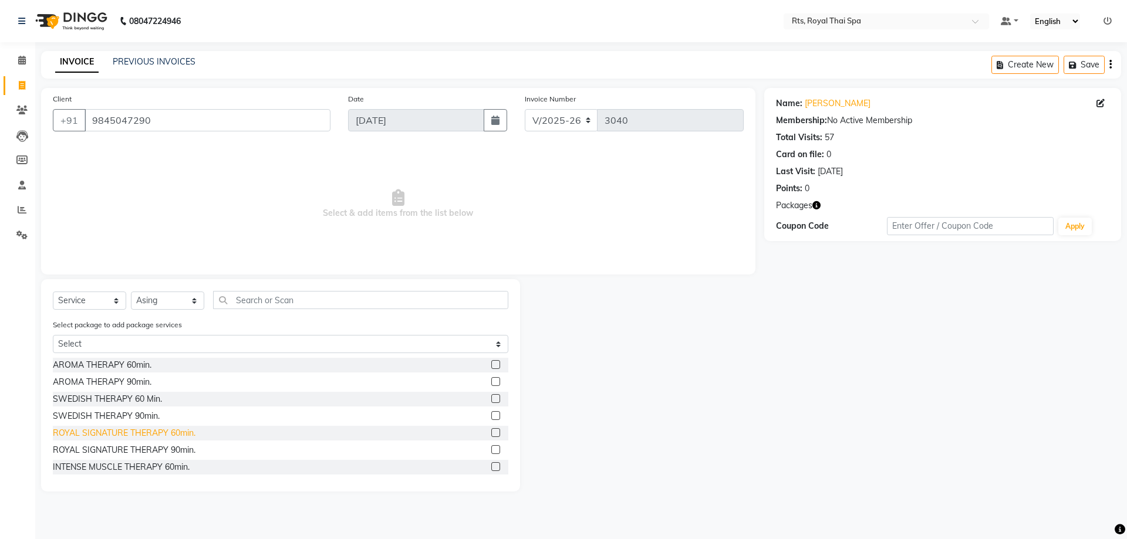
click at [139, 429] on div "ROYAL SIGNATURE THERAPY 60min." at bounding box center [124, 433] width 143 height 12
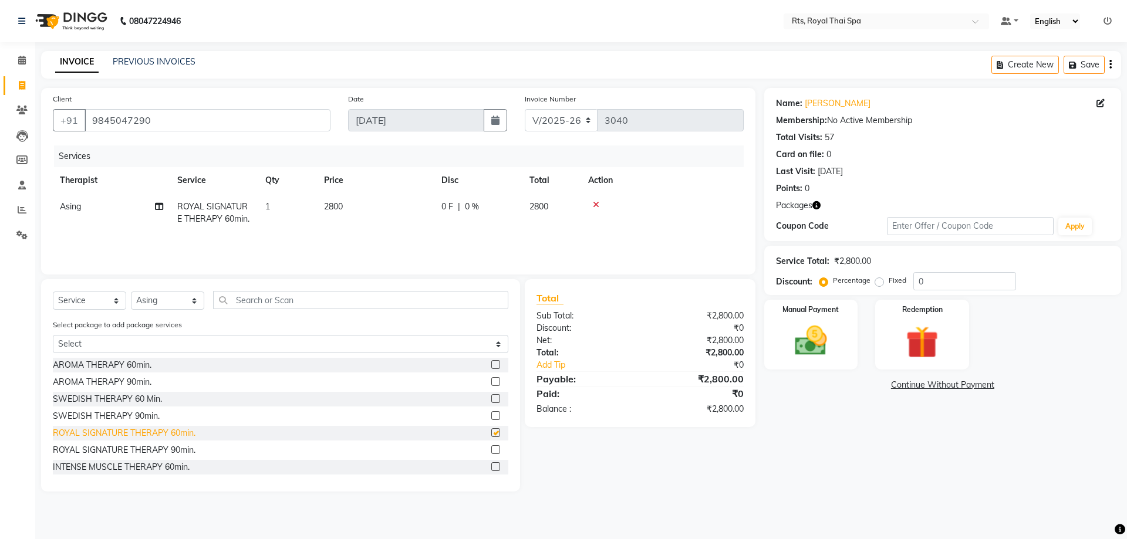
checkbox input "false"
click at [594, 202] on icon at bounding box center [596, 205] width 6 height 8
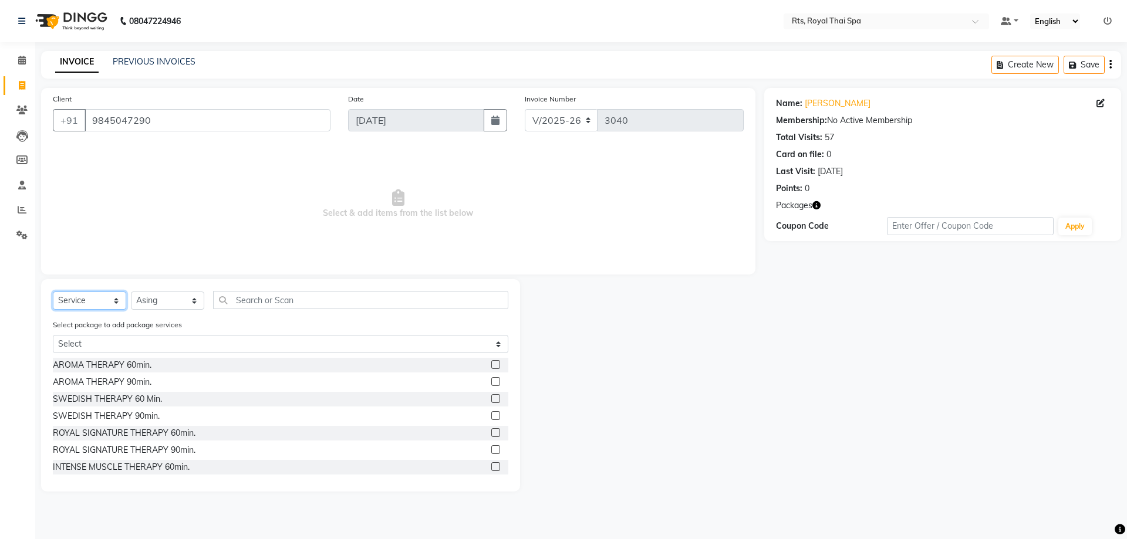
click at [84, 299] on select "Select Service Product Membership Package Voucher Prepaid Gift Card" at bounding box center [89, 301] width 73 height 18
select select "package"
click at [53, 292] on select "Select Service Product Membership Package Voucher Prepaid Gift Card" at bounding box center [89, 301] width 73 height 18
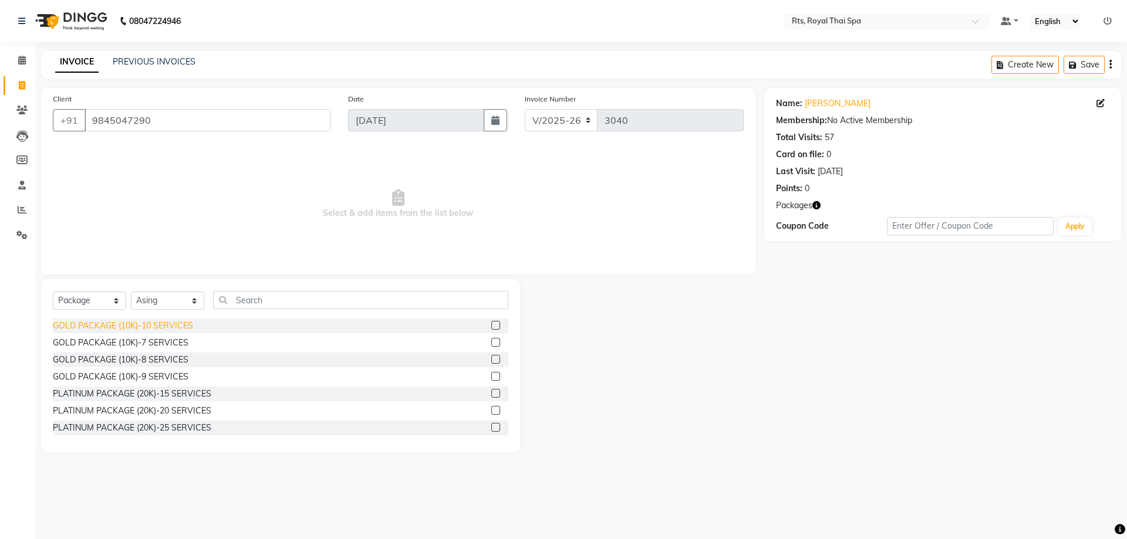
click at [180, 326] on div "GOLD PACKAGE (10K)-10 SERVICES" at bounding box center [123, 326] width 140 height 12
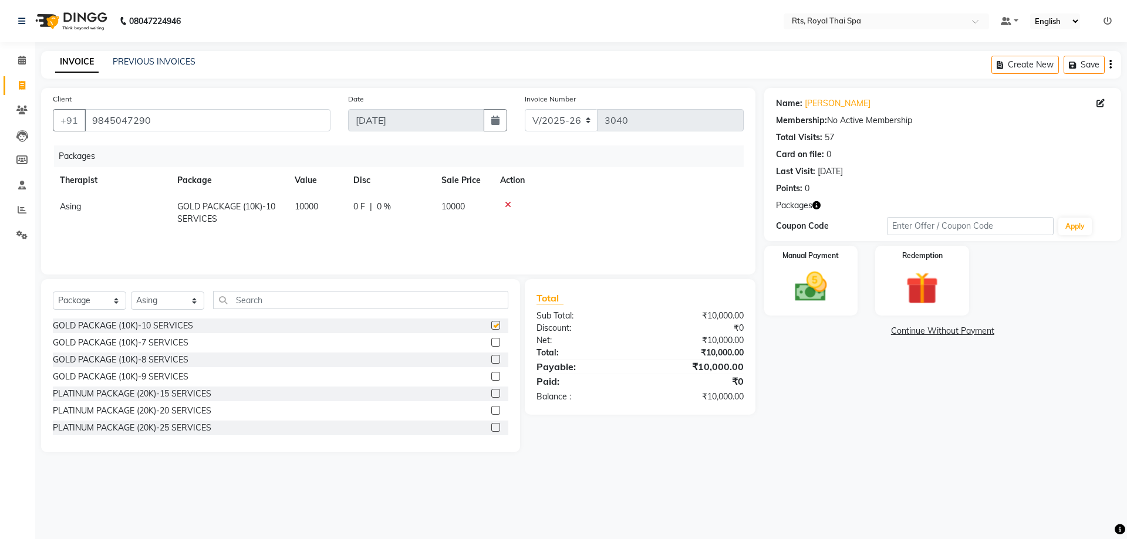
checkbox input "false"
click at [804, 296] on img at bounding box center [811, 287] width 55 height 39
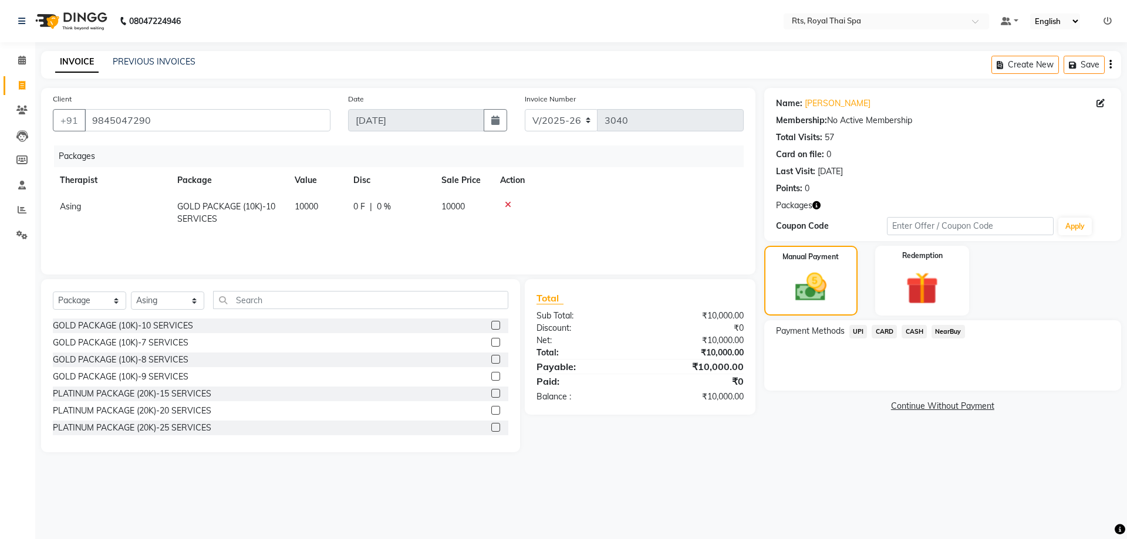
click at [905, 334] on span "CASH" at bounding box center [913, 331] width 25 height 13
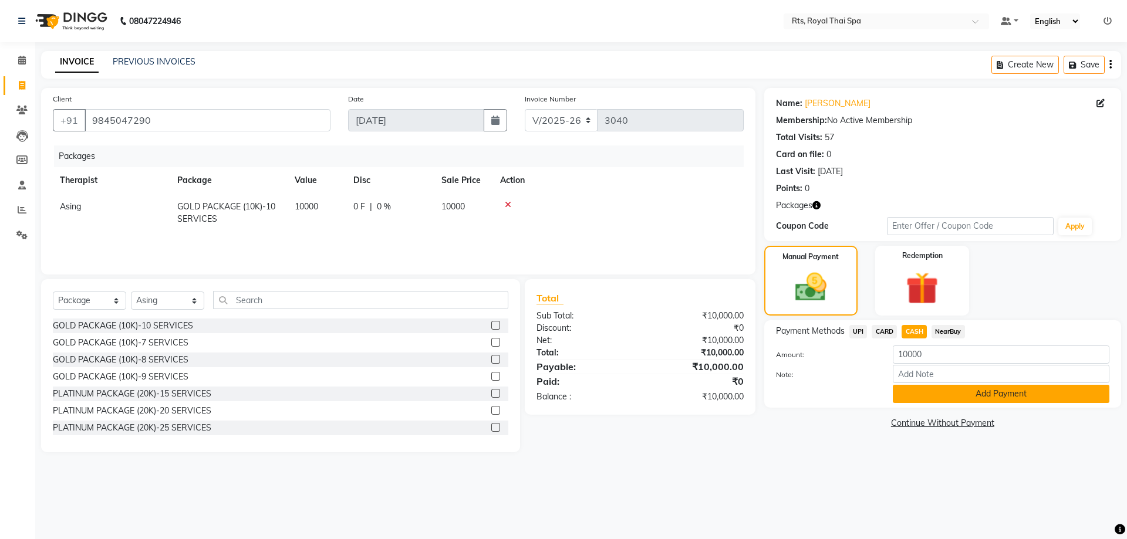
click at [918, 396] on button "Add Payment" at bounding box center [1001, 394] width 217 height 18
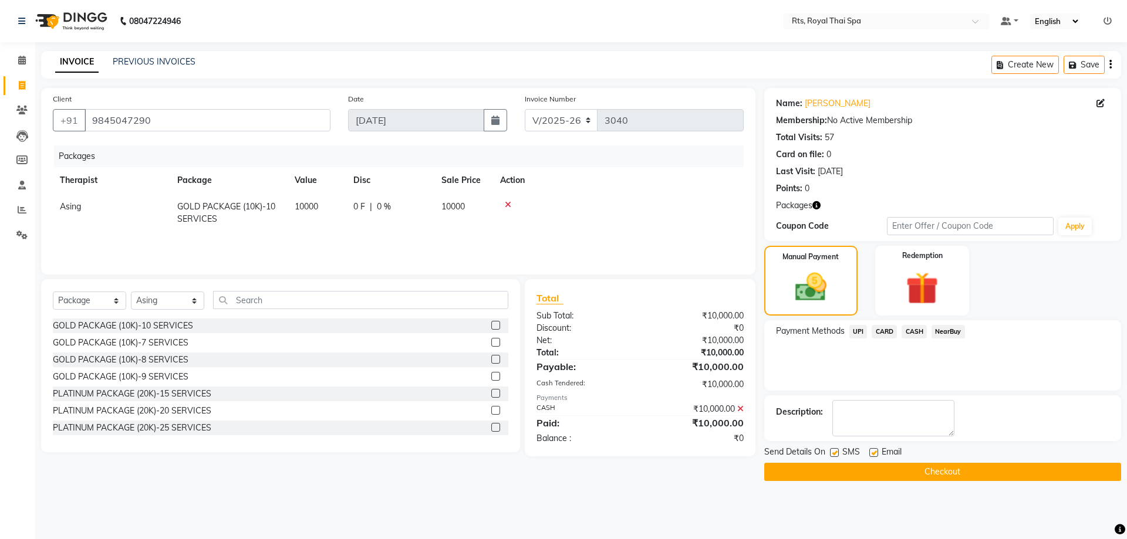
click at [835, 452] on label at bounding box center [834, 452] width 9 height 9
click at [835, 452] on input "checkbox" at bounding box center [834, 454] width 8 height 8
checkbox input "false"
click at [834, 468] on button "Checkout" at bounding box center [942, 472] width 357 height 18
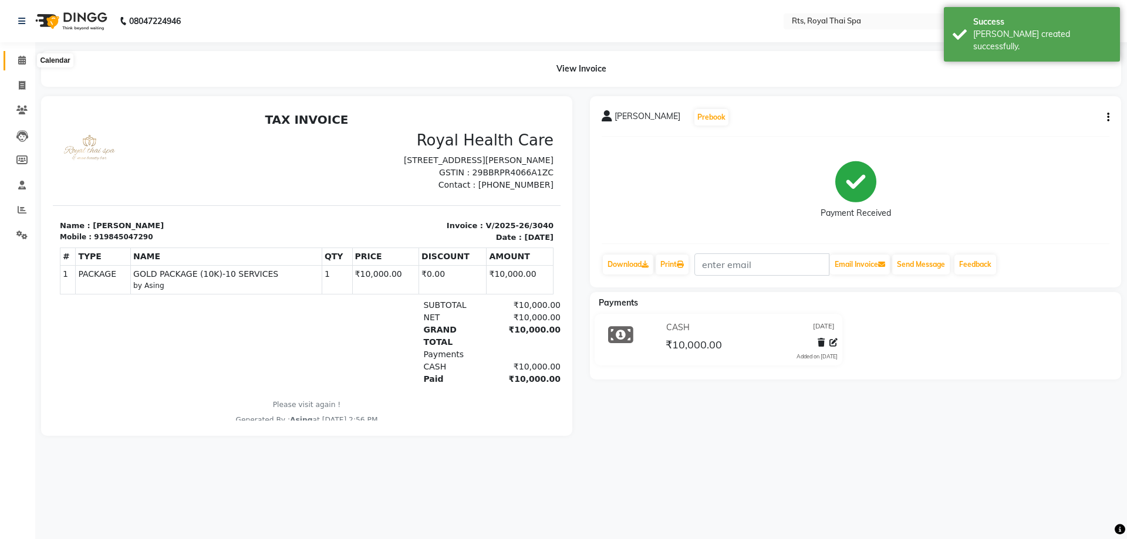
click at [24, 60] on icon at bounding box center [22, 60] width 8 height 9
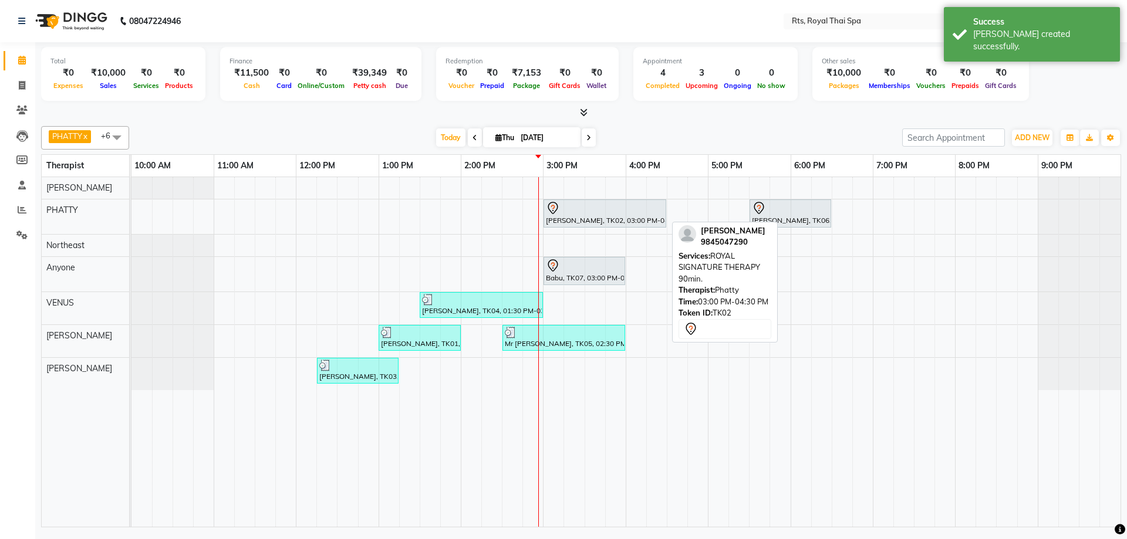
click at [574, 217] on div "[PERSON_NAME], TK02, 03:00 PM-04:30 PM, ROYAL SIGNATURE THERAPY 90min." at bounding box center [605, 213] width 120 height 25
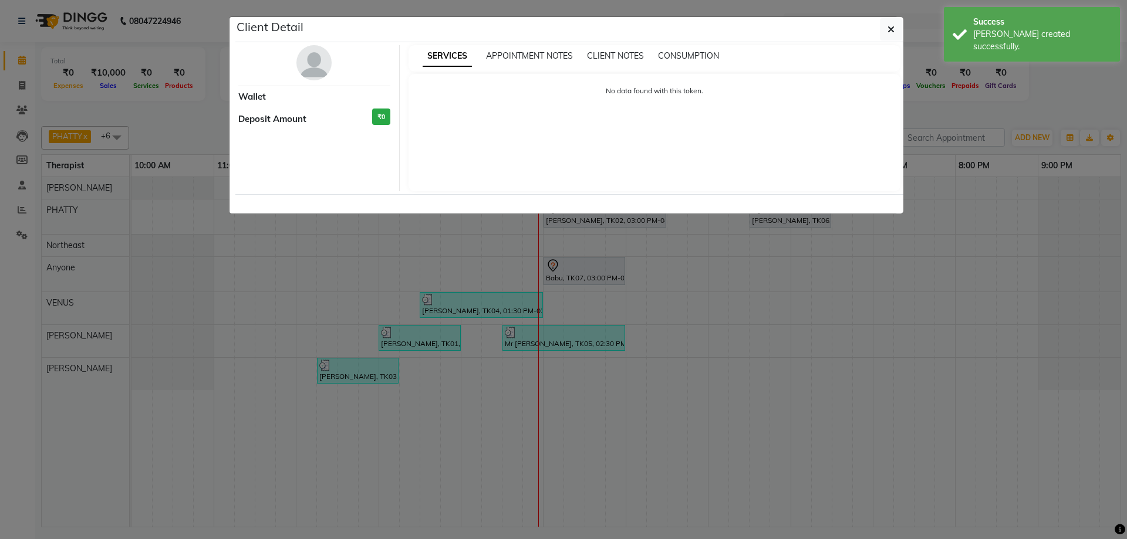
select select "7"
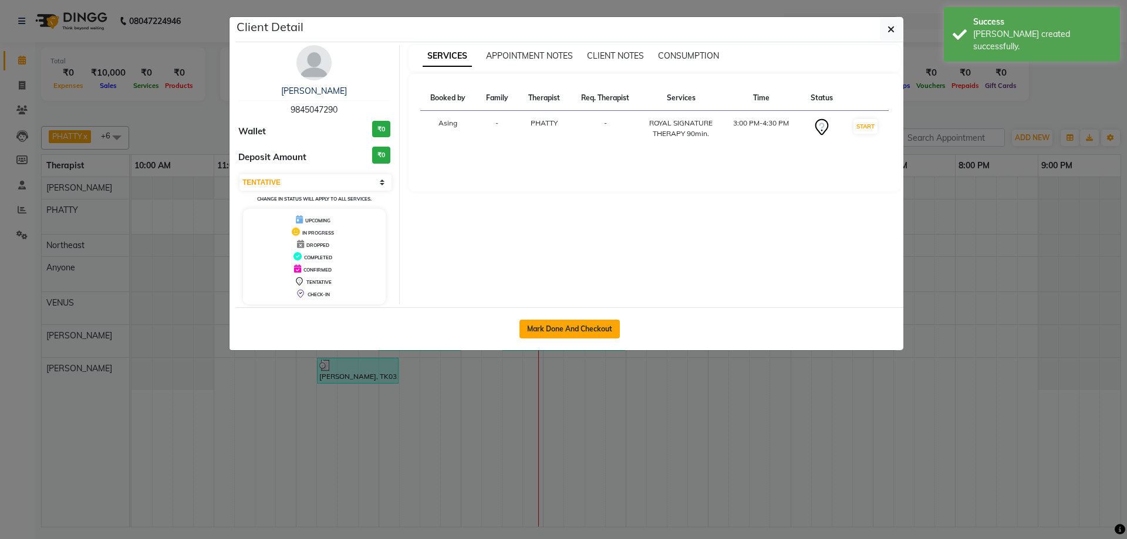
click at [587, 321] on button "Mark Done And Checkout" at bounding box center [569, 329] width 100 height 19
select select "5288"
select select "service"
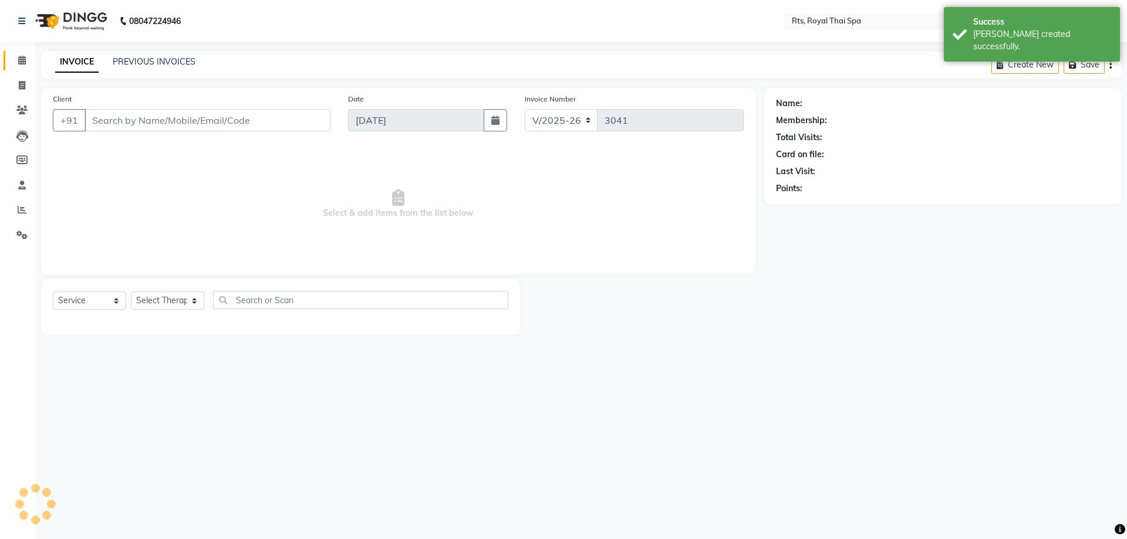
type input "9845047290"
select select "34835"
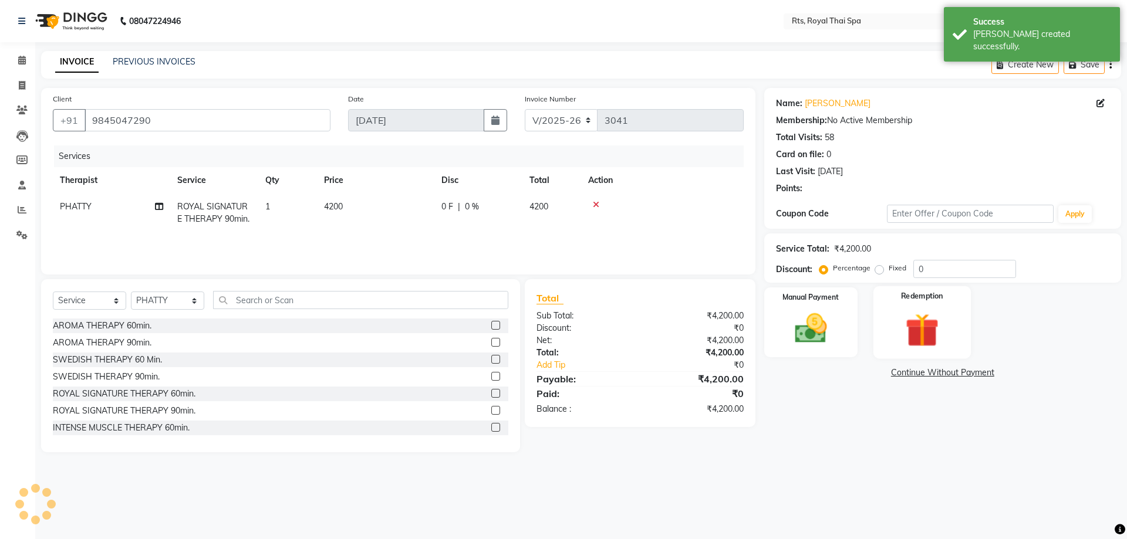
click at [906, 324] on img at bounding box center [921, 330] width 55 height 42
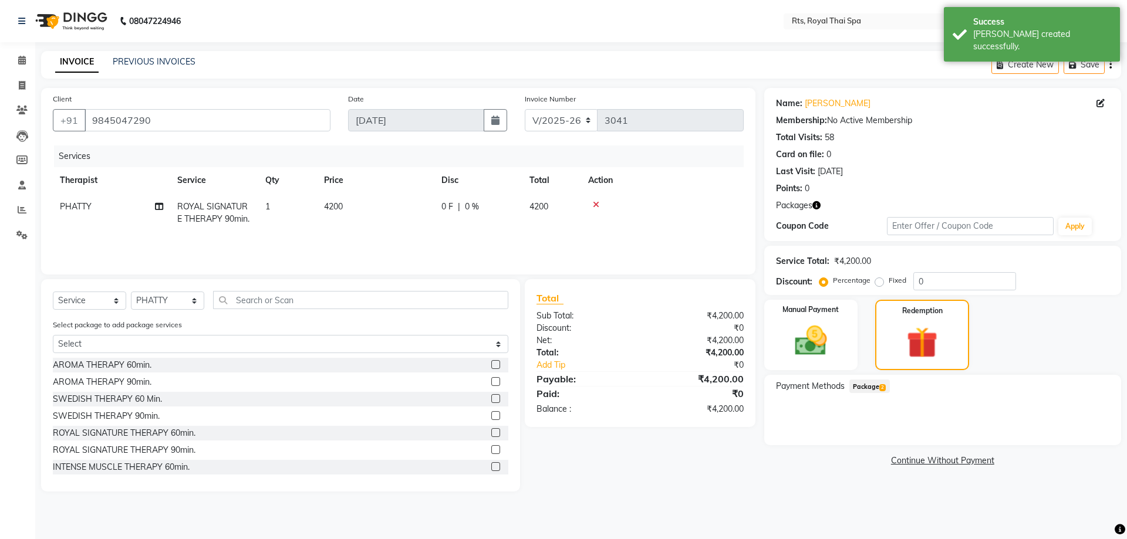
drag, startPoint x: 873, startPoint y: 390, endPoint x: 911, endPoint y: 378, distance: 39.9
click at [874, 389] on span "Package 2" at bounding box center [869, 386] width 40 height 13
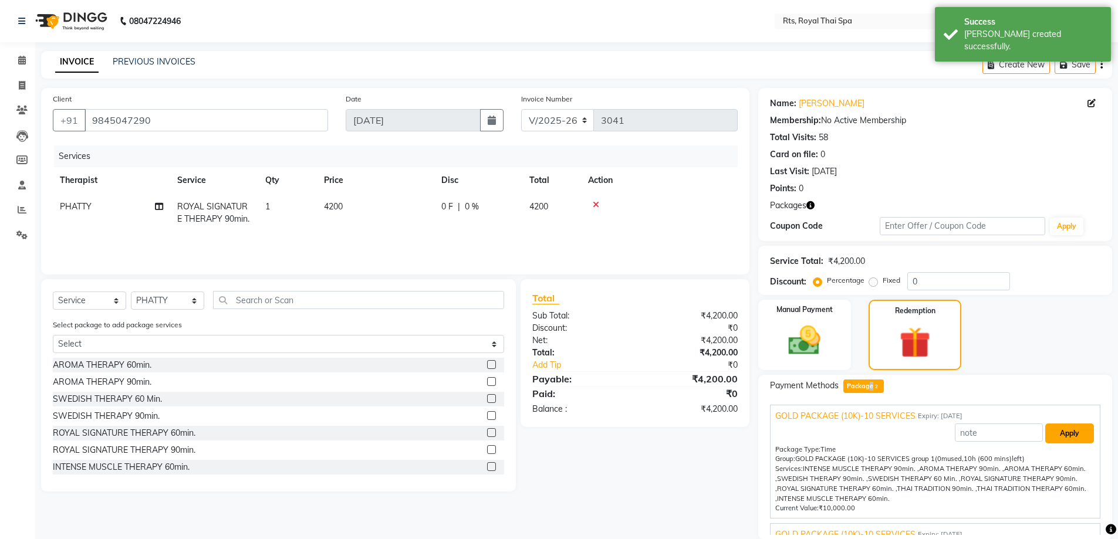
click at [1045, 432] on button "Apply" at bounding box center [1069, 434] width 49 height 20
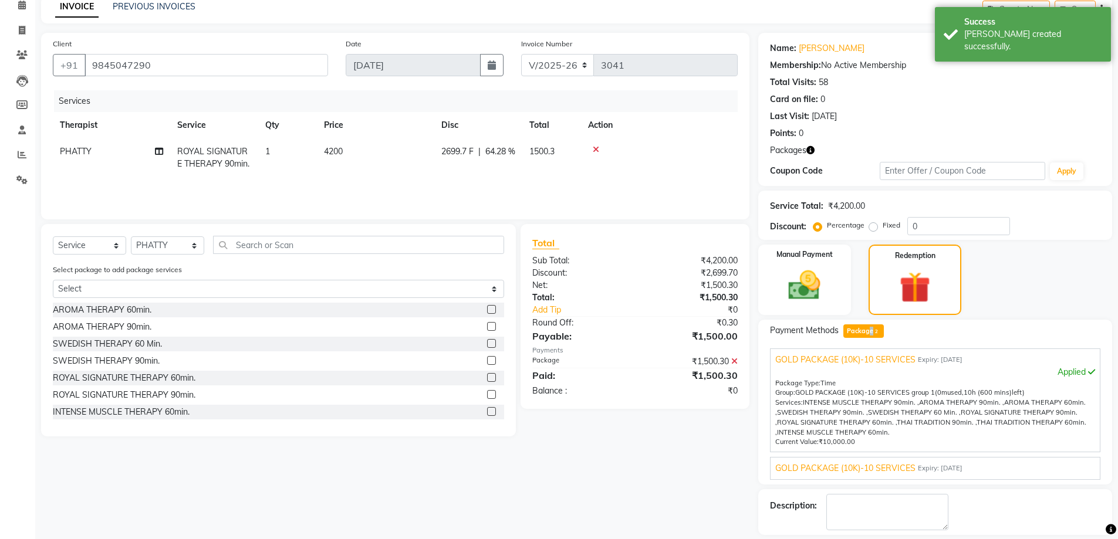
scroll to position [109, 0]
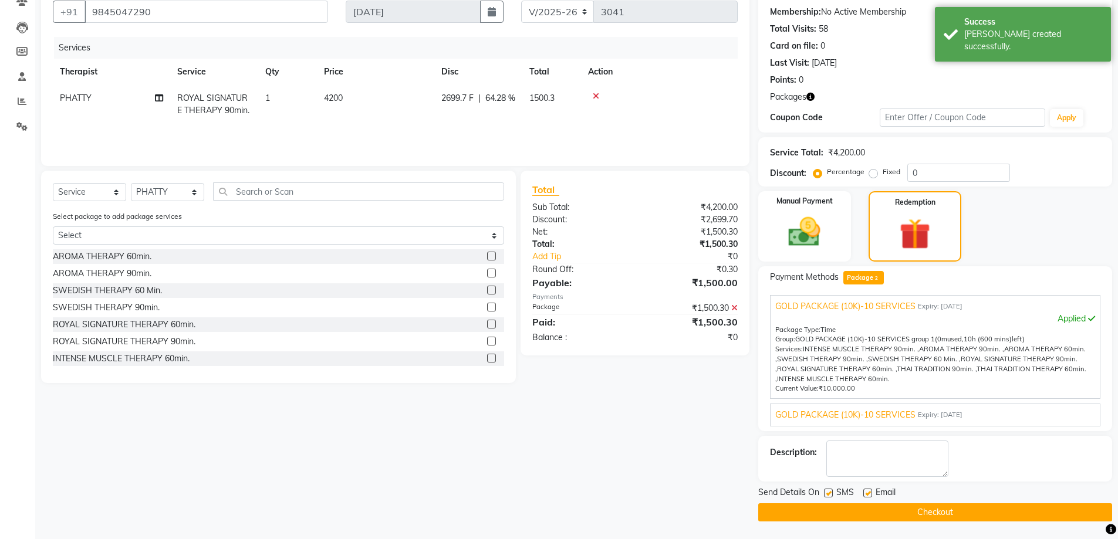
click at [828, 494] on label at bounding box center [828, 493] width 9 height 9
click at [828, 494] on input "checkbox" at bounding box center [828, 494] width 8 height 8
checkbox input "false"
click at [824, 511] on button "Checkout" at bounding box center [935, 513] width 354 height 18
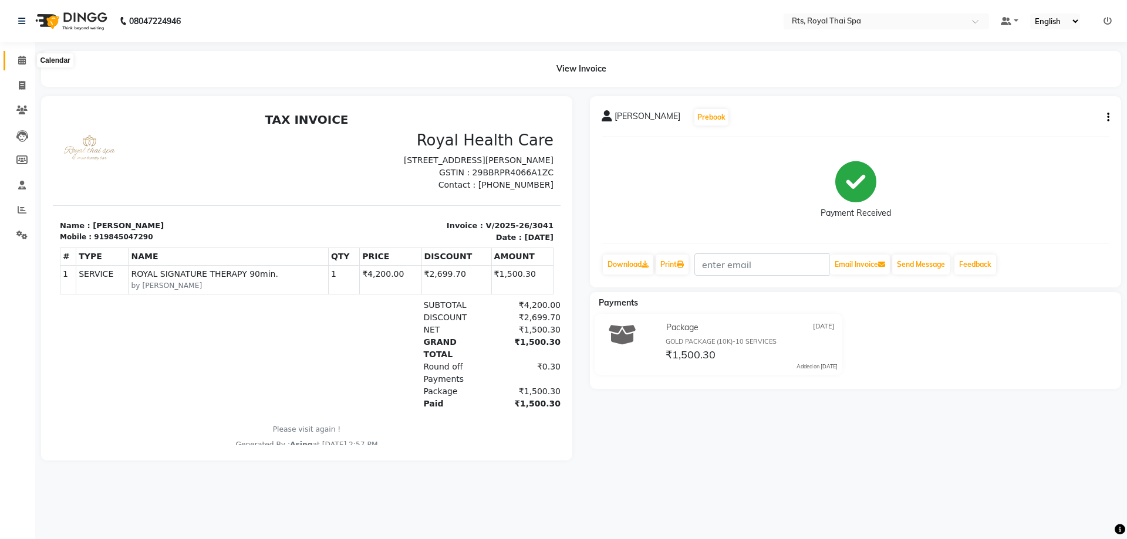
click at [22, 56] on icon at bounding box center [22, 60] width 8 height 9
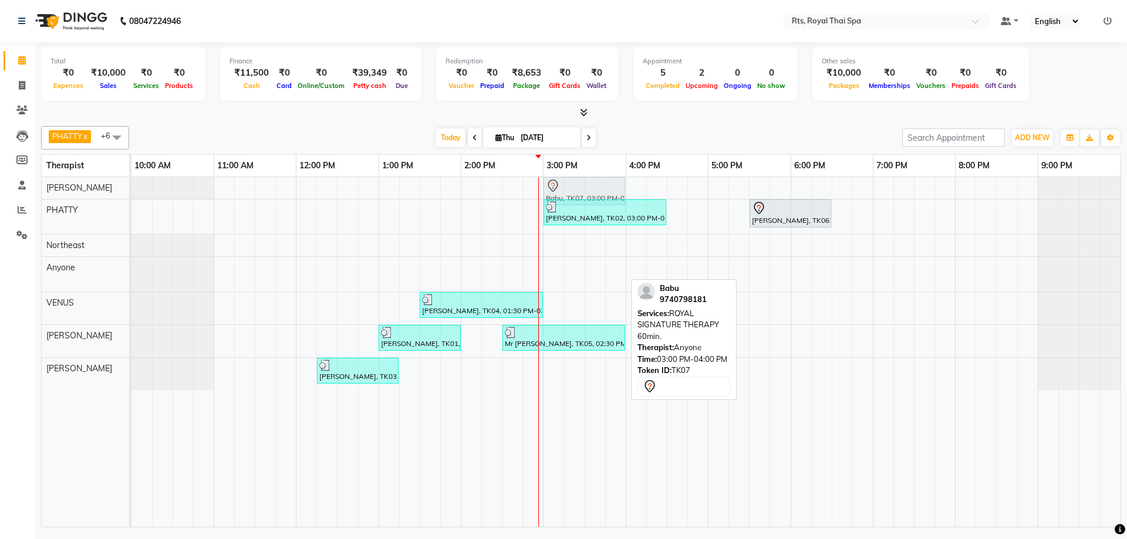
drag, startPoint x: 563, startPoint y: 274, endPoint x: 570, endPoint y: 195, distance: 79.0
click at [570, 195] on tbody "Babu, TK07, 03:00 PM-04:00 PM, ROYAL SIGNATURE THERAPY 60min. [PERSON_NAME], TK…" at bounding box center [625, 283] width 989 height 213
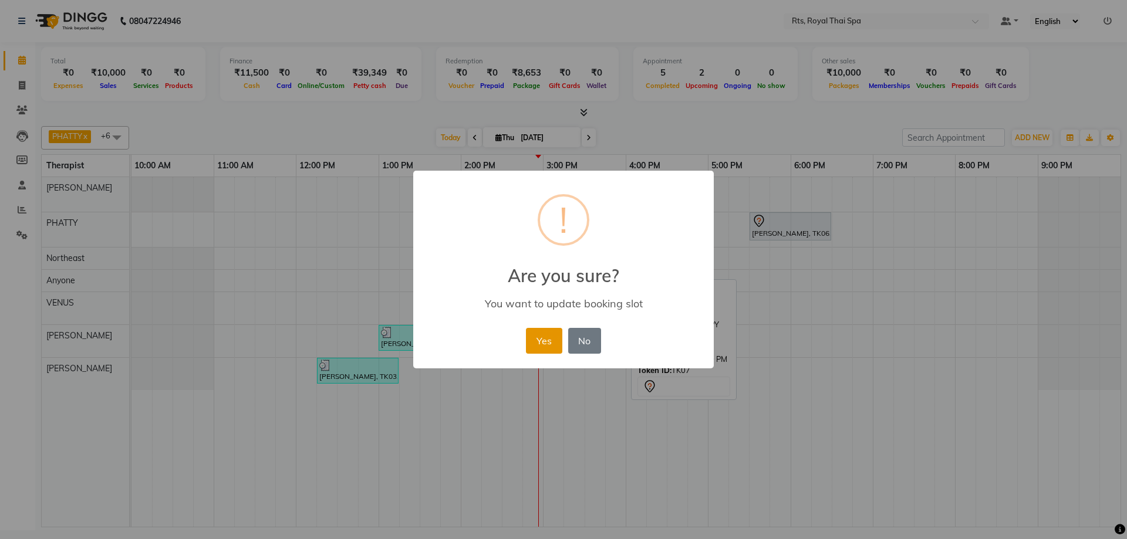
click at [554, 345] on button "Yes" at bounding box center [544, 341] width 36 height 26
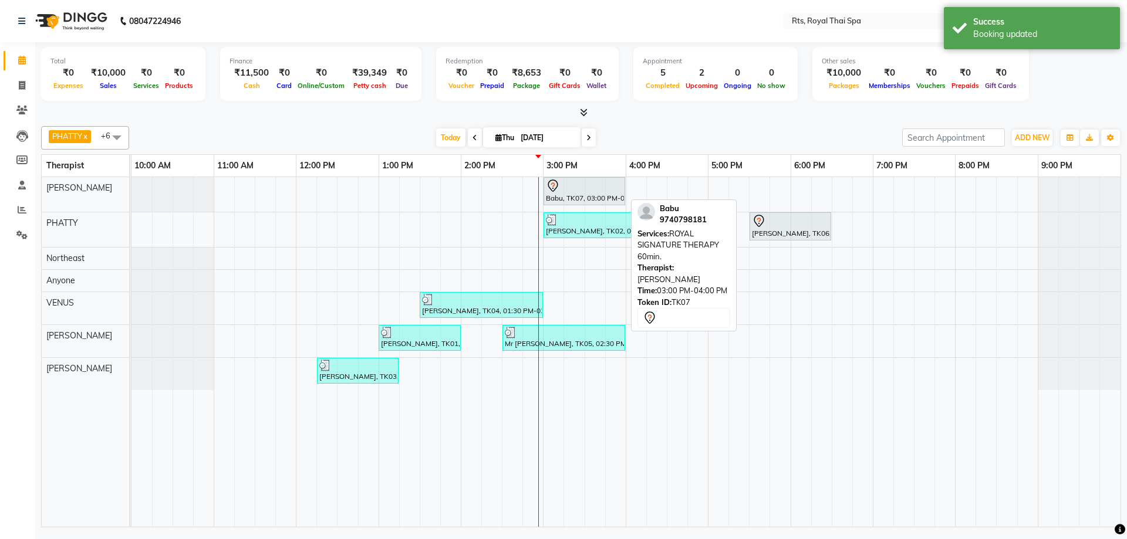
click at [563, 193] on div "Babu, TK07, 03:00 PM-04:00 PM, ROYAL SIGNATURE THERAPY 60min." at bounding box center [584, 191] width 79 height 25
select select "7"
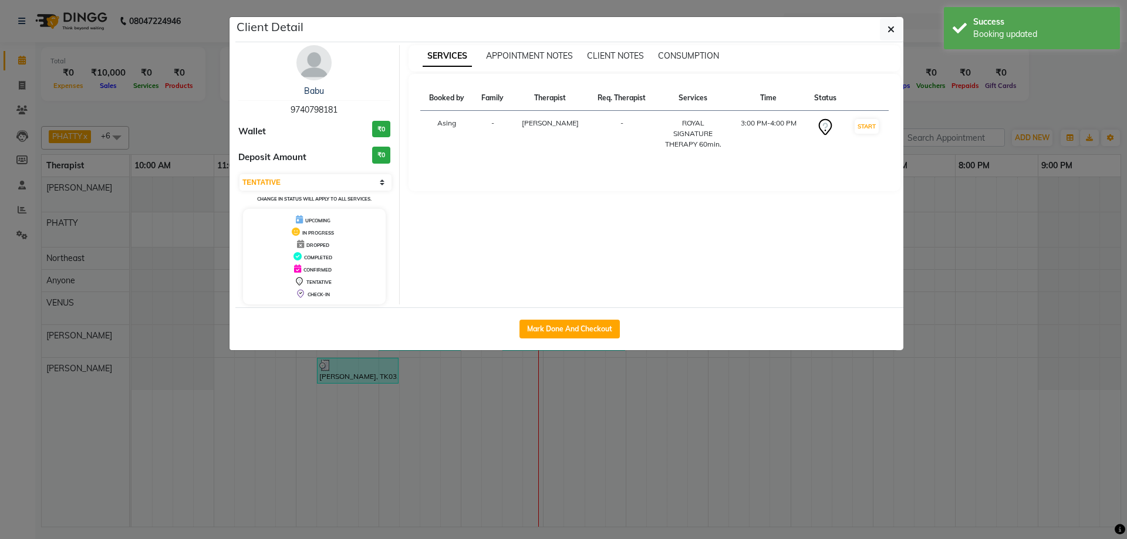
drag, startPoint x: 279, startPoint y: 113, endPoint x: 356, endPoint y: 112, distance: 76.9
click at [350, 109] on div "Babu 9740798181" at bounding box center [314, 100] width 152 height 31
copy span "9740798181"
click at [896, 31] on button "button" at bounding box center [891, 29] width 22 height 22
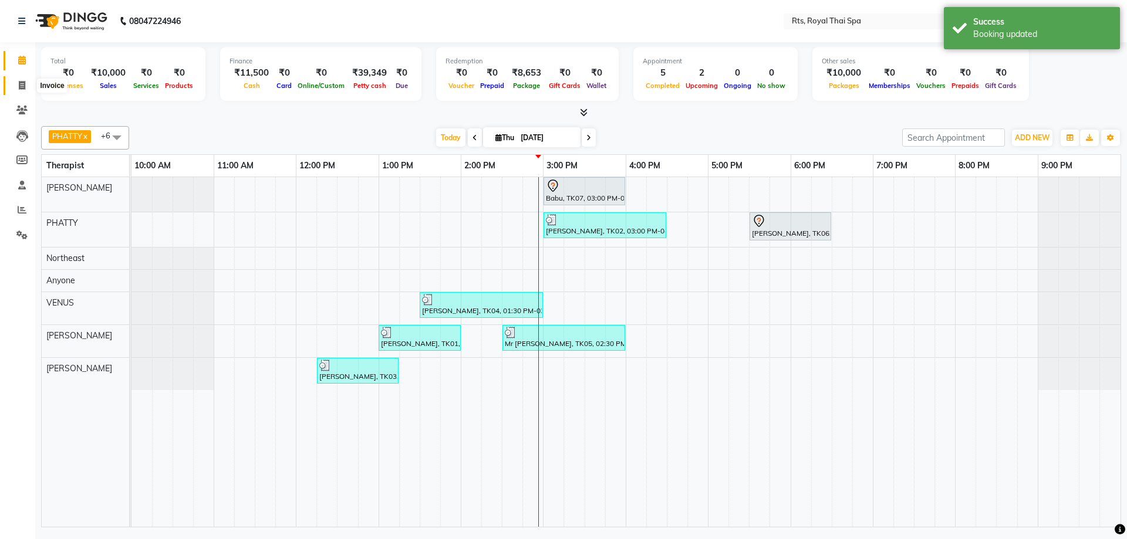
click at [25, 82] on icon at bounding box center [22, 85] width 6 height 9
select select "service"
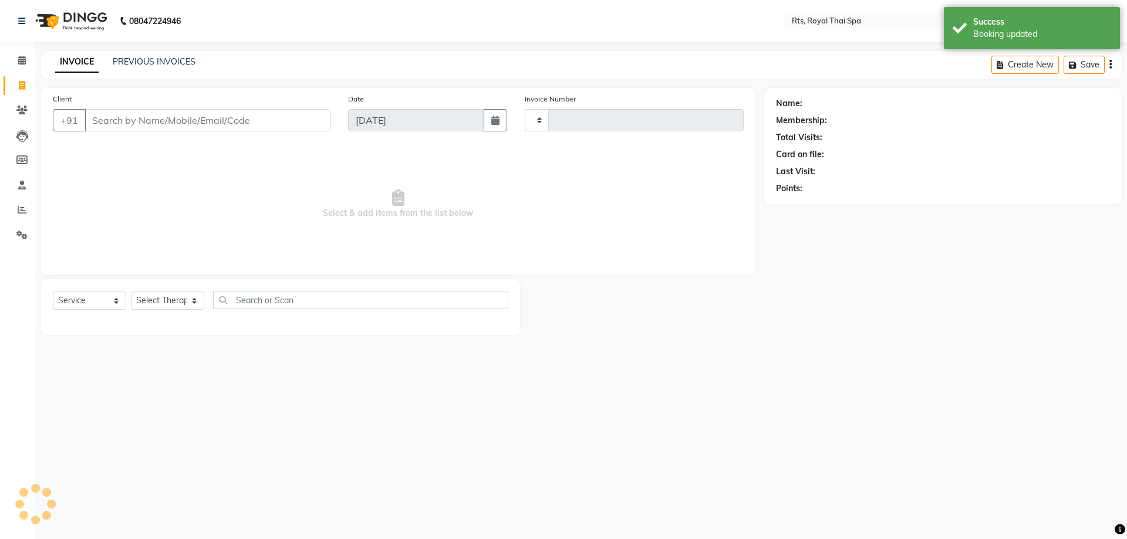
type input "3042"
select select "5288"
click at [134, 119] on input "Client" at bounding box center [208, 120] width 246 height 22
type input "9740798181"
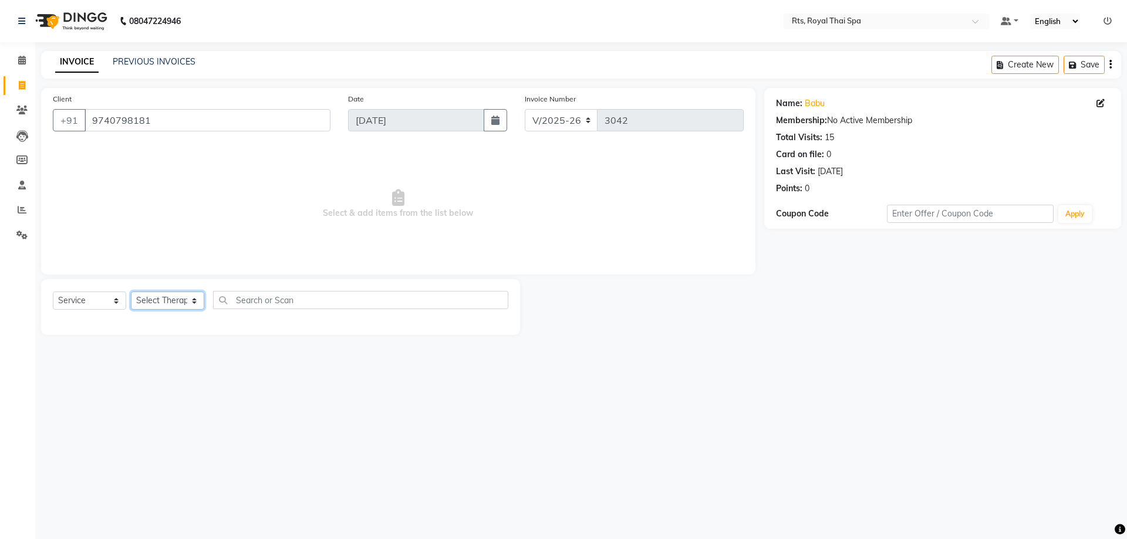
click at [174, 304] on select "Select Therapist [PERSON_NAME] APPLE N ASEM [PERSON_NAME] [PERSON_NAME] [PERSON…" at bounding box center [167, 301] width 73 height 18
select select "34825"
click at [131, 292] on select "Select Therapist [PERSON_NAME] APPLE N ASEM [PERSON_NAME] [PERSON_NAME] [PERSON…" at bounding box center [167, 301] width 73 height 18
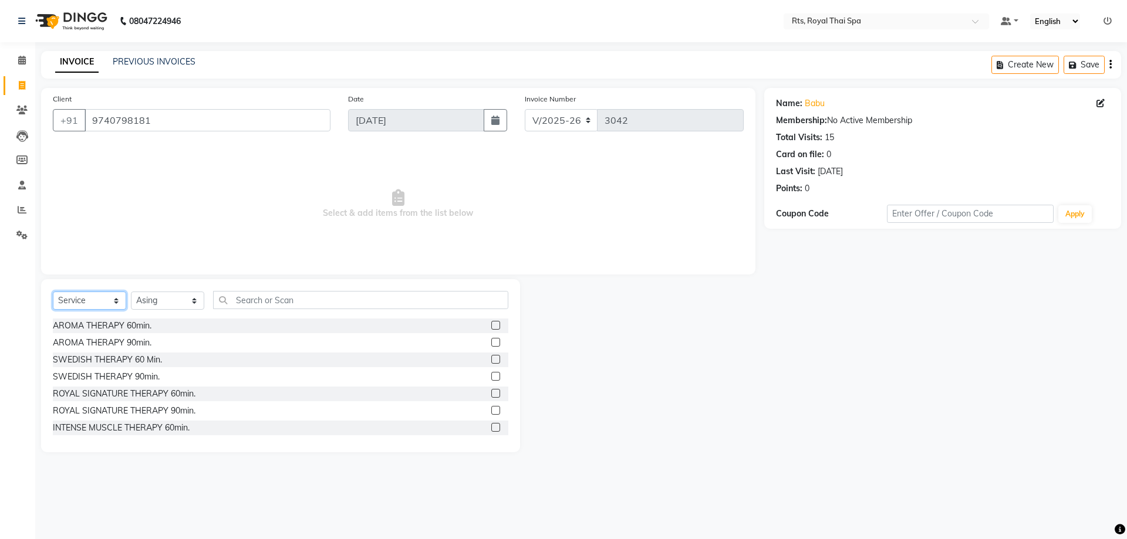
click at [100, 305] on select "Select Service Product Membership Package Voucher Prepaid Gift Card" at bounding box center [89, 301] width 73 height 18
select select "package"
click at [53, 292] on select "Select Service Product Membership Package Voucher Prepaid Gift Card" at bounding box center [89, 301] width 73 height 18
drag, startPoint x: 165, startPoint y: 357, endPoint x: 186, endPoint y: 355, distance: 21.3
click at [165, 359] on div "GOLD PACKAGE (10K)-8 SERVICES" at bounding box center [121, 360] width 136 height 12
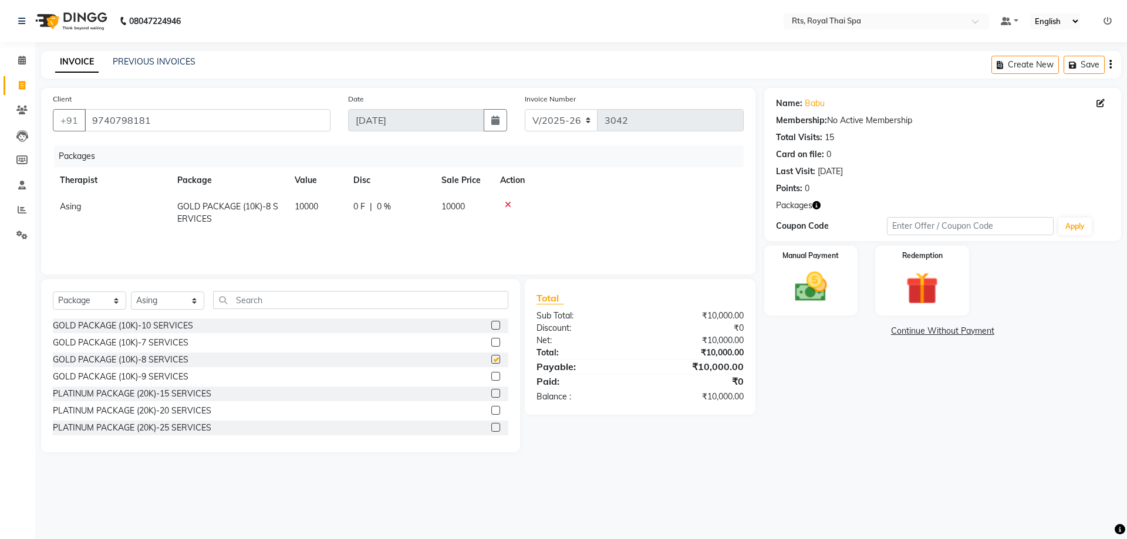
checkbox input "false"
click at [818, 299] on img at bounding box center [811, 287] width 55 height 39
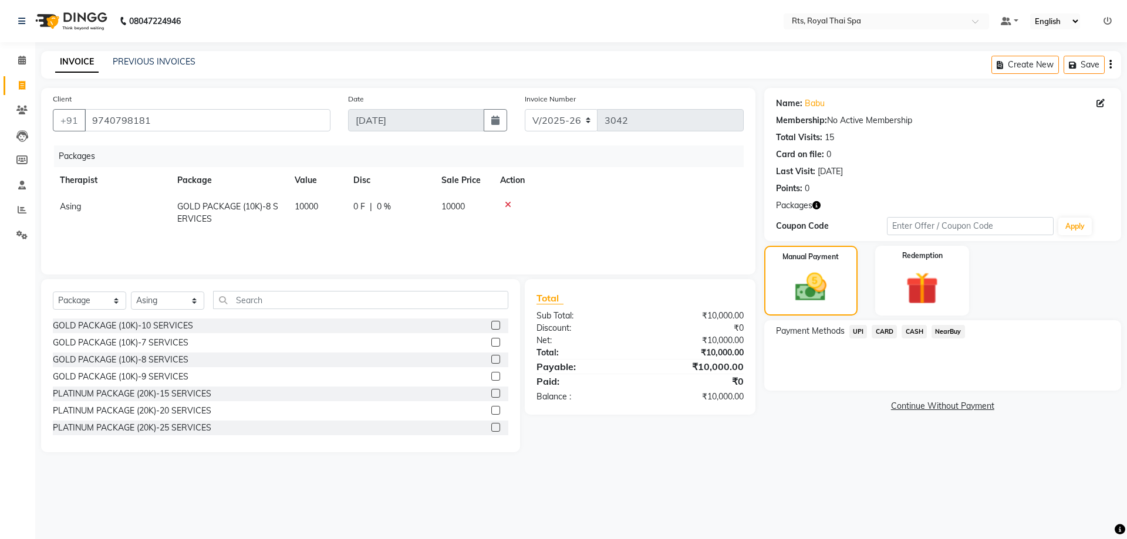
click at [915, 332] on span "CASH" at bounding box center [913, 331] width 25 height 13
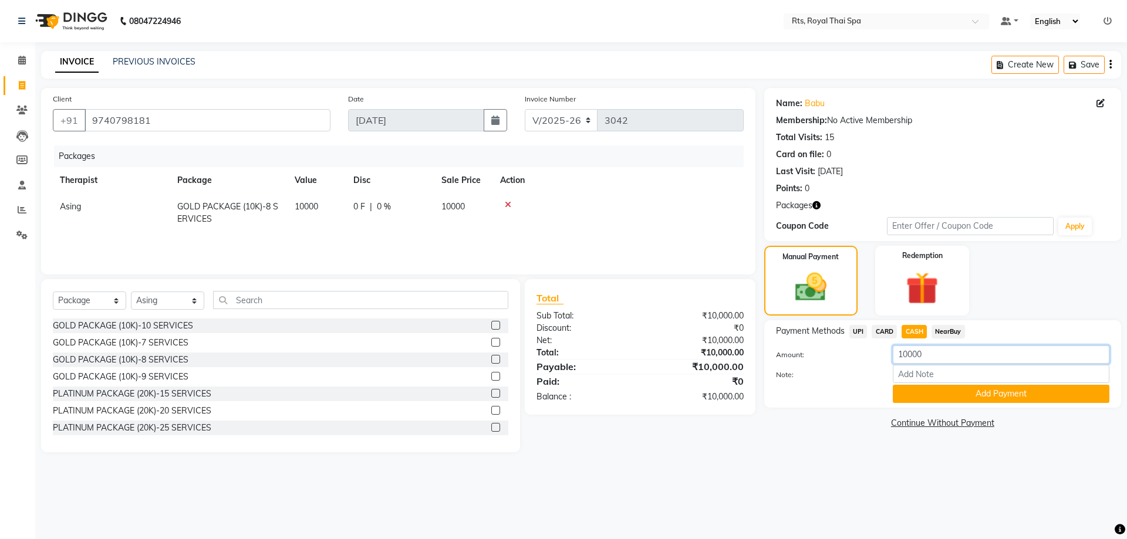
drag, startPoint x: 947, startPoint y: 361, endPoint x: 828, endPoint y: 350, distance: 119.6
click at [828, 350] on div "Amount: 10000" at bounding box center [942, 356] width 351 height 20
click at [857, 333] on span "UPI" at bounding box center [858, 331] width 18 height 13
drag, startPoint x: 898, startPoint y: 354, endPoint x: 850, endPoint y: 350, distance: 47.8
click at [850, 350] on div "Amount: 10000" at bounding box center [942, 356] width 351 height 20
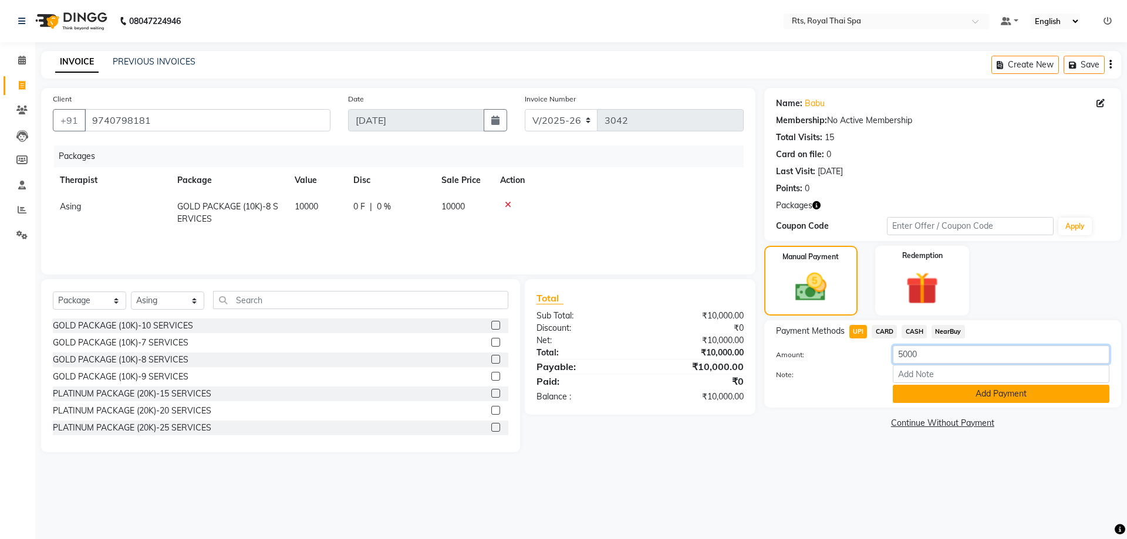
type input "5000"
click at [921, 394] on button "Add Payment" at bounding box center [1001, 394] width 217 height 18
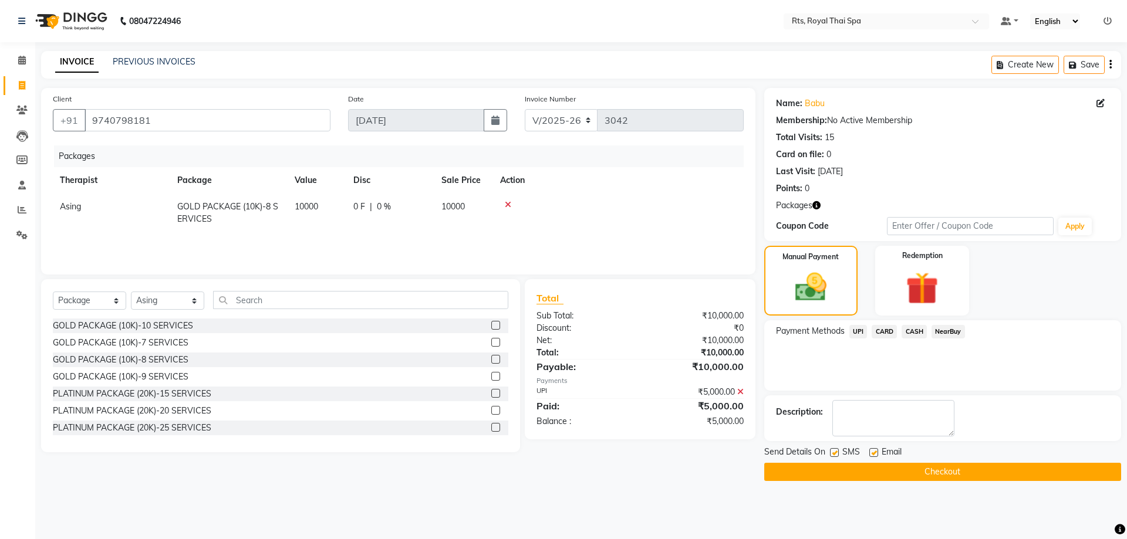
click at [836, 454] on label at bounding box center [834, 452] width 9 height 9
click at [836, 454] on input "checkbox" at bounding box center [834, 454] width 8 height 8
checkbox input "false"
click at [858, 467] on button "Checkout" at bounding box center [942, 472] width 357 height 18
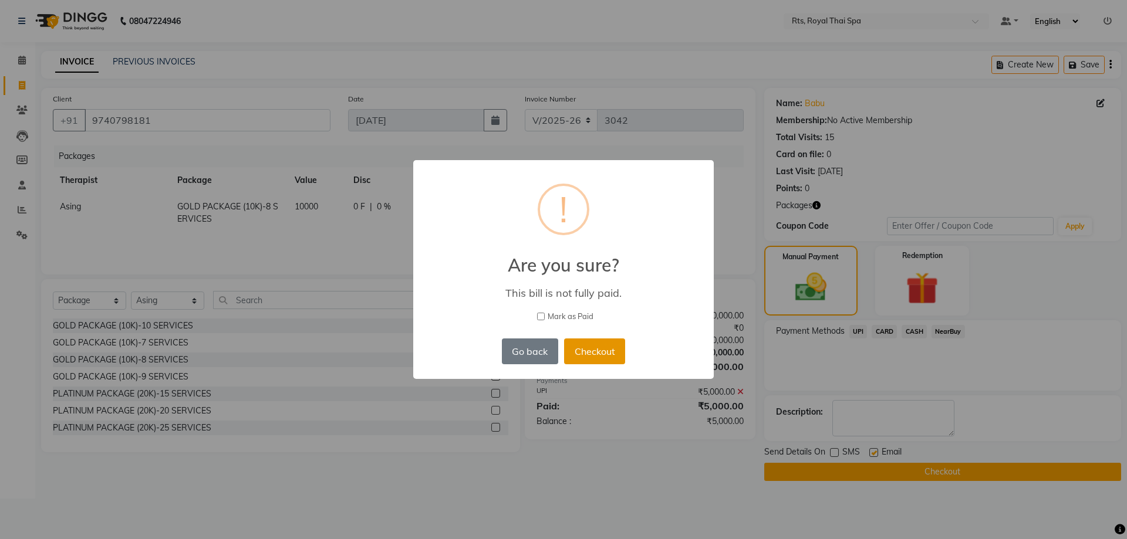
drag, startPoint x: 619, startPoint y: 356, endPoint x: 613, endPoint y: 362, distance: 8.7
click at [617, 356] on button "Checkout" at bounding box center [594, 352] width 61 height 26
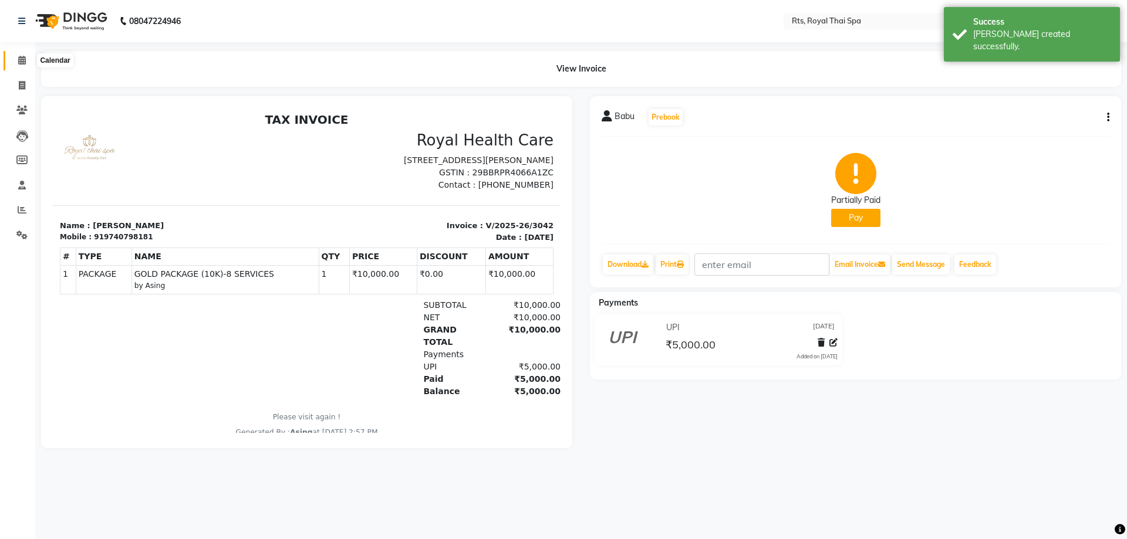
click at [28, 55] on span at bounding box center [22, 60] width 21 height 13
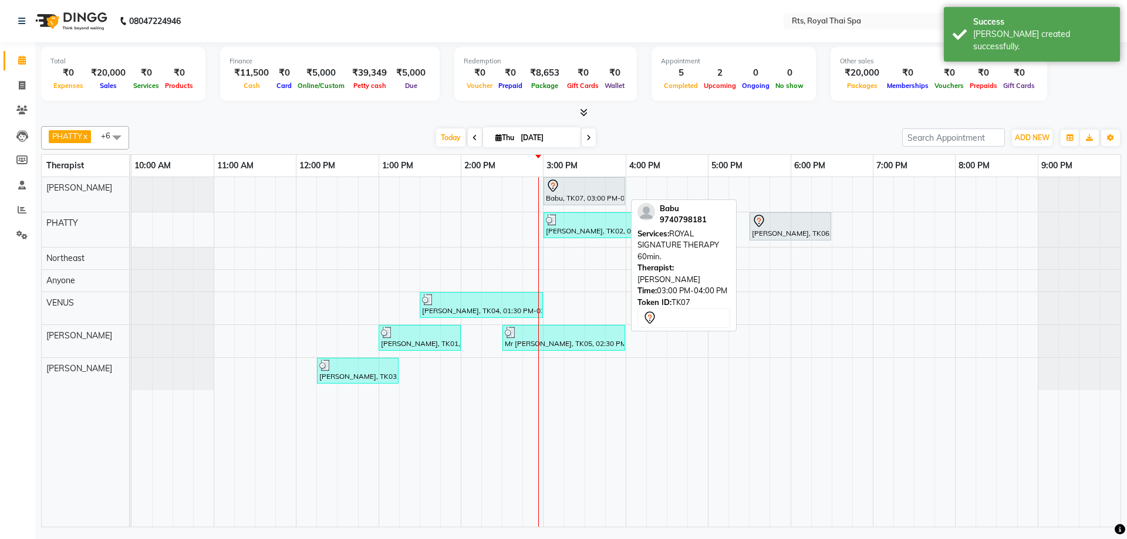
click at [578, 193] on div "Babu, TK07, 03:00 PM-04:00 PM, ROYAL SIGNATURE THERAPY 60min." at bounding box center [584, 191] width 79 height 25
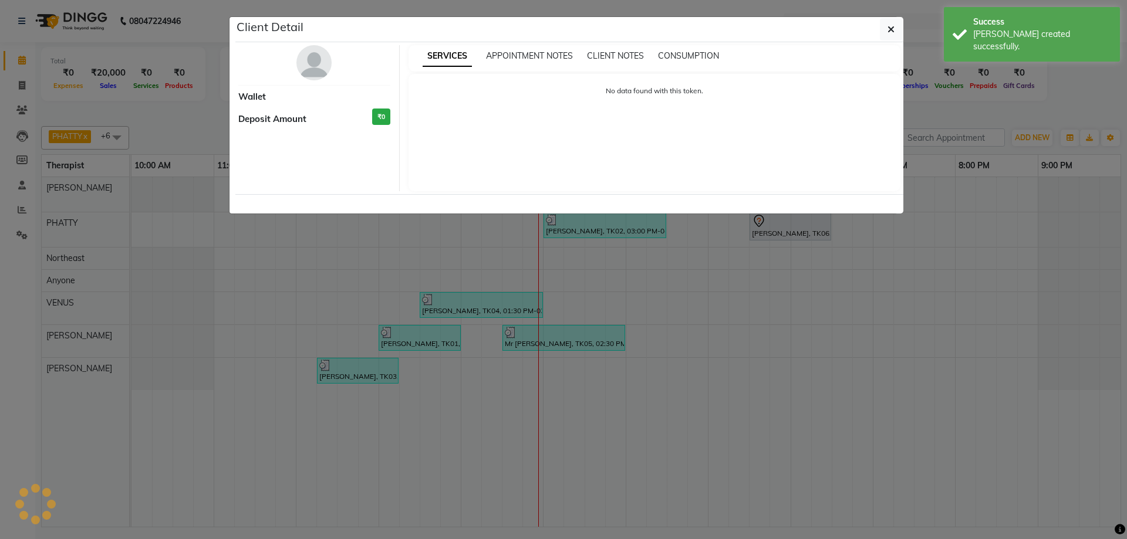
select select "7"
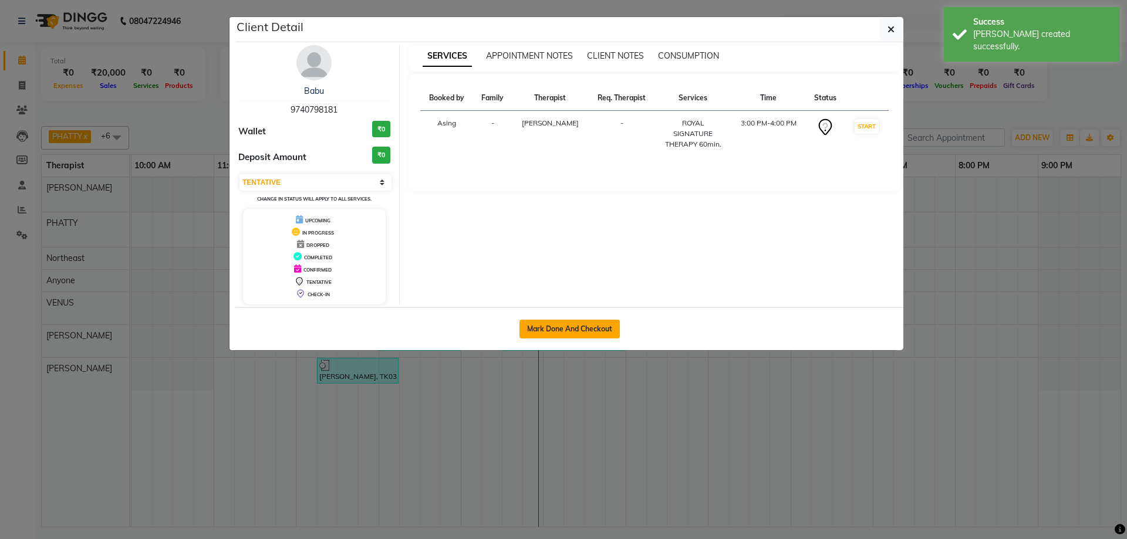
click at [578, 332] on button "Mark Done And Checkout" at bounding box center [569, 329] width 100 height 19
select select "5288"
select select "service"
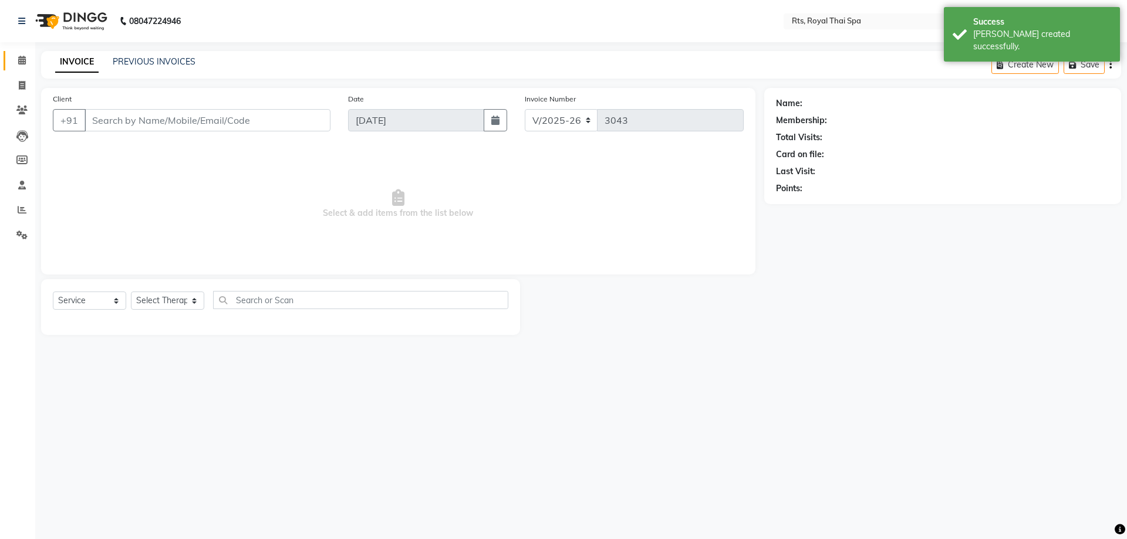
select select "3"
type input "9740798181"
select select "34830"
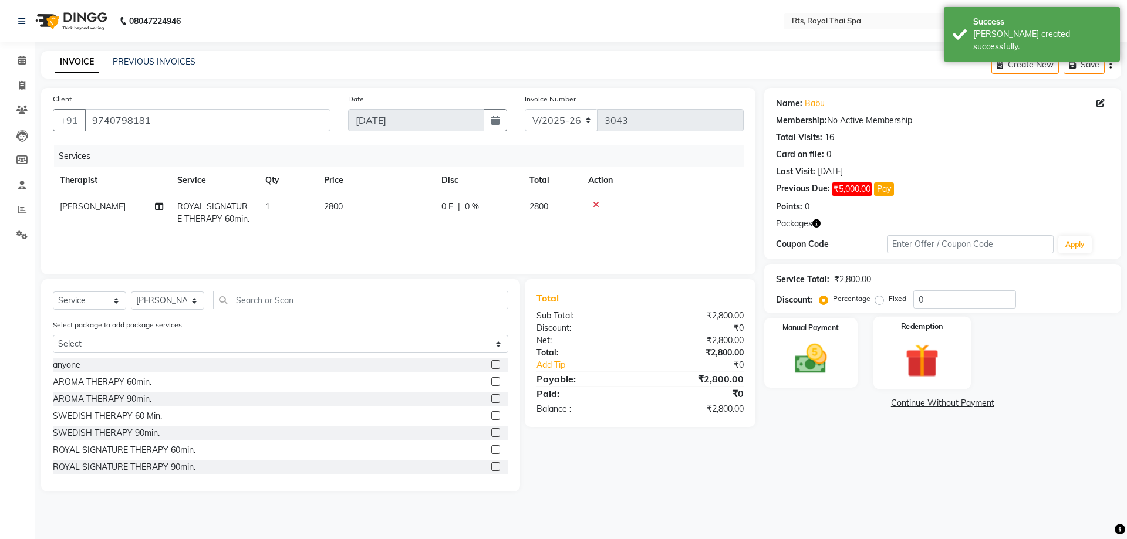
click at [929, 339] on div "Redemption" at bounding box center [921, 353] width 97 height 72
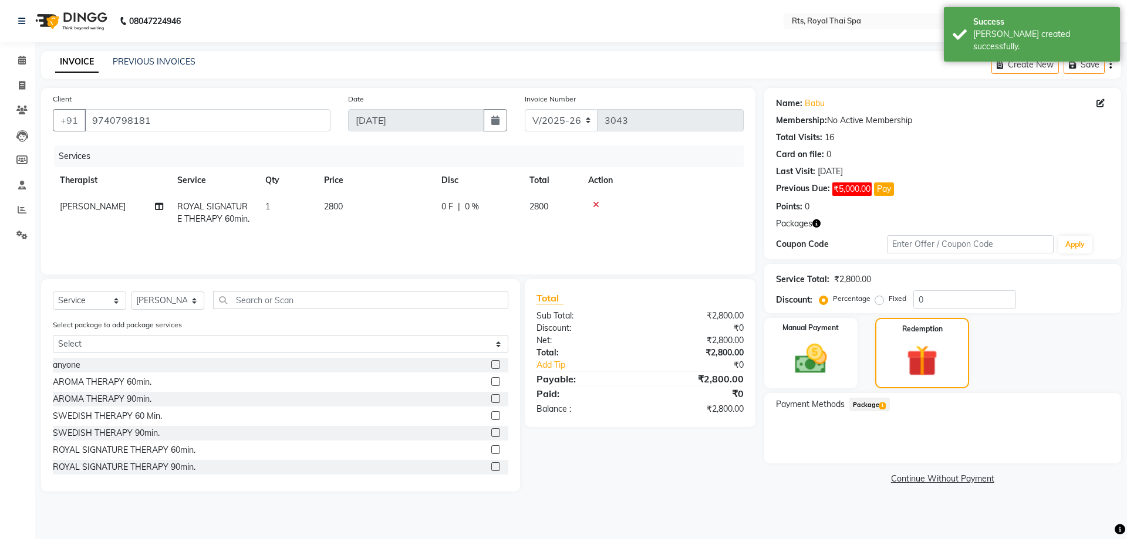
click at [881, 405] on span "1" at bounding box center [882, 406] width 6 height 7
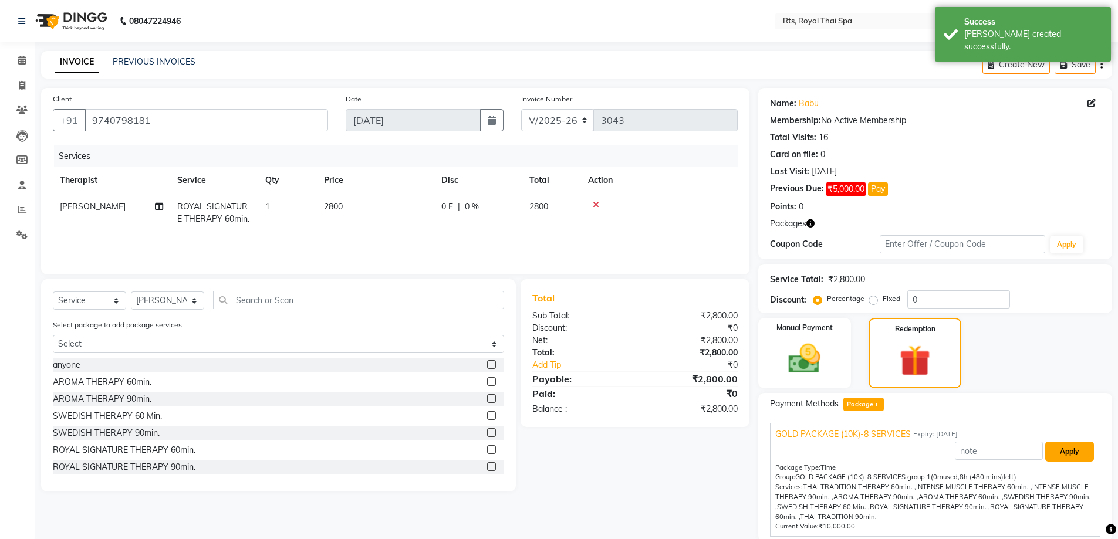
click at [1078, 457] on button "Apply" at bounding box center [1069, 452] width 49 height 20
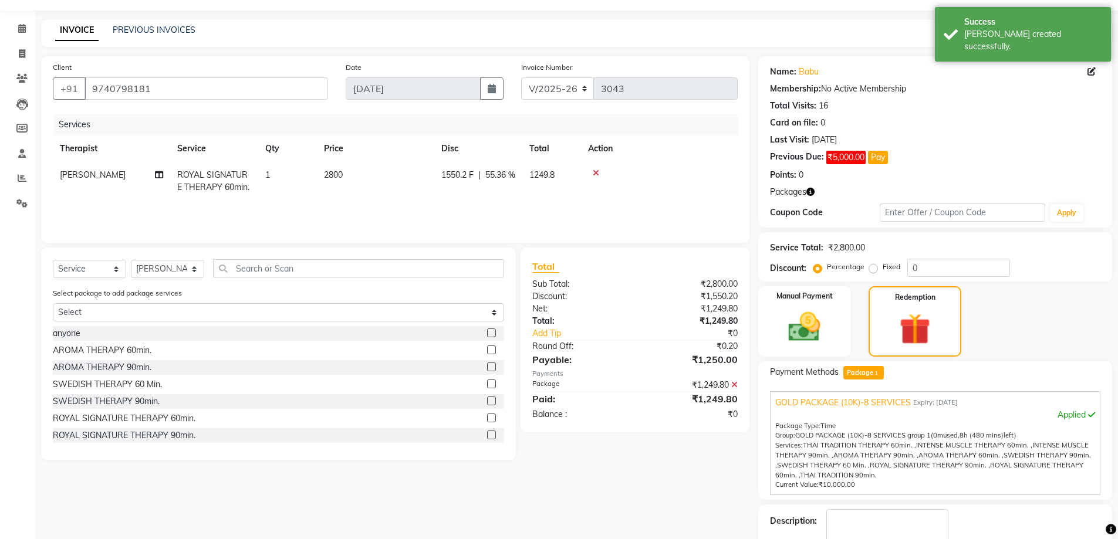
scroll to position [100, 0]
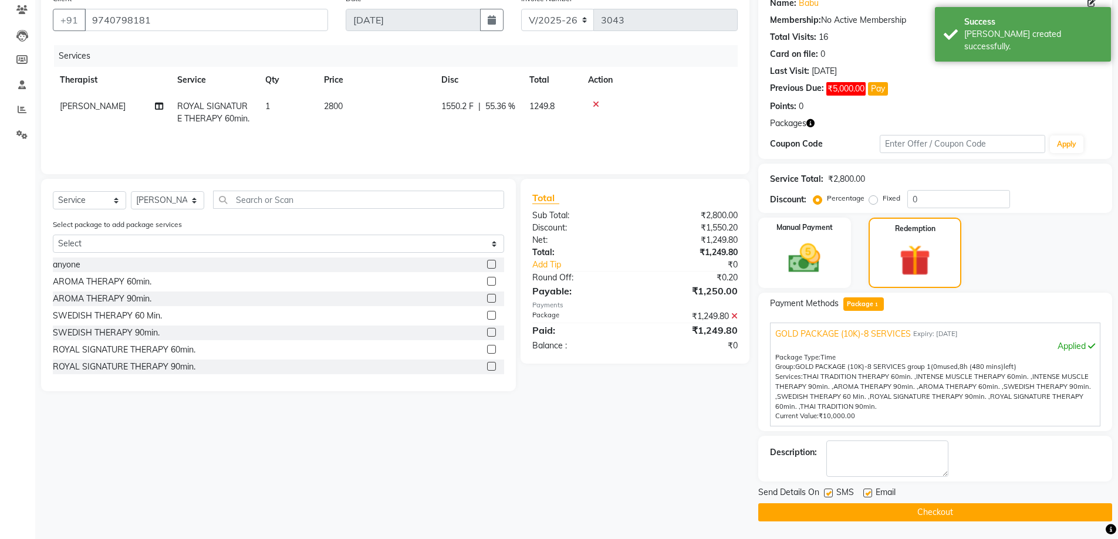
click at [830, 495] on label at bounding box center [828, 493] width 9 height 9
click at [830, 495] on input "checkbox" at bounding box center [828, 494] width 8 height 8
checkbox input "false"
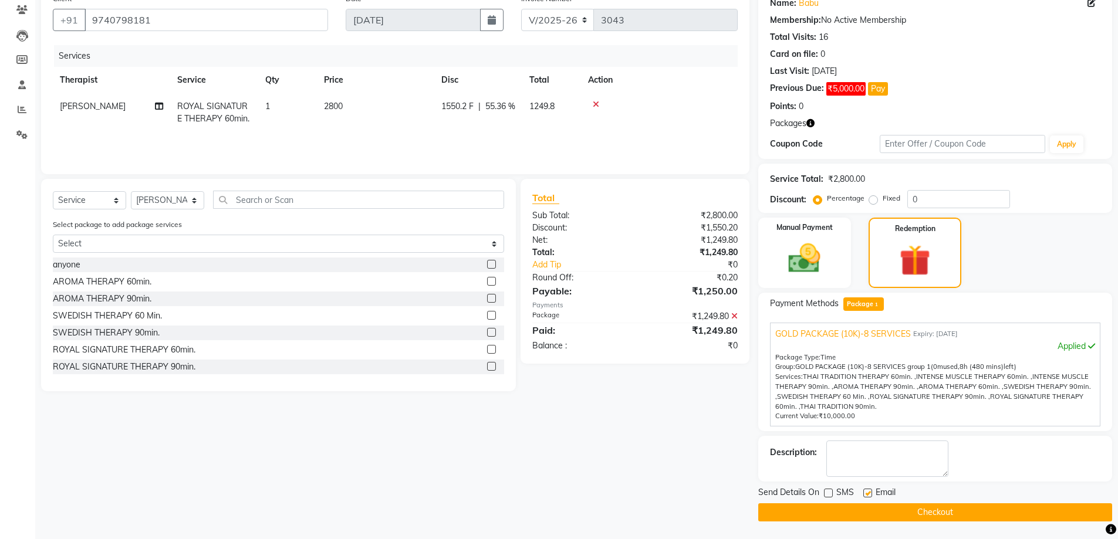
click at [836, 508] on button "Checkout" at bounding box center [935, 513] width 354 height 18
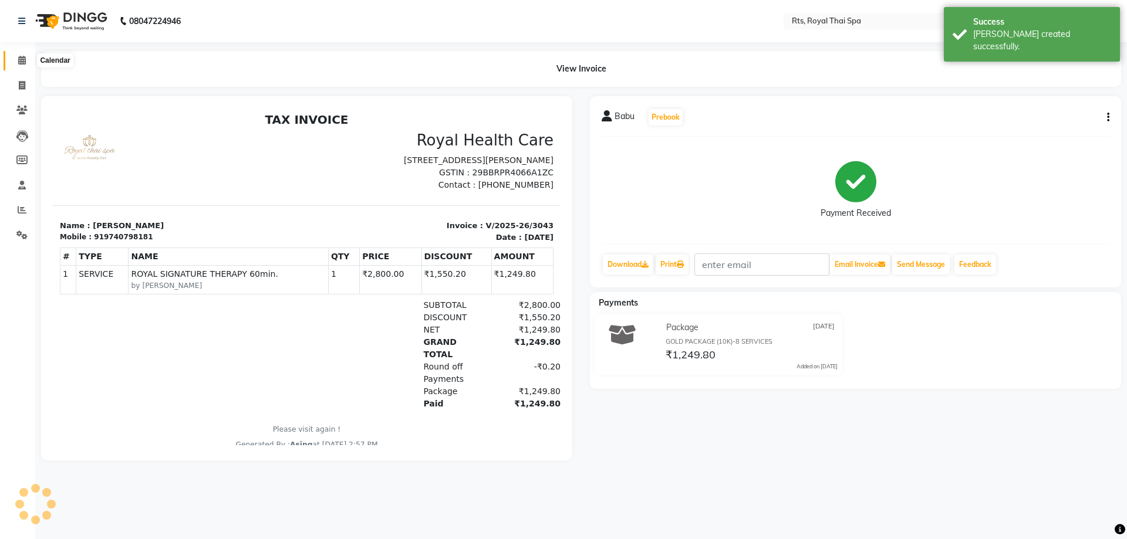
click at [27, 58] on span at bounding box center [22, 60] width 21 height 13
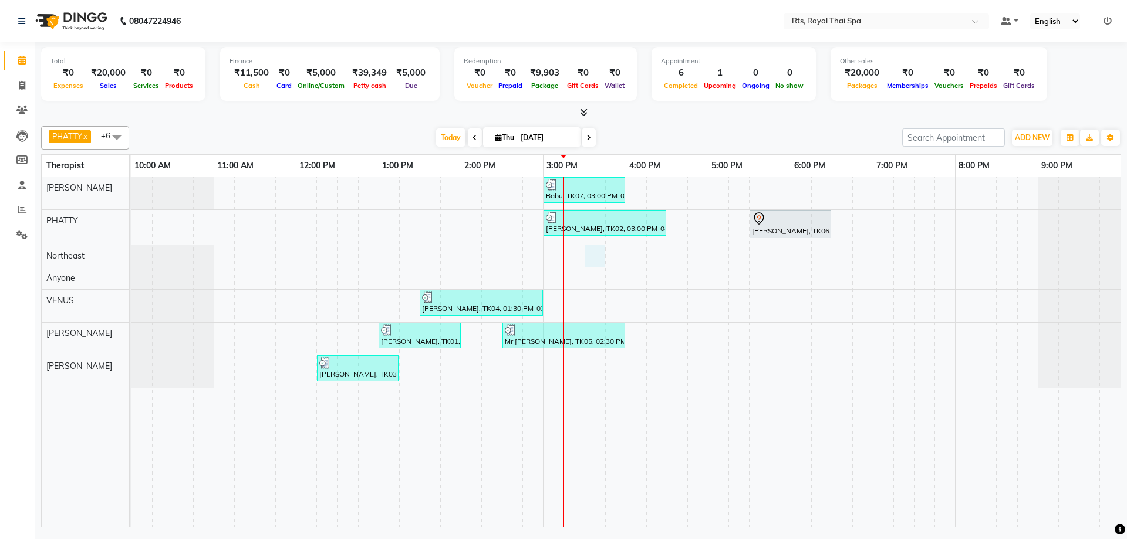
click at [599, 260] on div "Babu, TK07, 03:00 PM-04:00 PM, ROYAL SIGNATURE THERAPY 60min. [PERSON_NAME], TK…" at bounding box center [625, 352] width 989 height 350
select select "39977"
select select "tentative"
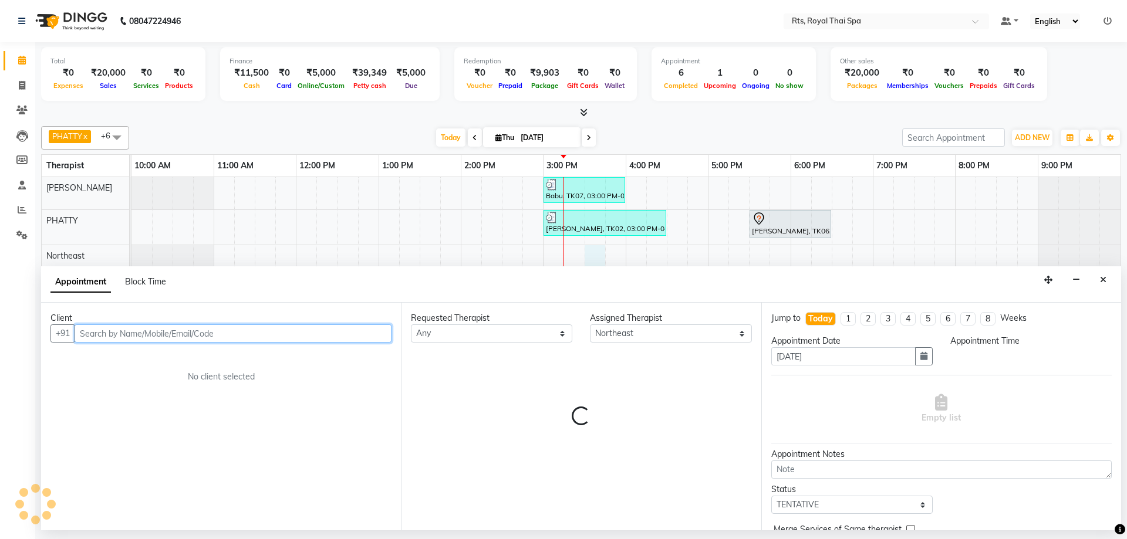
select select "930"
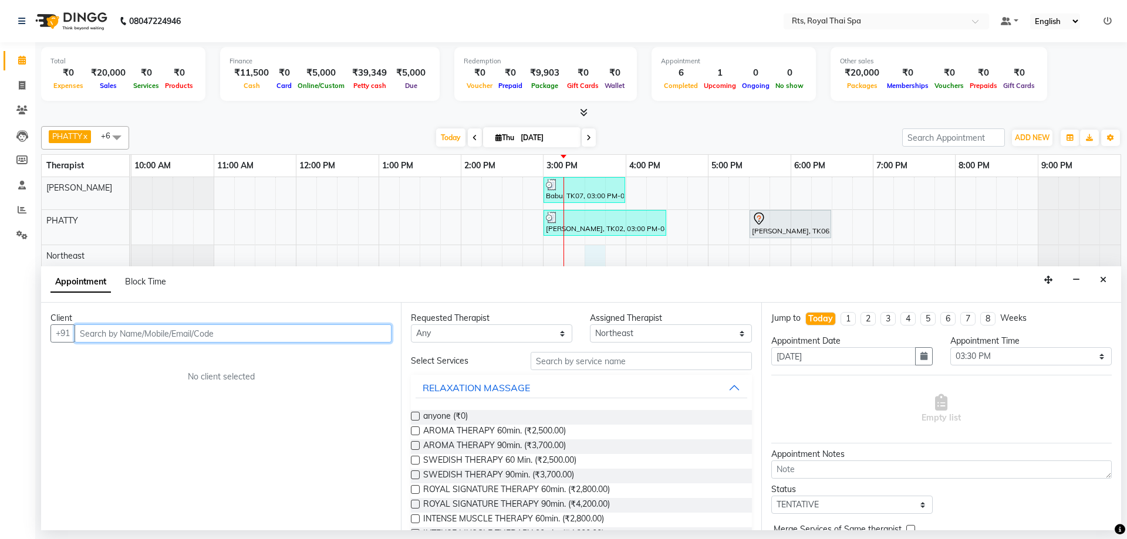
drag, startPoint x: 296, startPoint y: 336, endPoint x: 285, endPoint y: 336, distance: 11.7
click at [285, 336] on input "text" at bounding box center [233, 334] width 317 height 18
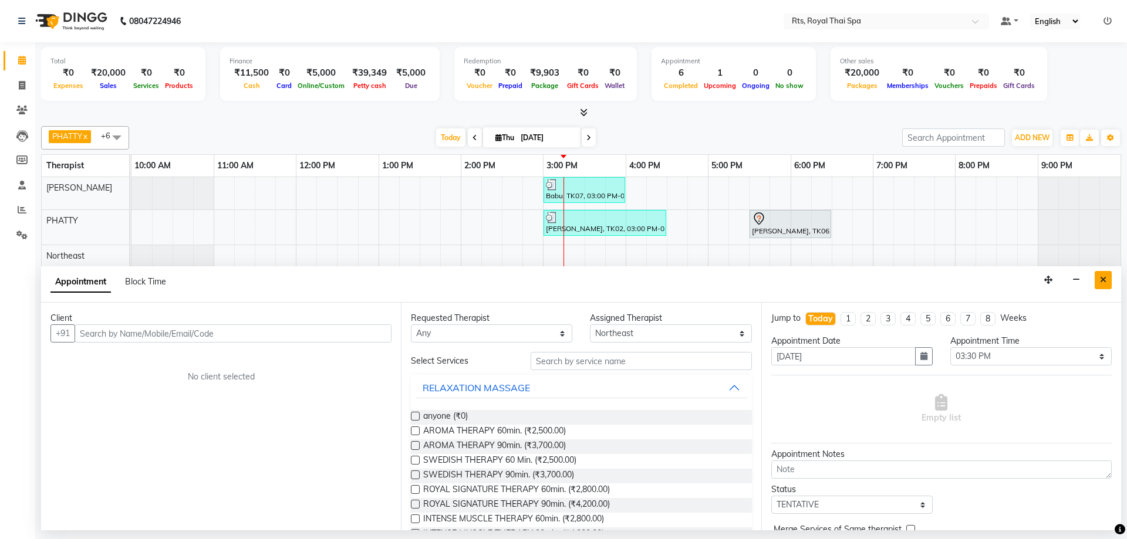
click at [1099, 275] on button "Close" at bounding box center [1103, 280] width 17 height 18
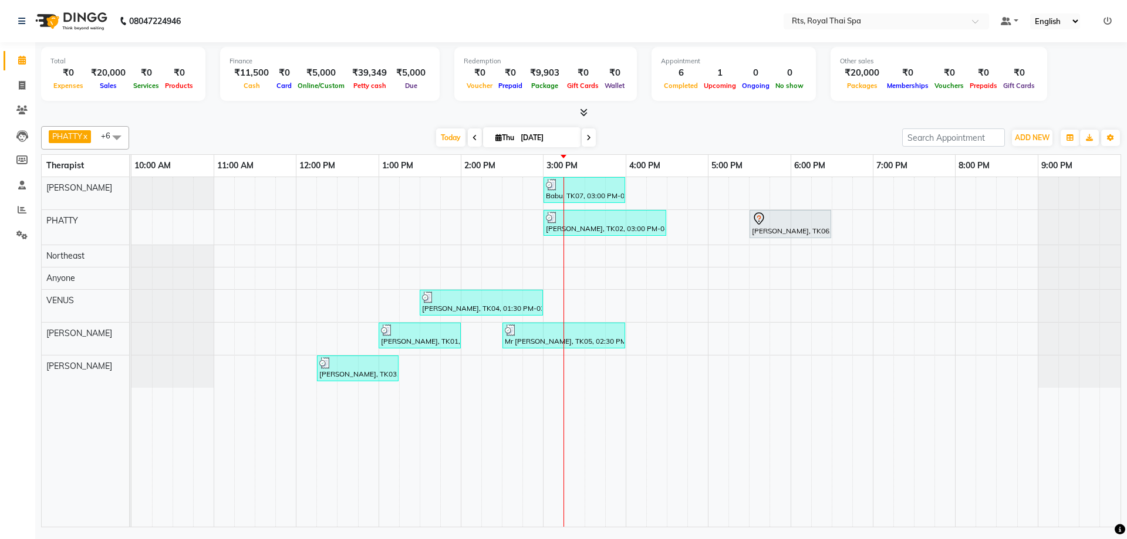
click at [588, 279] on div "Babu, TK07, 03:00 PM-04:00 PM, ROYAL SIGNATURE THERAPY 60min. [PERSON_NAME], TK…" at bounding box center [625, 352] width 989 height 350
select select "39979"
select select "tentative"
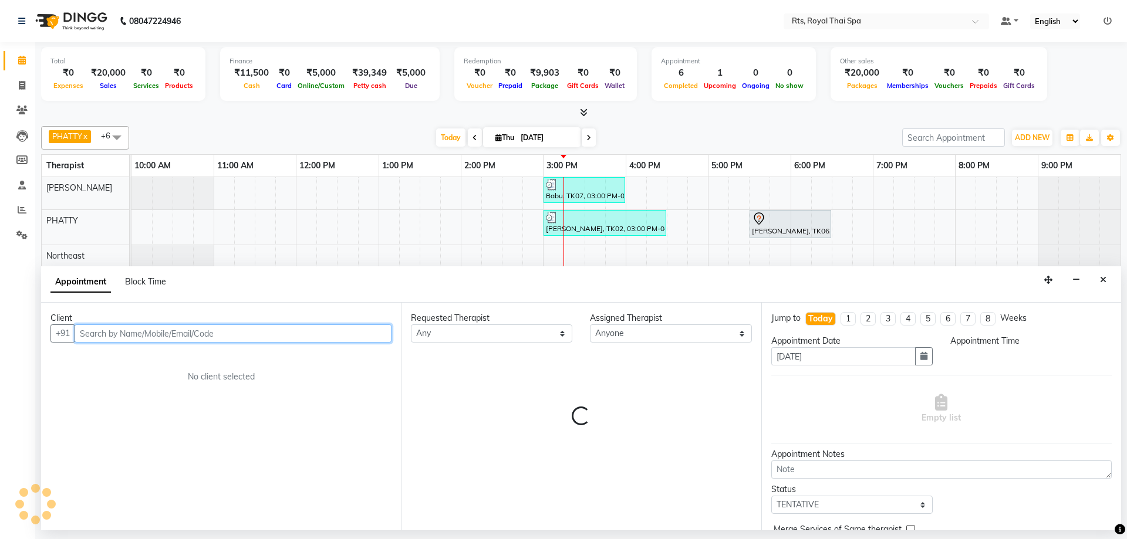
select select "930"
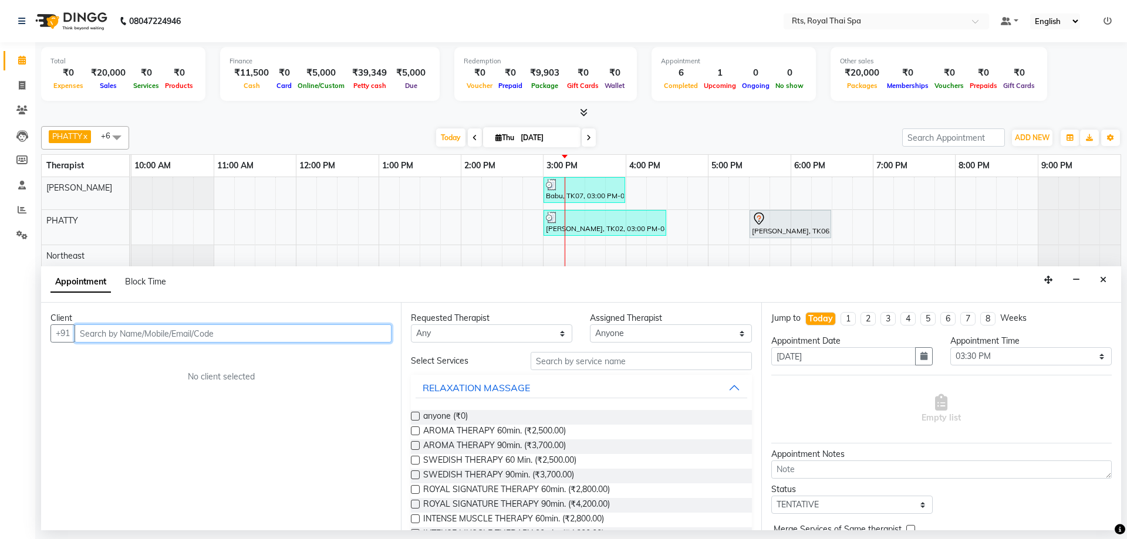
click at [362, 336] on input "text" at bounding box center [233, 334] width 317 height 18
click at [142, 330] on input "text" at bounding box center [233, 334] width 317 height 18
paste input "7019855658"
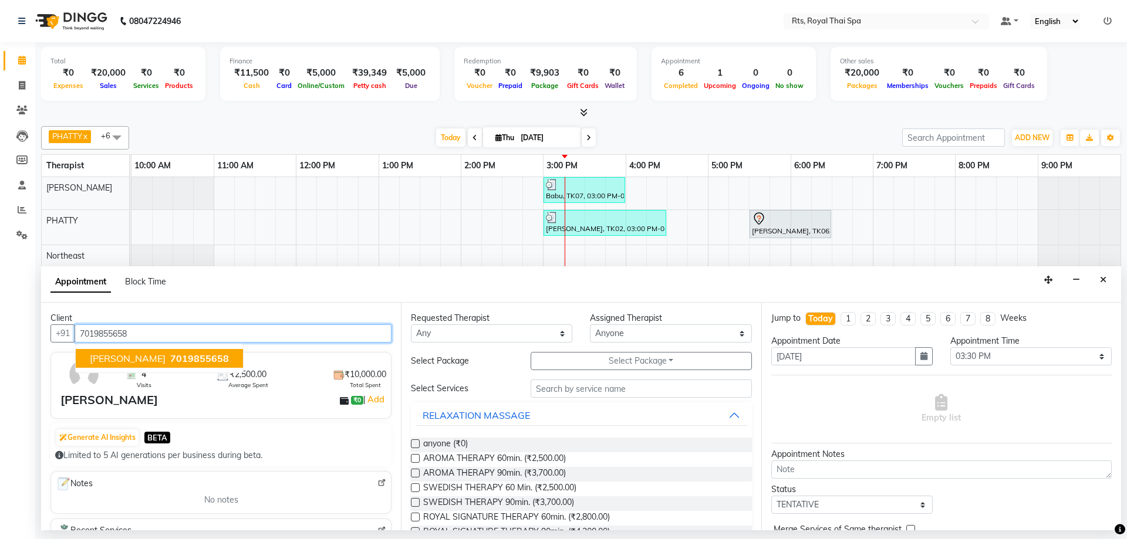
click at [170, 359] on span "7019855658" at bounding box center [199, 359] width 59 height 12
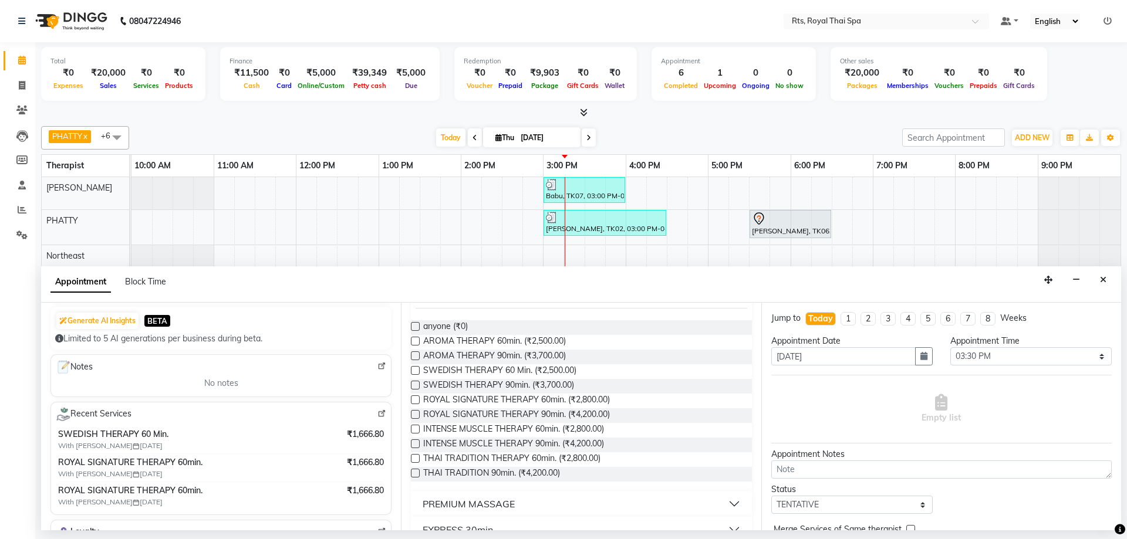
scroll to position [117, 0]
type input "7019855658"
click at [572, 402] on span "ROYAL SIGNATURE THERAPY 60min. (₹2,800.00)" at bounding box center [516, 401] width 187 height 15
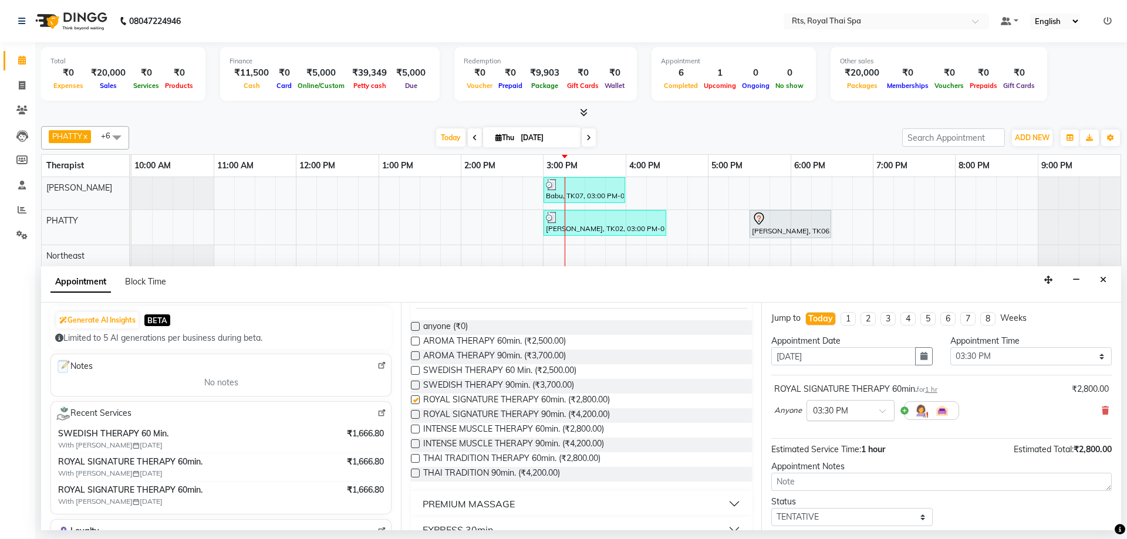
checkbox input "false"
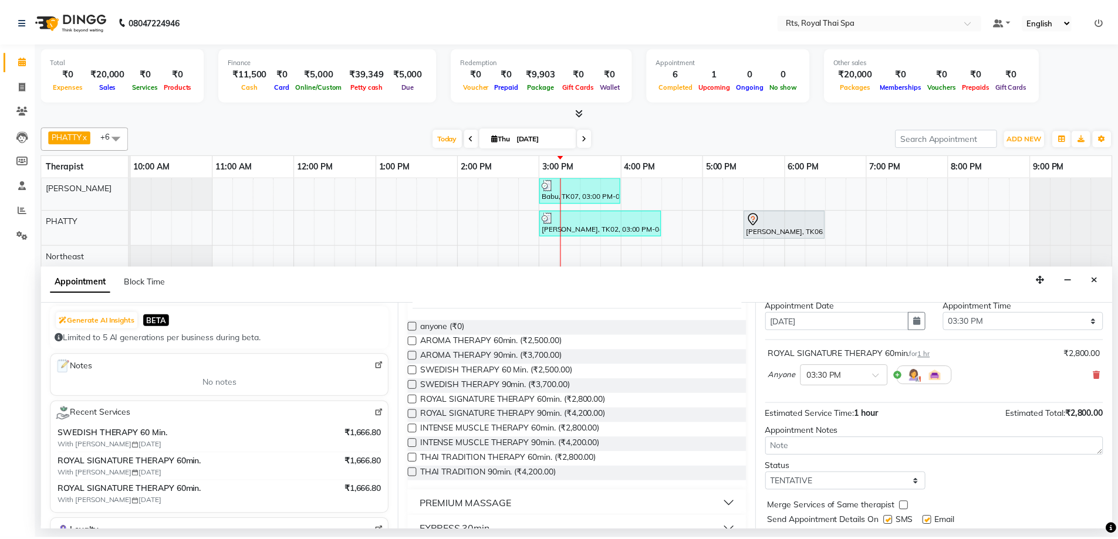
scroll to position [70, 0]
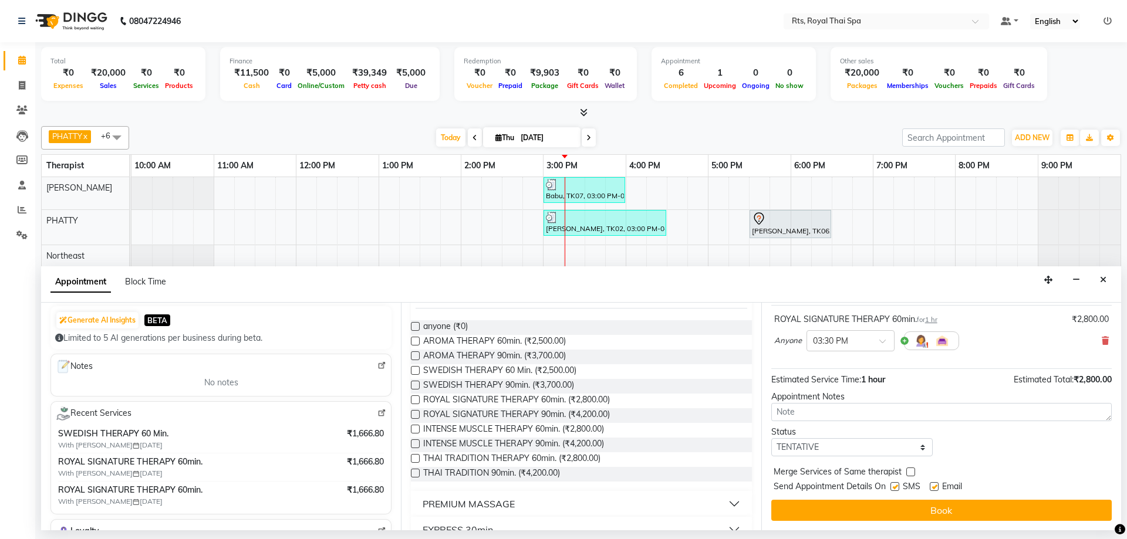
click at [897, 484] on label at bounding box center [894, 486] width 9 height 9
click at [897, 484] on input "checkbox" at bounding box center [894, 488] width 8 height 8
checkbox input "false"
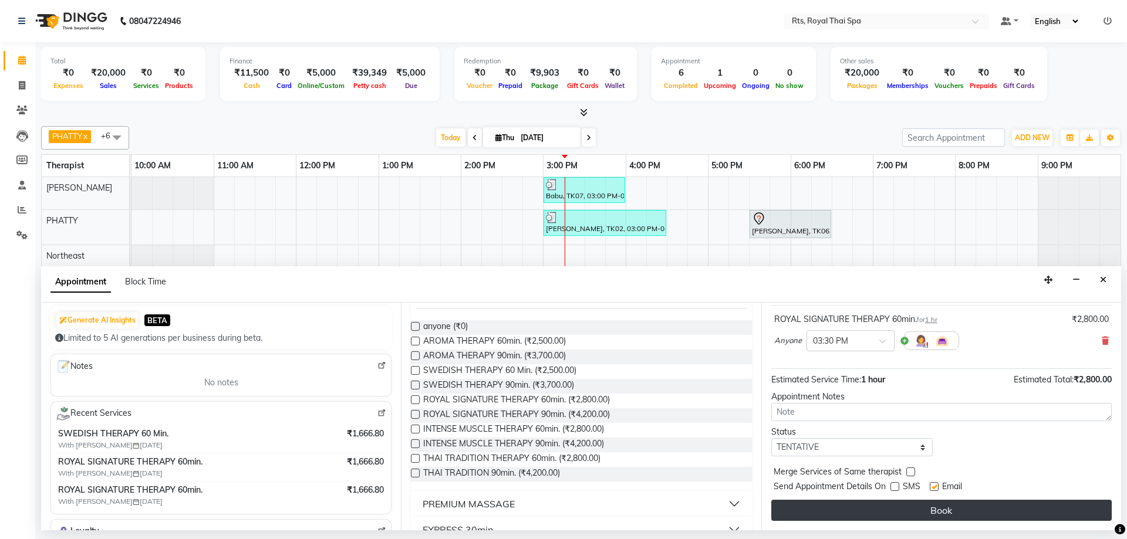
click at [904, 505] on button "Book" at bounding box center [941, 510] width 340 height 21
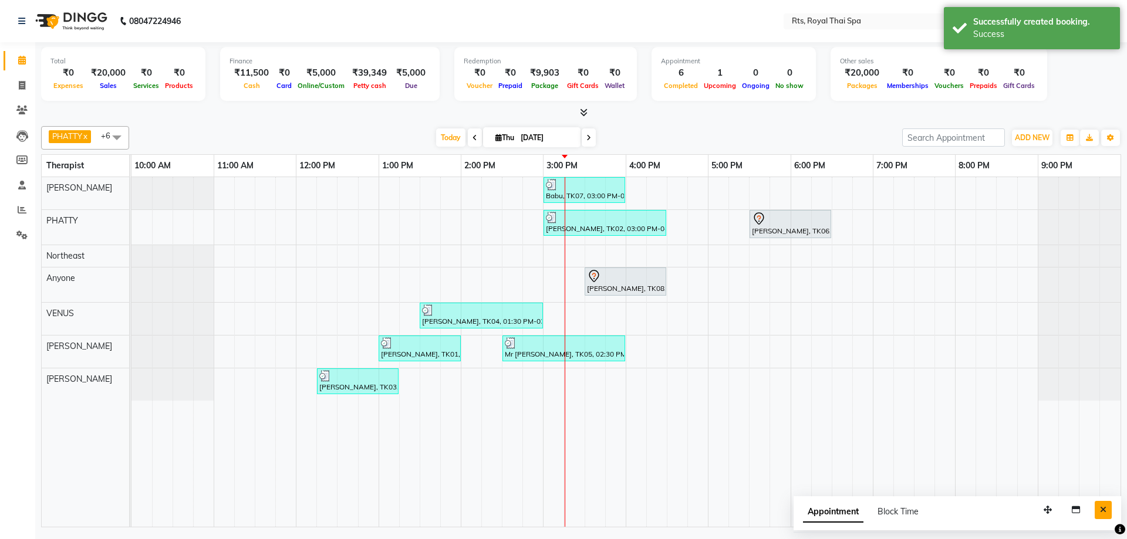
click at [1099, 510] on button "Close" at bounding box center [1103, 510] width 17 height 18
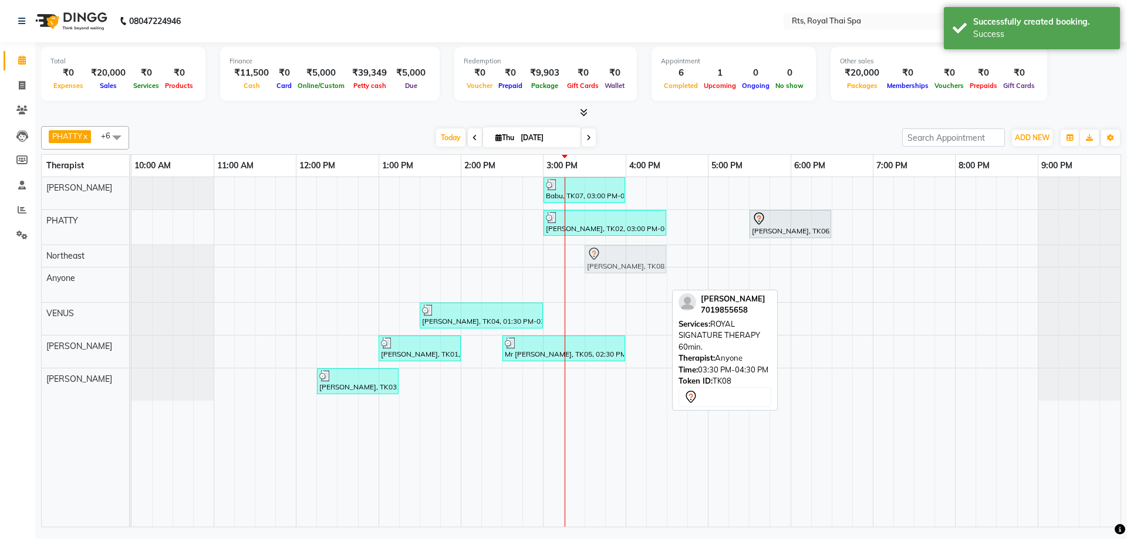
drag, startPoint x: 594, startPoint y: 279, endPoint x: 596, endPoint y: 253, distance: 25.9
click at [596, 253] on tbody "Babu, TK07, 03:00 PM-04:00 PM, ROYAL SIGNATURE THERAPY 60min. [PERSON_NAME], TK…" at bounding box center [625, 289] width 989 height 224
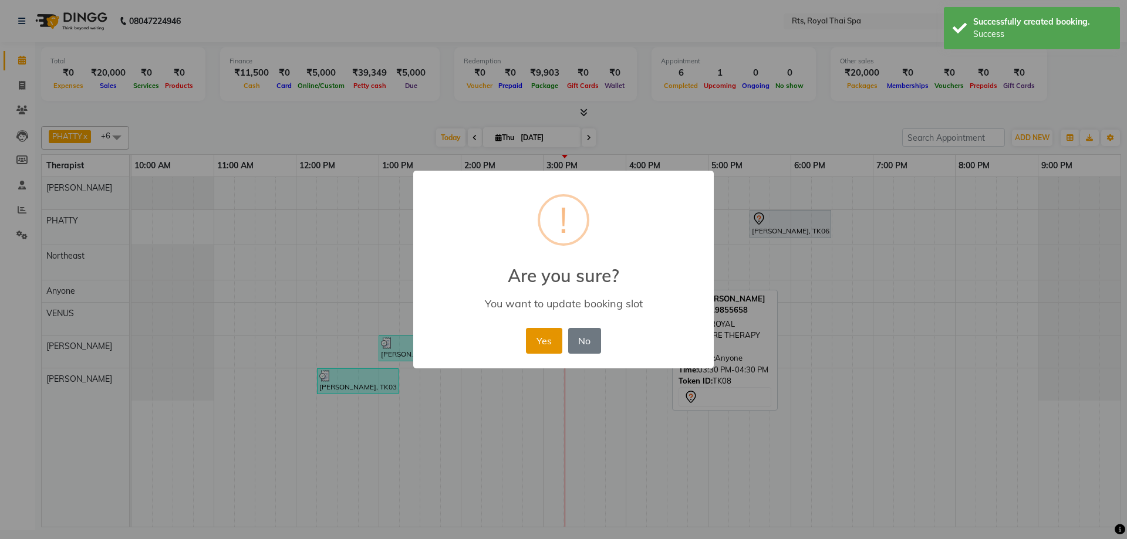
click at [550, 341] on button "Yes" at bounding box center [544, 341] width 36 height 26
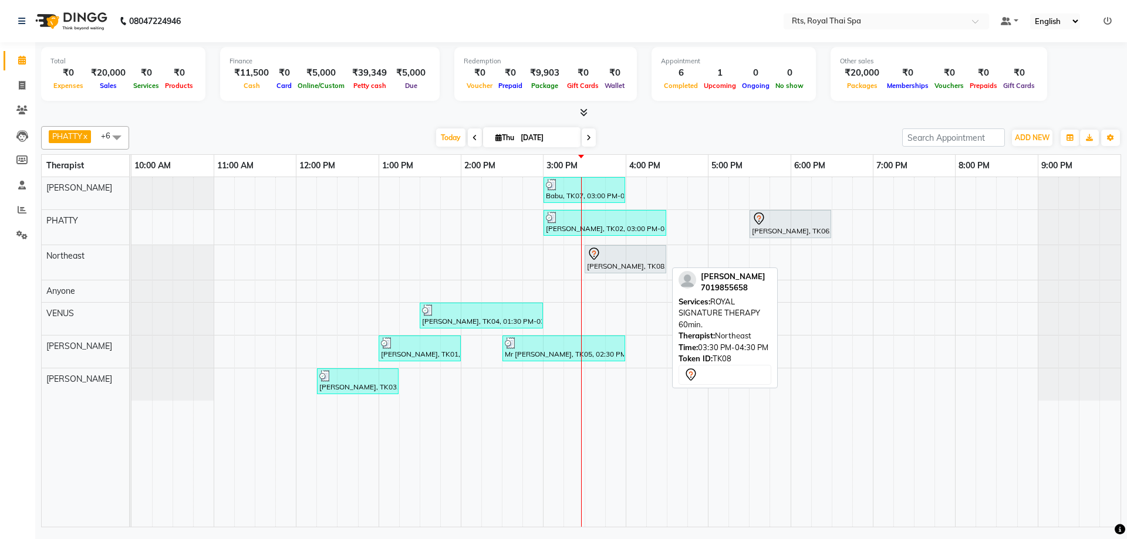
click at [596, 259] on icon at bounding box center [594, 254] width 14 height 14
click at [597, 268] on div "[PERSON_NAME], TK08, 03:30 PM-04:30 PM, ROYAL SIGNATURE THERAPY 60min." at bounding box center [625, 259] width 79 height 25
select select "7"
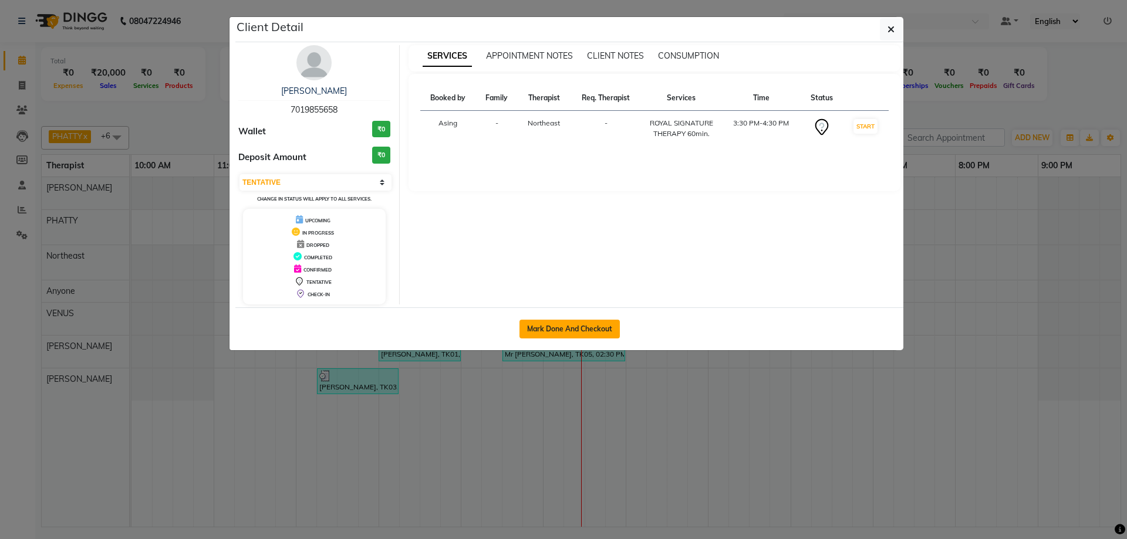
click at [590, 320] on button "Mark Done And Checkout" at bounding box center [569, 329] width 100 height 19
select select "service"
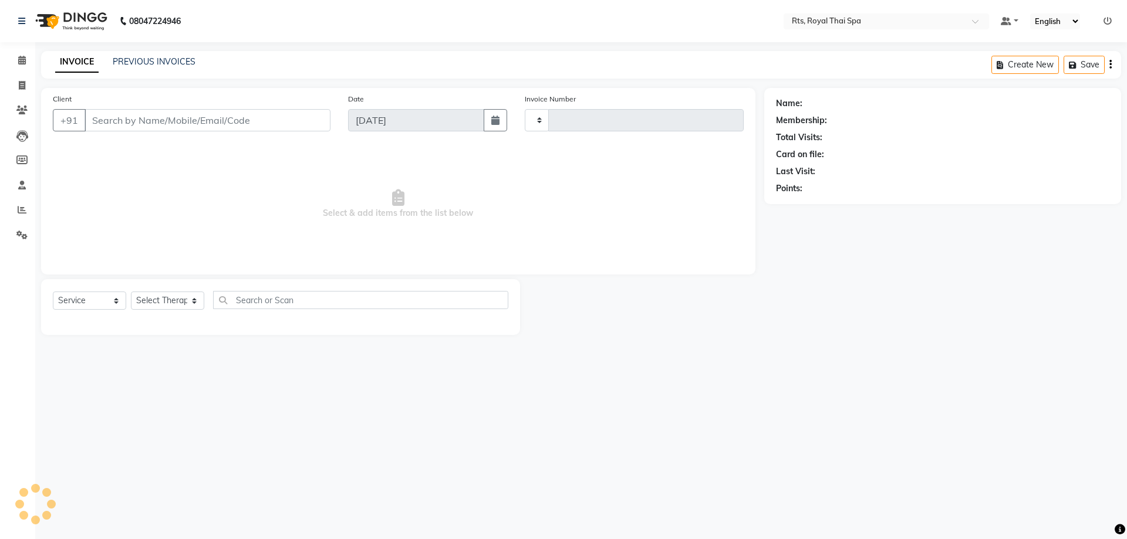
type input "3044"
select select "3"
select select "5288"
type input "7019855658"
select select "39977"
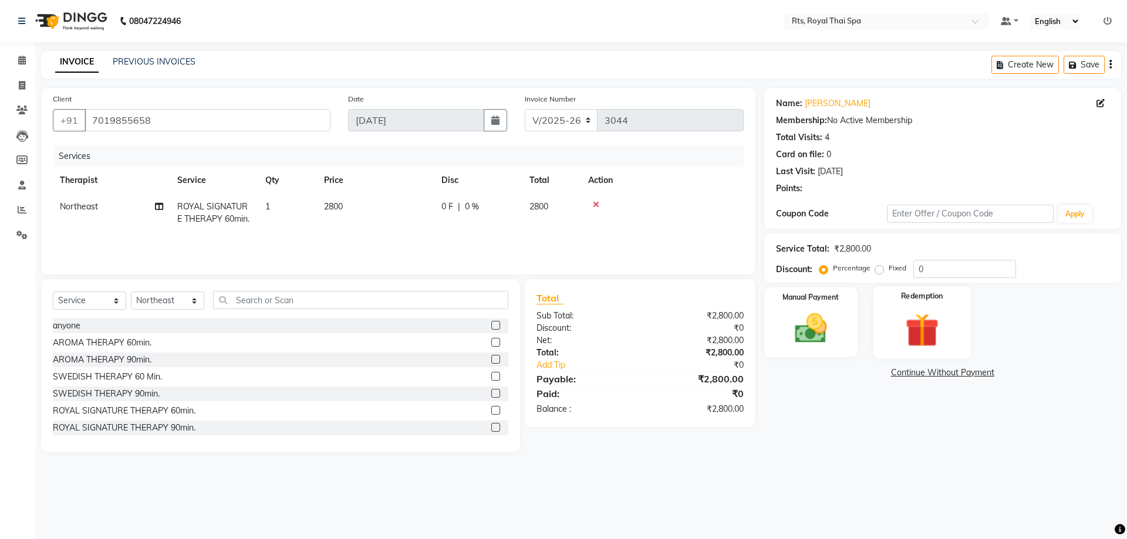
drag, startPoint x: 963, startPoint y: 339, endPoint x: 954, endPoint y: 340, distance: 8.3
click at [959, 339] on div "Redemption" at bounding box center [921, 322] width 97 height 72
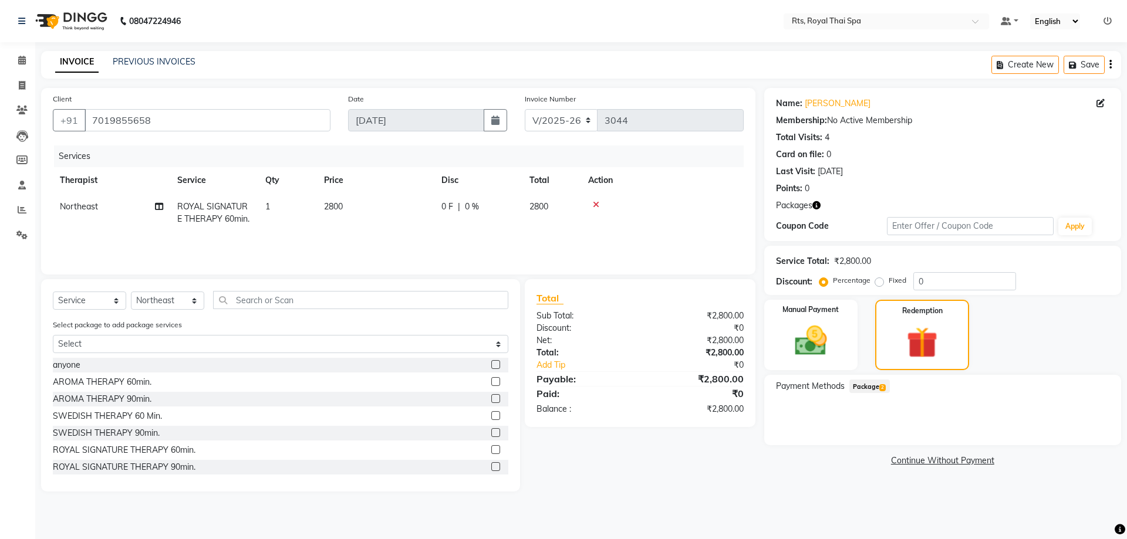
click at [886, 391] on span "Package 2" at bounding box center [869, 386] width 40 height 13
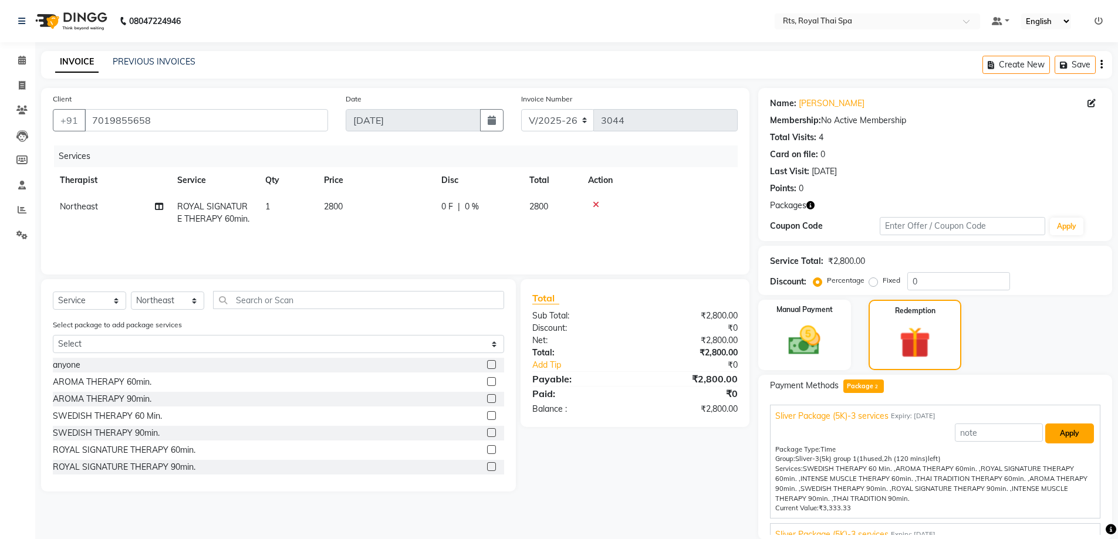
click at [1059, 434] on button "Apply" at bounding box center [1069, 434] width 49 height 20
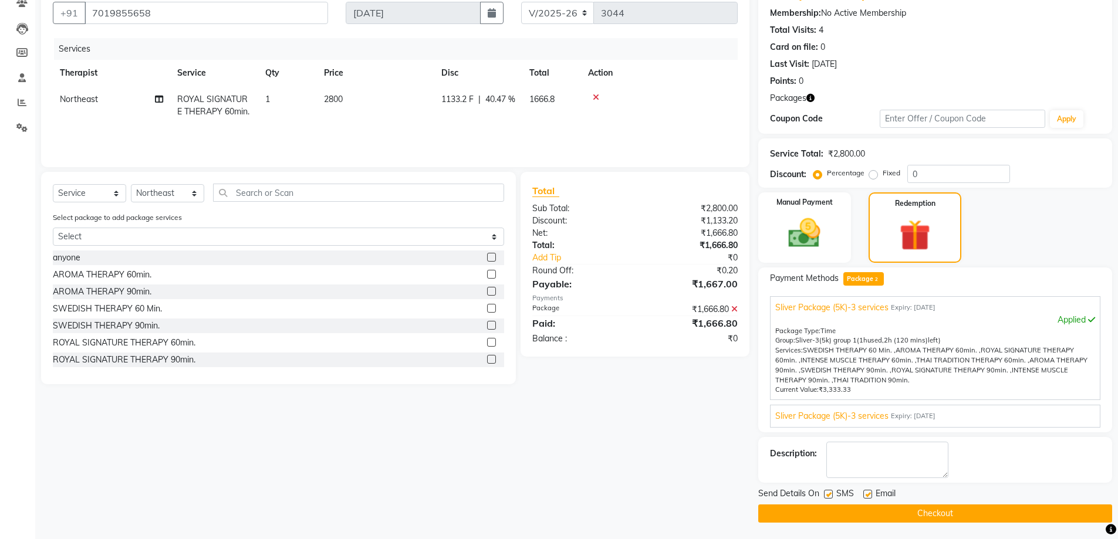
scroll to position [109, 0]
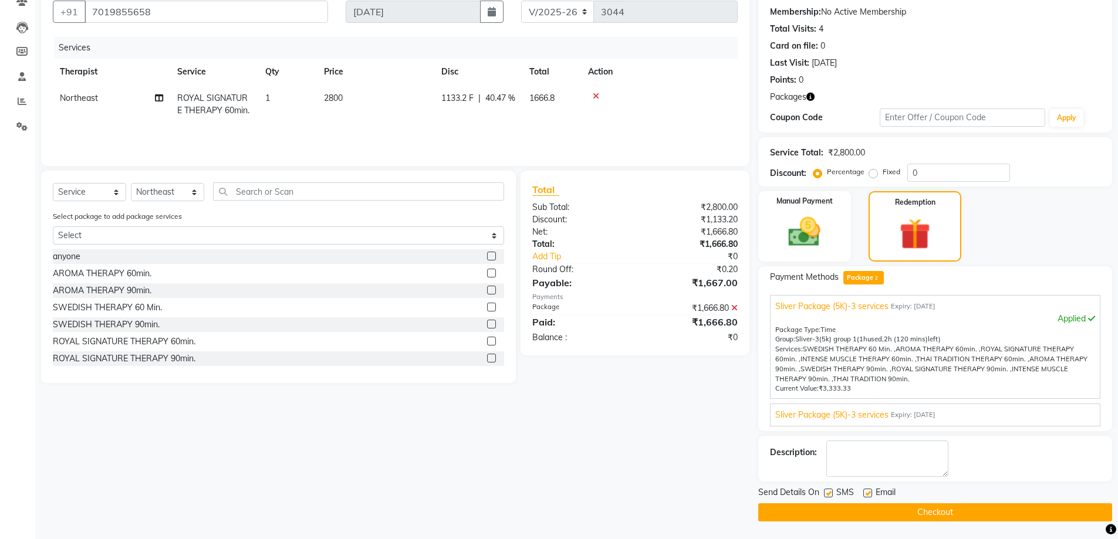
click at [828, 491] on label at bounding box center [828, 493] width 9 height 9
click at [828, 491] on input "checkbox" at bounding box center [828, 494] width 8 height 8
checkbox input "false"
click at [833, 515] on button "Checkout" at bounding box center [935, 513] width 354 height 18
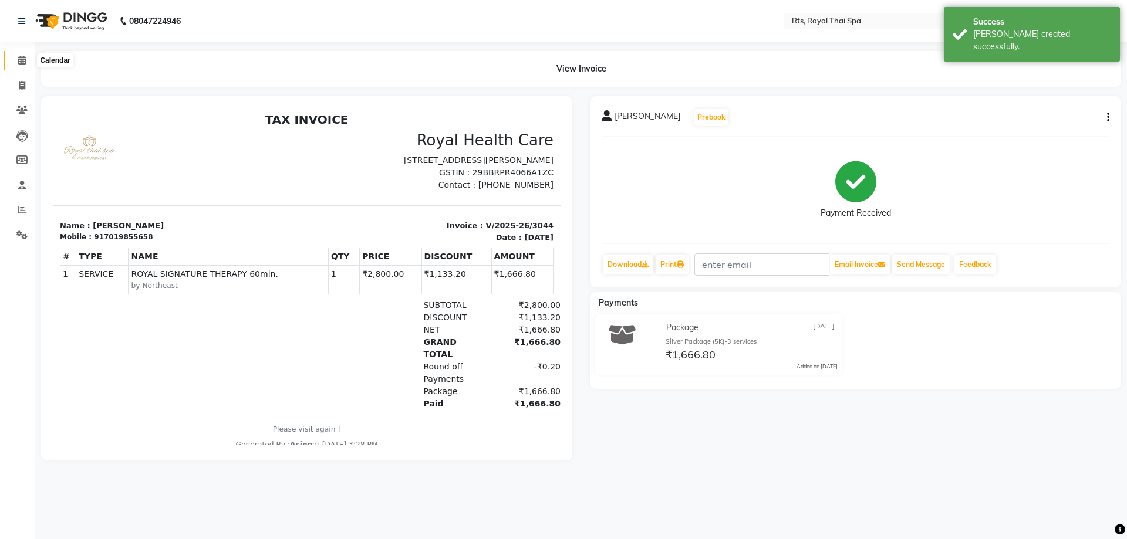
click at [20, 58] on icon at bounding box center [22, 60] width 8 height 9
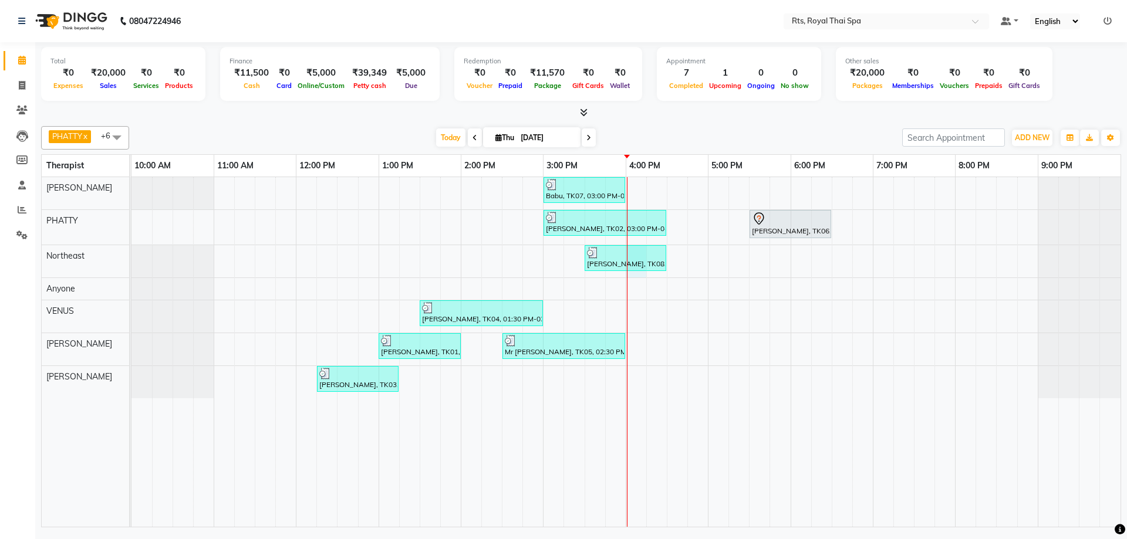
click at [639, 275] on div "Babu, TK07, 03:00 PM-04:00 PM, ROYAL SIGNATURE THERAPY 60min. [PERSON_NAME], TK…" at bounding box center [625, 352] width 989 height 350
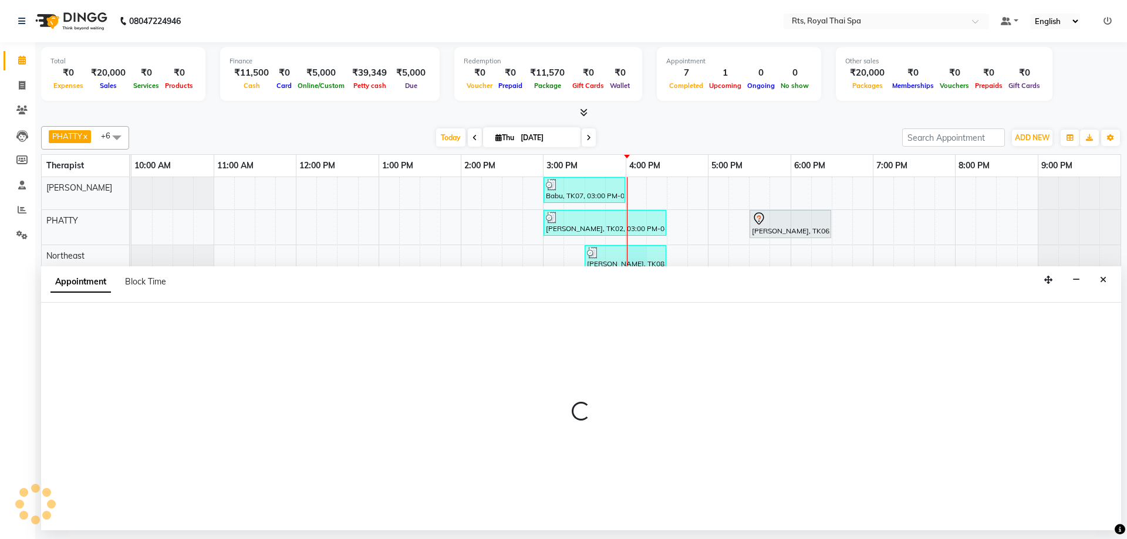
select select "39977"
select select "960"
select select "tentative"
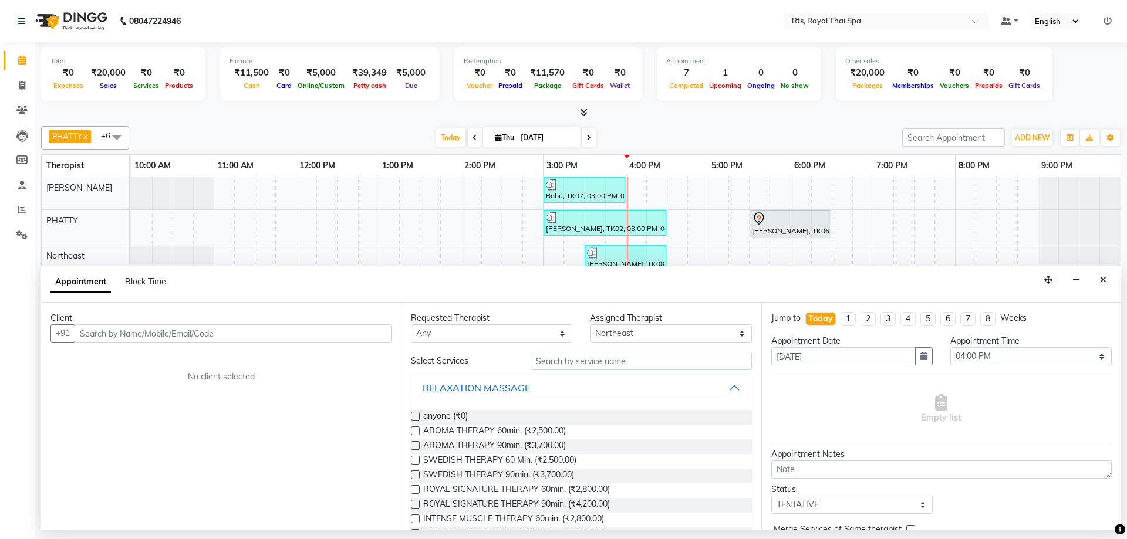
click at [237, 328] on input "text" at bounding box center [233, 334] width 317 height 18
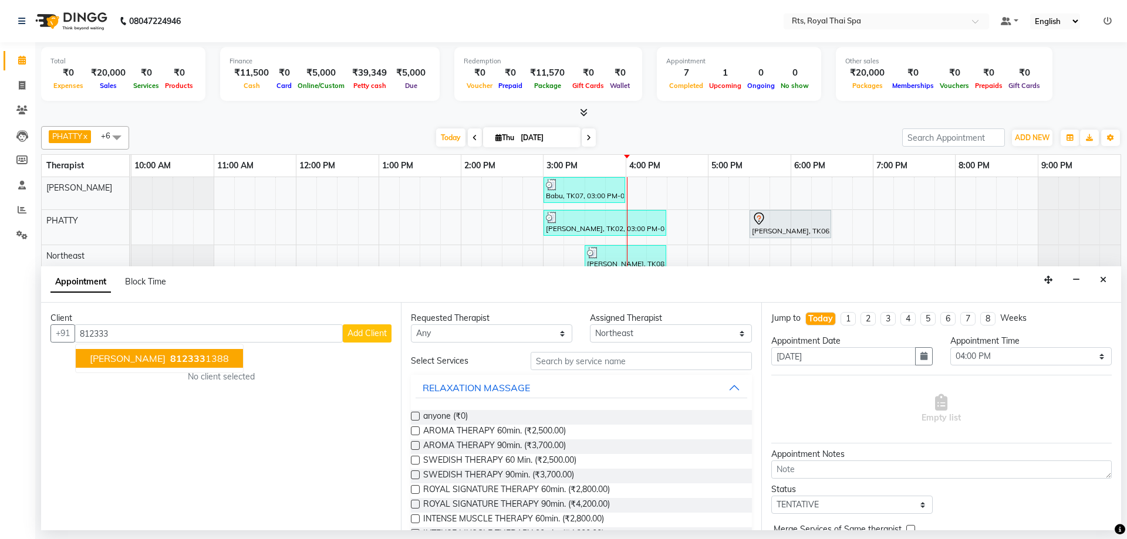
click at [168, 361] on ngb-highlight "812333 1388" at bounding box center [198, 359] width 61 height 12
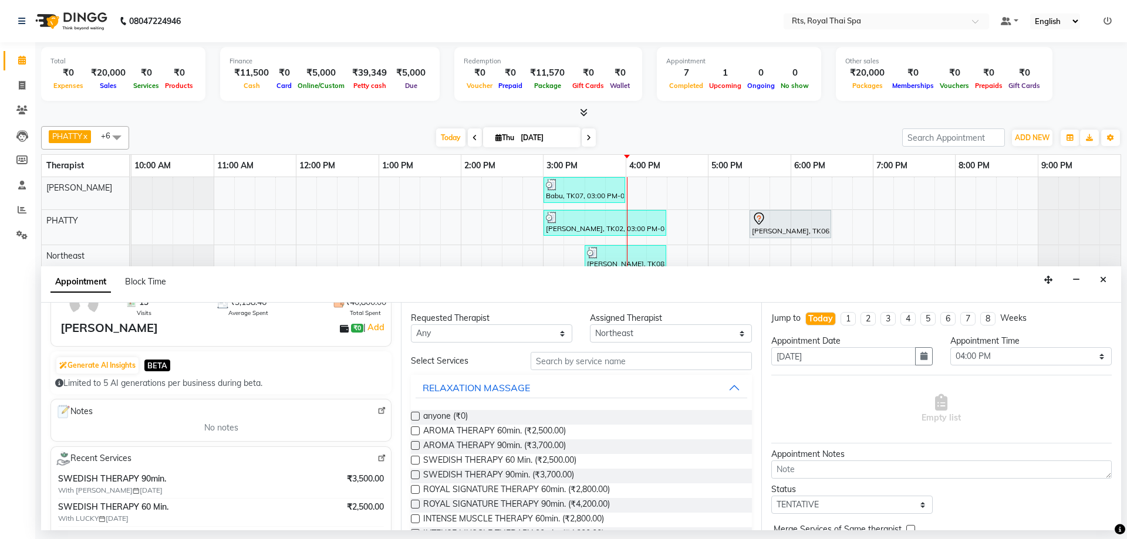
scroll to position [117, 0]
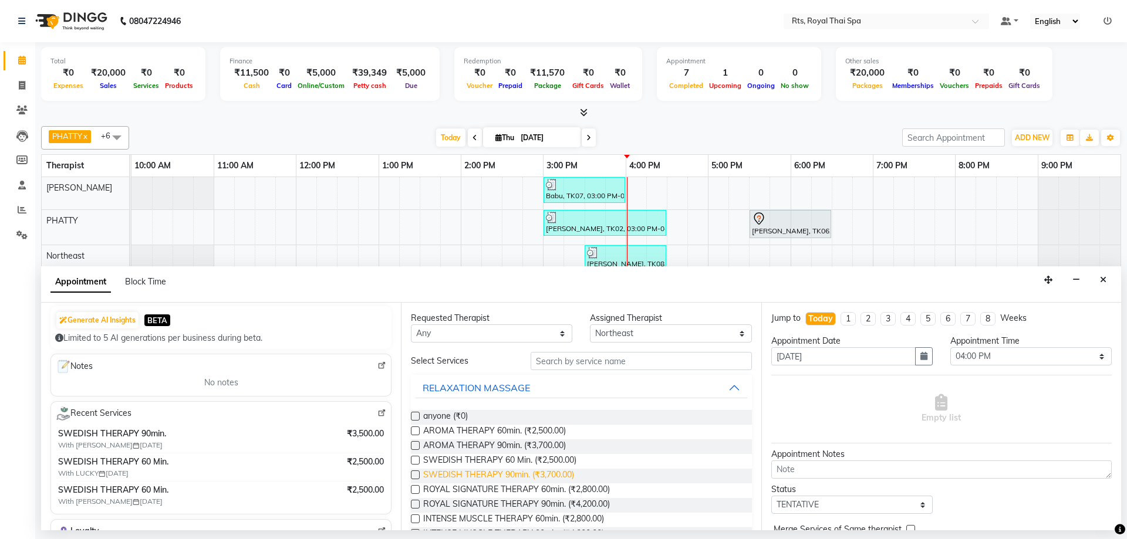
type input "8123331388"
click at [559, 477] on span "SWEDISH THERAPY 90min. (₹3,700.00)" at bounding box center [498, 476] width 151 height 15
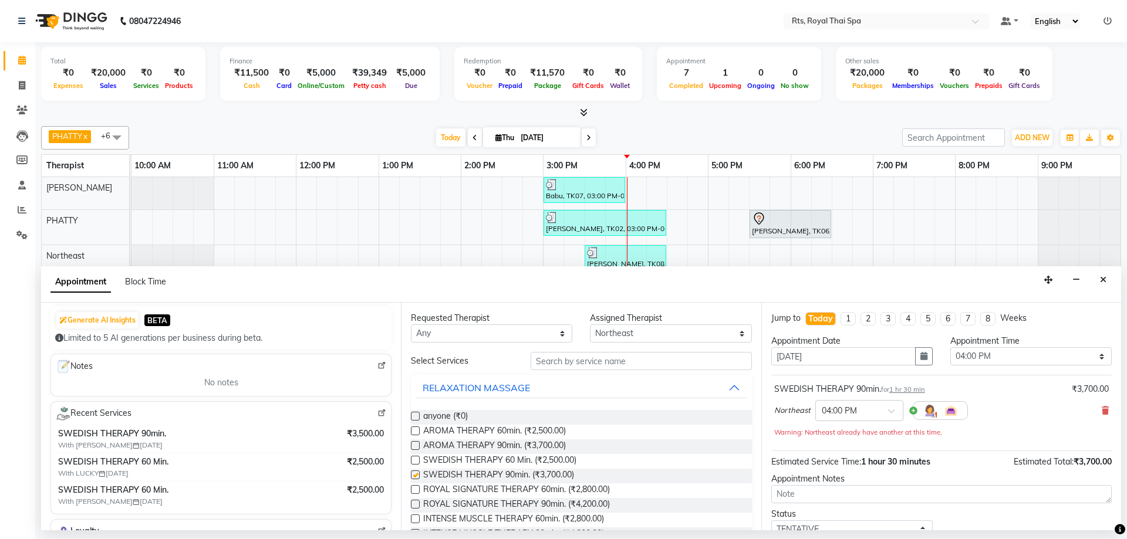
checkbox input "false"
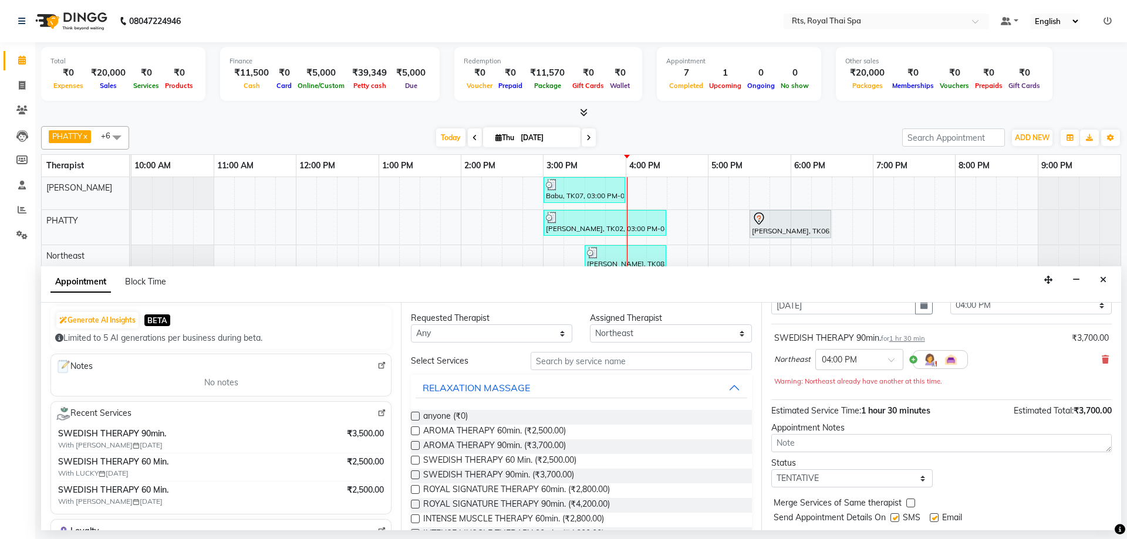
scroll to position [82, 0]
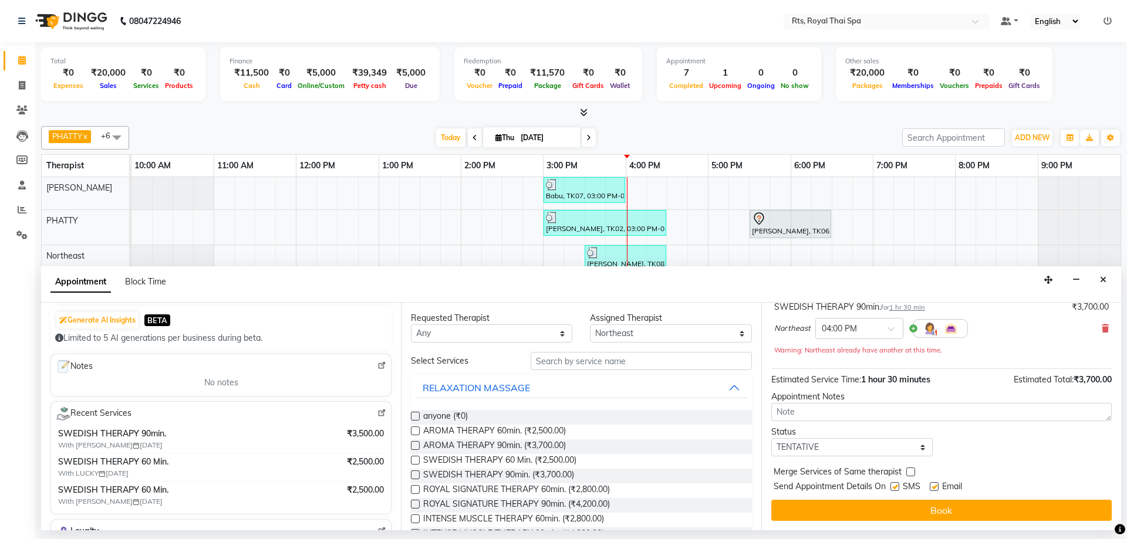
click at [895, 488] on label at bounding box center [894, 486] width 9 height 9
click at [895, 488] on input "checkbox" at bounding box center [894, 488] width 8 height 8
checkbox input "false"
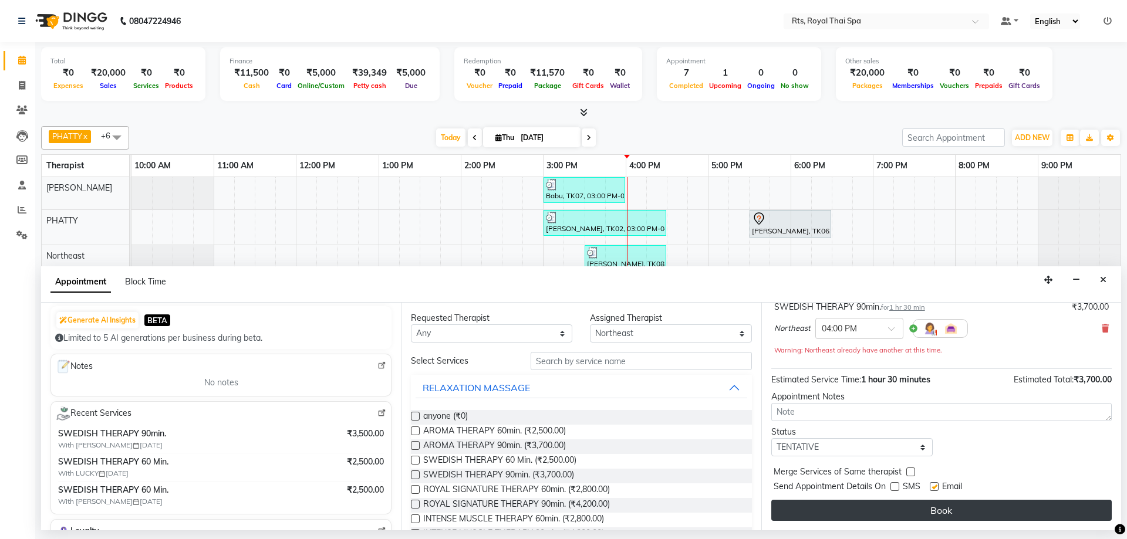
click at [900, 514] on button "Book" at bounding box center [941, 510] width 340 height 21
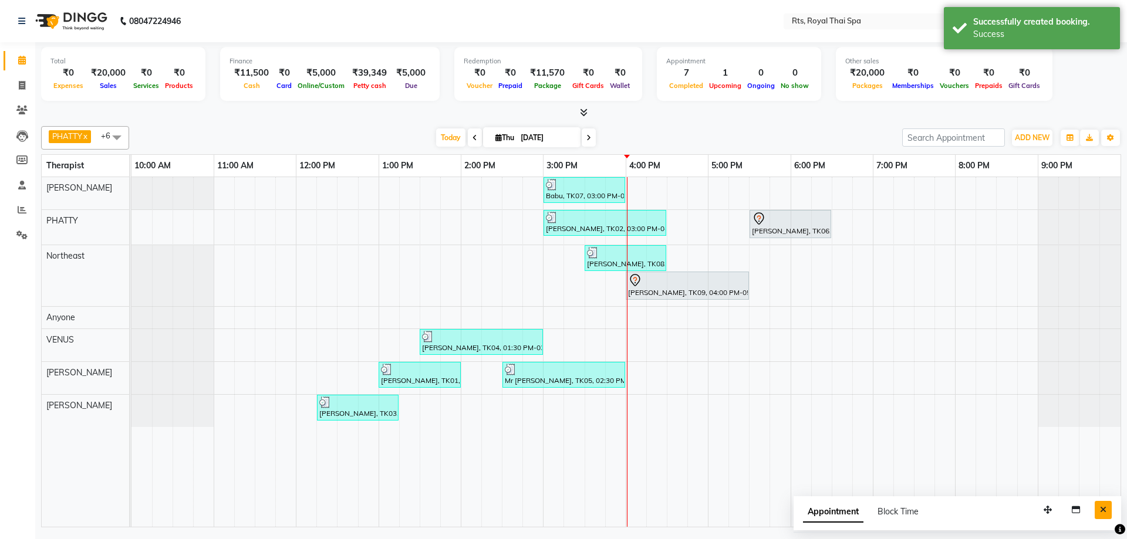
click at [1099, 512] on button "Close" at bounding box center [1103, 510] width 17 height 18
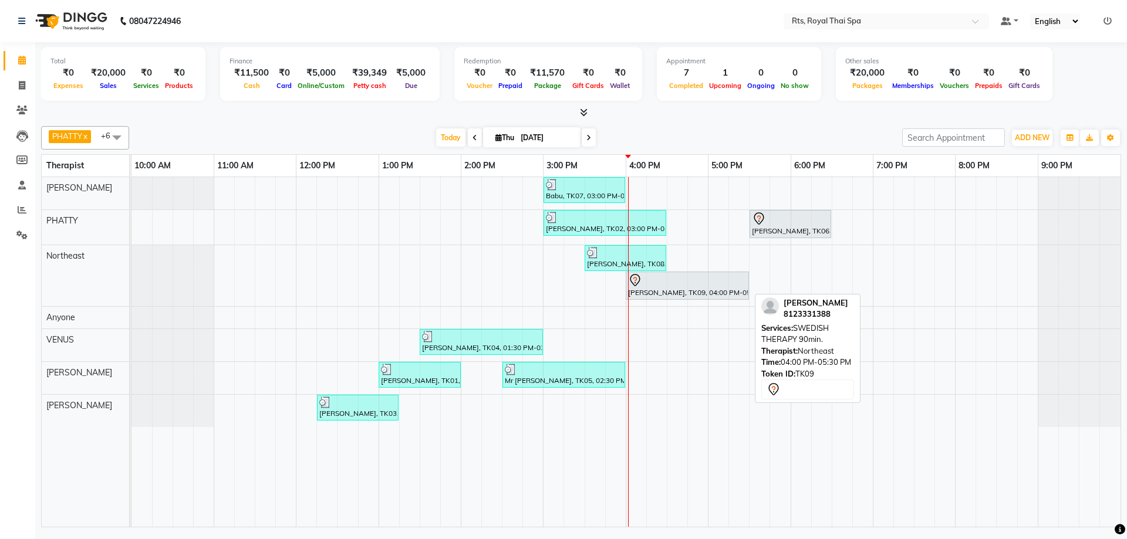
click at [643, 290] on div "[PERSON_NAME], TK09, 04:00 PM-05:30 PM, SWEDISH THERAPY 90min." at bounding box center [687, 285] width 121 height 25
select select "7"
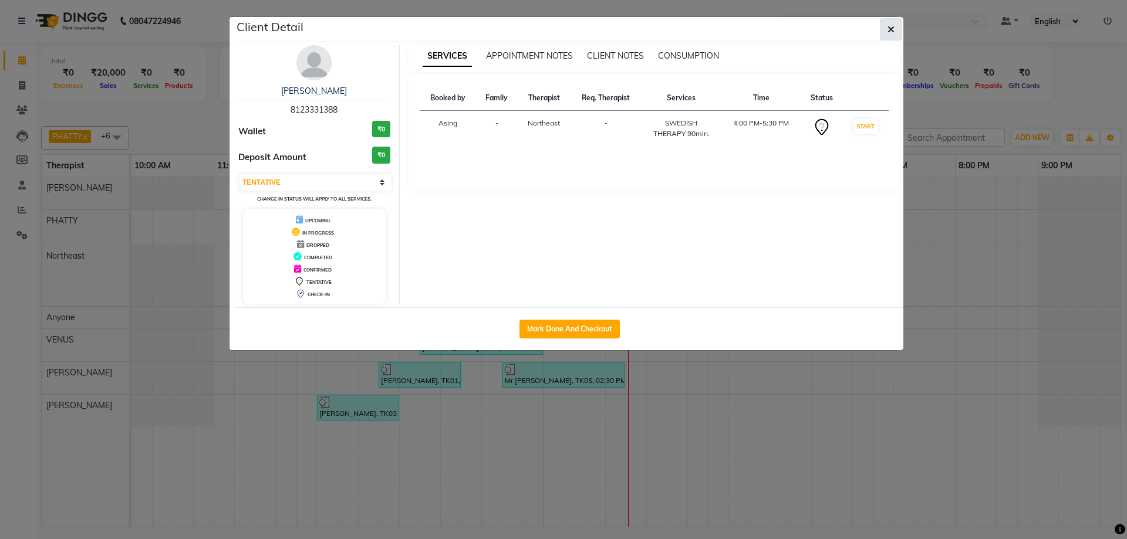
click at [892, 30] on icon "button" at bounding box center [890, 29] width 7 height 9
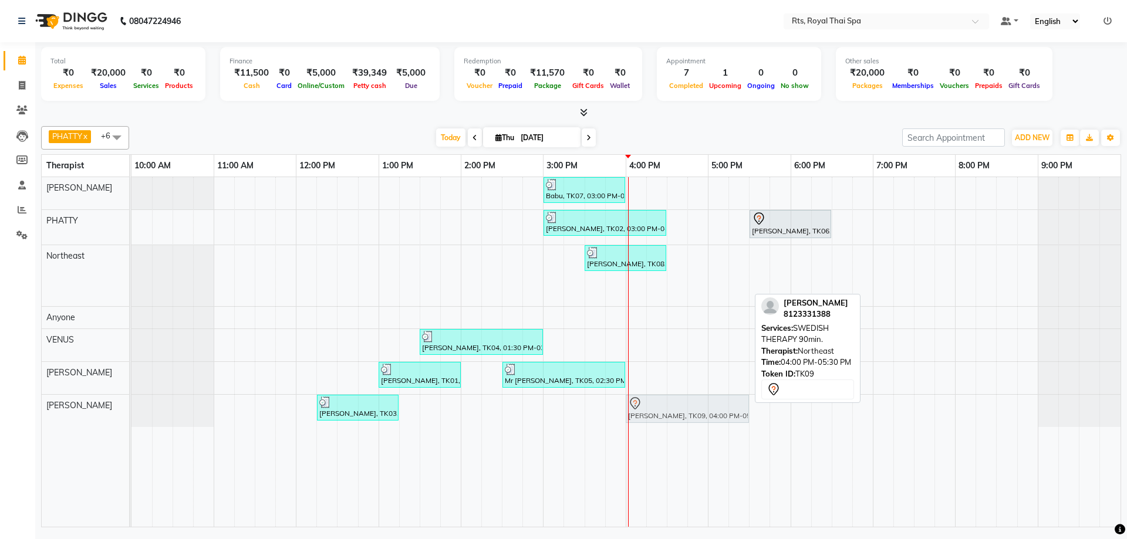
drag, startPoint x: 640, startPoint y: 291, endPoint x: 645, endPoint y: 430, distance: 138.6
click at [645, 430] on div "Babu, TK07, 03:00 PM-04:00 PM, ROYAL SIGNATURE THERAPY 60min. [PERSON_NAME], TK…" at bounding box center [625, 352] width 989 height 350
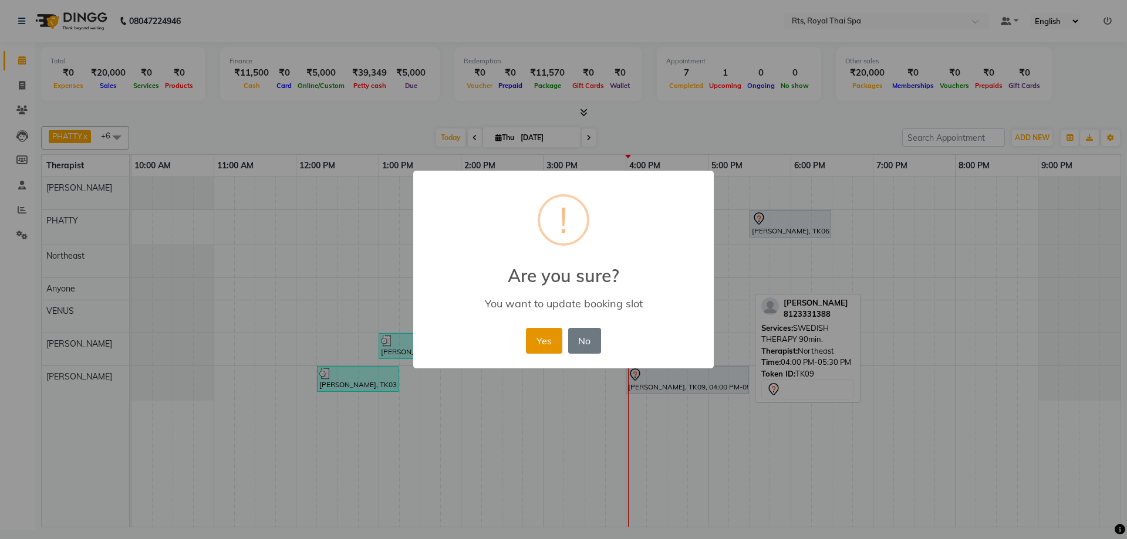
click at [541, 341] on button "Yes" at bounding box center [544, 341] width 36 height 26
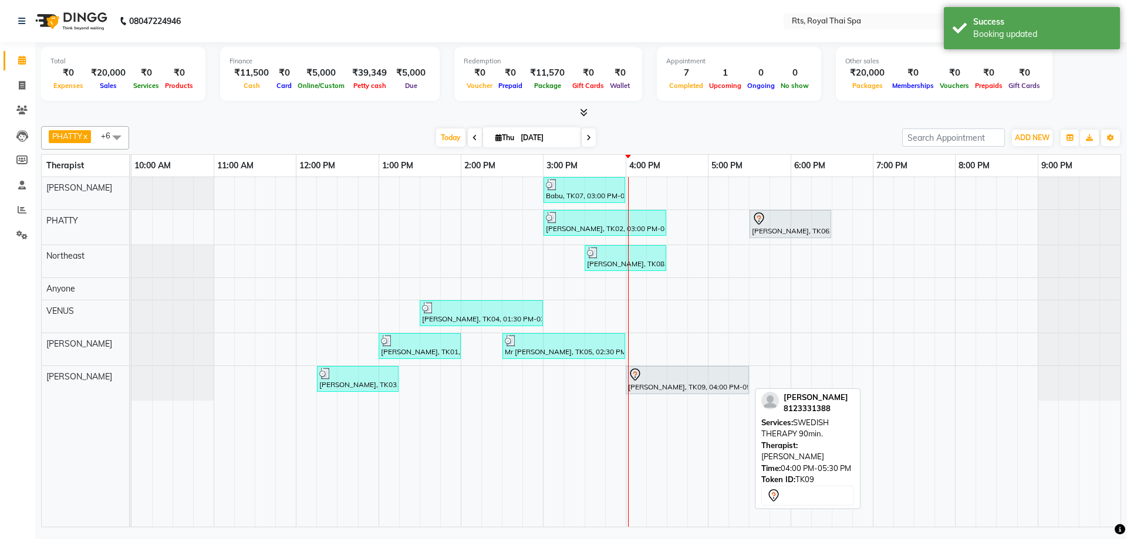
click at [656, 379] on div at bounding box center [687, 375] width 119 height 14
select select "7"
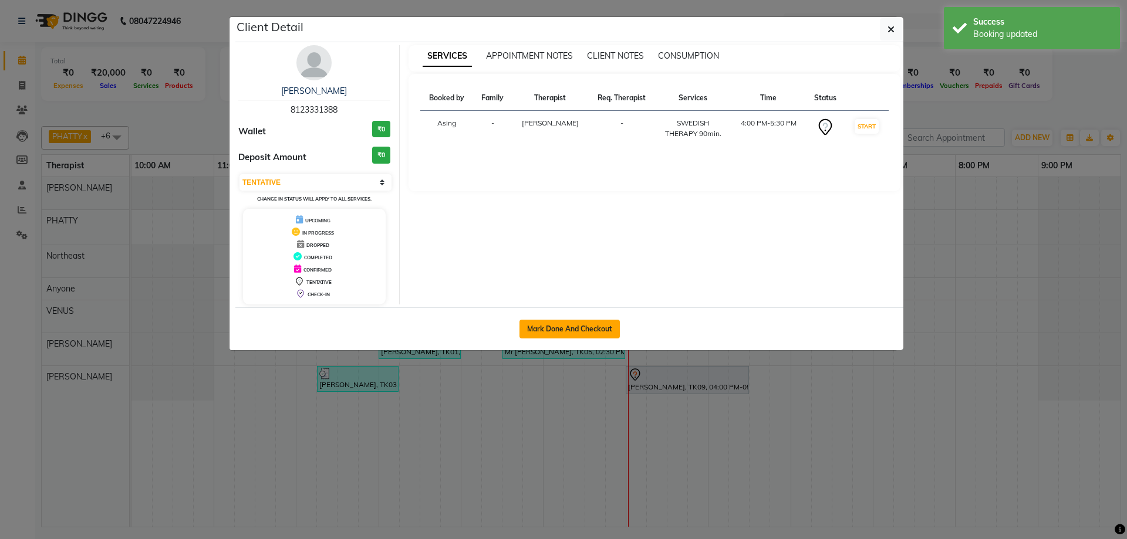
click at [595, 330] on button "Mark Done And Checkout" at bounding box center [569, 329] width 100 height 19
select select "5288"
select select "service"
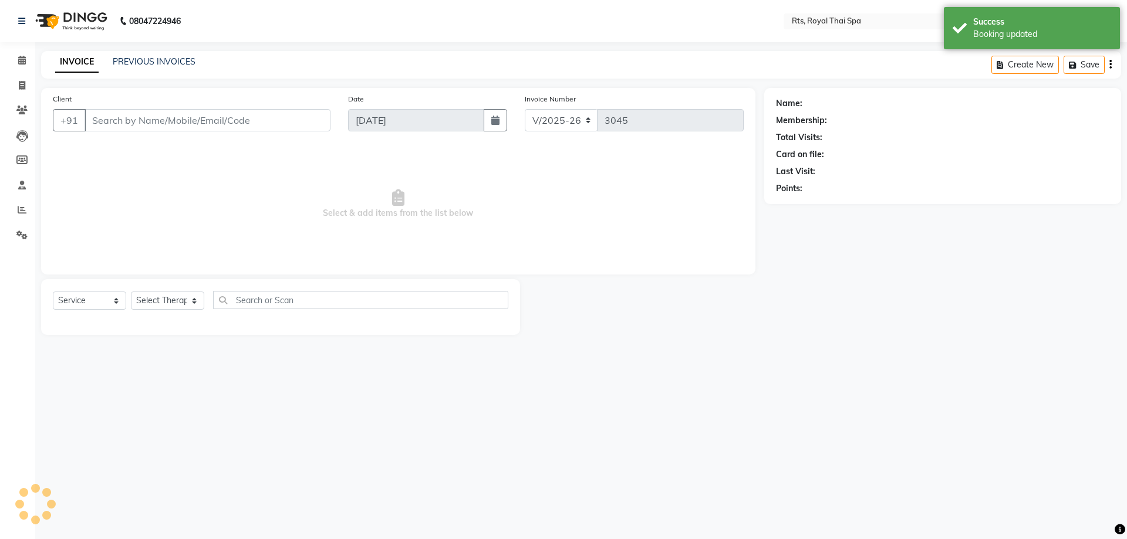
type input "8123331388"
select select "80881"
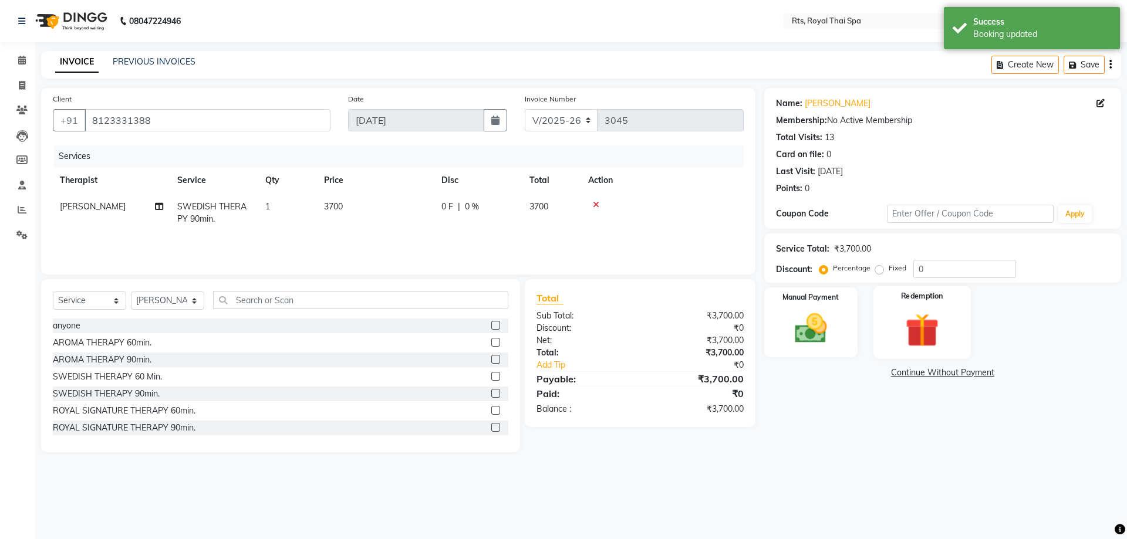
click at [915, 336] on img at bounding box center [921, 330] width 55 height 42
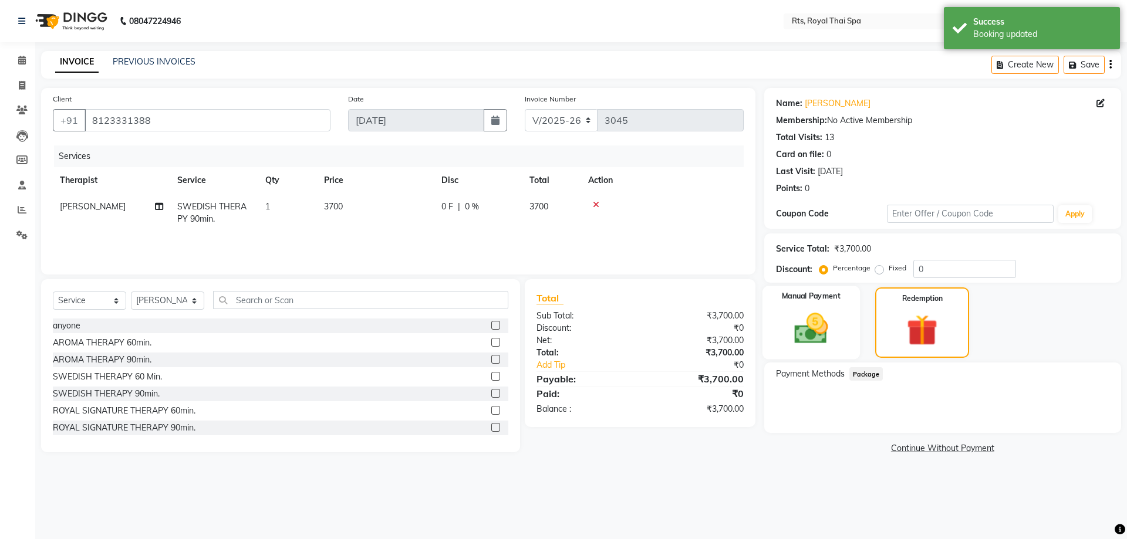
click at [838, 339] on div "Manual Payment" at bounding box center [810, 322] width 97 height 73
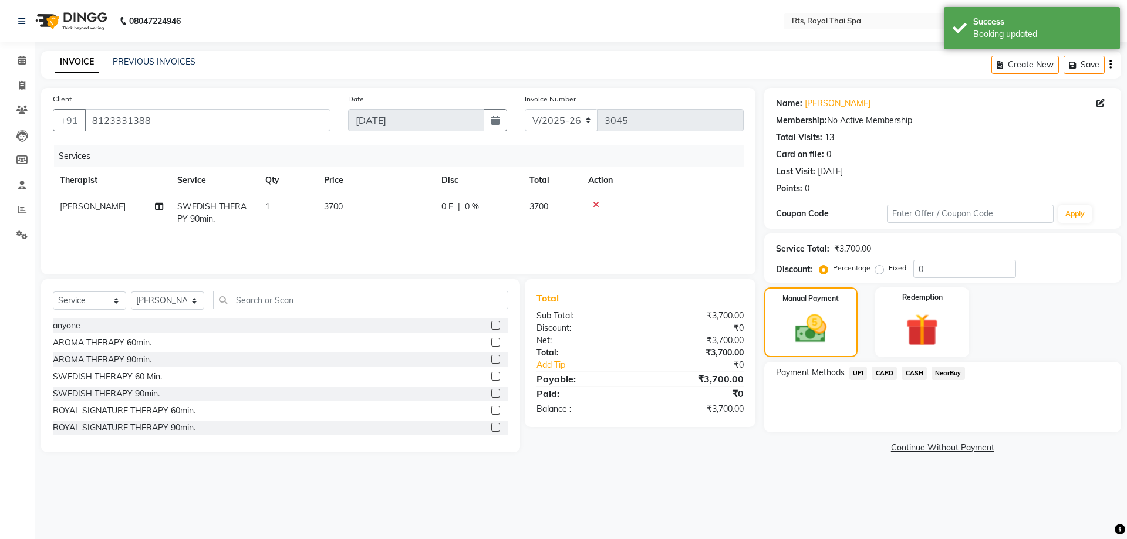
drag, startPoint x: 872, startPoint y: 272, endPoint x: 886, endPoint y: 269, distance: 14.4
click at [872, 272] on div "Percentage Fixed" at bounding box center [868, 268] width 92 height 15
click at [889, 271] on label "Fixed" at bounding box center [898, 268] width 18 height 11
click at [882, 271] on input "Fixed" at bounding box center [881, 268] width 8 height 8
radio input "true"
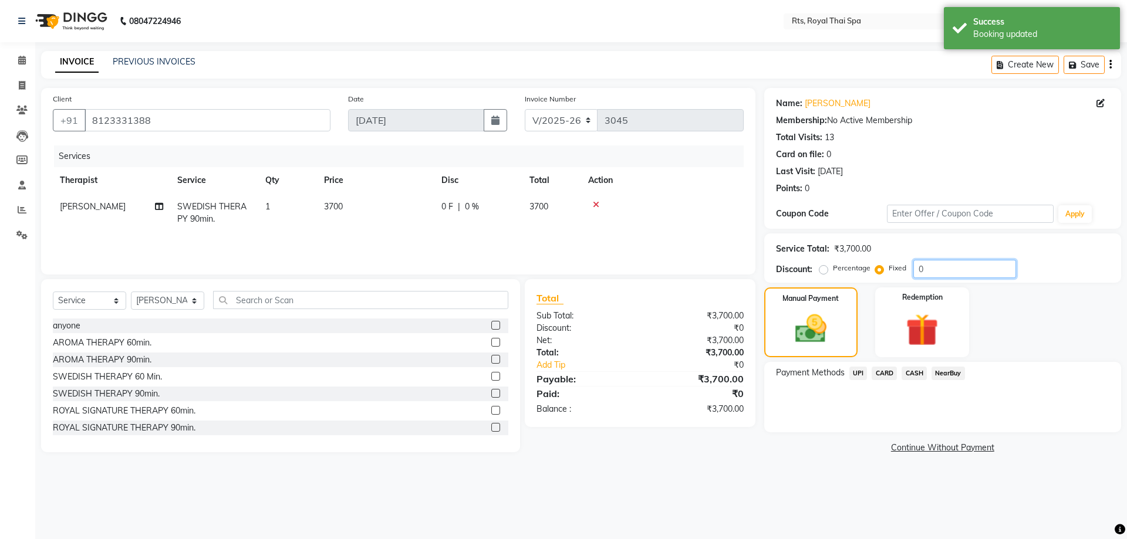
drag, startPoint x: 942, startPoint y: 276, endPoint x: 845, endPoint y: 254, distance: 100.1
click at [850, 251] on div "Service Total: ₹3,700.00 Discount: Percentage Fixed 0" at bounding box center [942, 258] width 333 height 40
type input "200"
click at [813, 343] on img at bounding box center [810, 329] width 53 height 38
click at [910, 373] on span "CASH" at bounding box center [913, 373] width 25 height 13
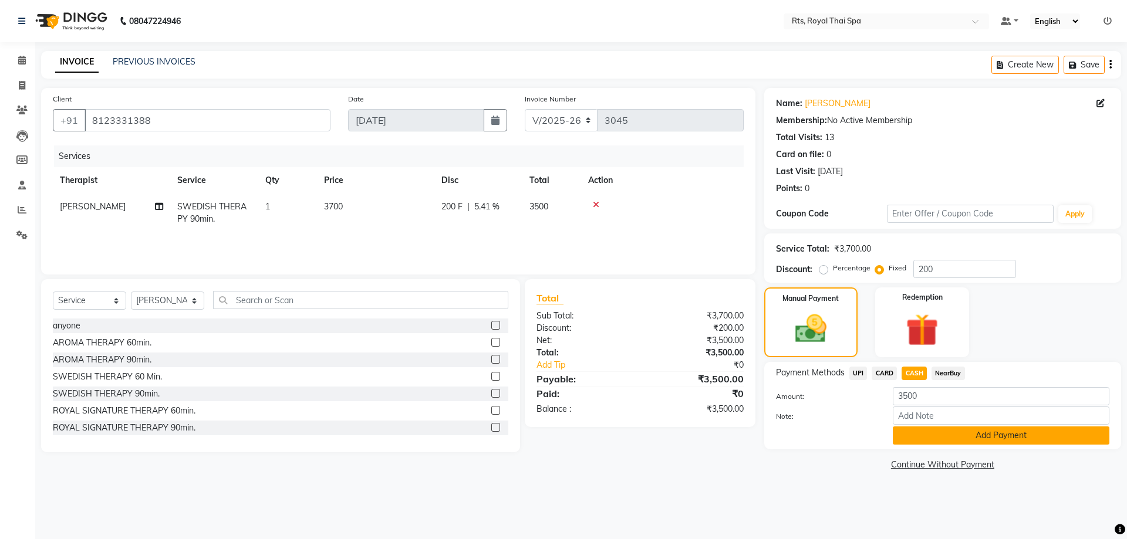
click at [930, 438] on button "Add Payment" at bounding box center [1001, 436] width 217 height 18
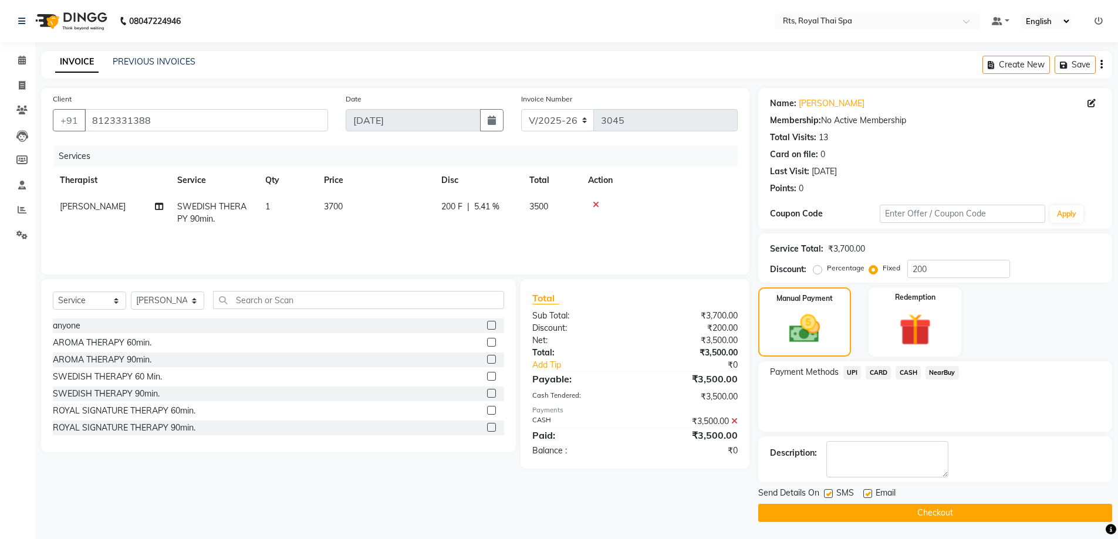
click at [826, 495] on label at bounding box center [828, 493] width 9 height 9
click at [826, 495] on input "checkbox" at bounding box center [828, 495] width 8 height 8
checkbox input "false"
drag, startPoint x: 839, startPoint y: 509, endPoint x: 851, endPoint y: 509, distance: 12.3
click at [838, 509] on button "Checkout" at bounding box center [935, 513] width 354 height 18
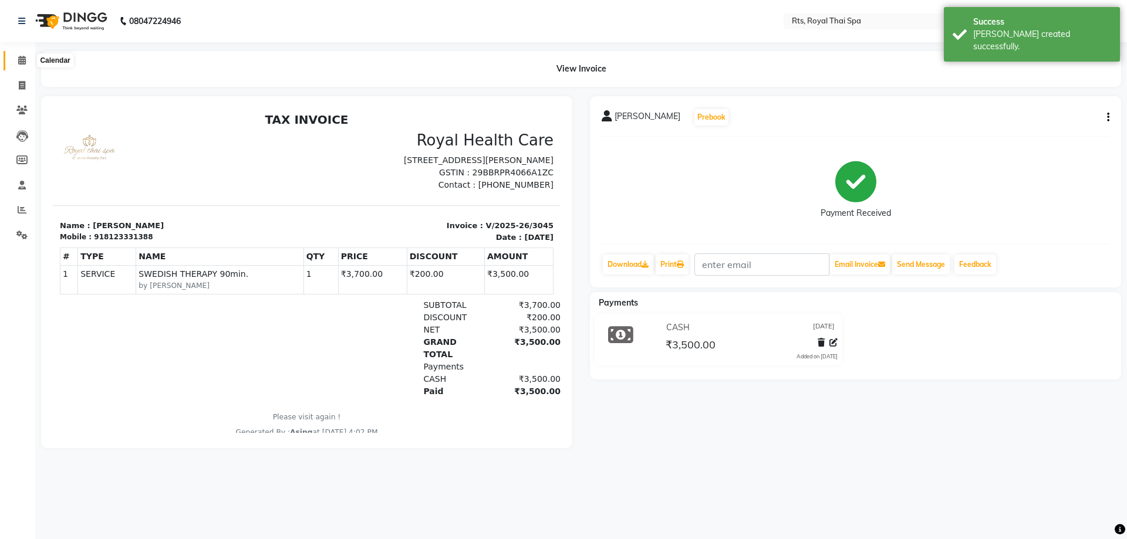
click at [19, 65] on span at bounding box center [22, 60] width 21 height 13
